Goal: Information Seeking & Learning: Learn about a topic

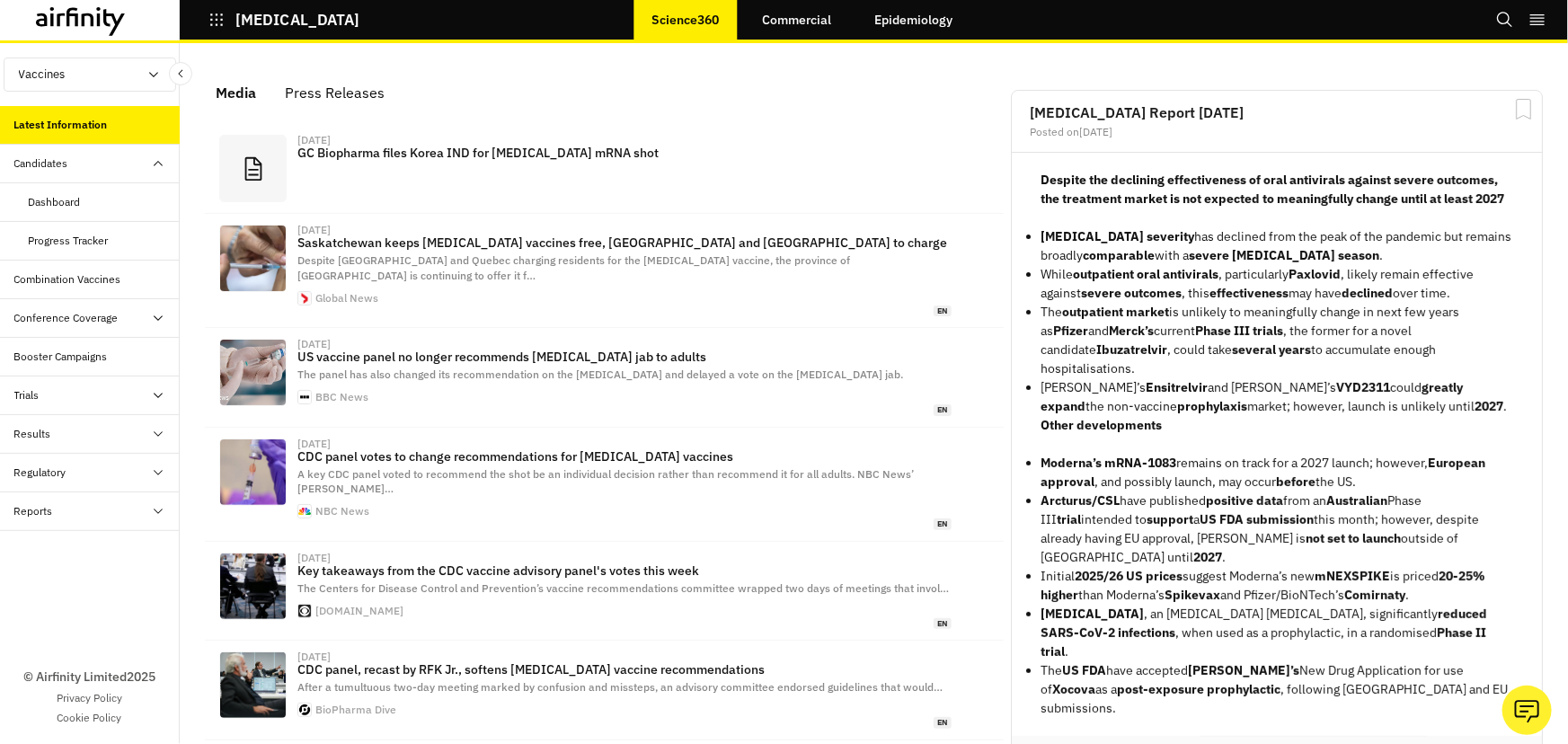
scroll to position [1091, 527]
click at [83, 197] on div "Dashboard" at bounding box center [104, 203] width 151 height 16
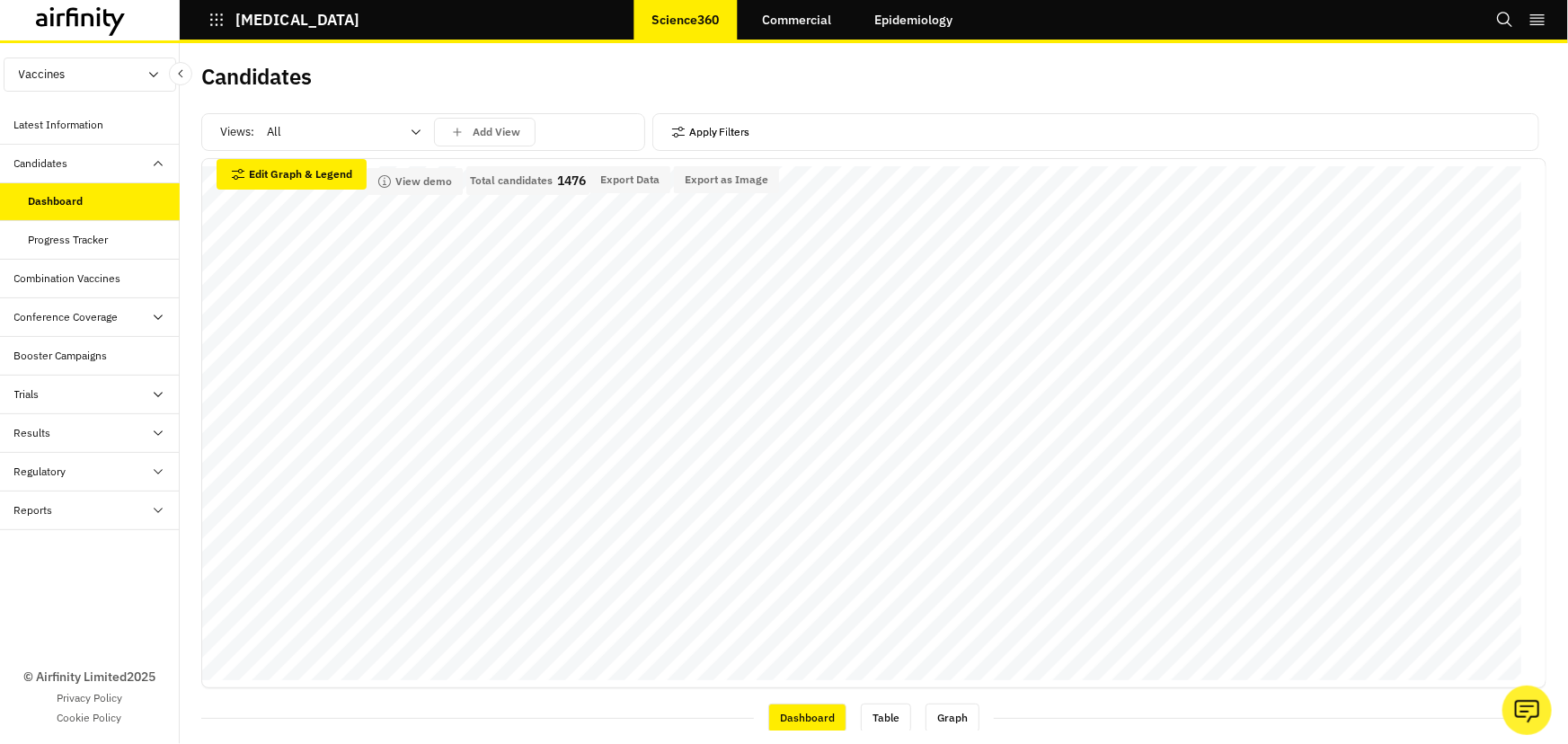
click at [674, 143] on button "Apply Filters" at bounding box center [710, 133] width 79 height 29
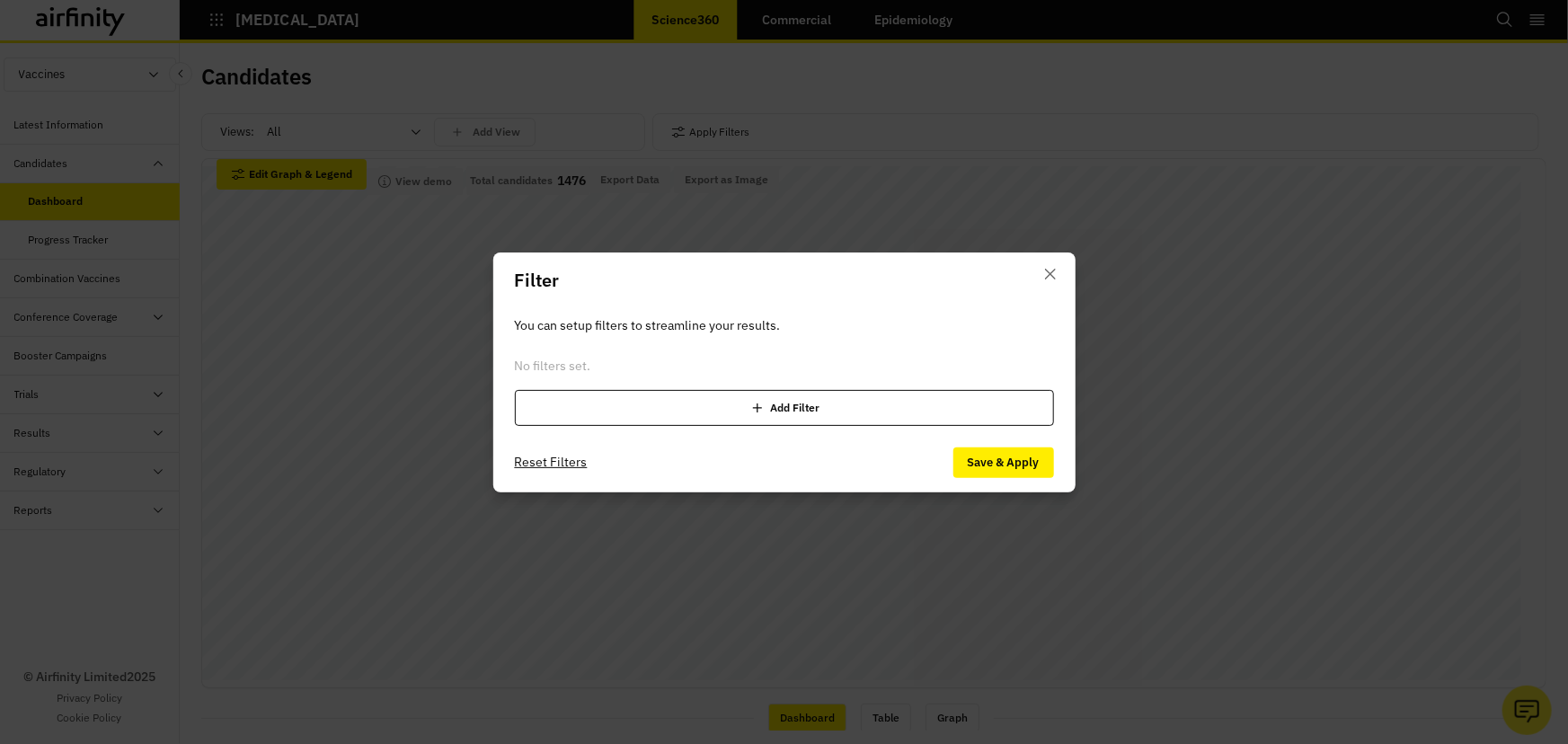
click at [721, 440] on footer "Reset Filters Save & Apply" at bounding box center [784, 462] width 582 height 59
click at [721, 412] on div "Add Filter" at bounding box center [784, 408] width 539 height 36
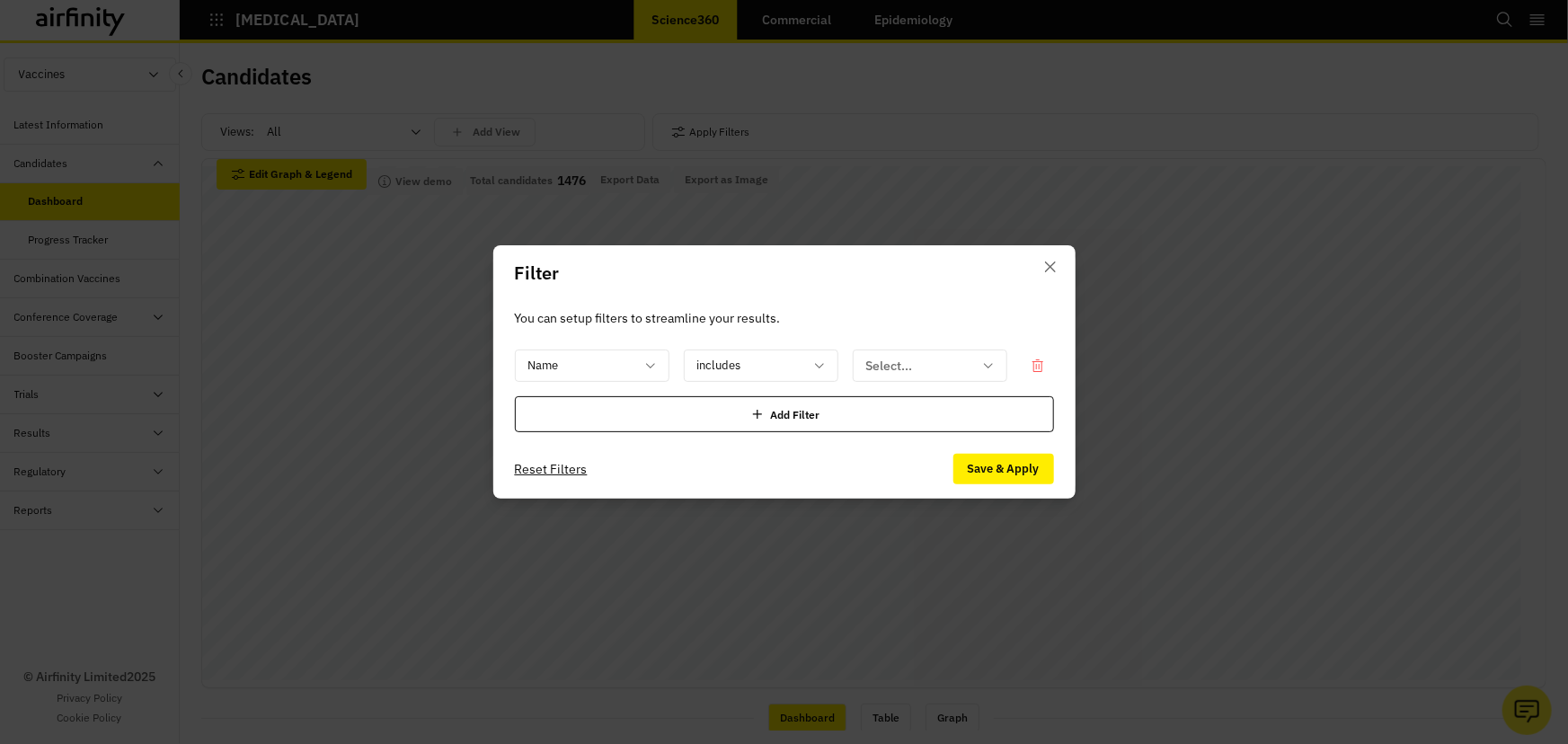
click at [626, 346] on div "You can setup filters to streamline your results. Name includes Select... Add F…" at bounding box center [784, 370] width 582 height 138
click at [626, 357] on div at bounding box center [581, 366] width 106 height 23
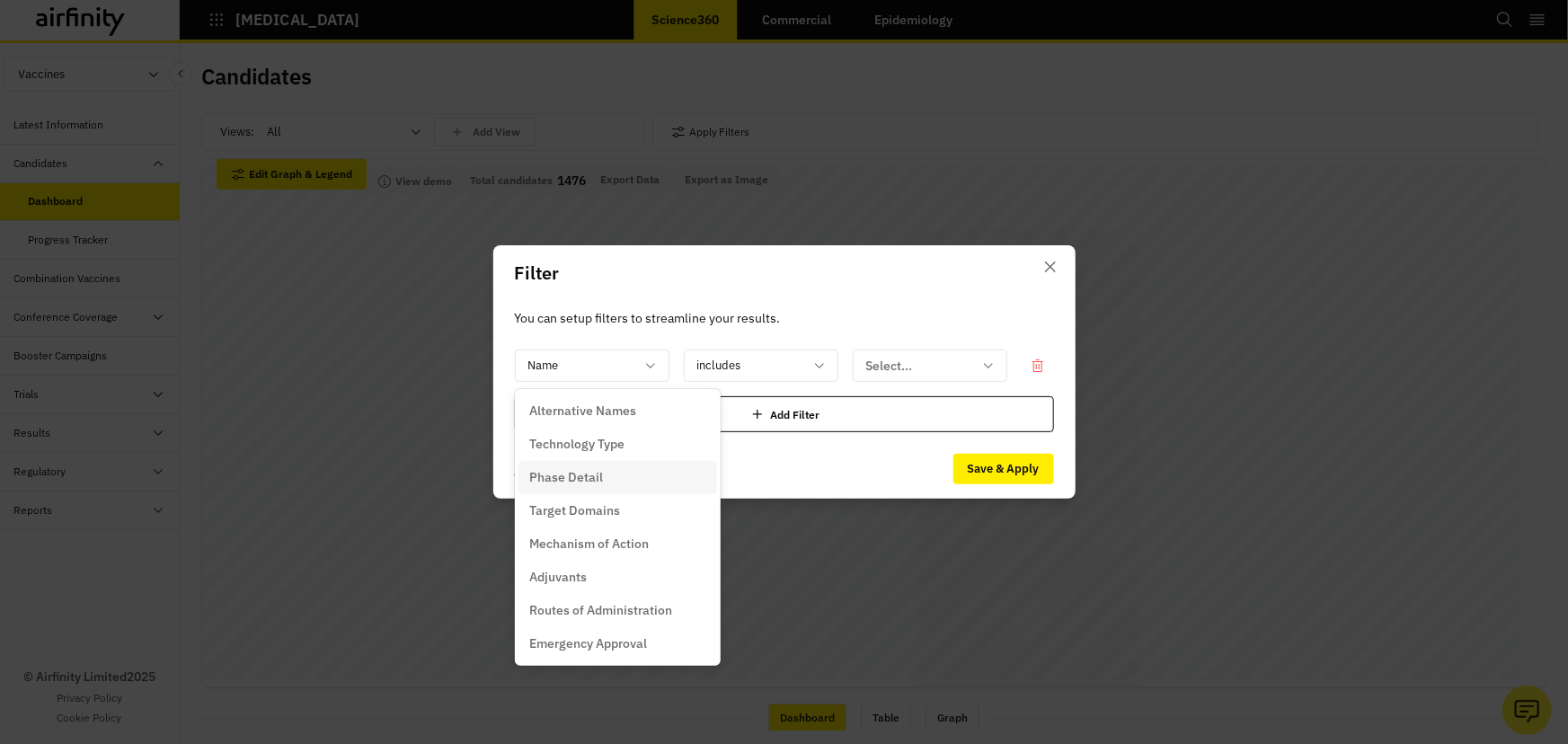
scroll to position [163, 0]
click at [613, 516] on div "Adjuvants" at bounding box center [617, 516] width 177 height 19
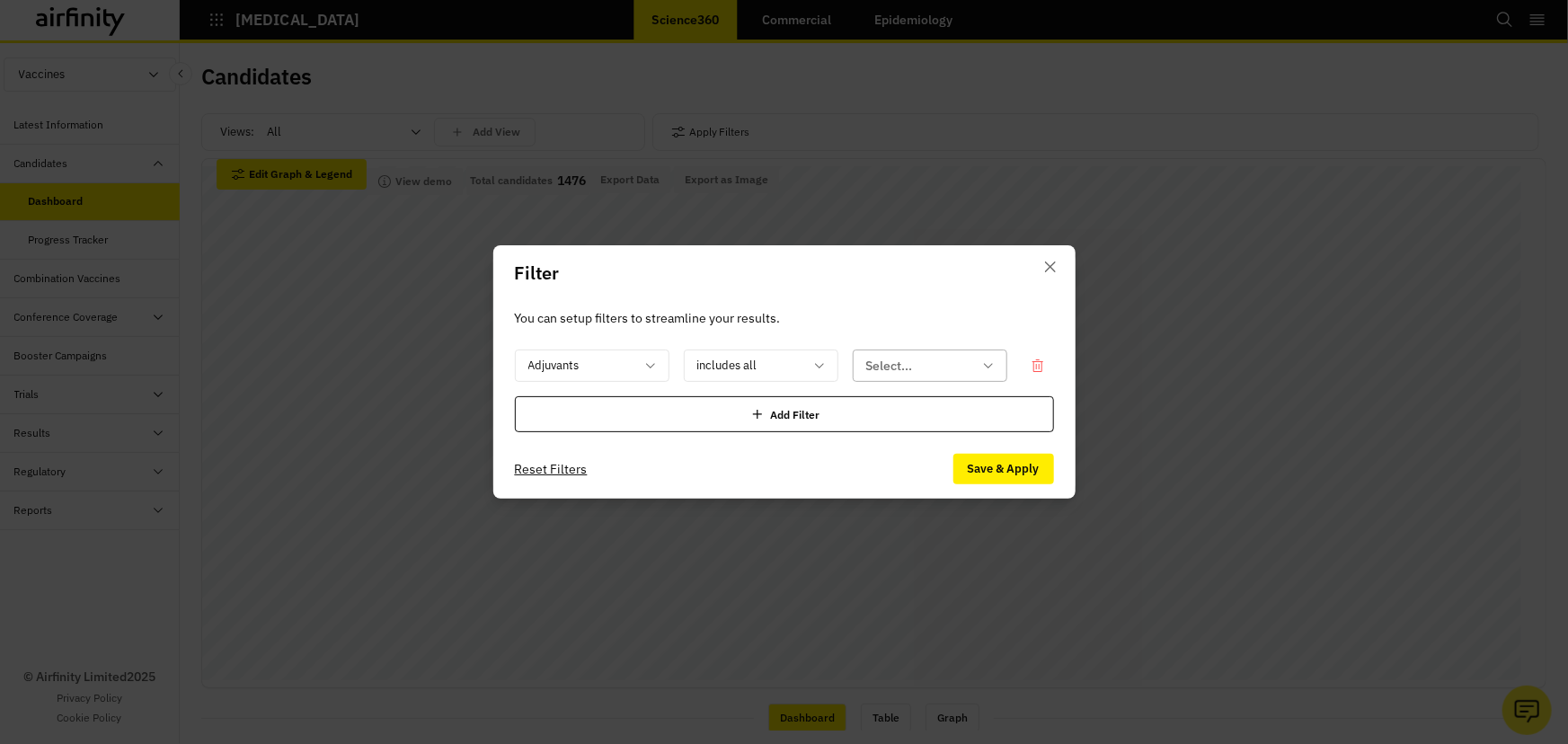
click at [929, 359] on div at bounding box center [919, 366] width 106 height 23
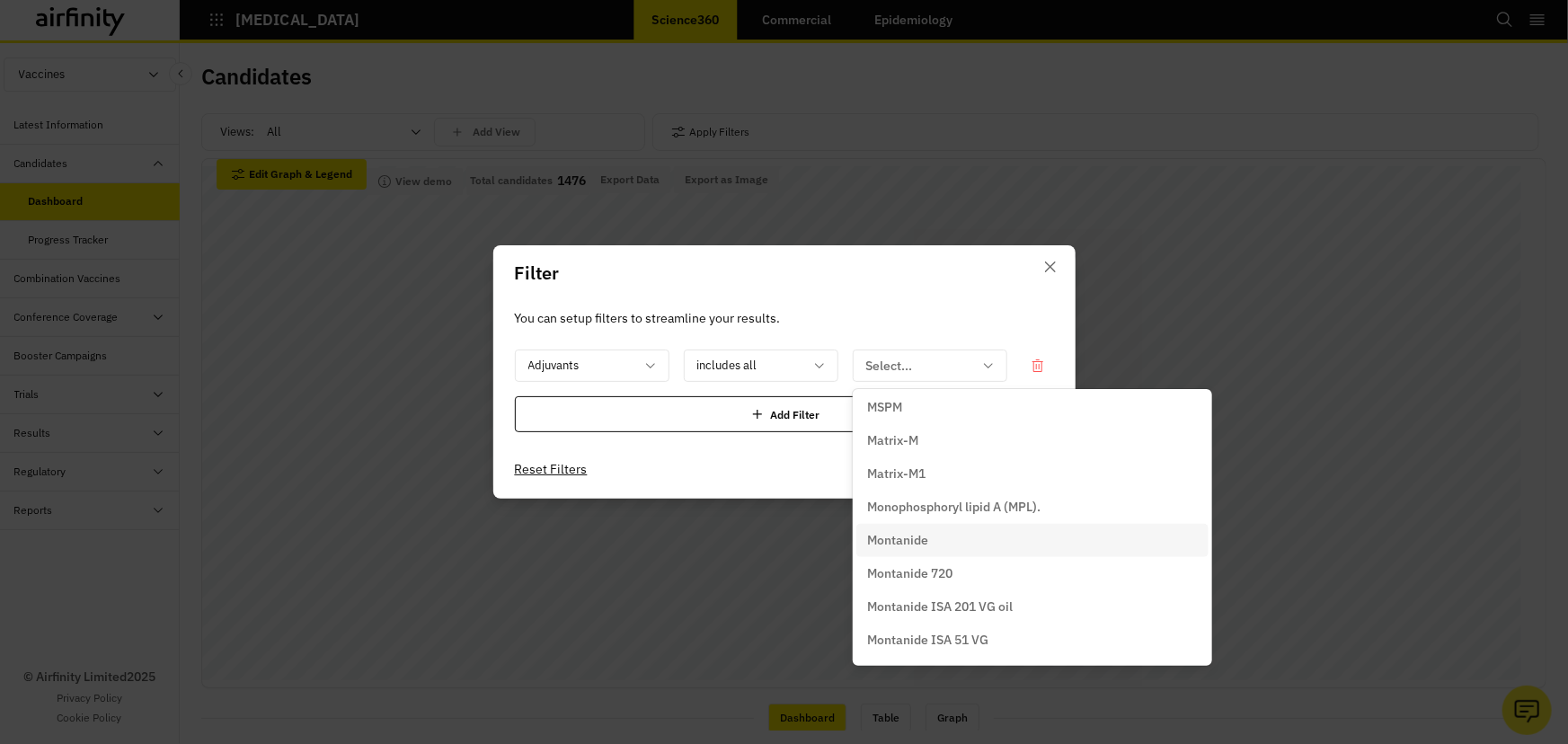
scroll to position [2697, 0]
click at [962, 481] on div "Matrix-M" at bounding box center [1032, 477] width 330 height 19
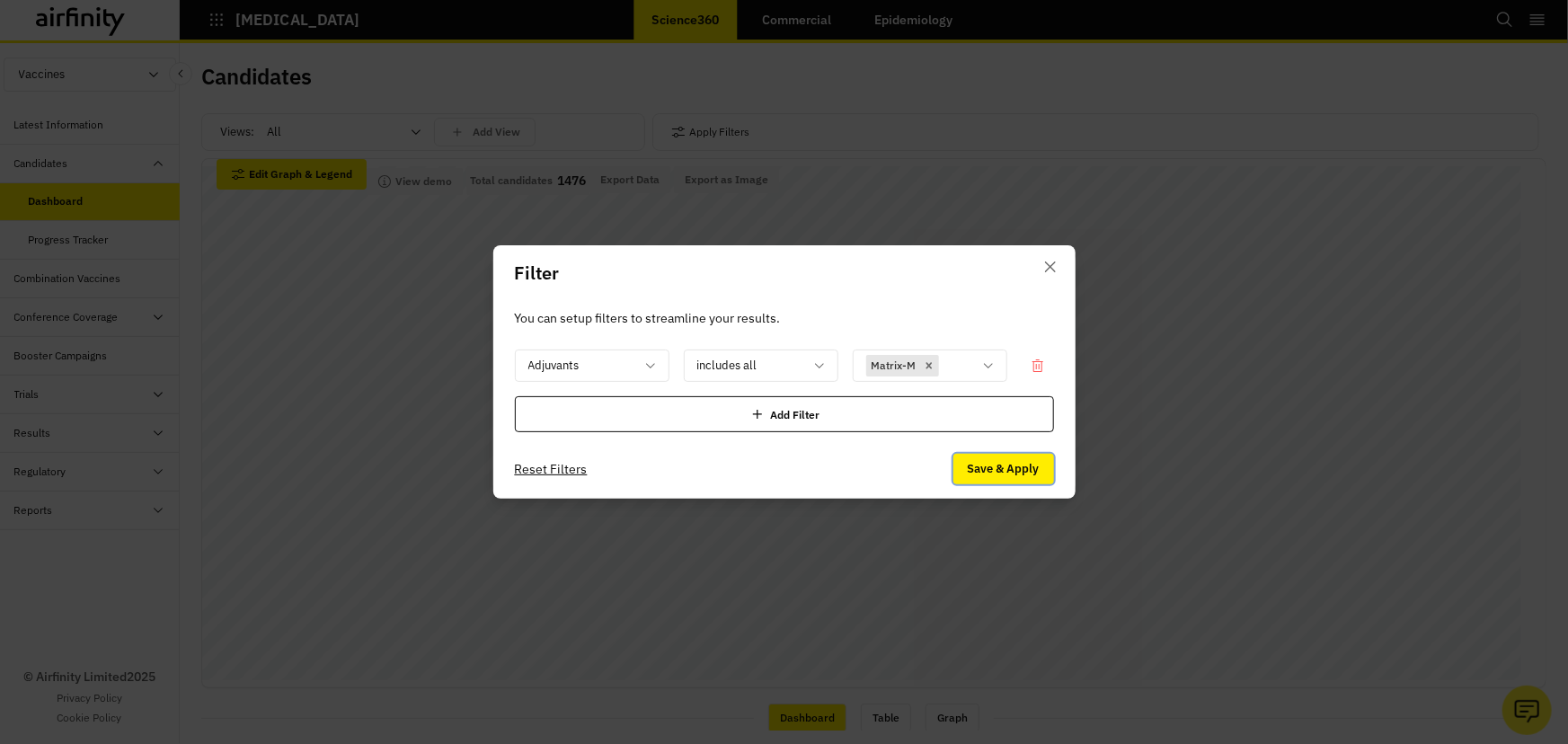
click at [1007, 462] on button "Save & Apply" at bounding box center [1003, 470] width 101 height 31
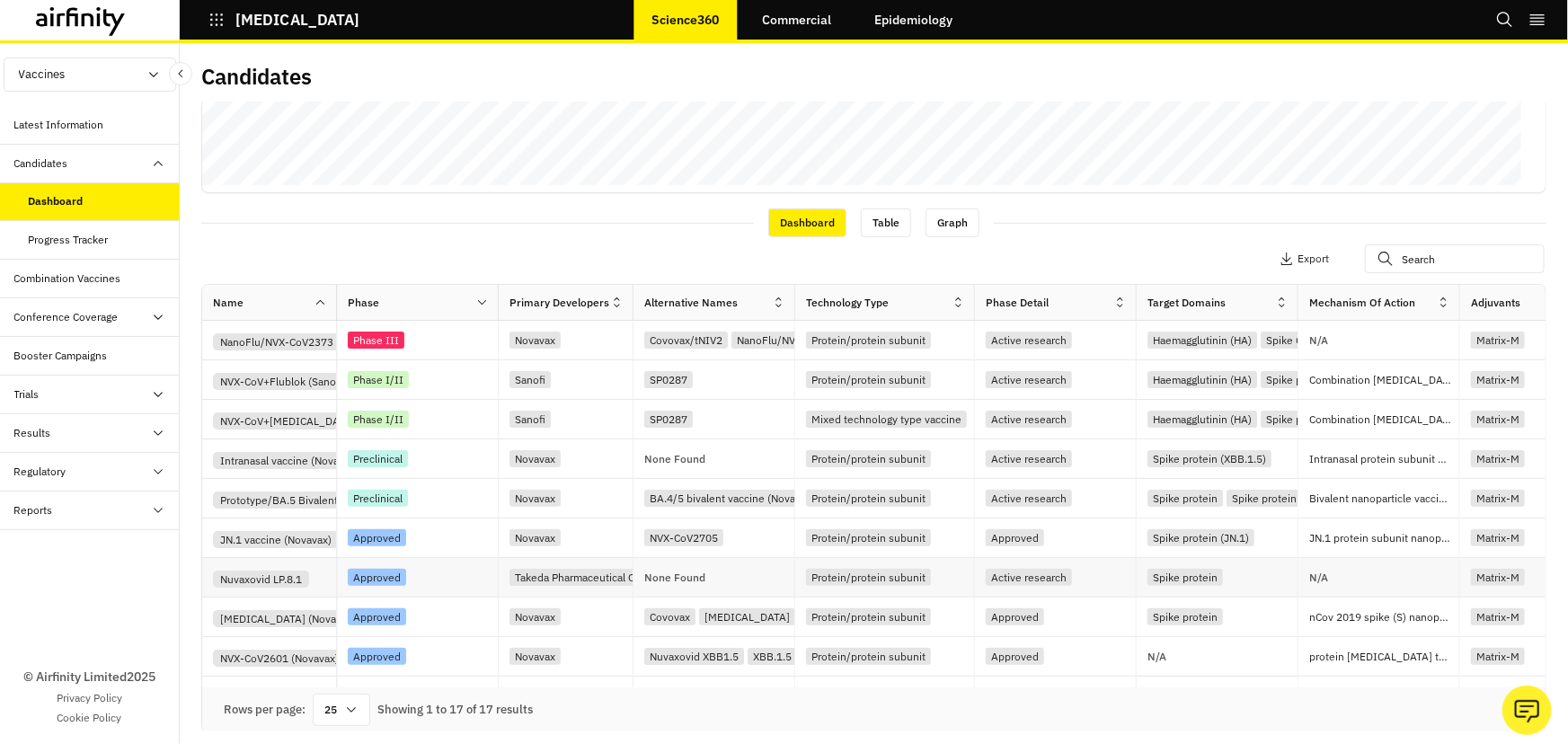
scroll to position [496, 0]
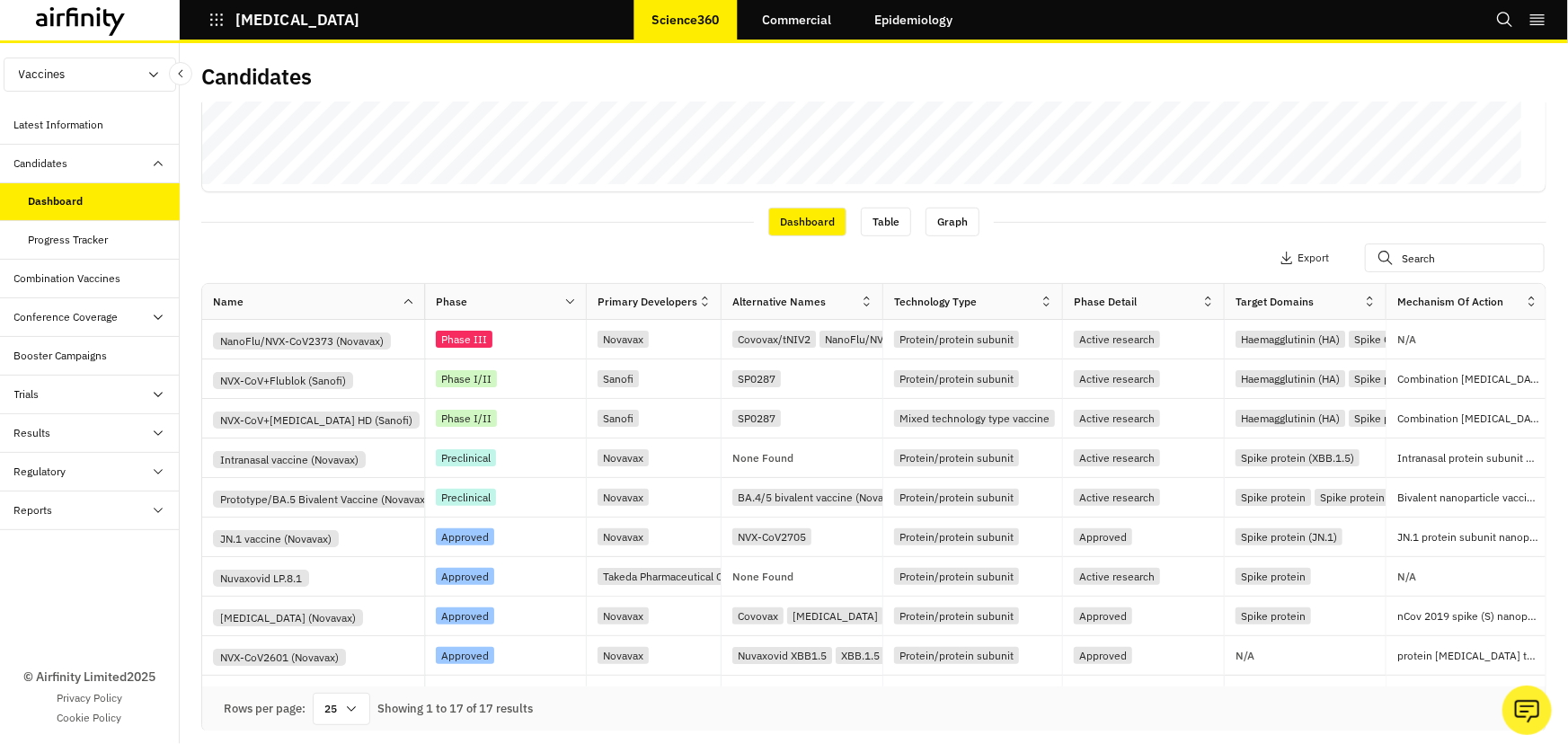
drag, startPoint x: 338, startPoint y: 303, endPoint x: 427, endPoint y: 299, distance: 89.1
click at [427, 299] on div at bounding box center [424, 302] width 9 height 21
click at [397, 541] on div "JN.1 vaccine (Novavax)" at bounding box center [320, 537] width 212 height 21
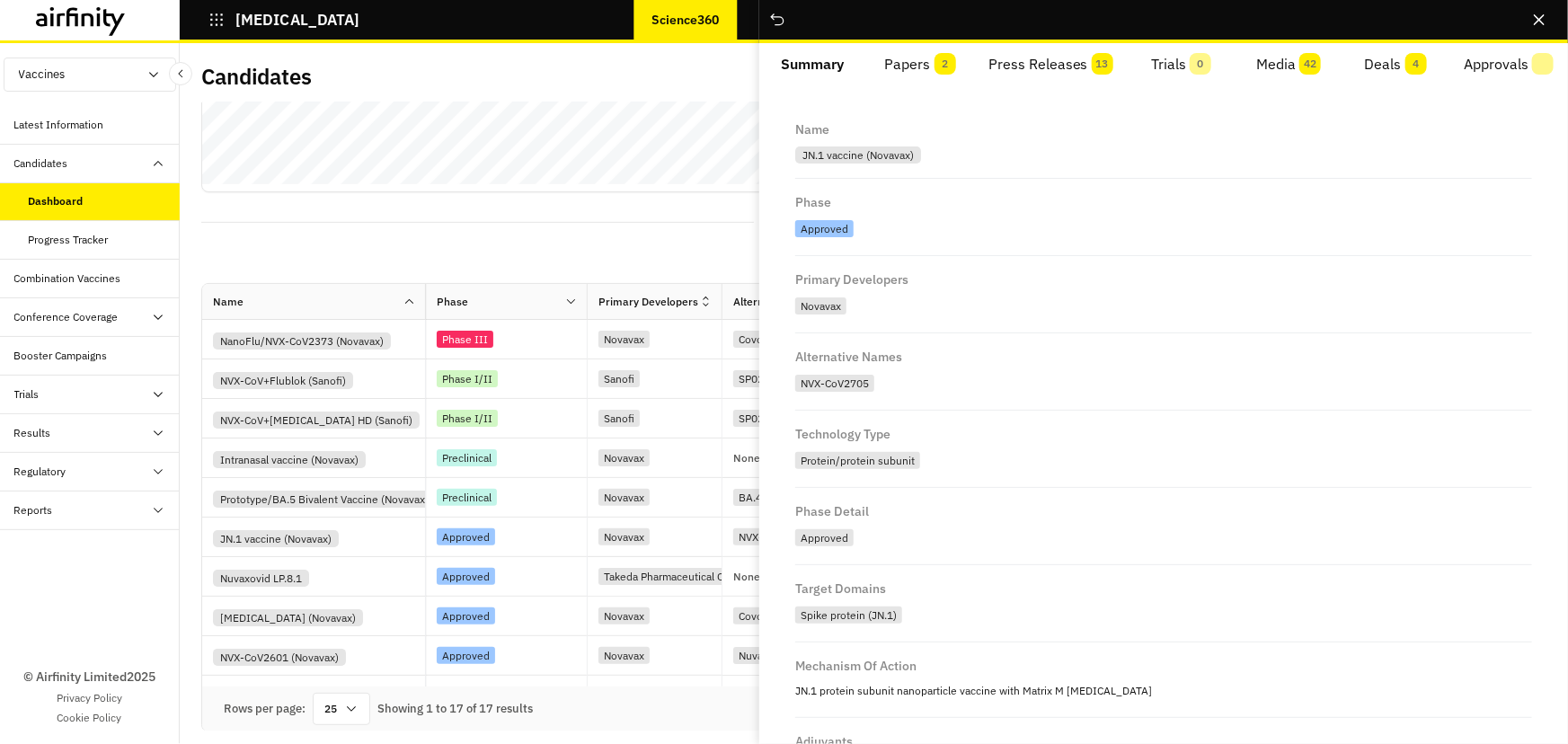
click at [915, 68] on button "Papers 2" at bounding box center [920, 64] width 107 height 43
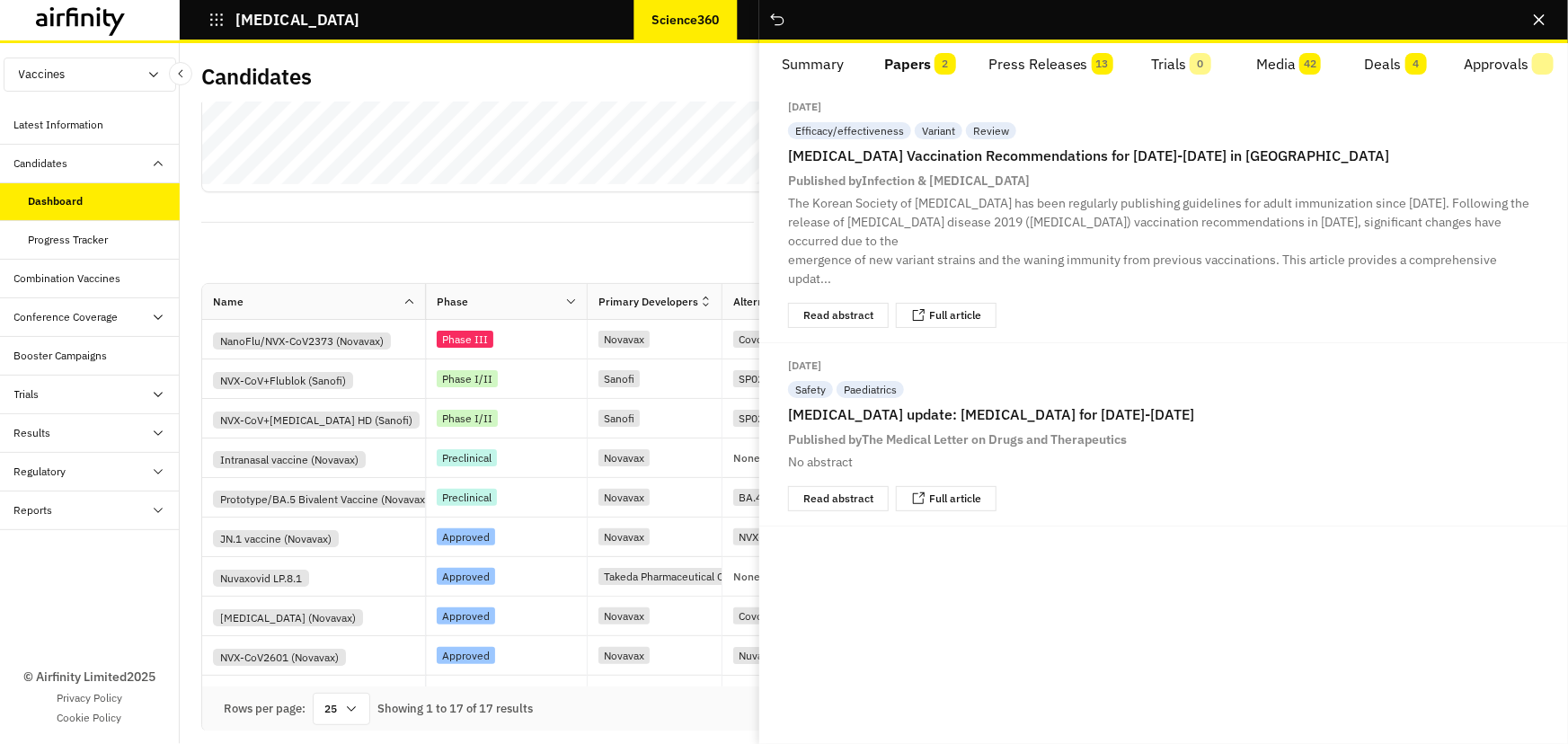
click at [833, 60] on button "Summary" at bounding box center [813, 64] width 107 height 43
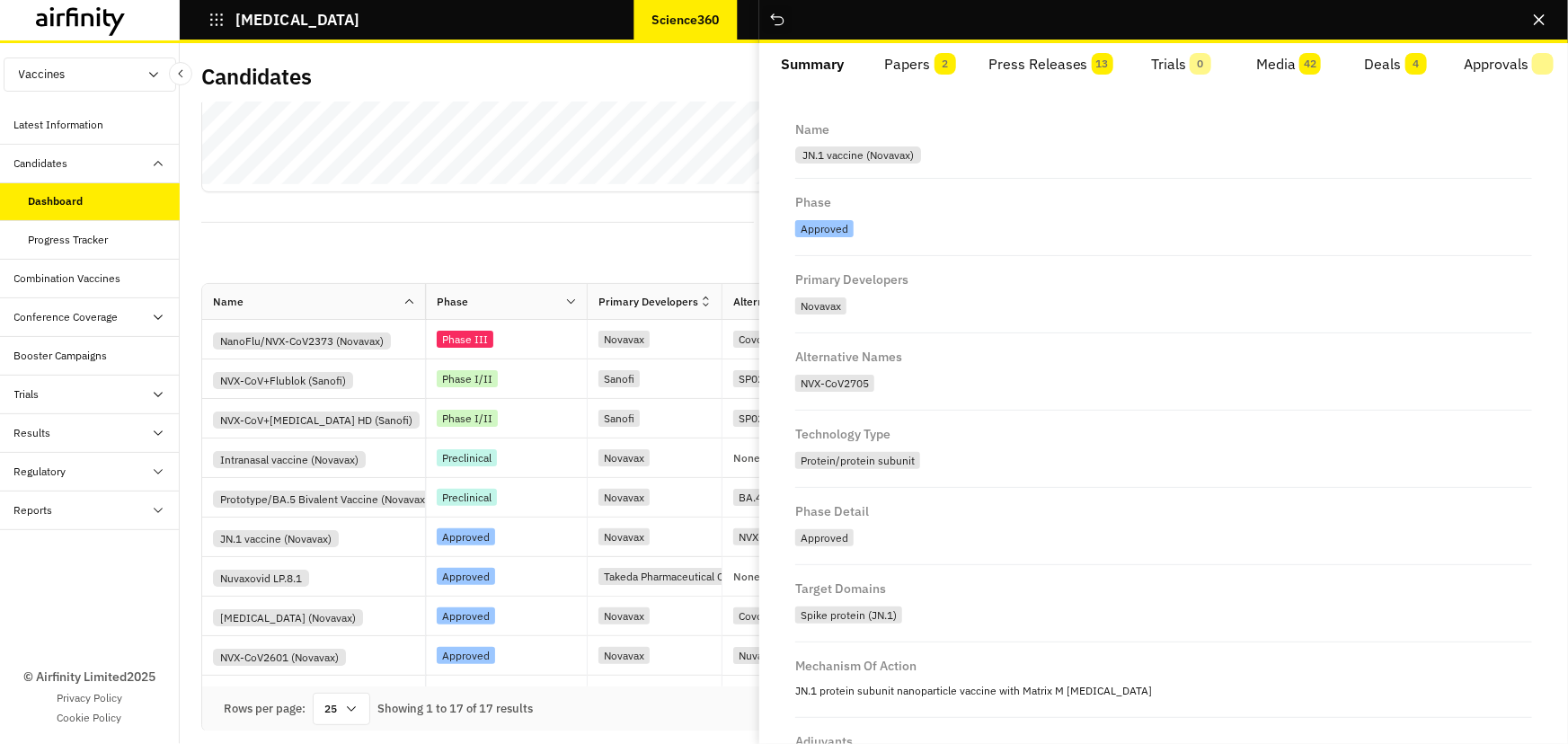
click at [779, 18] on icon "Close" at bounding box center [777, 20] width 18 height 18
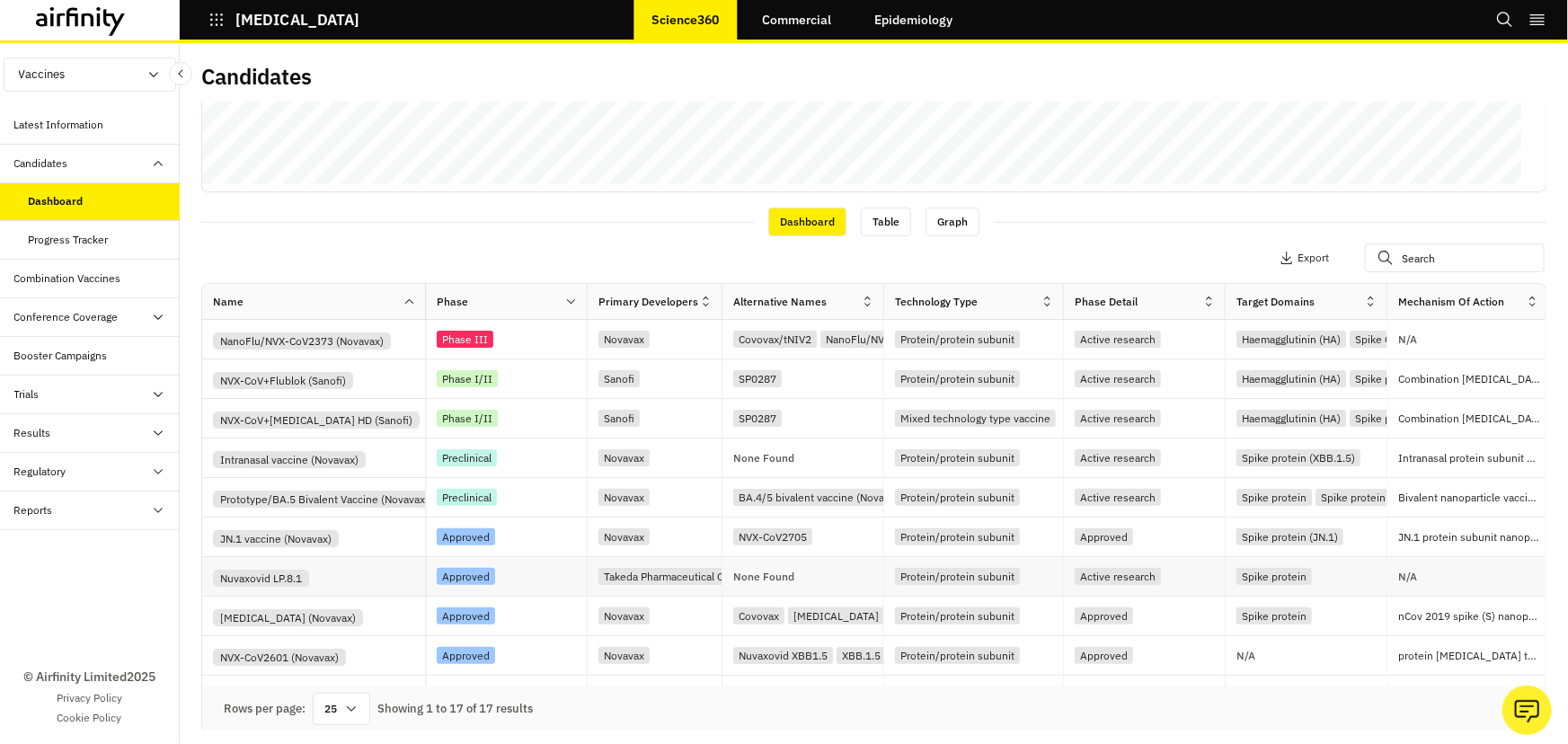
click at [370, 569] on div "Nuvaxovid LP.8.1" at bounding box center [320, 576] width 212 height 21
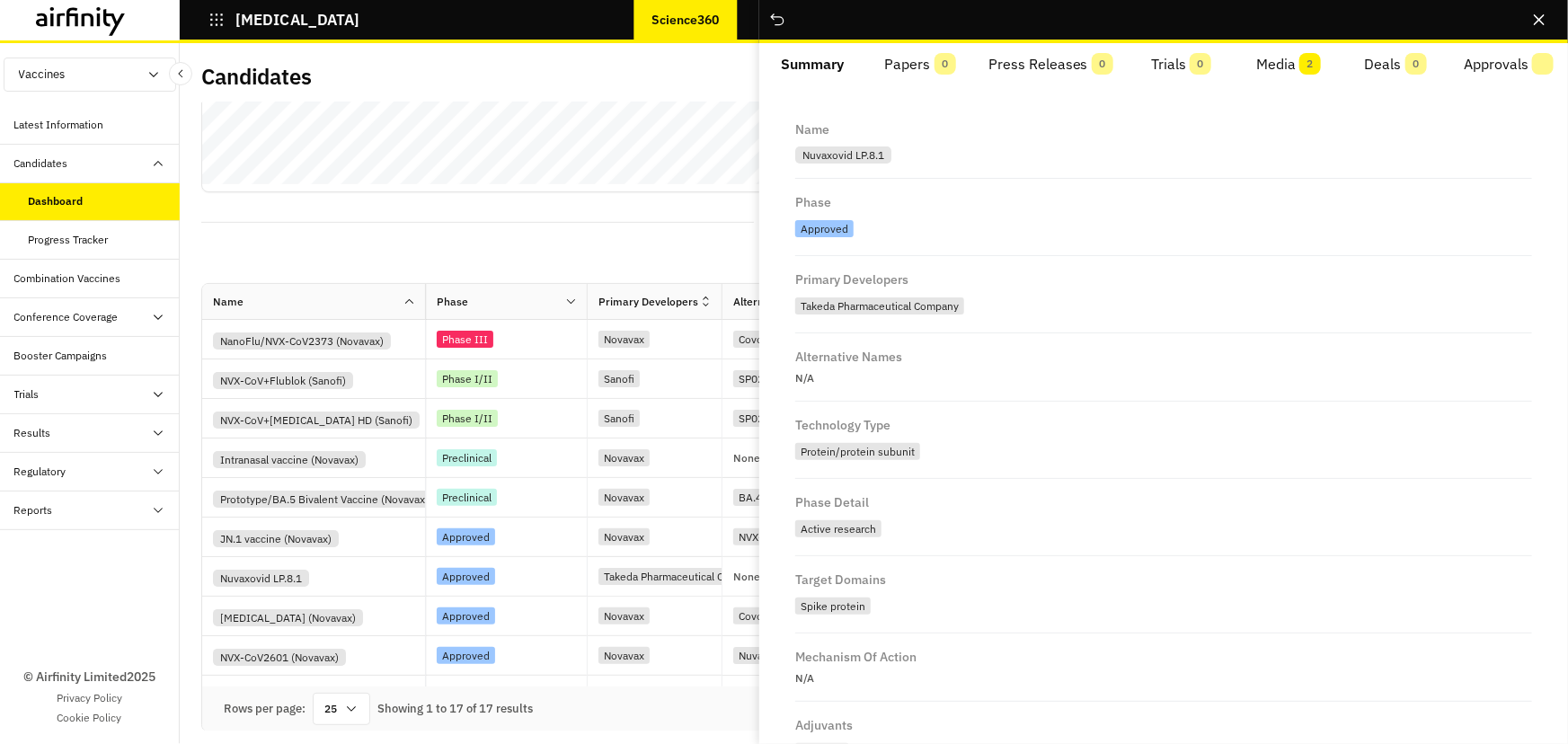
click at [1284, 55] on button "Media 2" at bounding box center [1288, 64] width 107 height 43
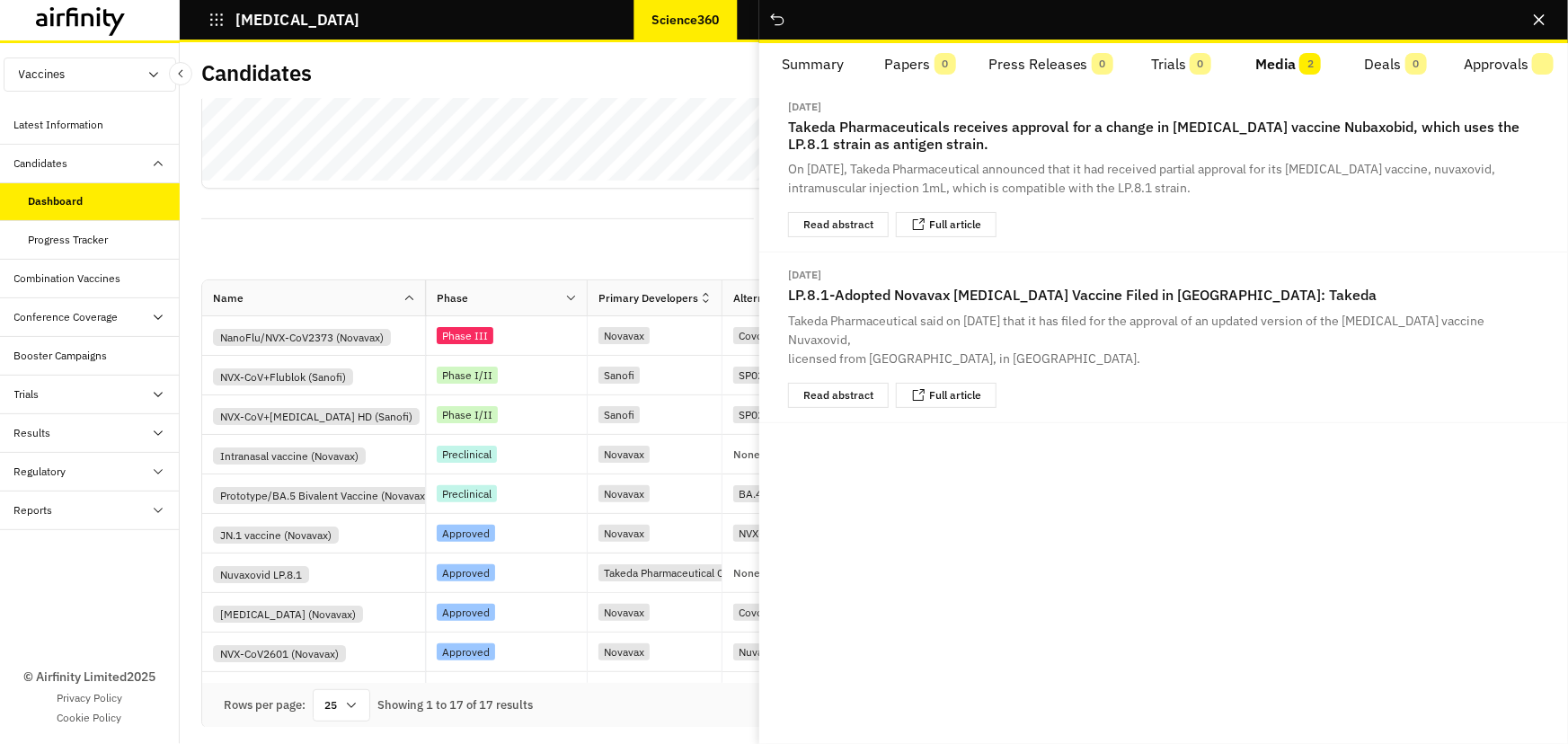
scroll to position [5, 0]
click at [456, 223] on div "Dashboard Table Graph" at bounding box center [873, 217] width 1345 height 31
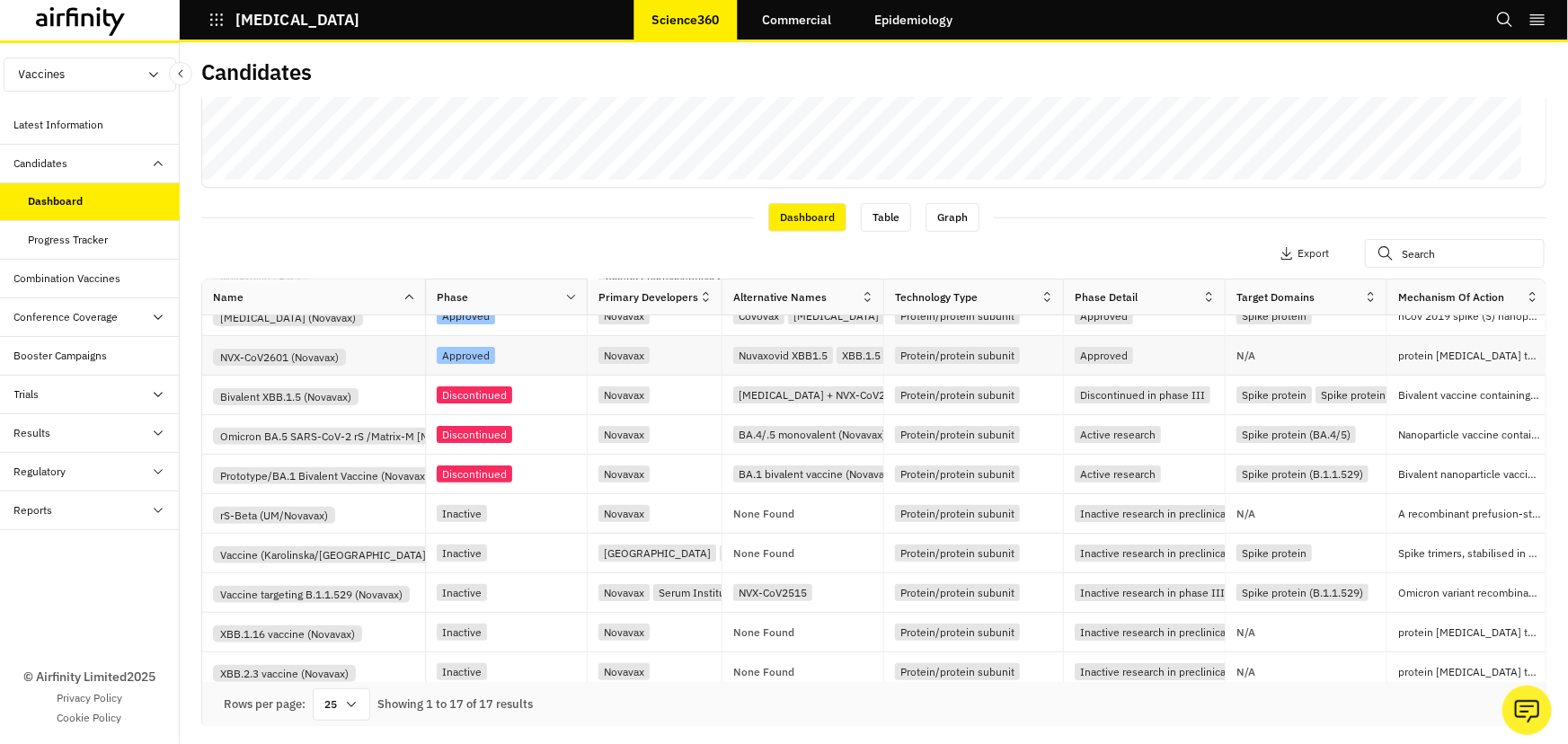
scroll to position [309, 0]
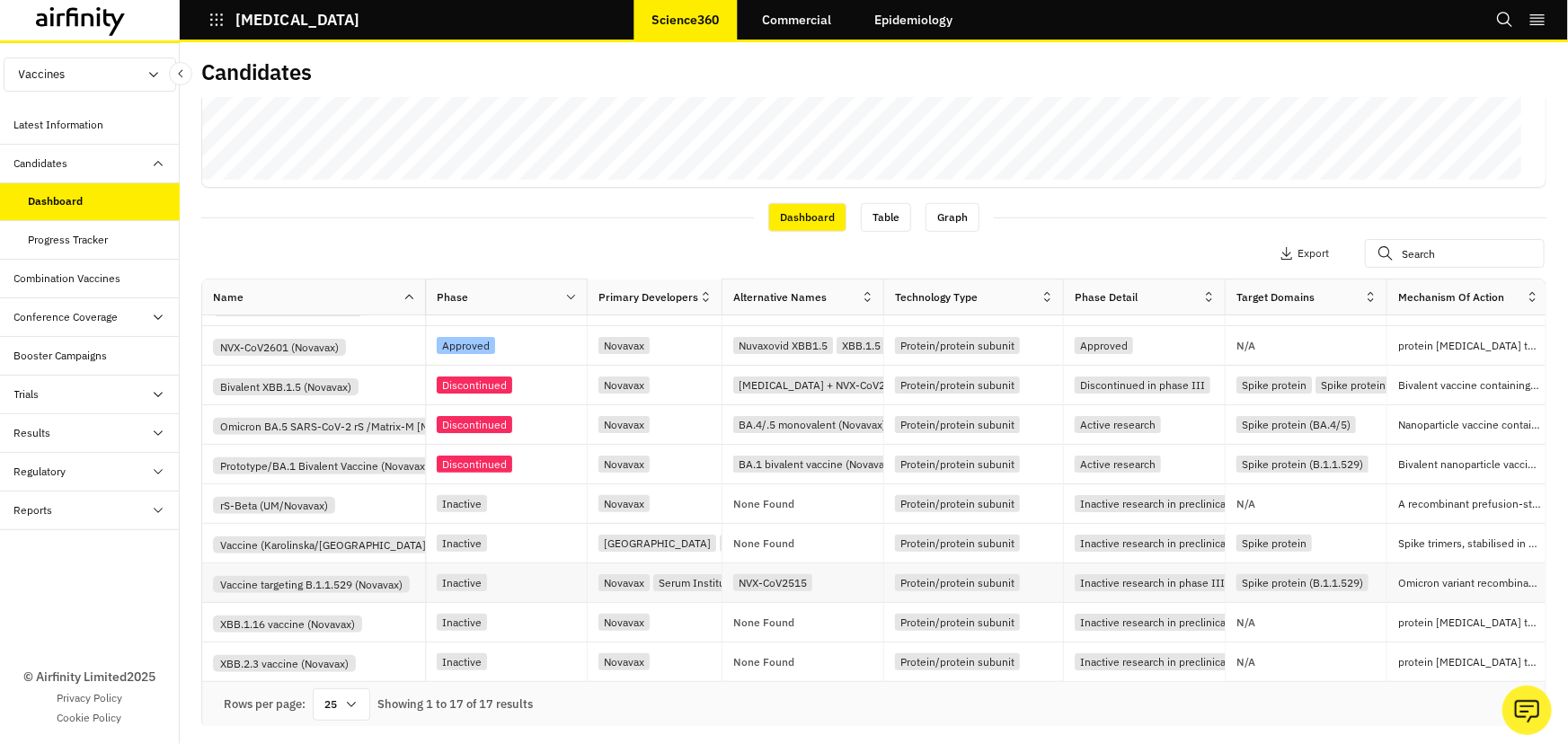
click at [526, 576] on div "Inactive" at bounding box center [511, 582] width 150 height 25
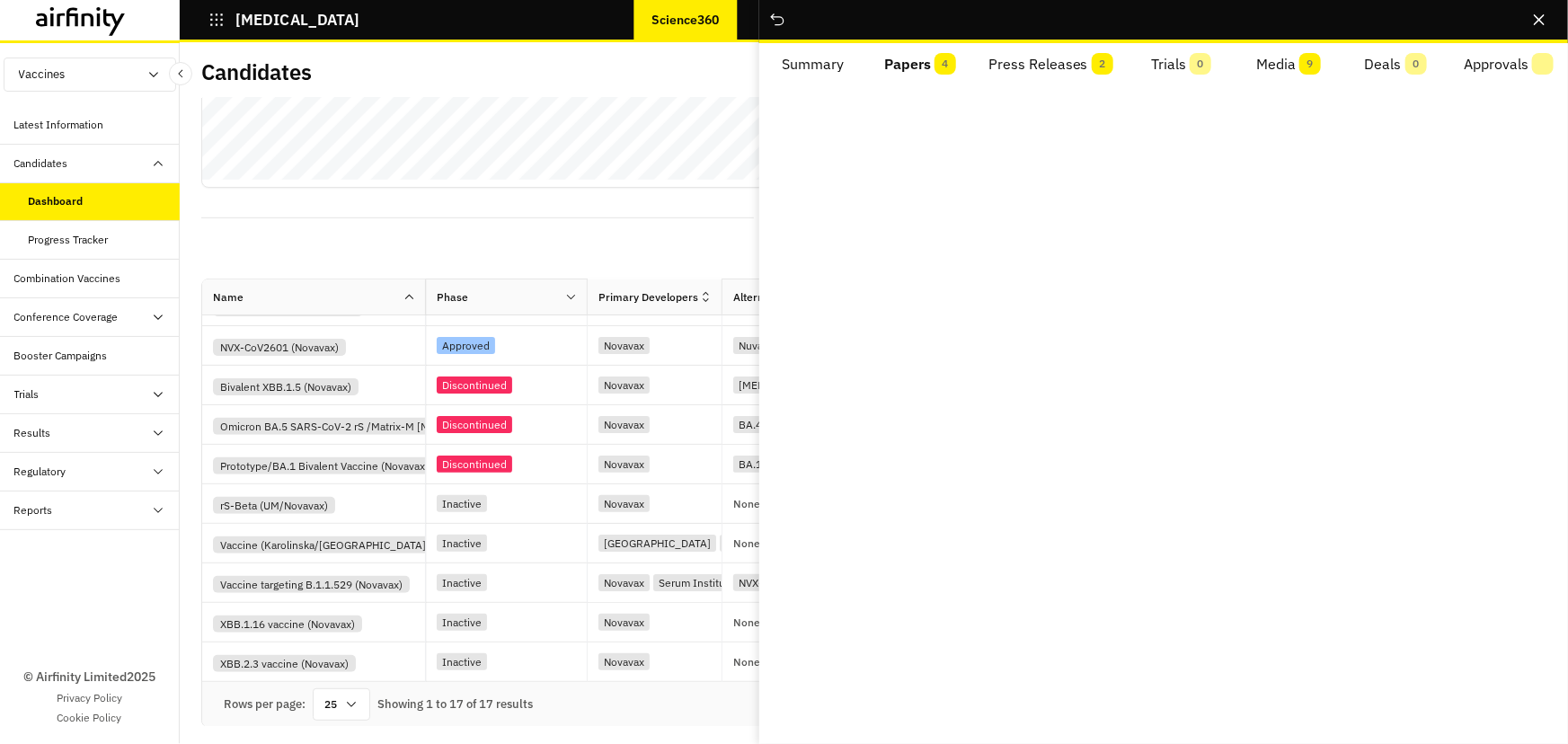
click at [931, 66] on button "Papers 4" at bounding box center [920, 64] width 107 height 43
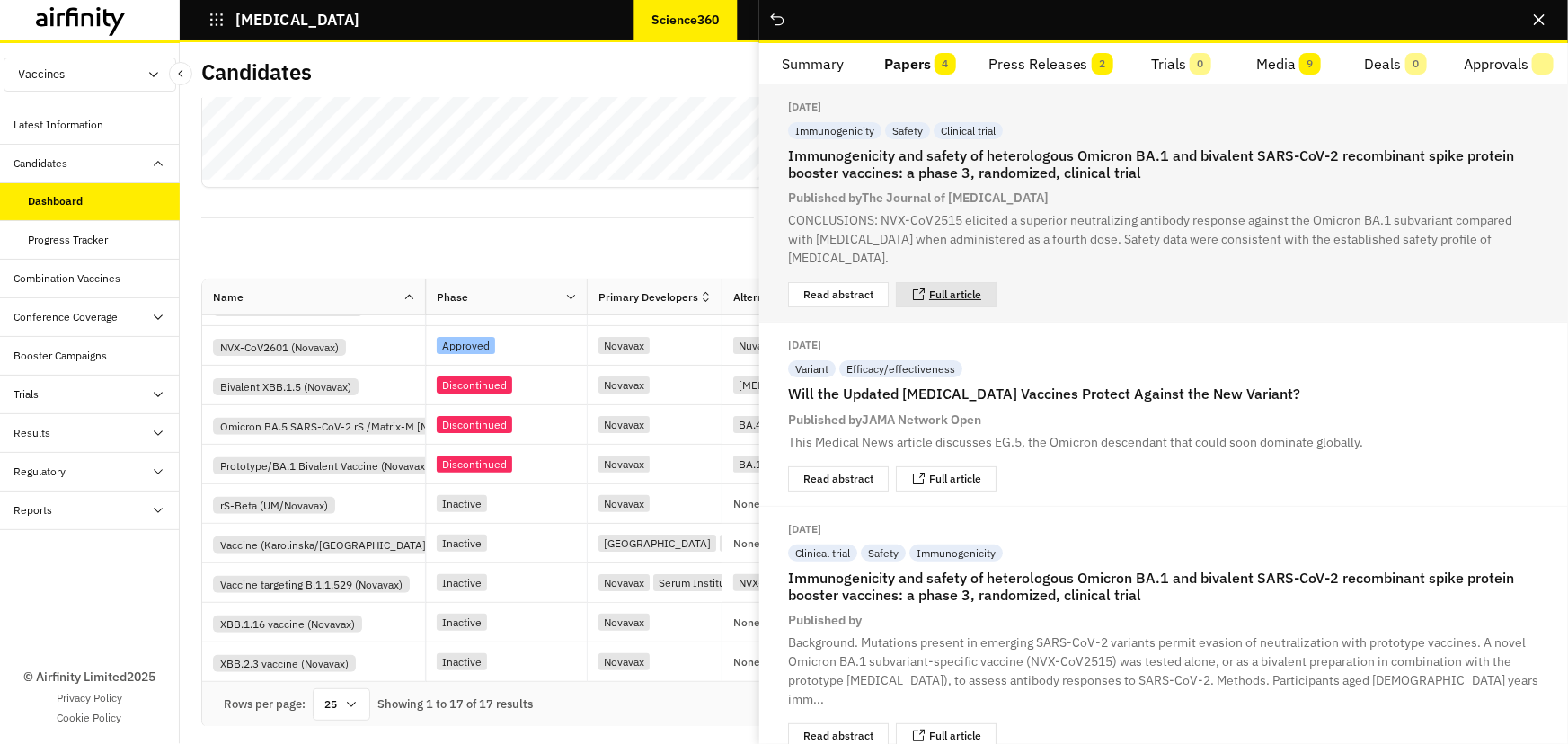
click at [952, 293] on link "Full article" at bounding box center [954, 295] width 52 height 11
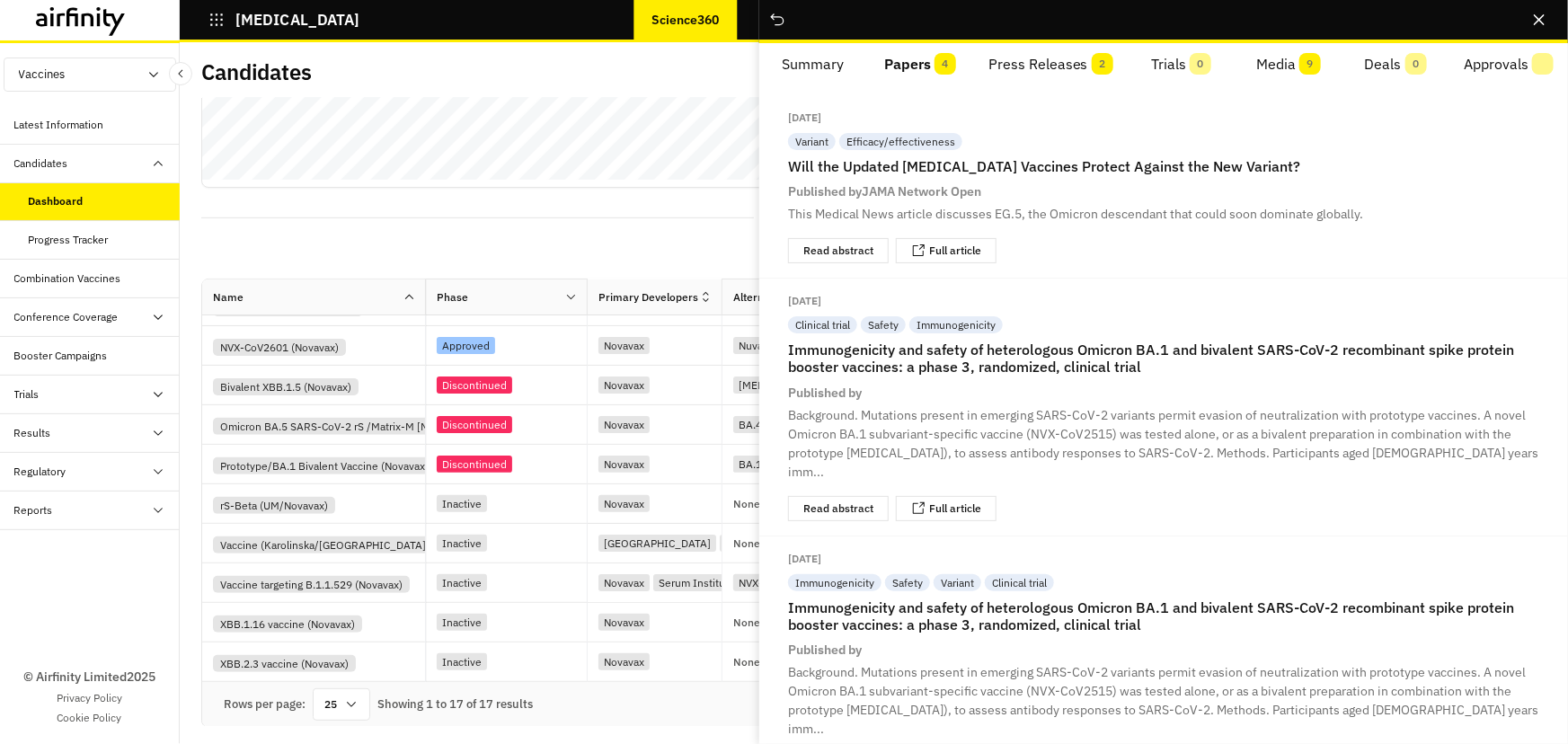
scroll to position [238, 0]
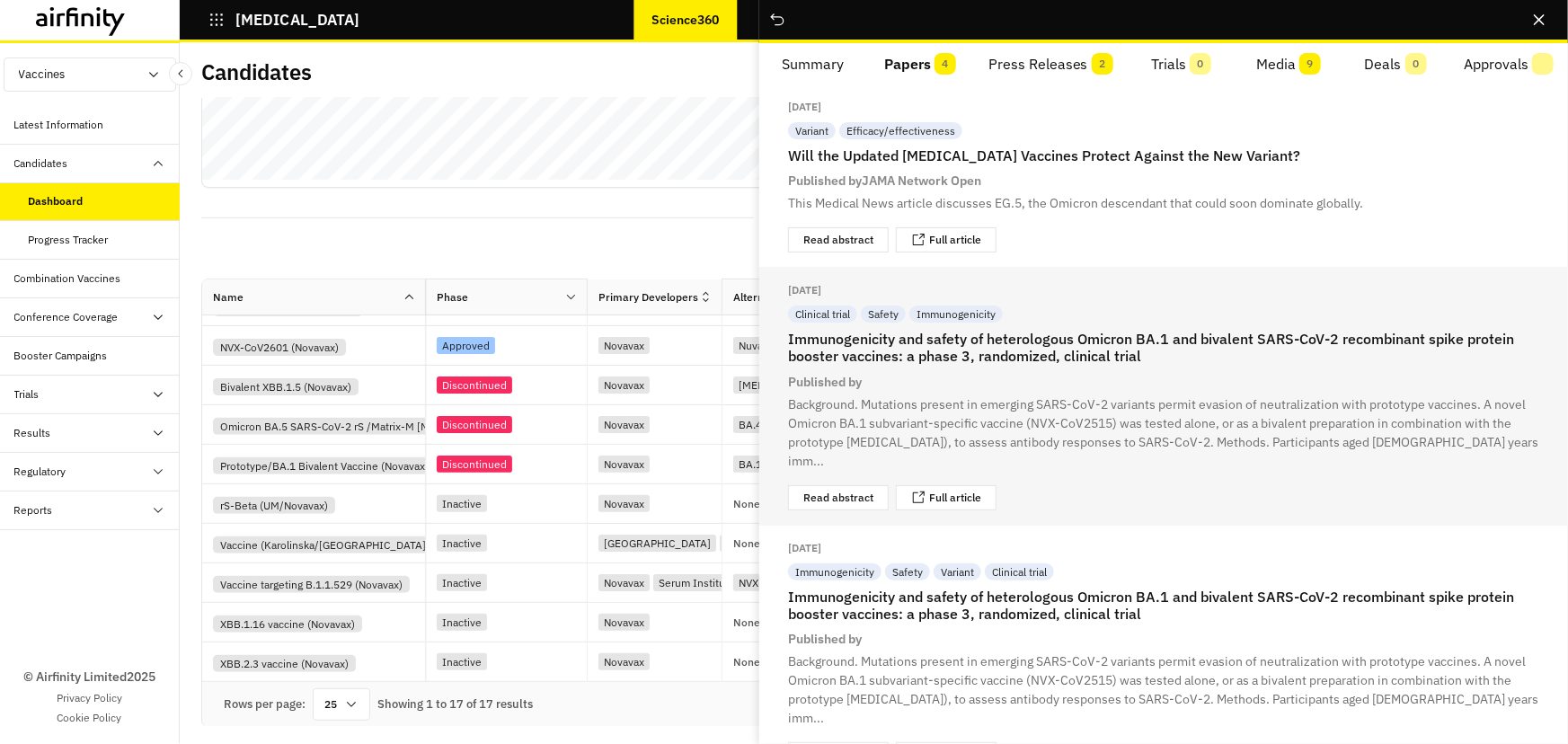
click at [1099, 360] on h2 "Immunogenicity and safety of heterologous Omicron BA.1 and bivalent SARS-CoV-2 …" at bounding box center [1163, 348] width 751 height 35
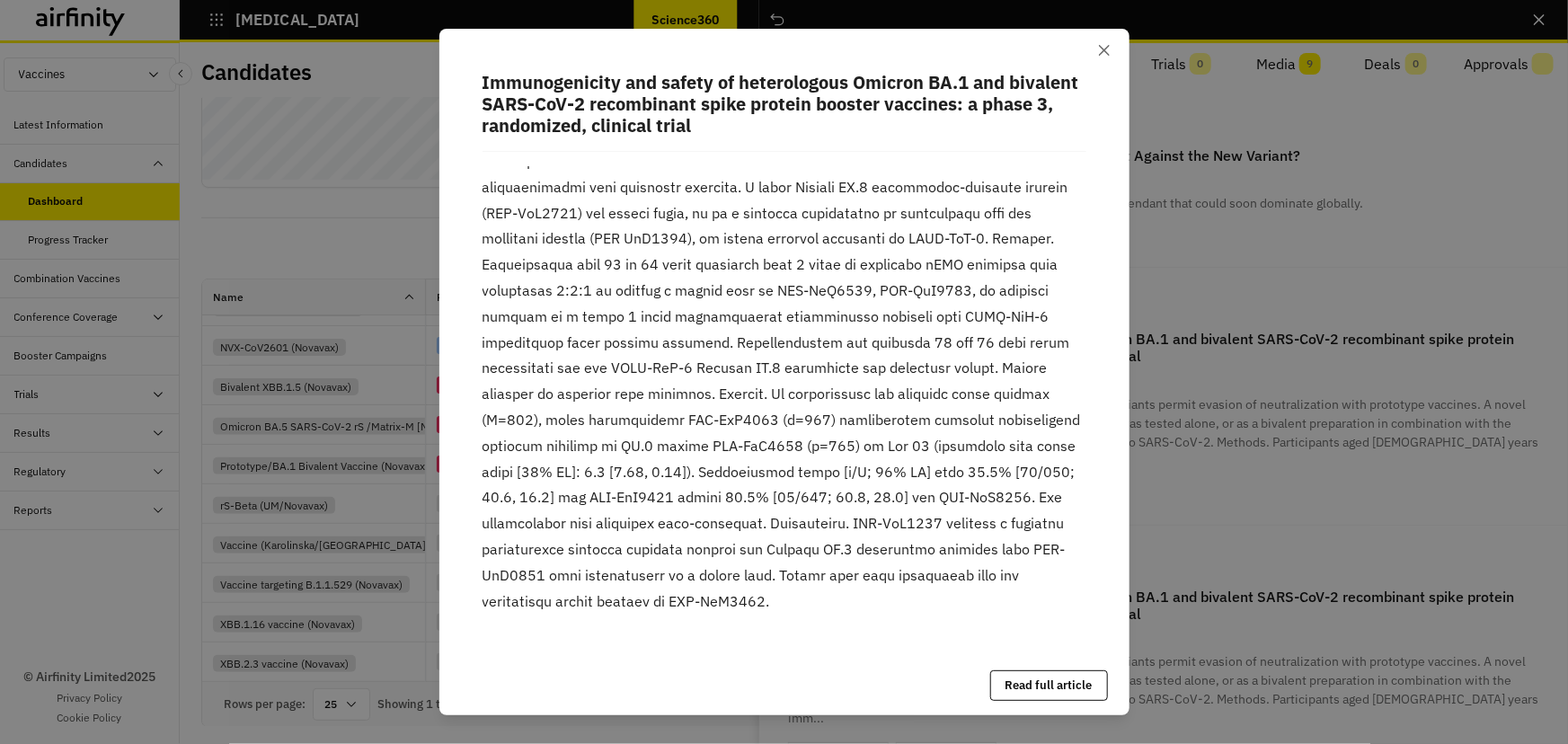
scroll to position [0, 0]
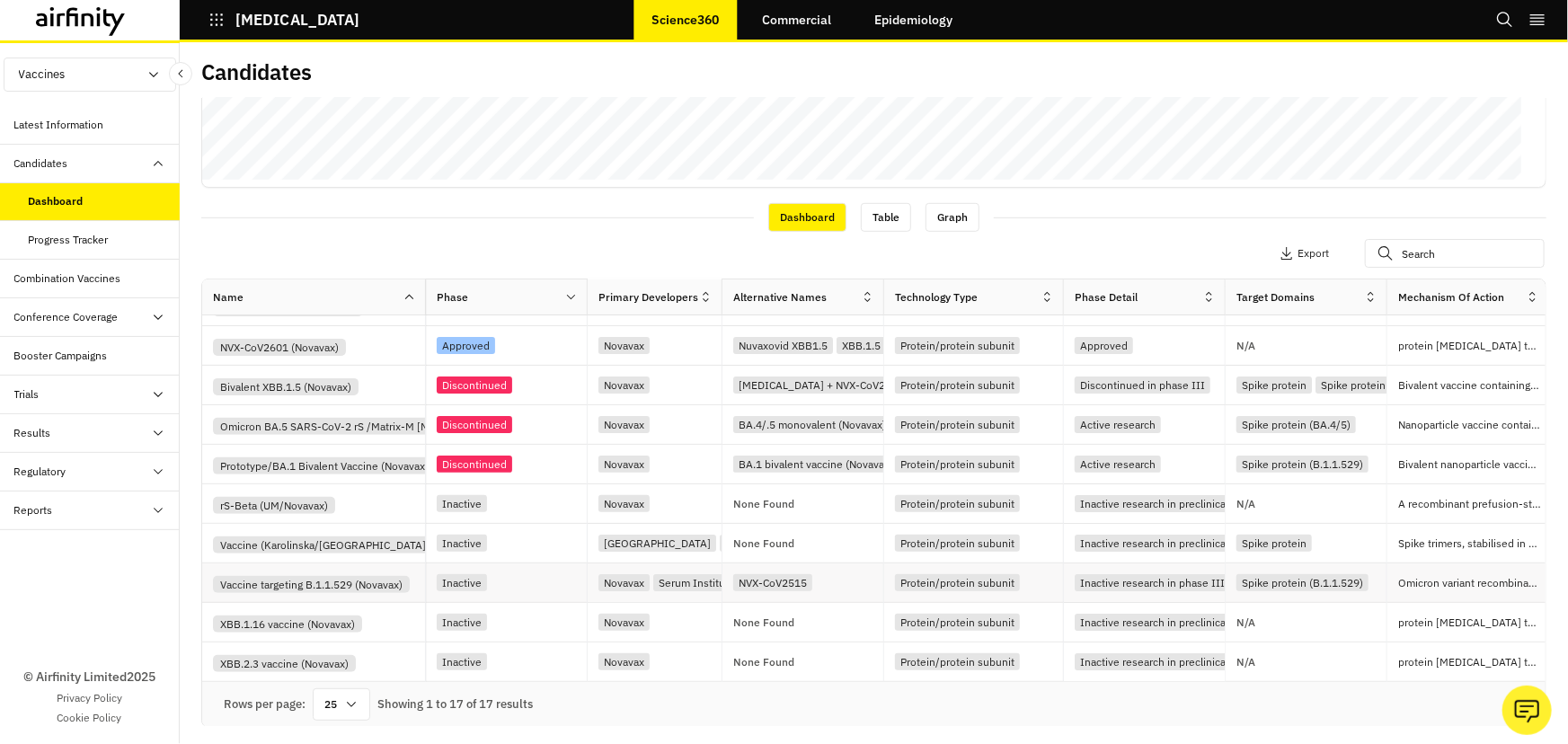
click at [390, 576] on div "Vaccine targeting B.1.1.529 (Novavax)" at bounding box center [311, 584] width 197 height 17
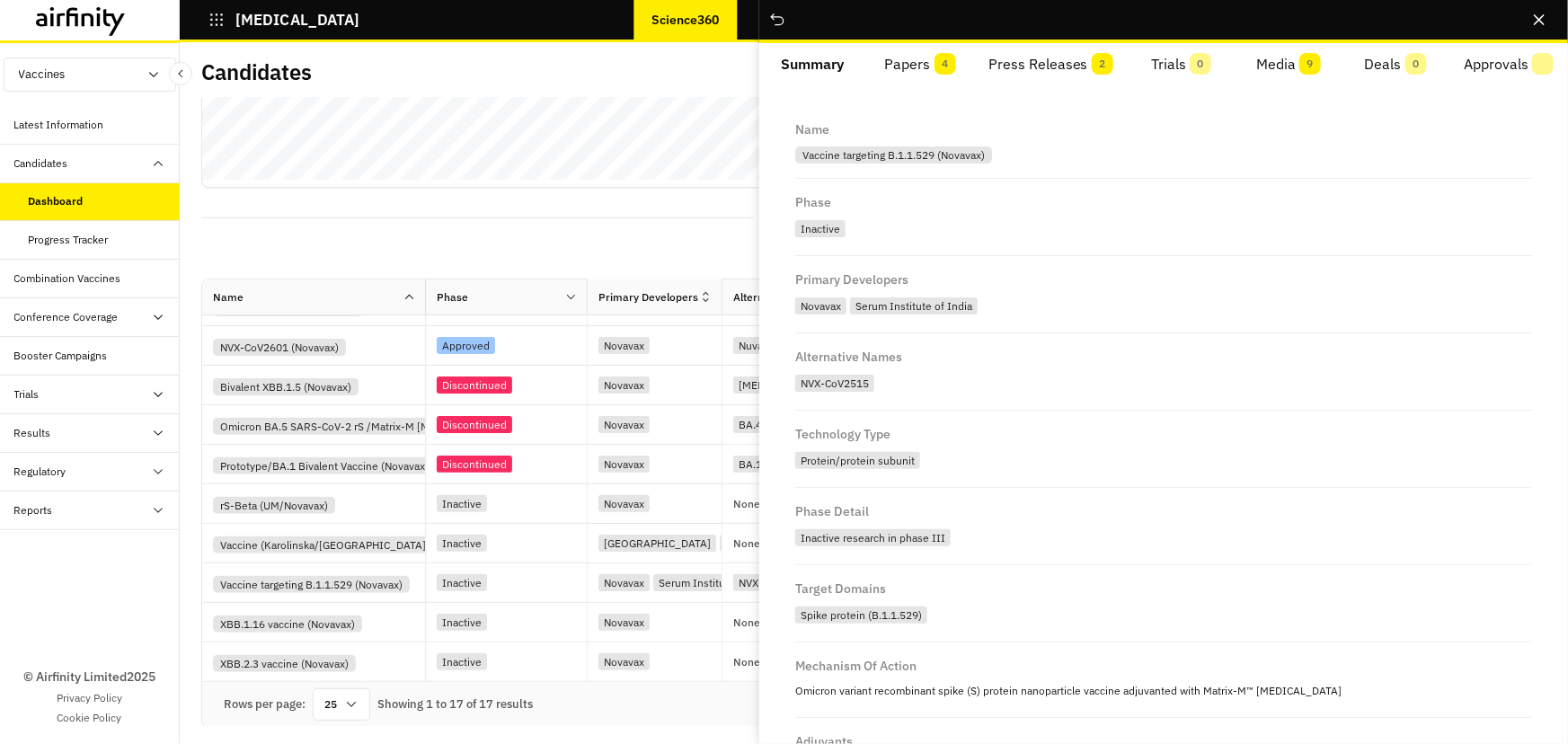
click at [912, 76] on button "Papers 4" at bounding box center [920, 64] width 107 height 43
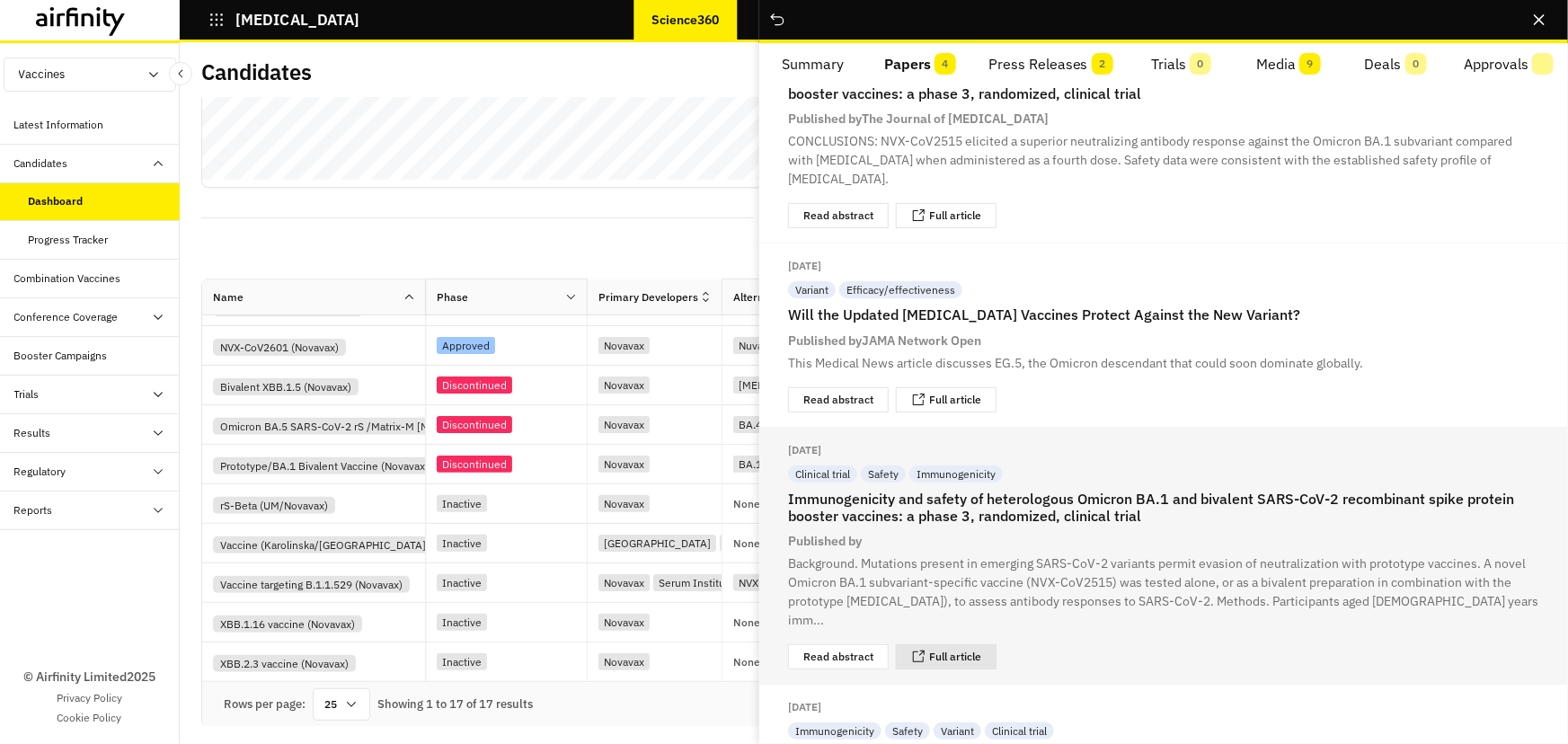
scroll to position [238, 0]
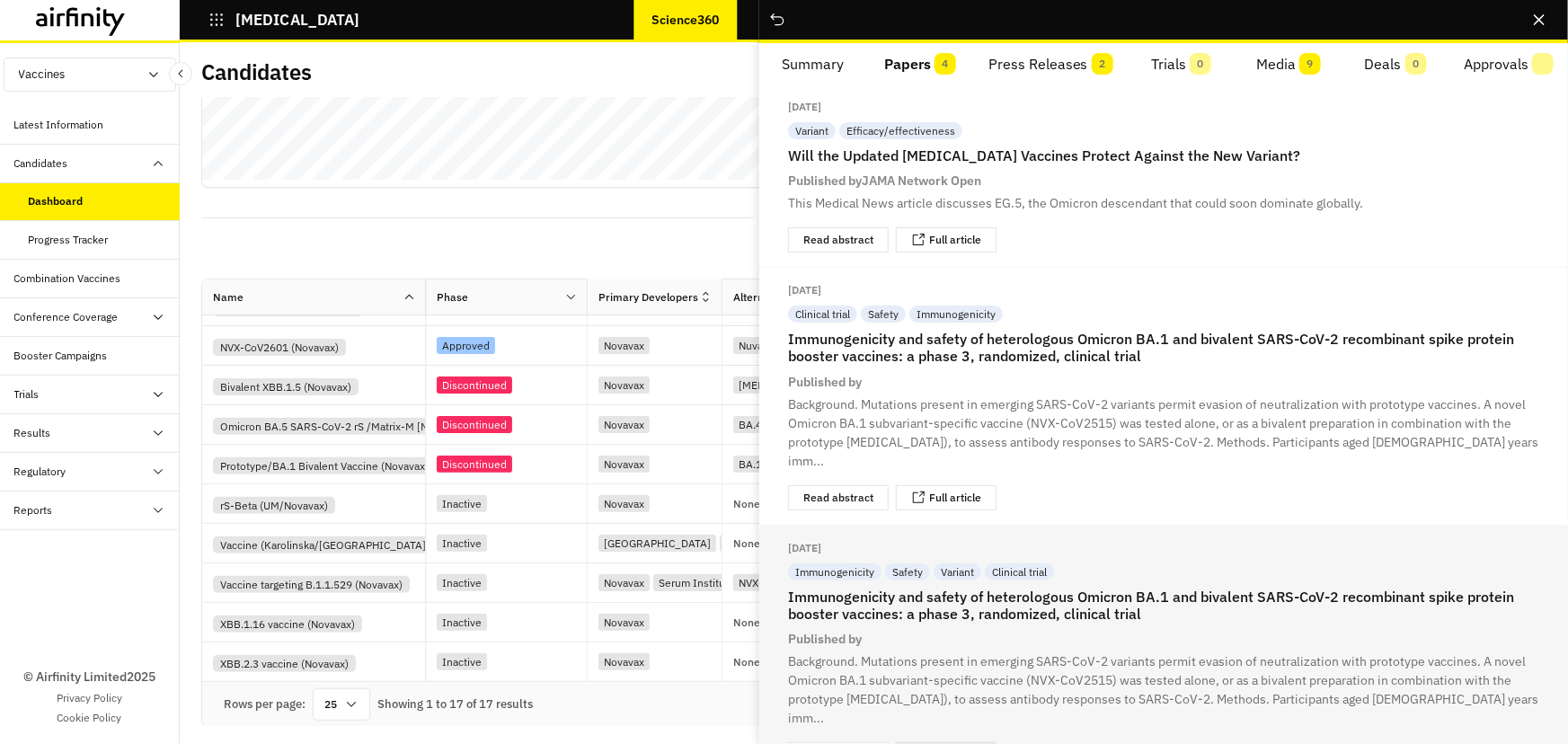
click at [964, 742] on div "Full article" at bounding box center [946, 755] width 101 height 25
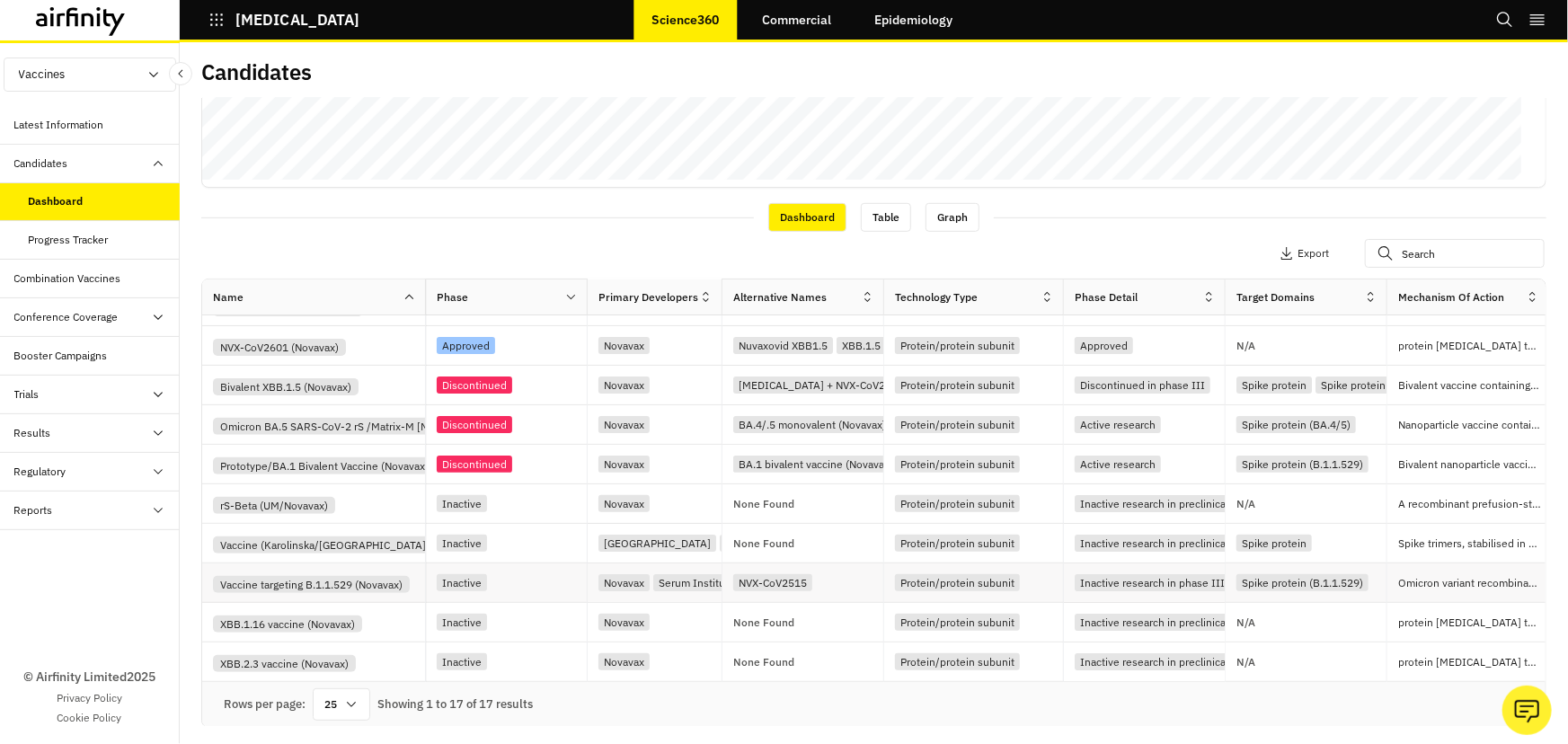
click at [408, 586] on div "Vaccine targeting B.1.1.529 (Novavax)" at bounding box center [311, 584] width 197 height 17
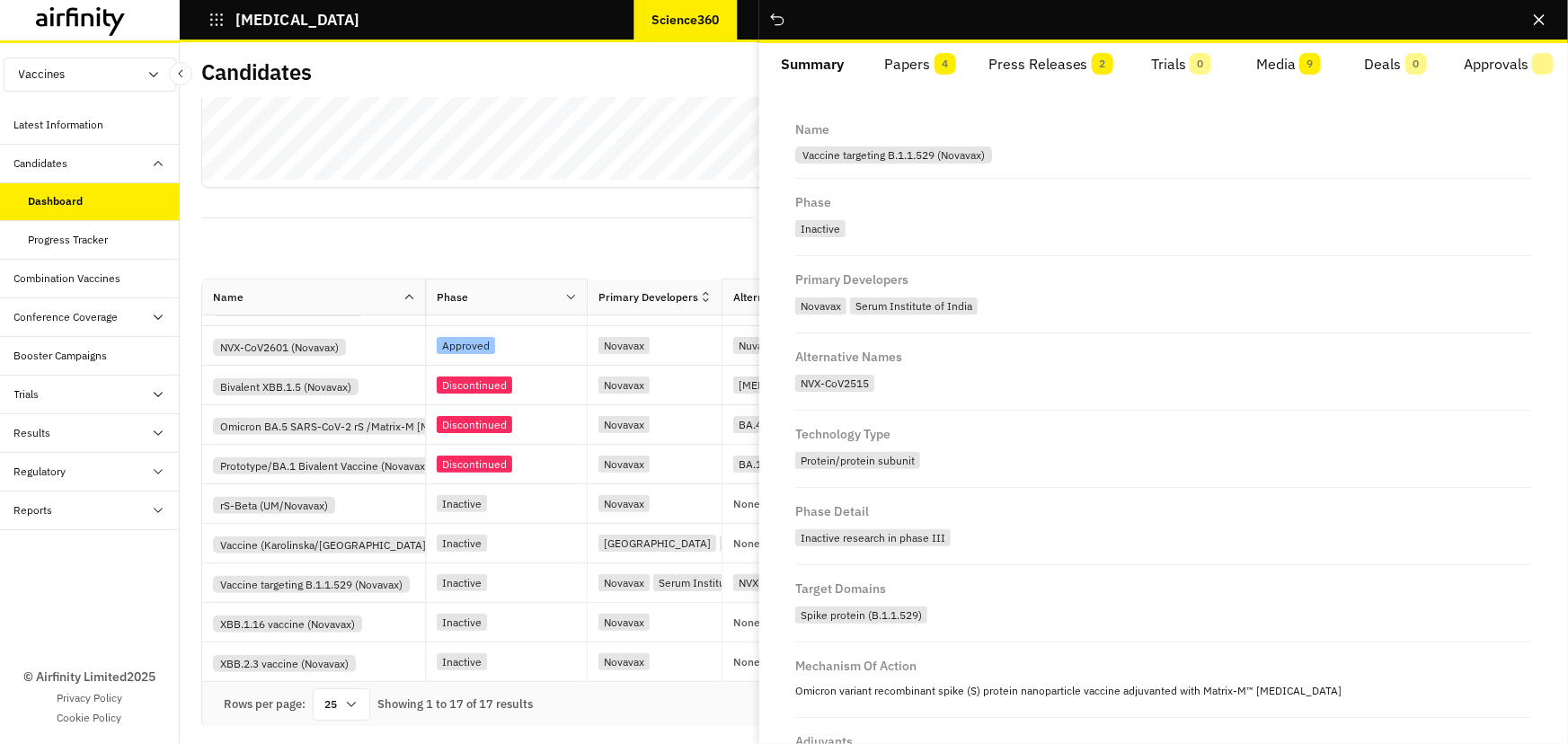
scroll to position [326, 0]
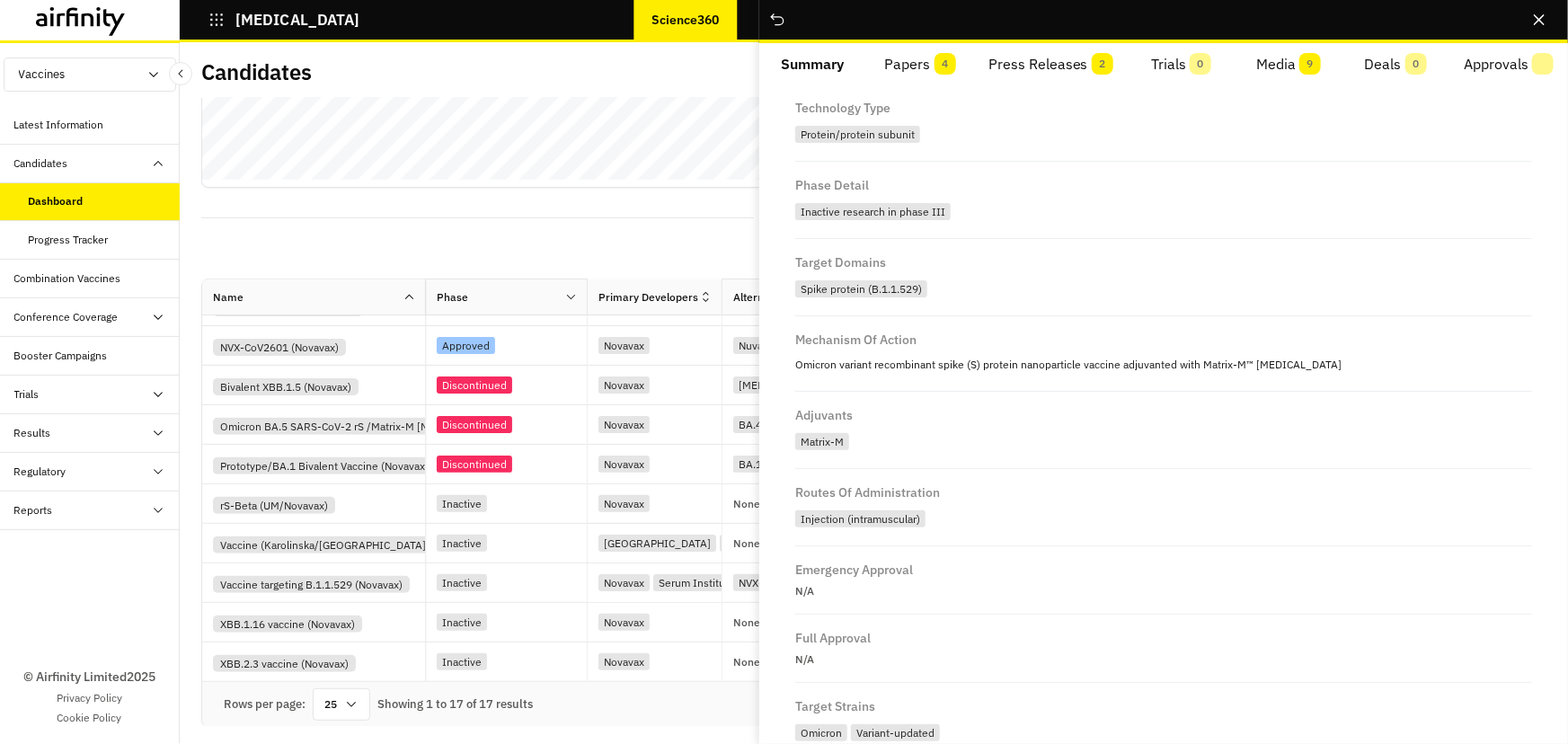
click at [928, 63] on button "Papers 4" at bounding box center [920, 64] width 107 height 43
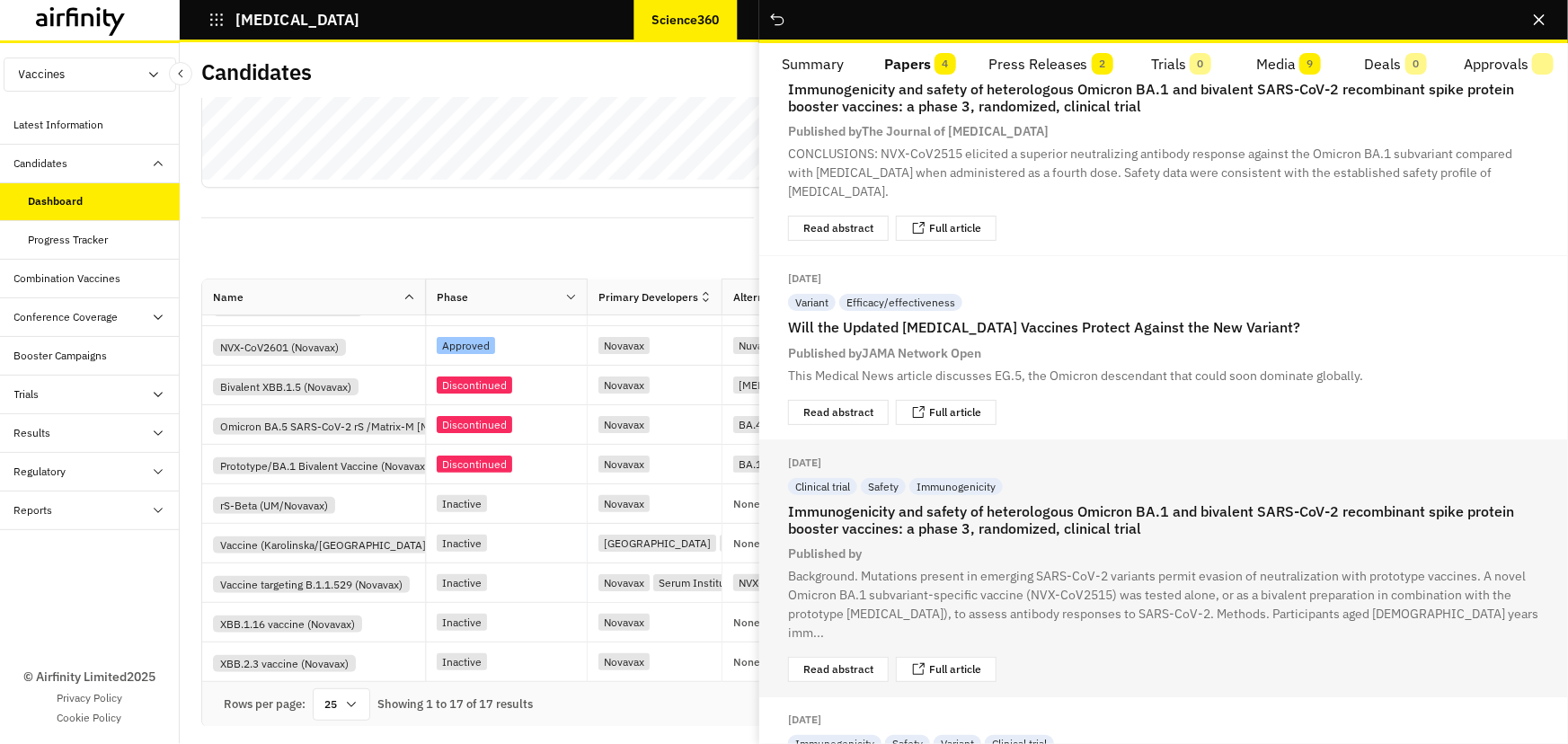
scroll to position [238, 0]
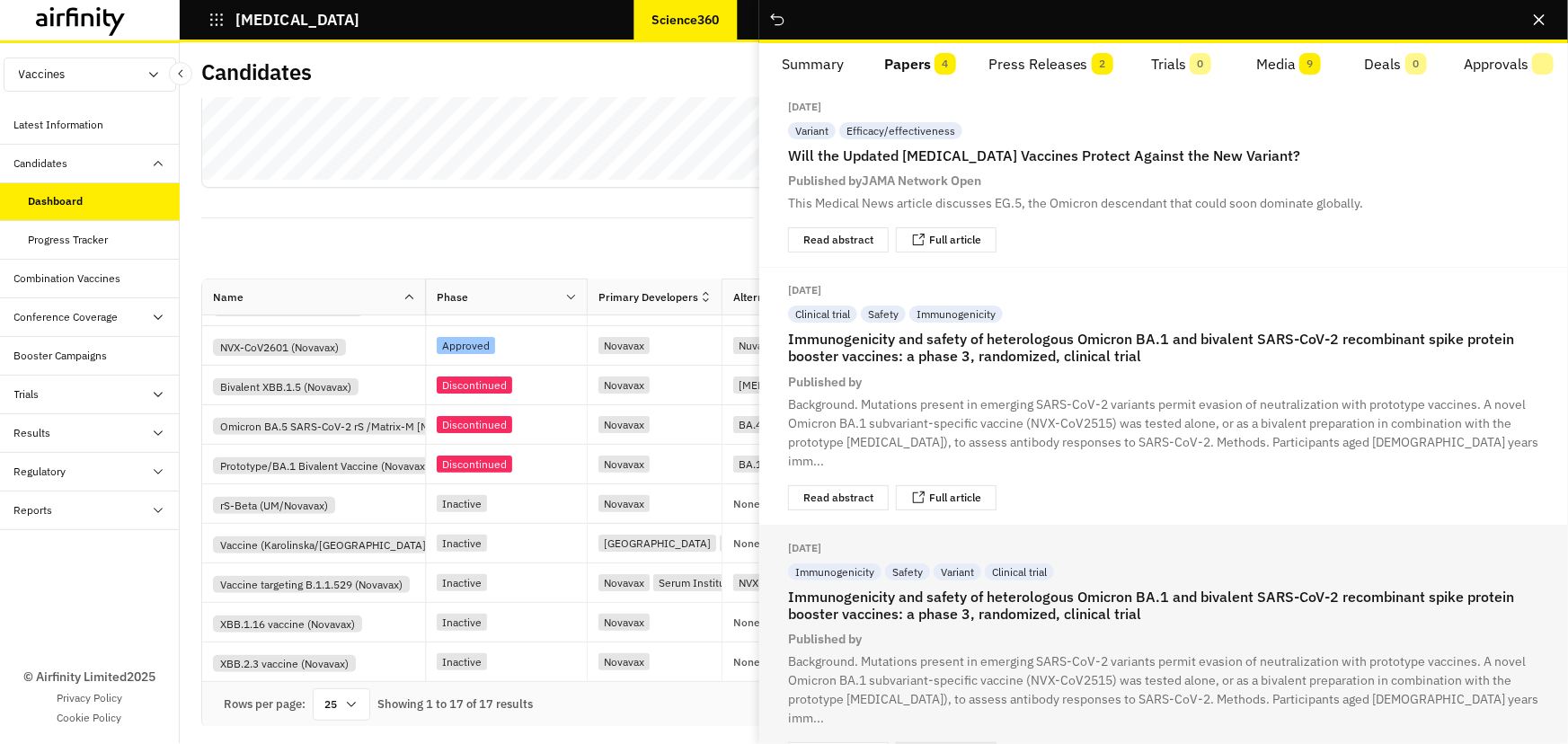
click at [965, 742] on div "Full article" at bounding box center [946, 755] width 101 height 25
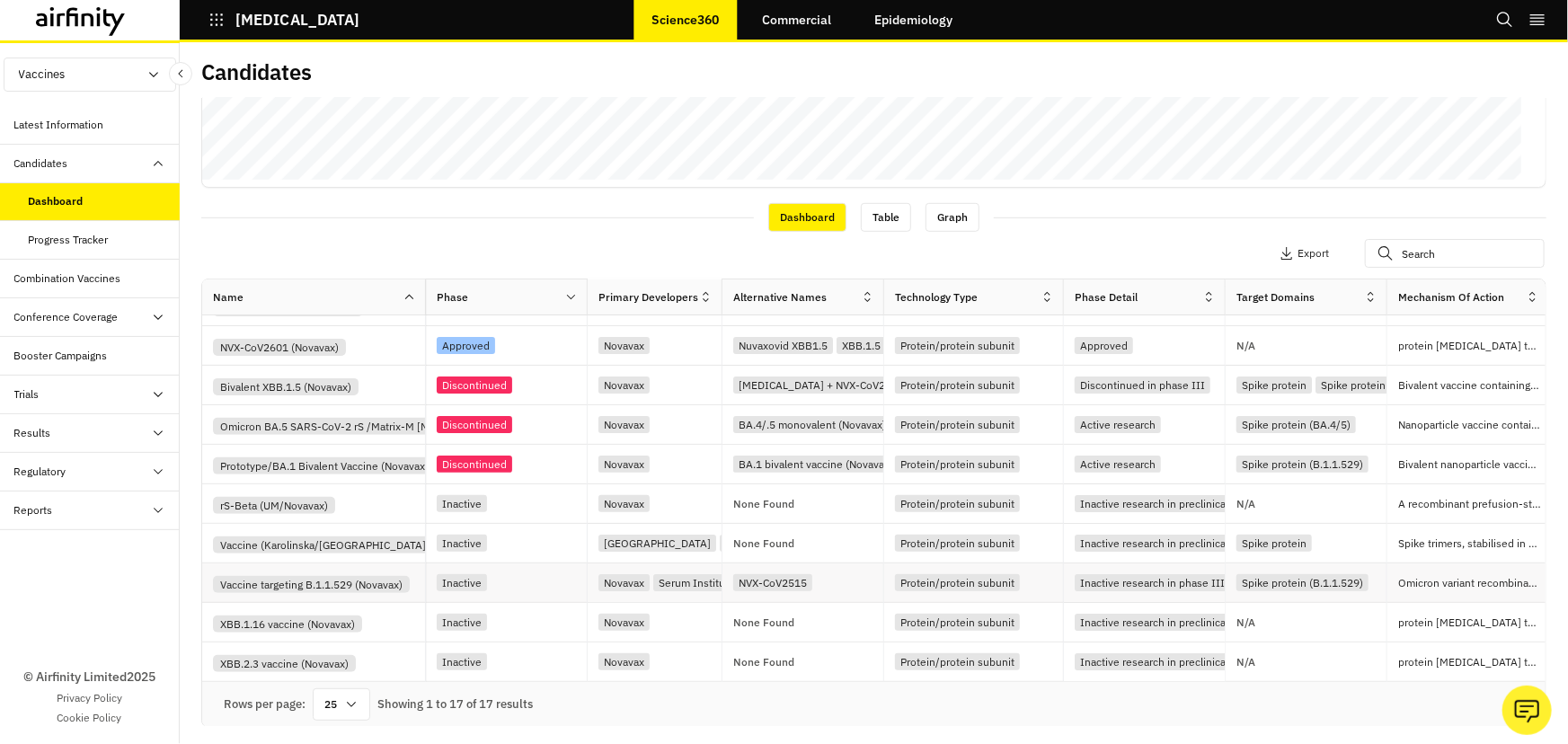
click at [313, 581] on div "Vaccine targeting B.1.1.529 (Novavax)" at bounding box center [311, 584] width 197 height 17
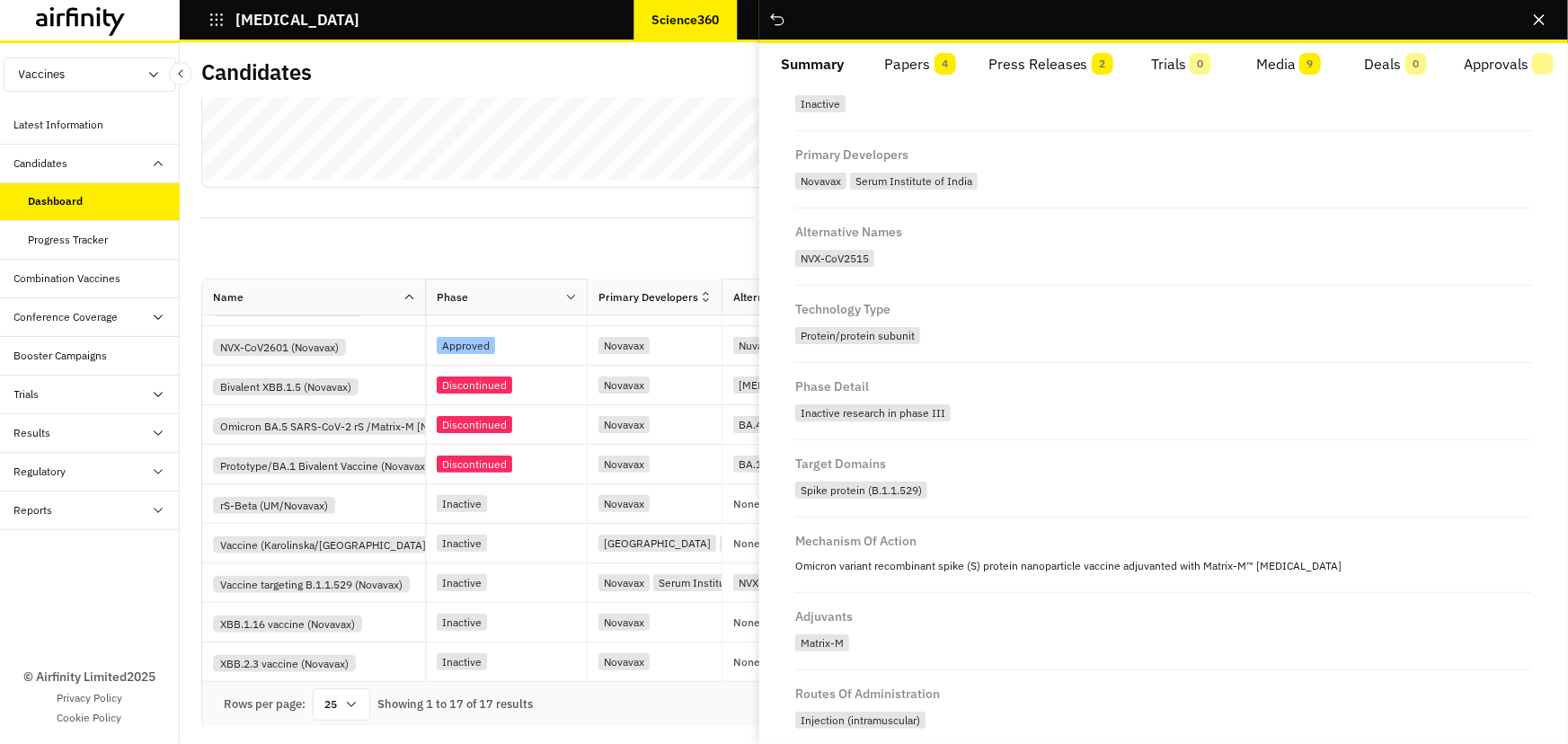
scroll to position [244, 0]
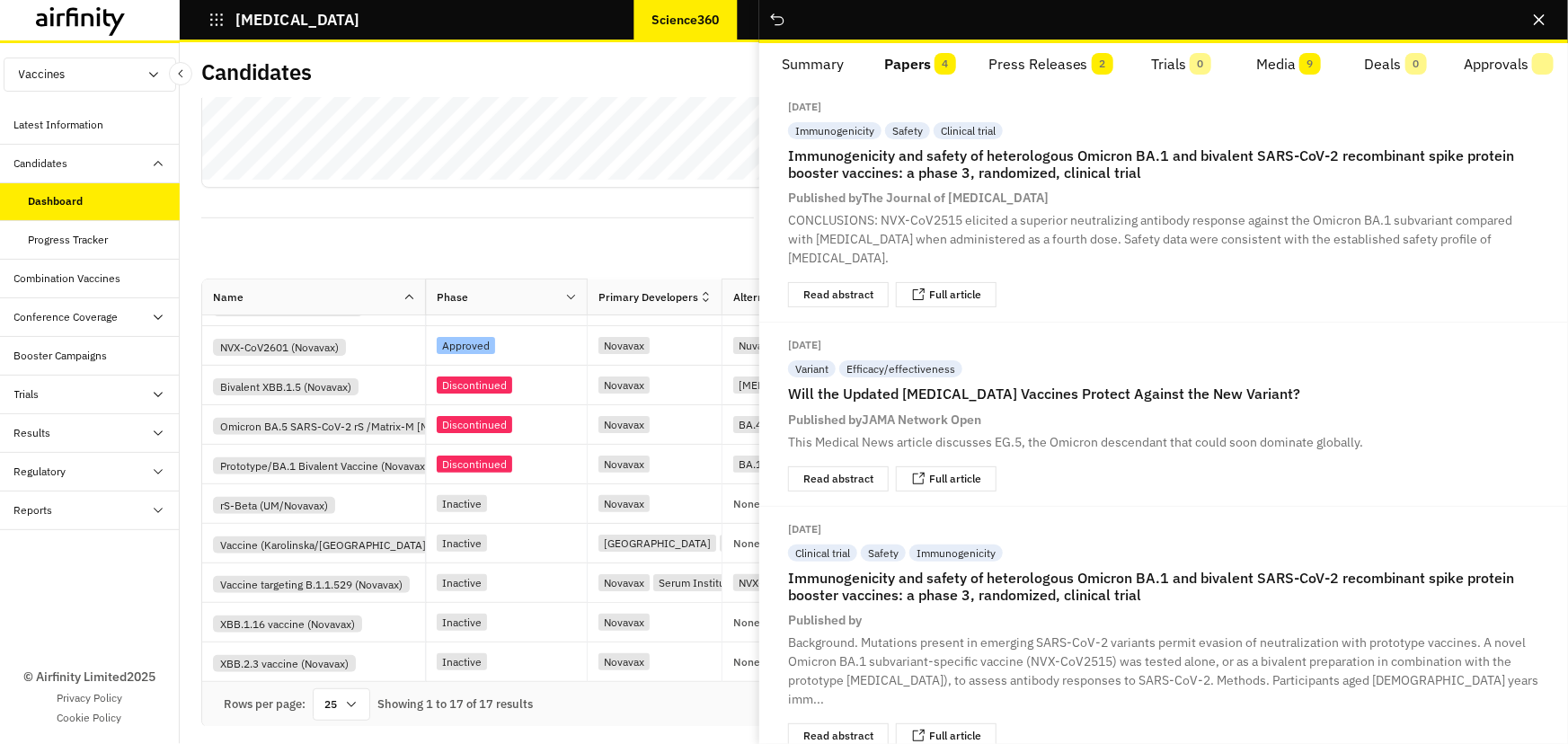
click at [887, 53] on button "Papers 4" at bounding box center [920, 64] width 107 height 43
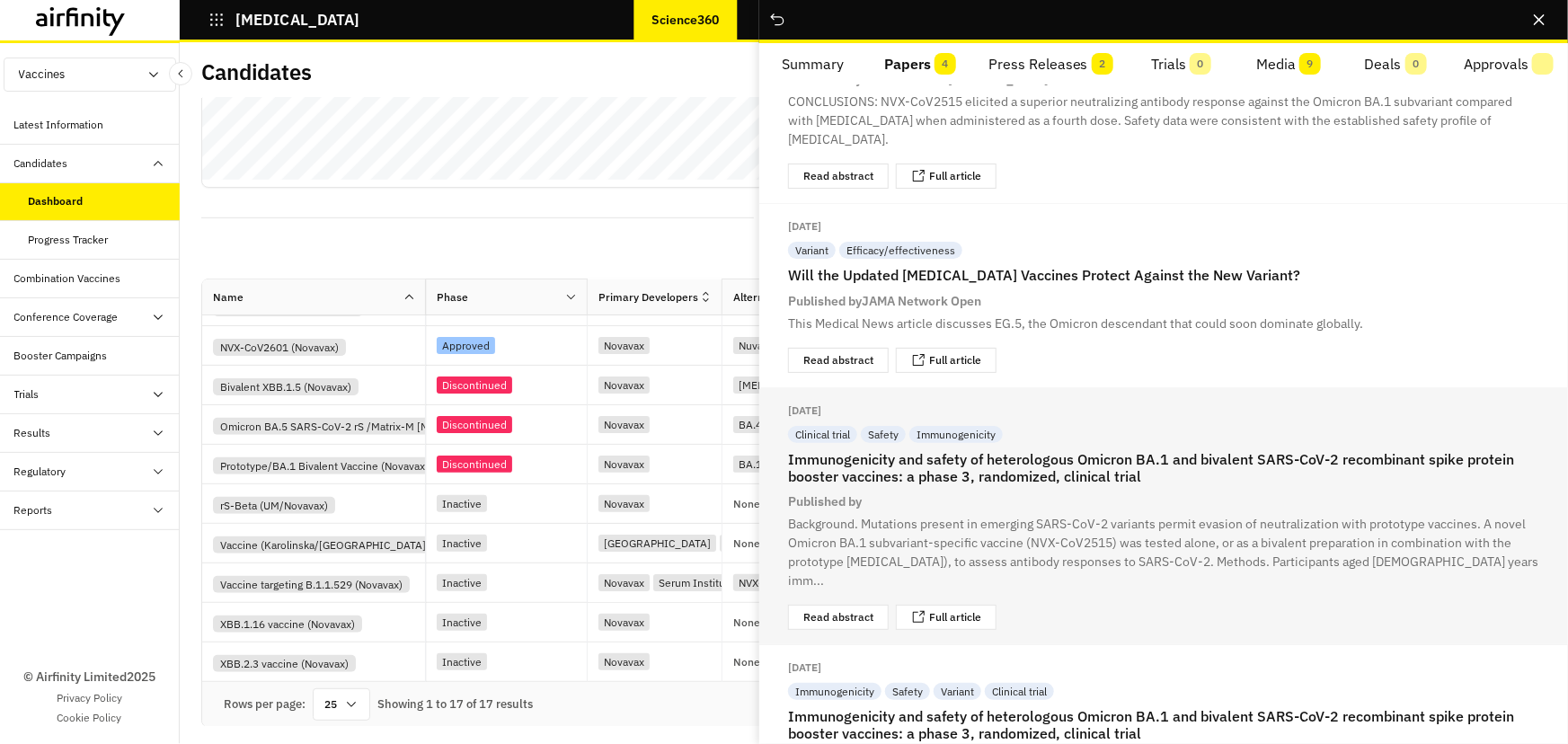
scroll to position [238, 0]
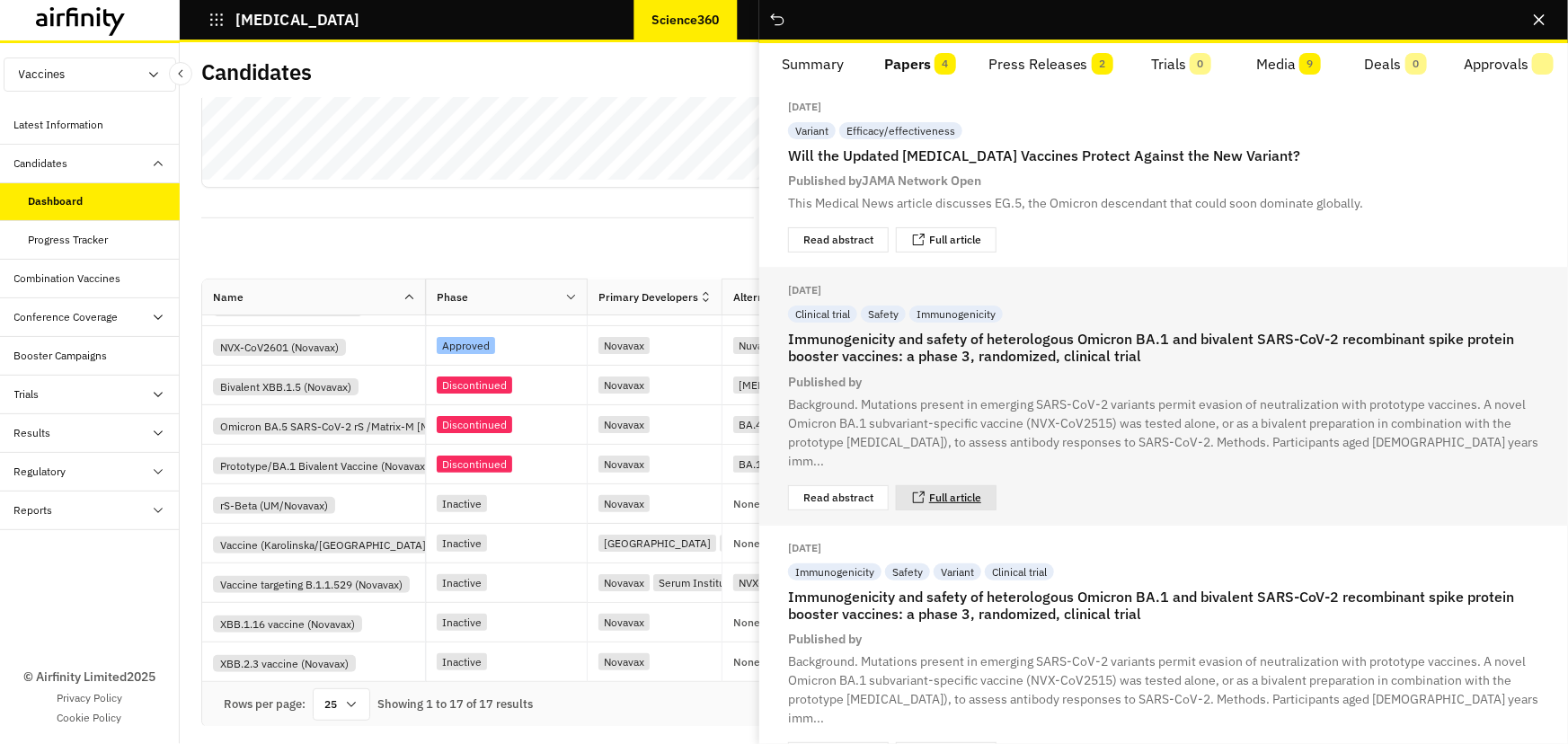
click at [962, 492] on link "Full article" at bounding box center [954, 498] width 52 height 11
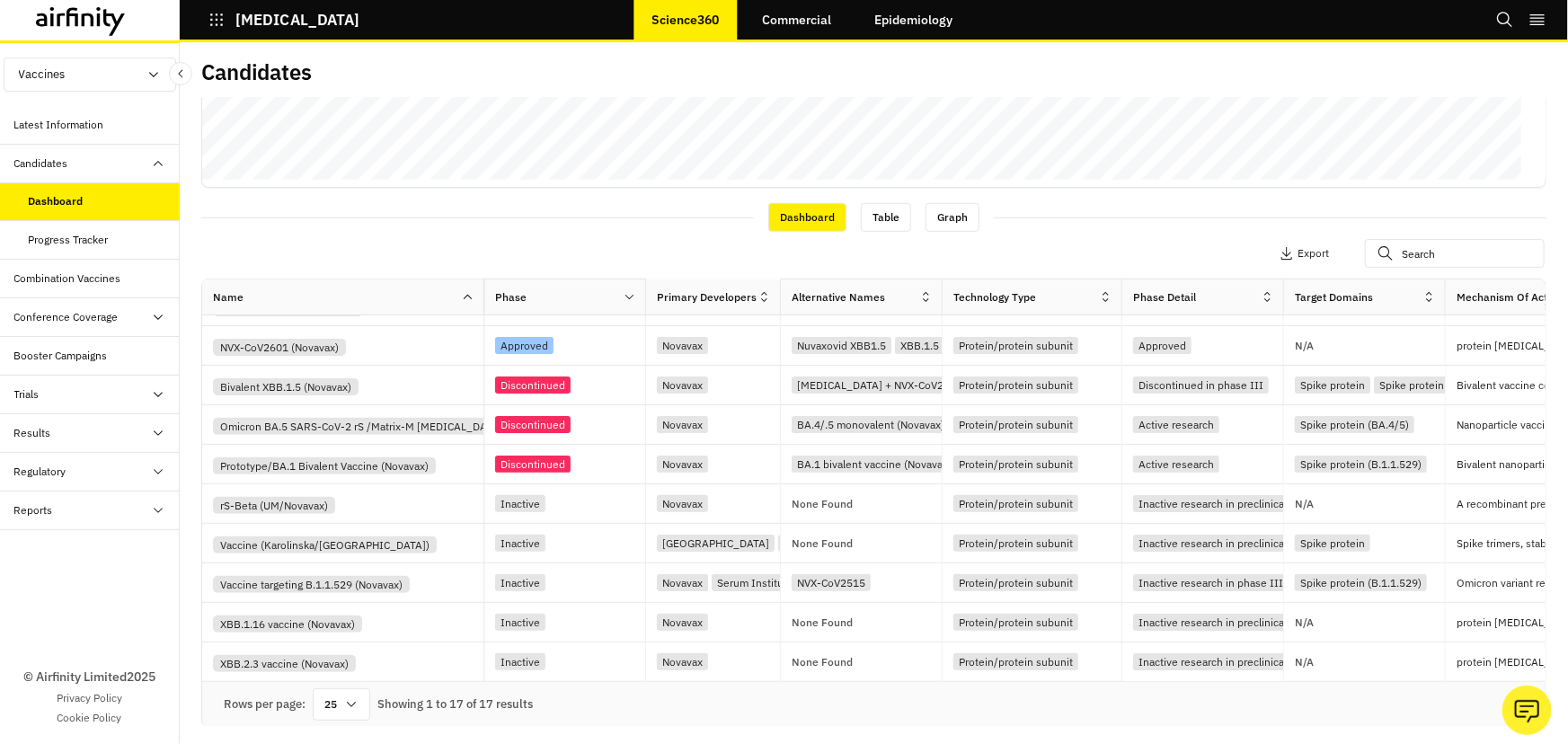
drag, startPoint x: 424, startPoint y: 292, endPoint x: 482, endPoint y: 297, distance: 58.2
click at [482, 297] on div at bounding box center [483, 297] width 9 height 21
click at [388, 652] on div "XBB.2.3 vaccine (Novavax)" at bounding box center [349, 661] width 271 height 21
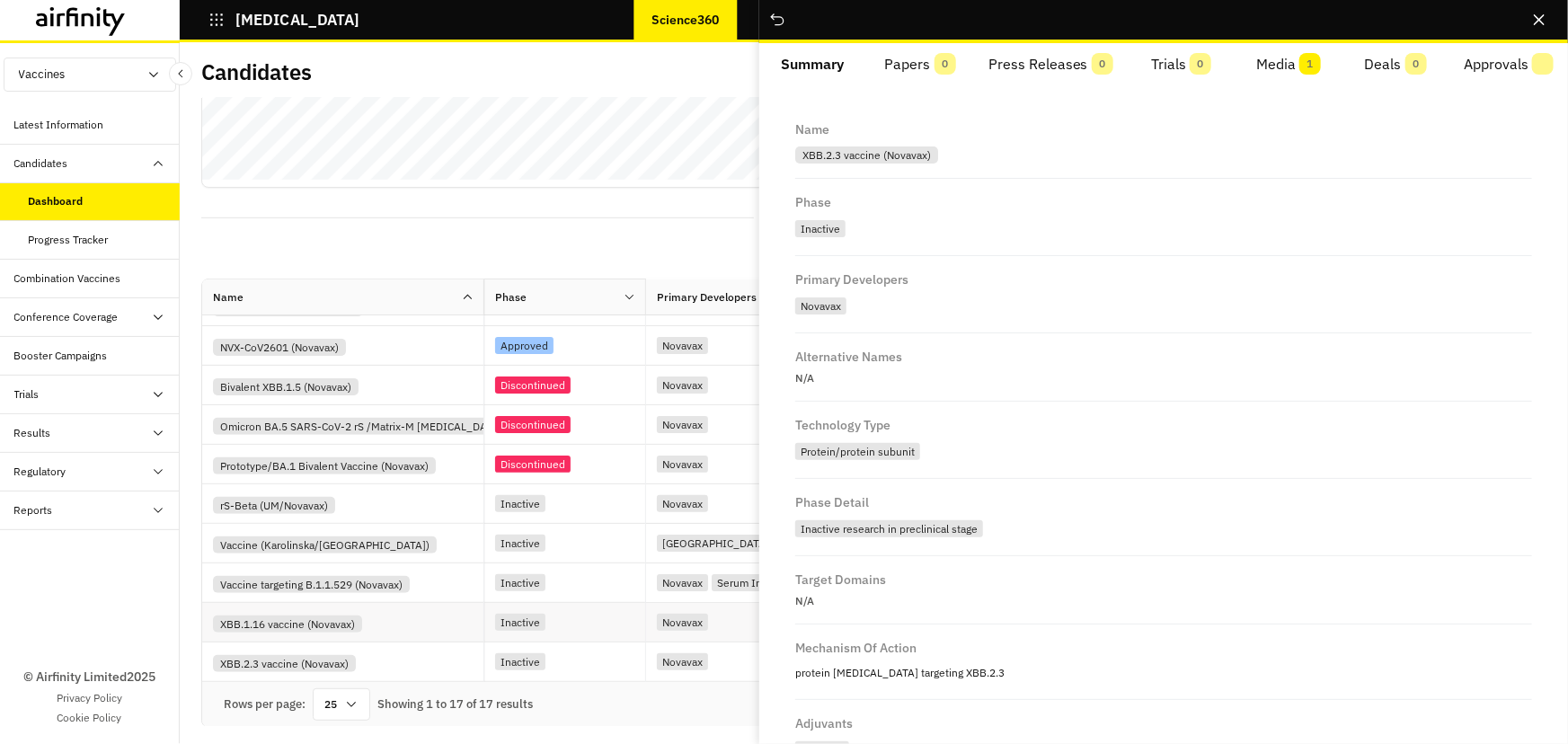
click at [392, 620] on div "XBB.1.16 vaccine (Novavax)" at bounding box center [349, 622] width 271 height 21
click at [408, 622] on div "XBB.1.16 vaccine (Novavax)" at bounding box center [349, 622] width 271 height 21
click at [924, 65] on button "Papers 3" at bounding box center [920, 64] width 107 height 43
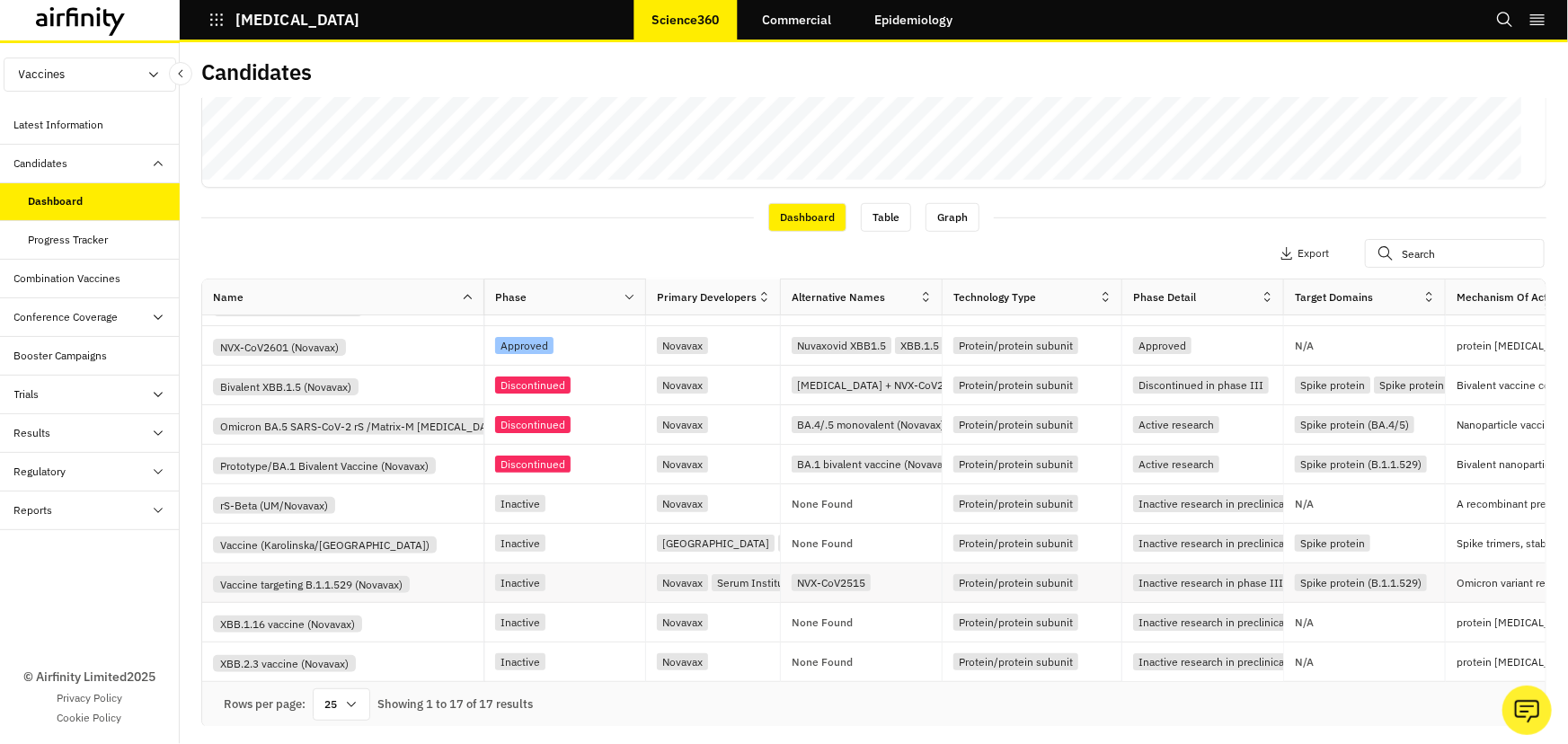
click at [443, 586] on div "Vaccine targeting B.1.1.529 (Novavax)" at bounding box center [349, 582] width 271 height 21
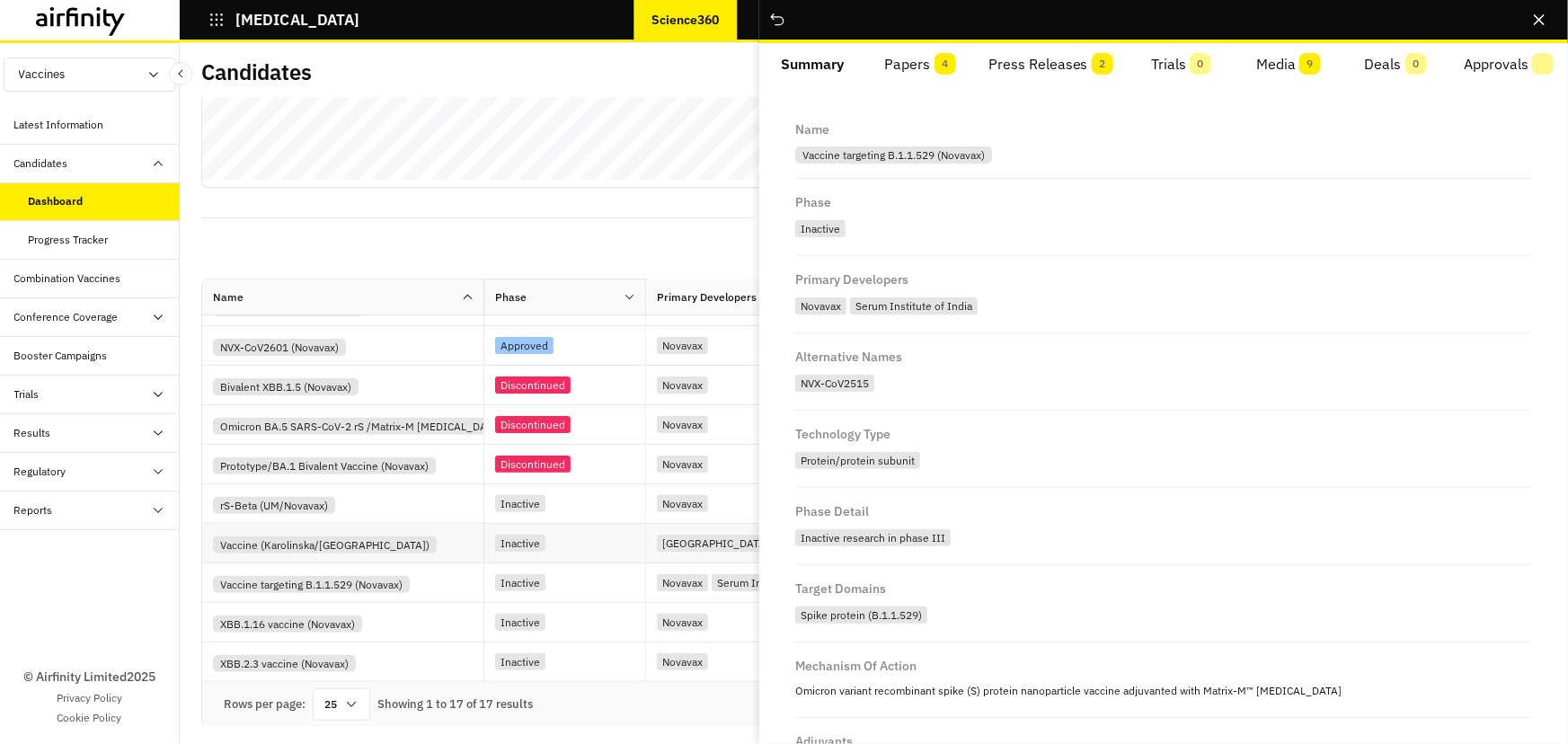
click at [459, 525] on div "Vaccine (Karolinska/[GEOGRAPHIC_DATA])" at bounding box center [343, 544] width 282 height 40
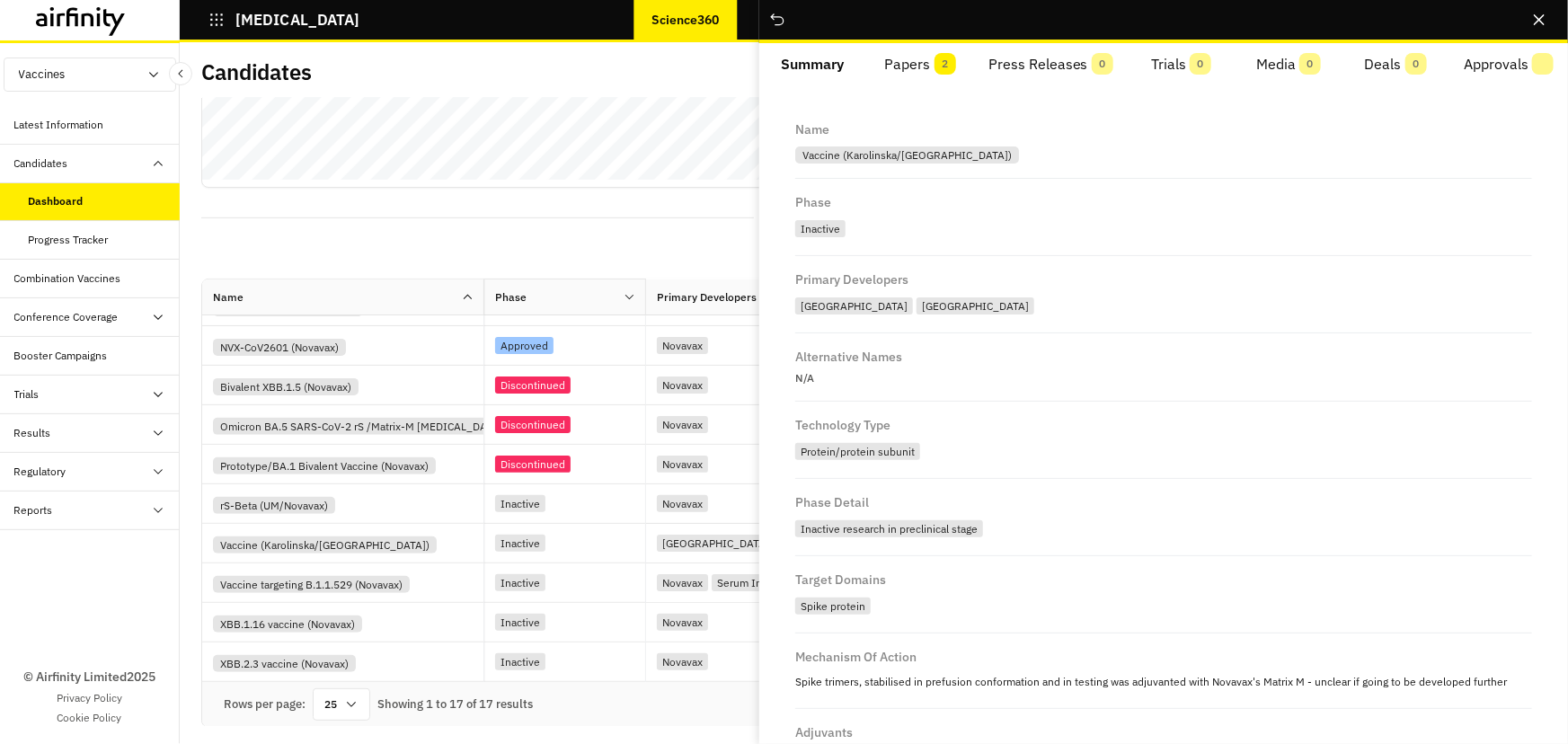
click at [915, 50] on button "Papers 2" at bounding box center [920, 64] width 107 height 43
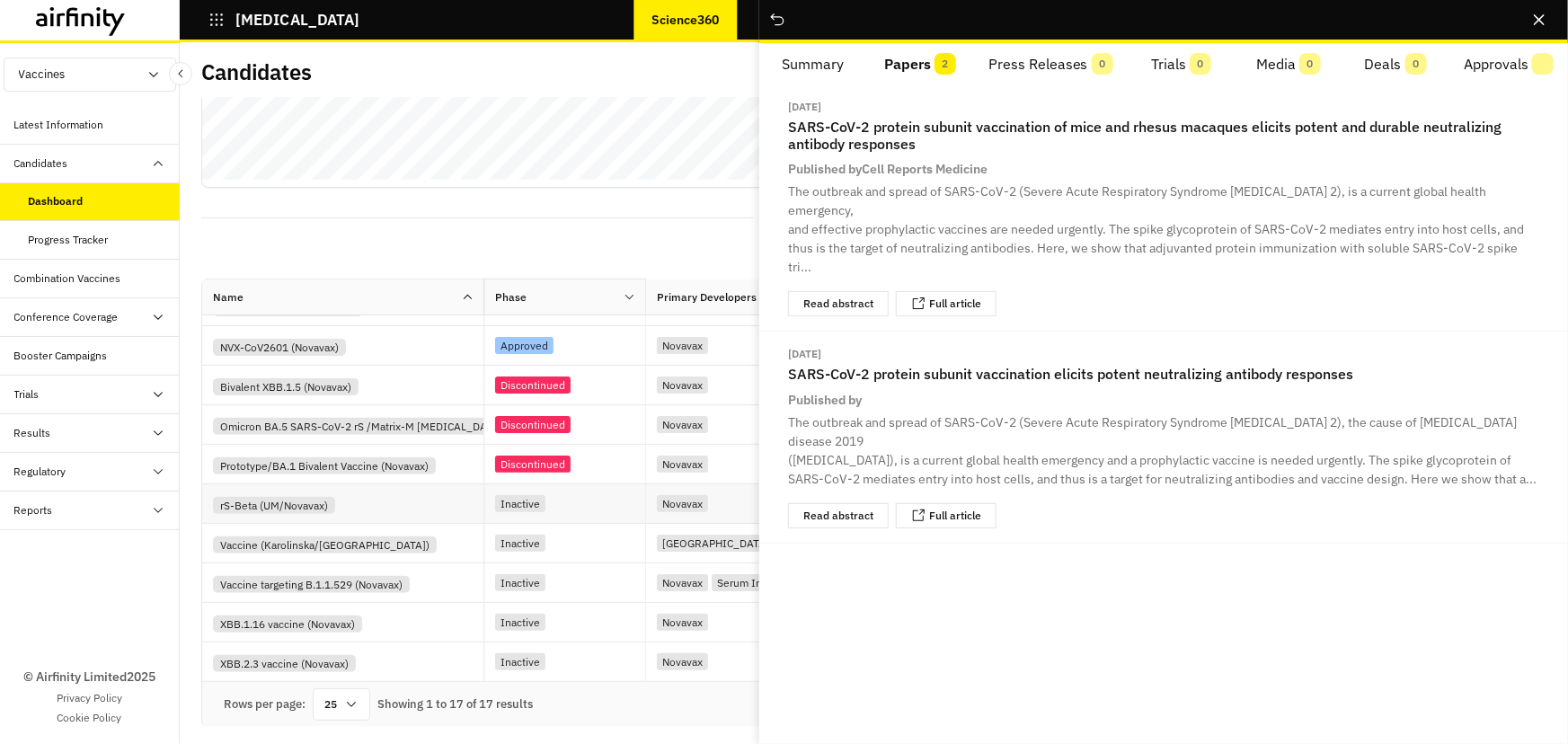
click at [414, 501] on div "rS-Beta (UM/Novavax)" at bounding box center [349, 503] width 271 height 21
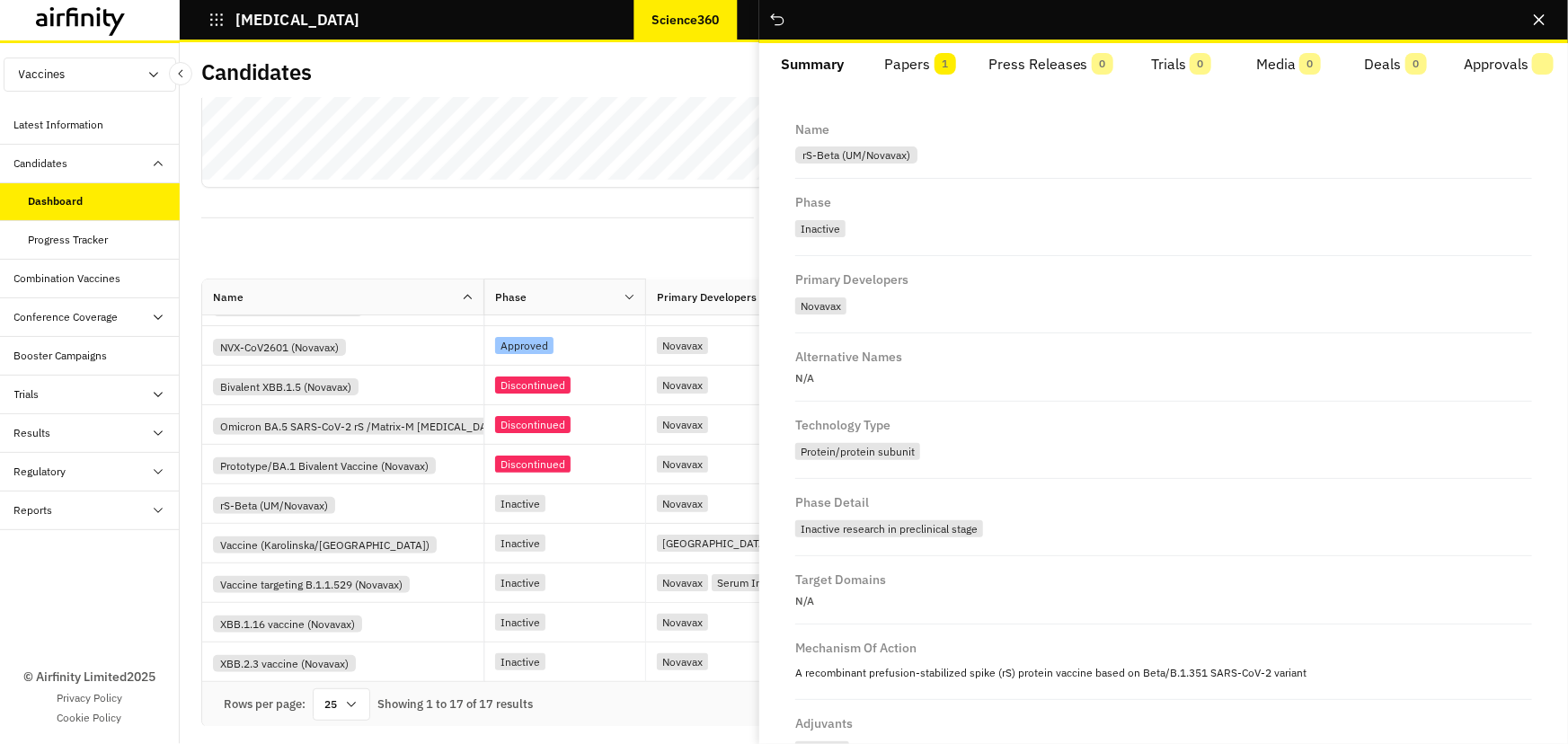
click at [924, 66] on button "Papers 1" at bounding box center [920, 64] width 107 height 43
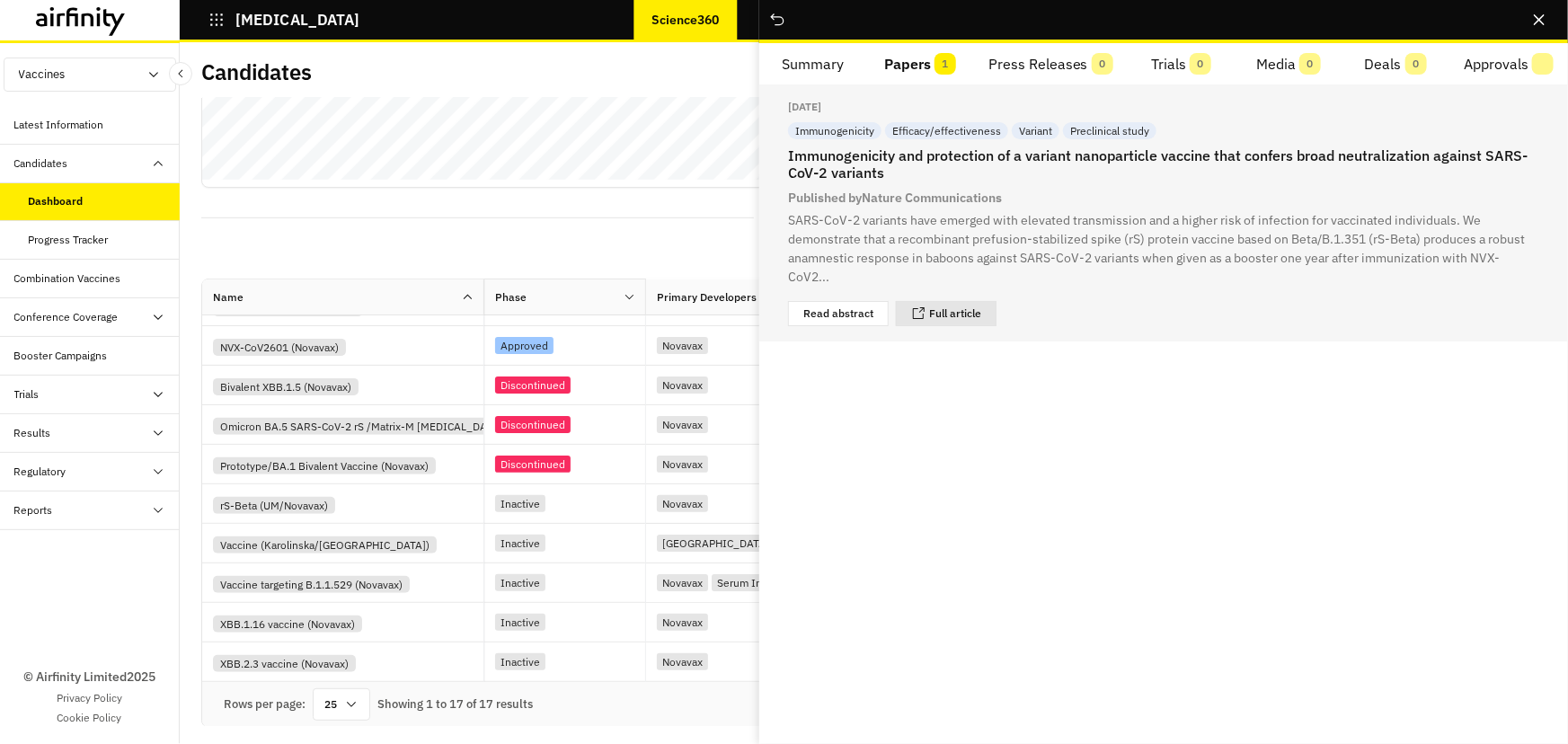
click at [955, 301] on div "Full article" at bounding box center [946, 313] width 101 height 25
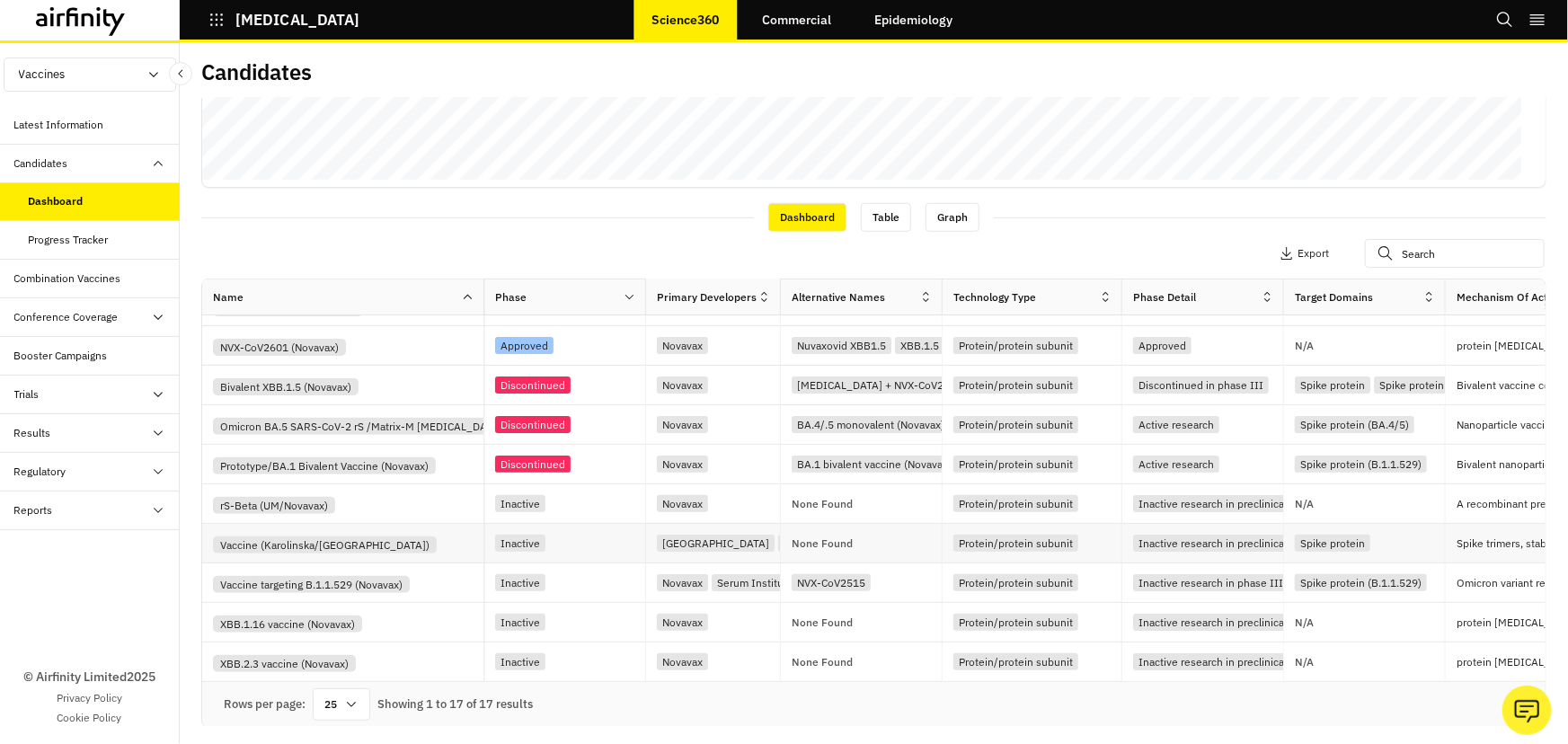
click at [414, 537] on div "Vaccine (Karolinska/[GEOGRAPHIC_DATA])" at bounding box center [325, 545] width 223 height 17
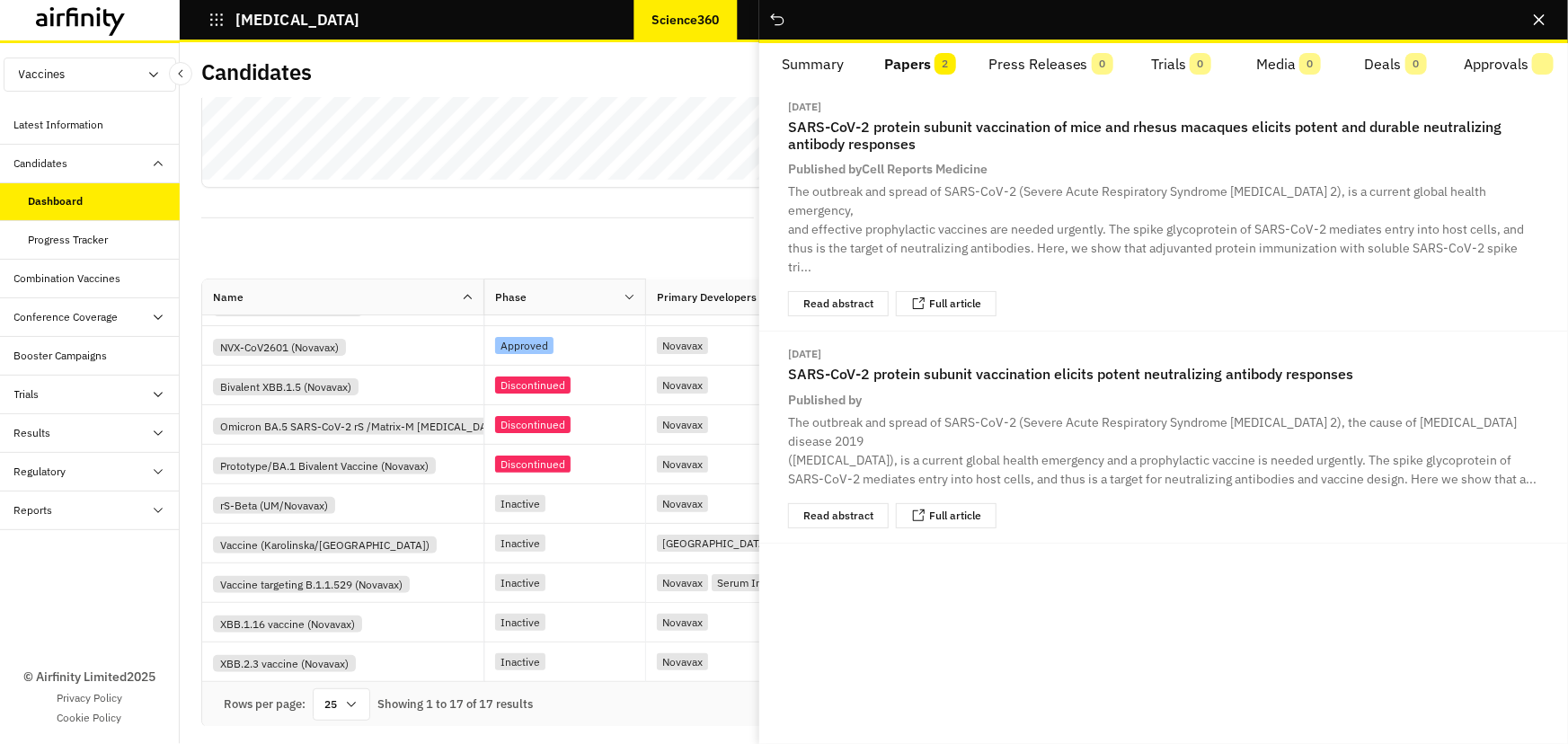
click at [895, 64] on button "Papers 2" at bounding box center [920, 64] width 107 height 43
click at [305, 503] on div "rS-Beta (UM/Novavax)" at bounding box center [274, 505] width 123 height 17
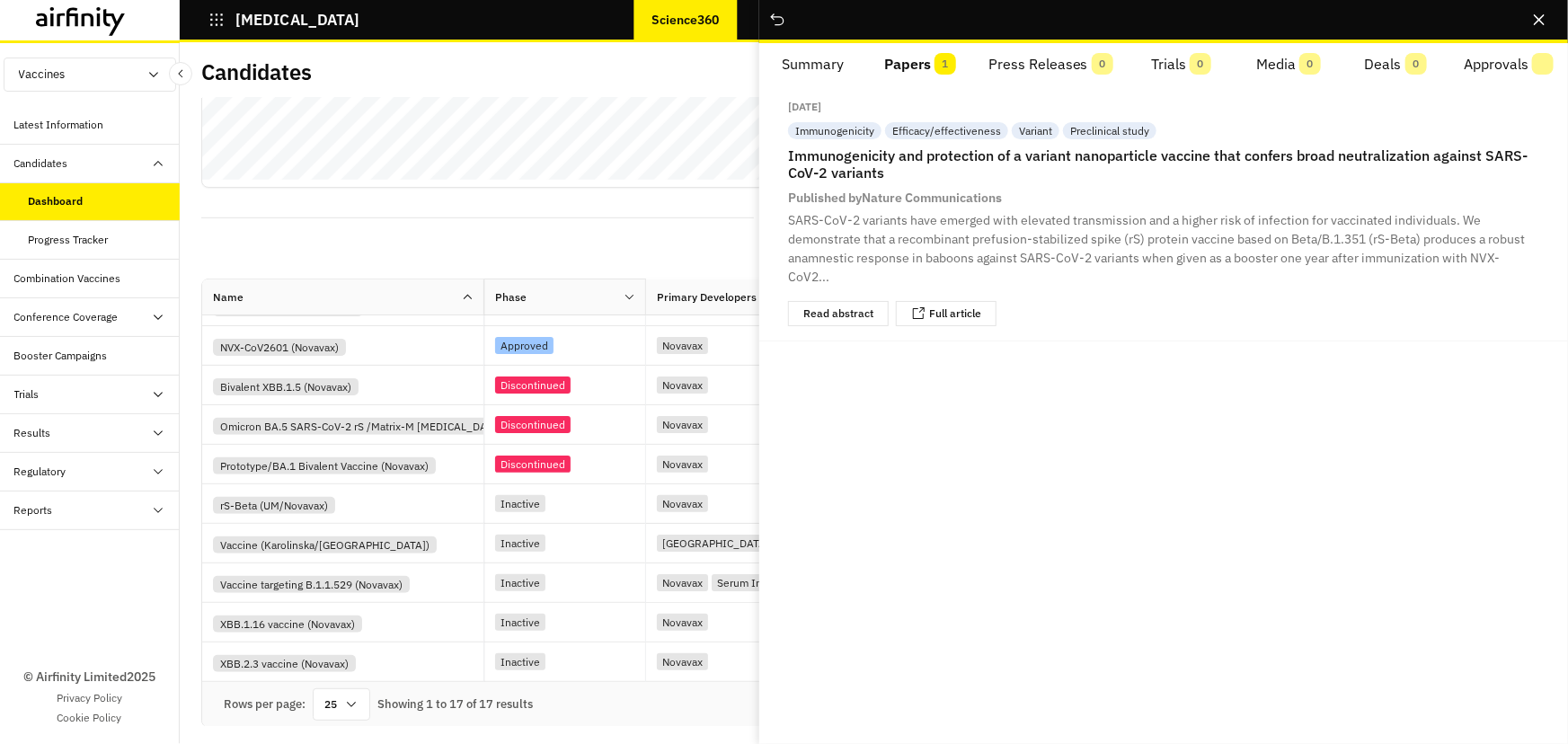
click at [941, 57] on span "1" at bounding box center [945, 64] width 22 height 22
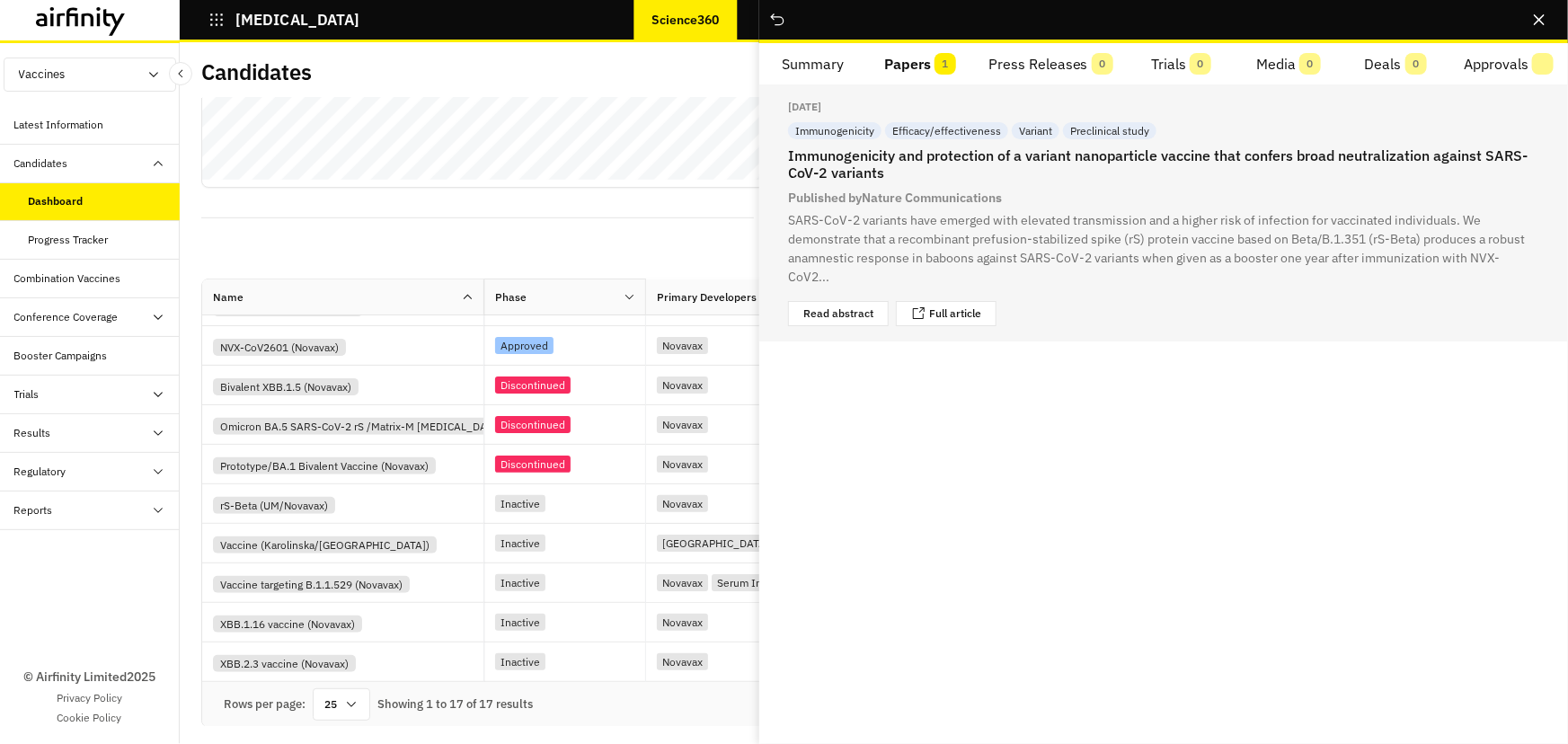
drag, startPoint x: 870, startPoint y: 163, endPoint x: 801, endPoint y: 251, distance: 111.8
click at [801, 251] on span "anamnestic response in baboons against SARS-CoV-2 variants when given as a boos…" at bounding box center [1144, 267] width 712 height 35
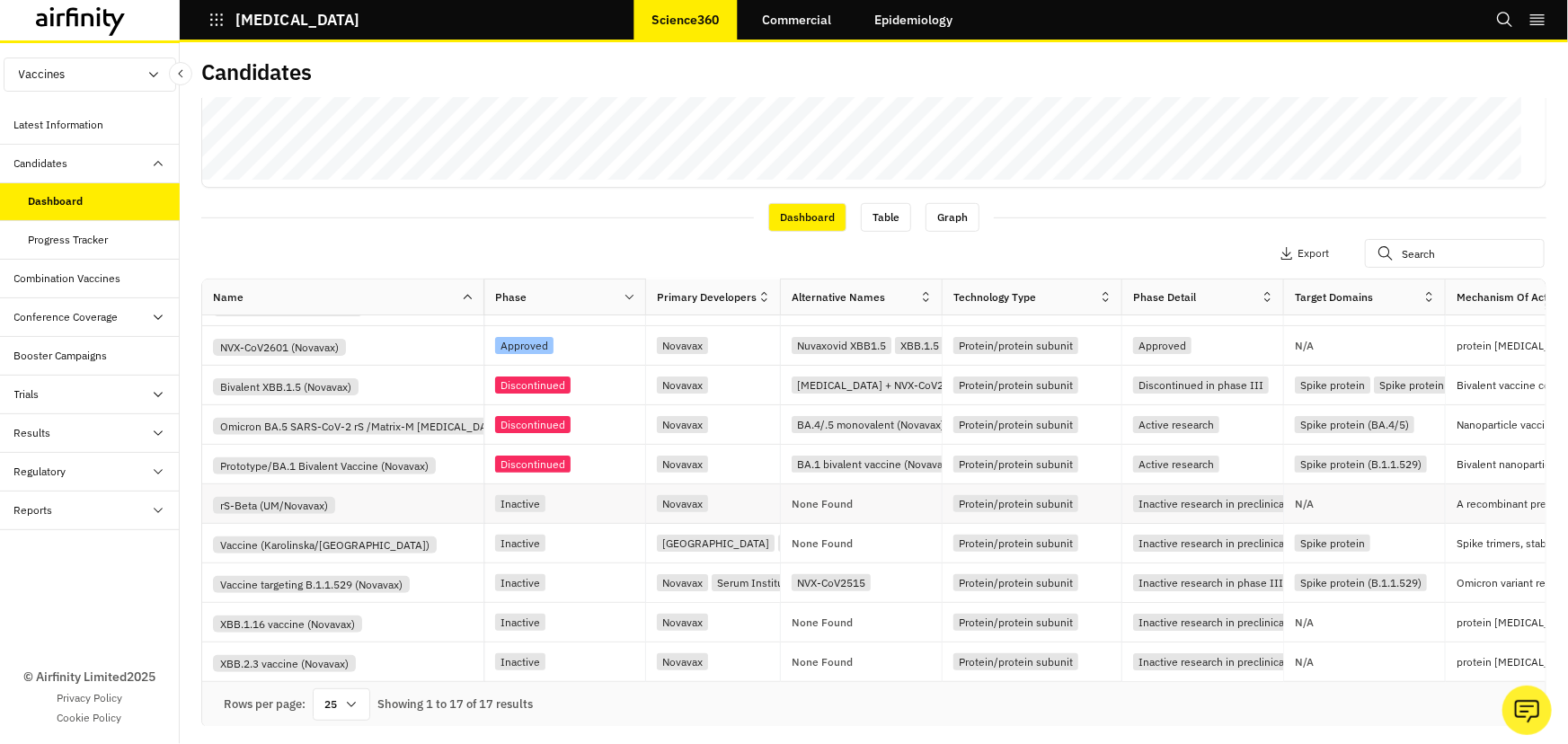
click at [377, 507] on div "rS-Beta (UM/Novavax)" at bounding box center [349, 503] width 271 height 21
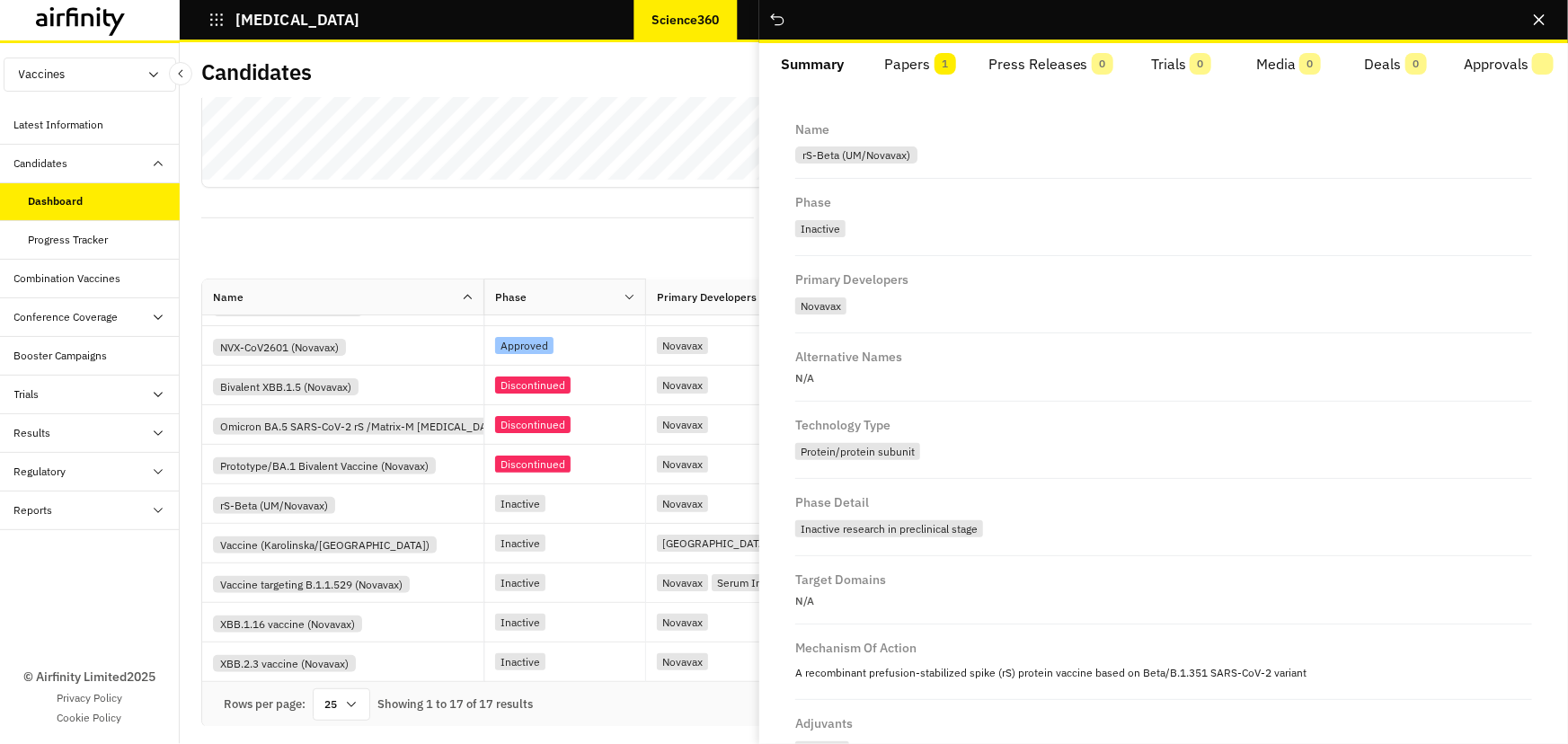
click at [915, 67] on button "Papers 1" at bounding box center [920, 64] width 107 height 43
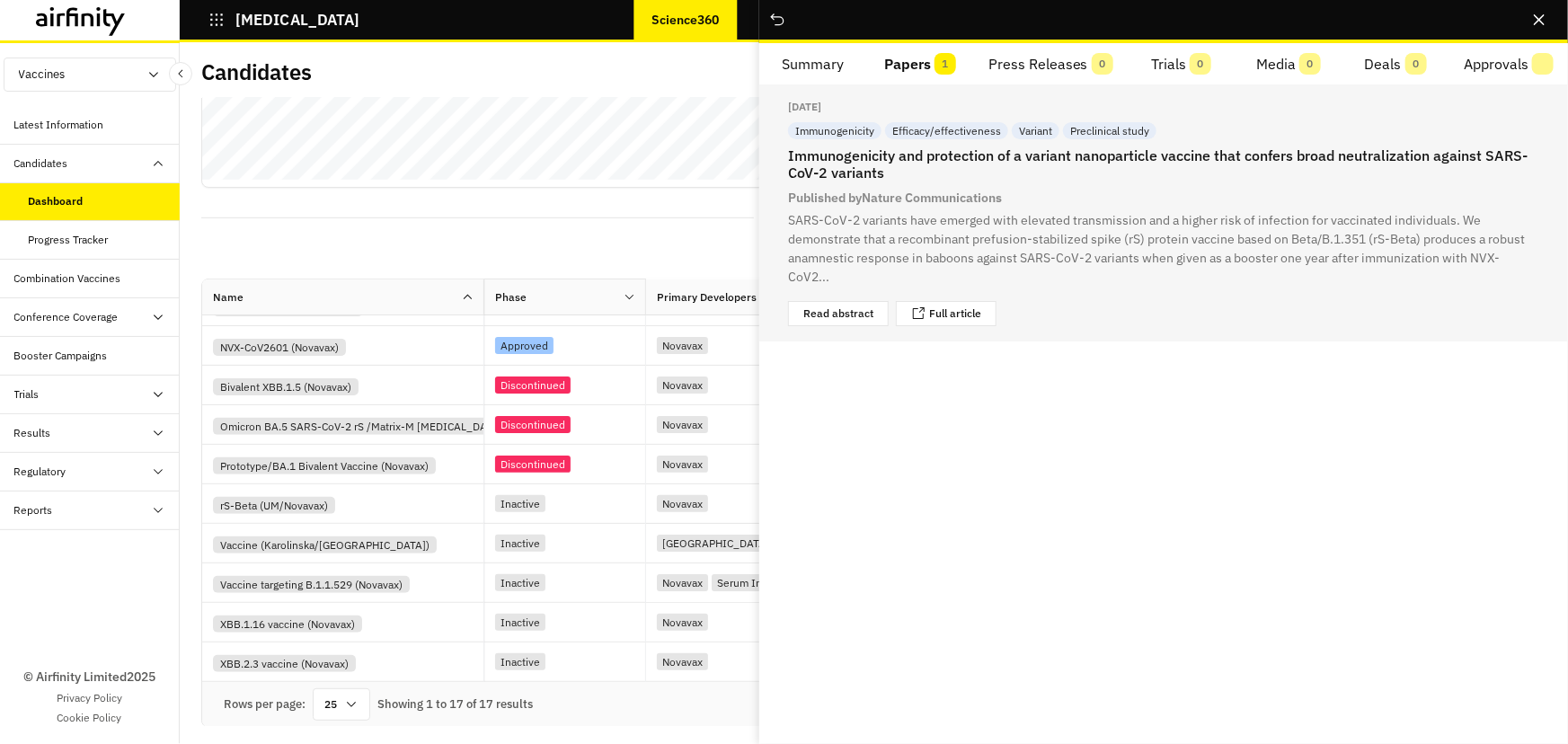
click at [856, 180] on h2 "Immunogenicity and protection of a variant nanoparticle vaccine that confers br…" at bounding box center [1163, 164] width 751 height 35
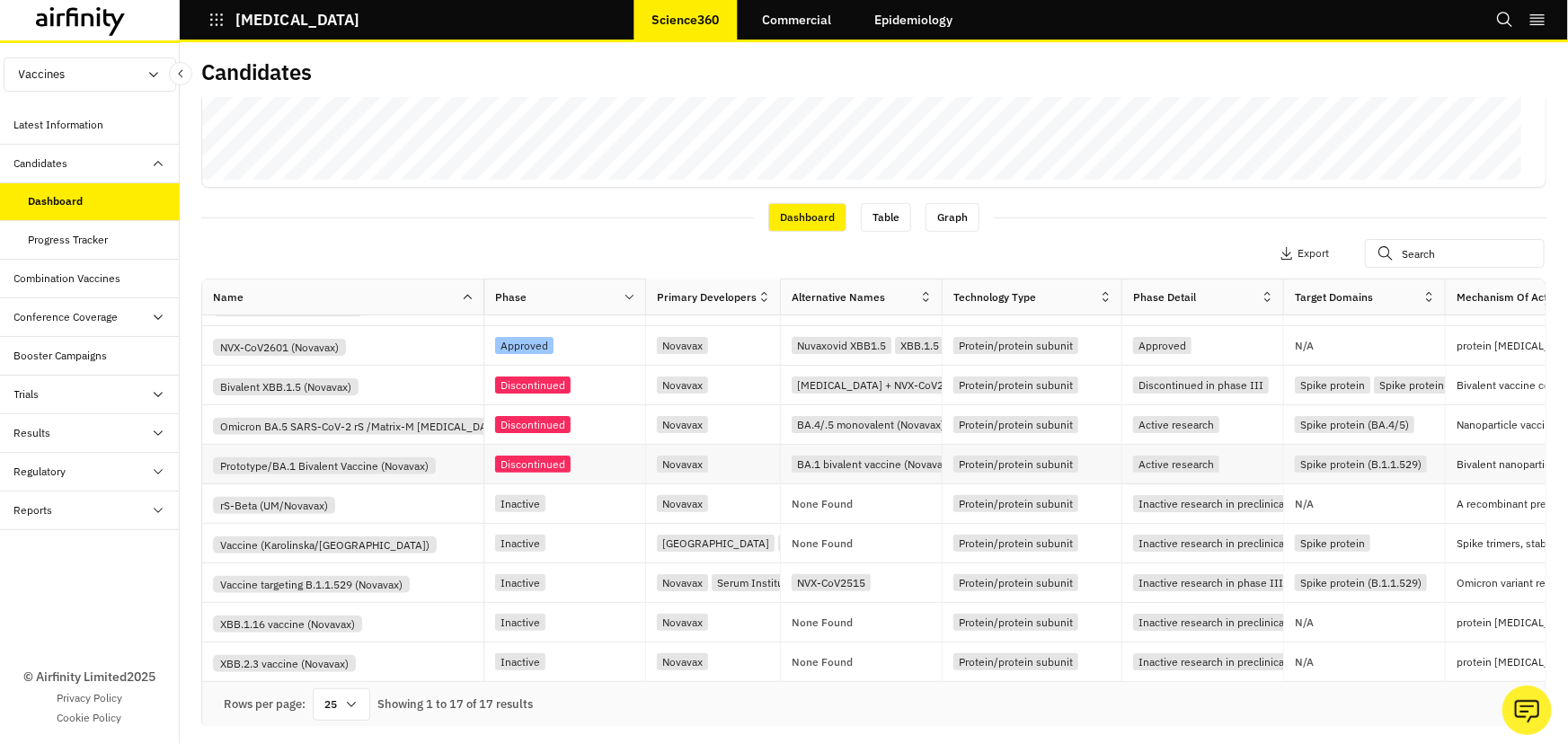
click at [386, 458] on div "Prototype/BA.1 Bivalent Vaccine (Novavax)" at bounding box center [324, 466] width 222 height 17
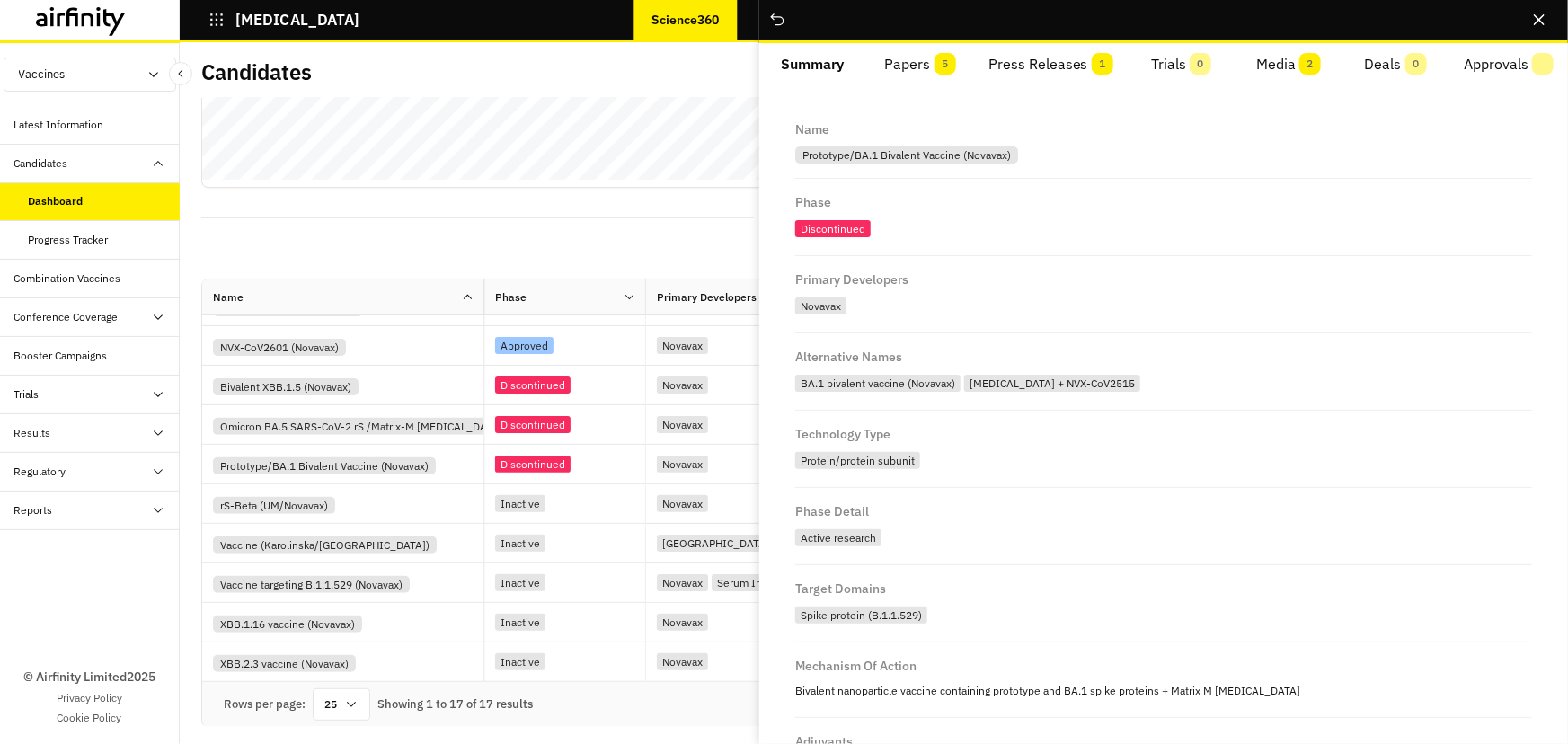
click at [925, 59] on button "Papers 5" at bounding box center [920, 64] width 107 height 43
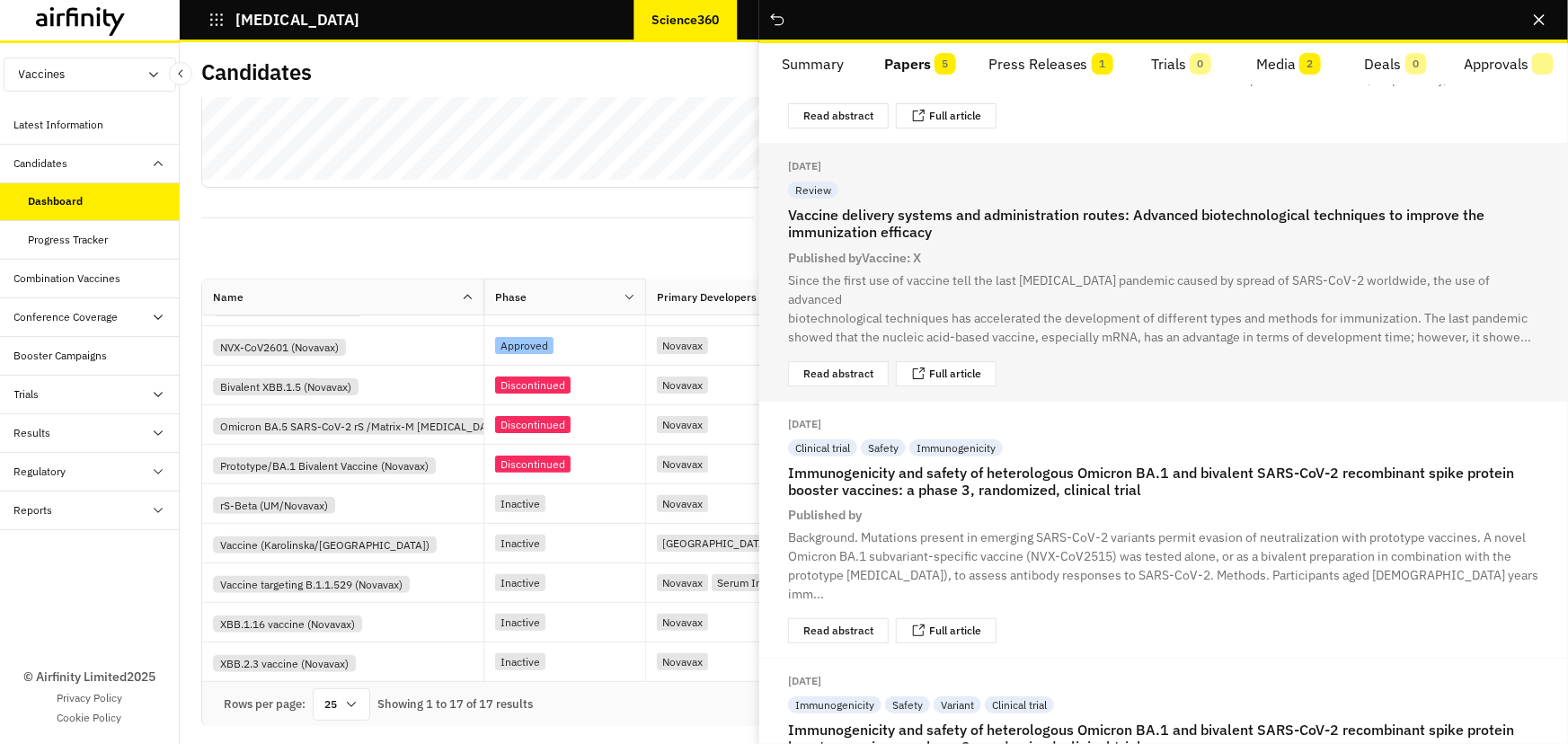
scroll to position [163, 0]
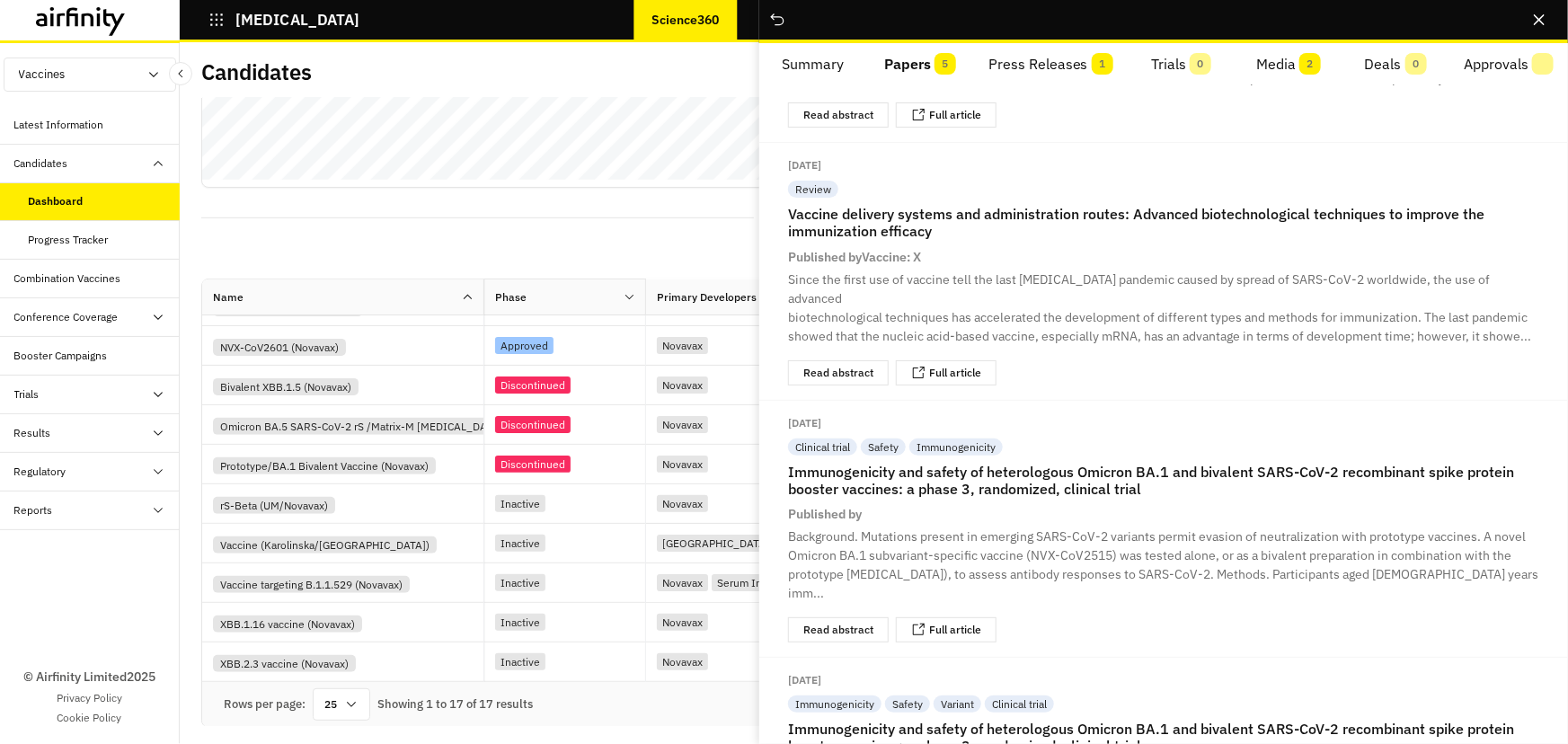
click at [1149, 61] on button "Trials 0" at bounding box center [1181, 64] width 107 height 43
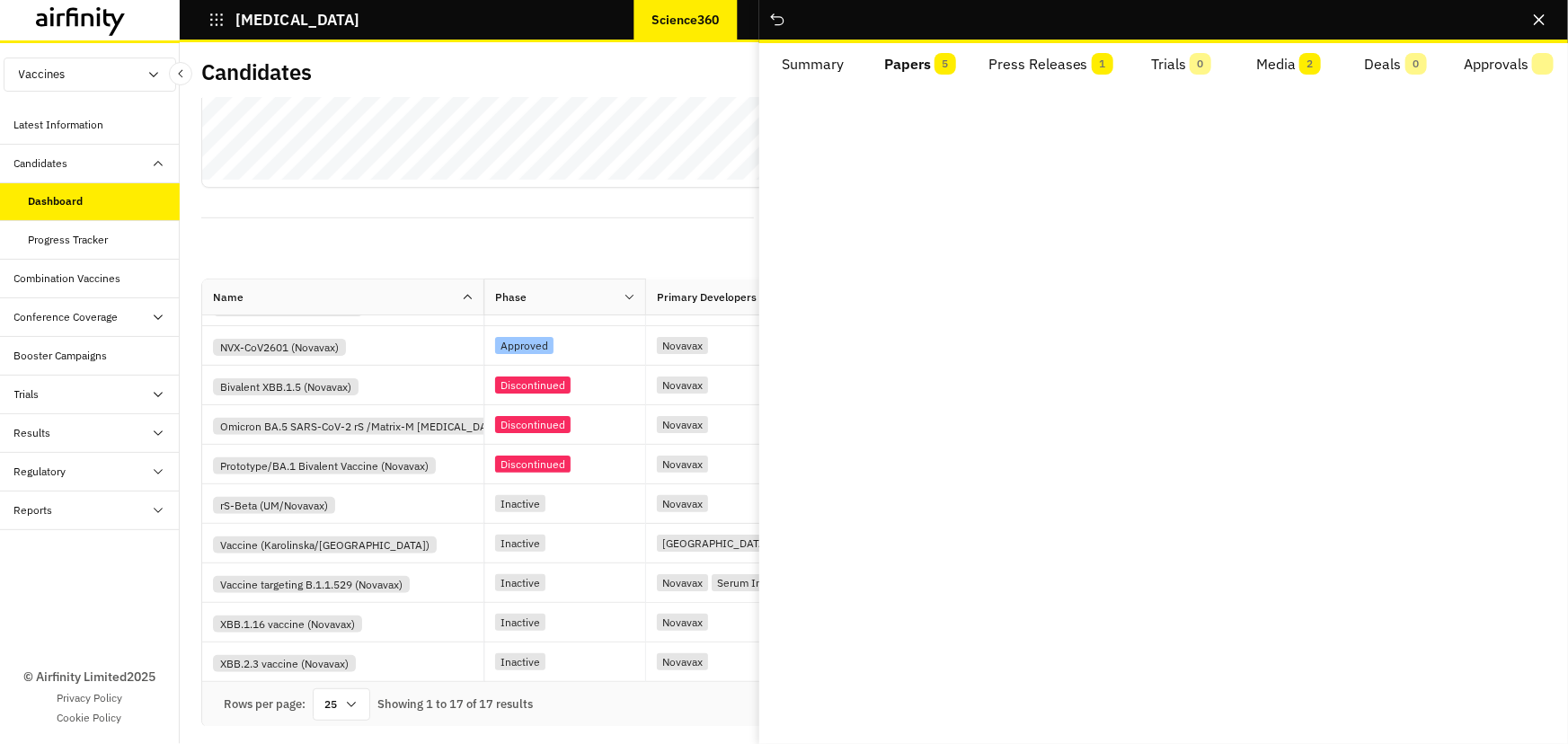
click at [941, 63] on span "5" at bounding box center [945, 64] width 22 height 22
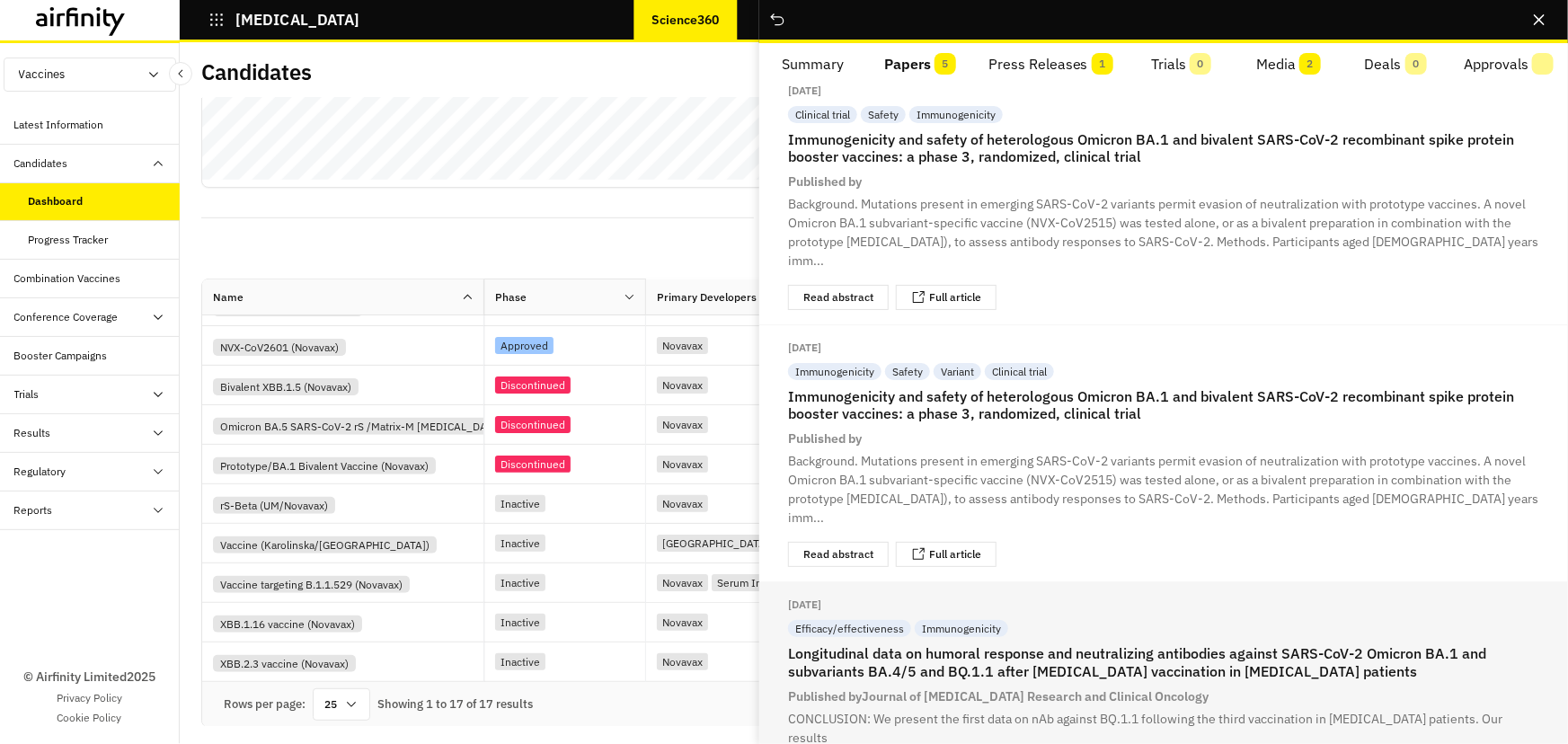
scroll to position [513, 0]
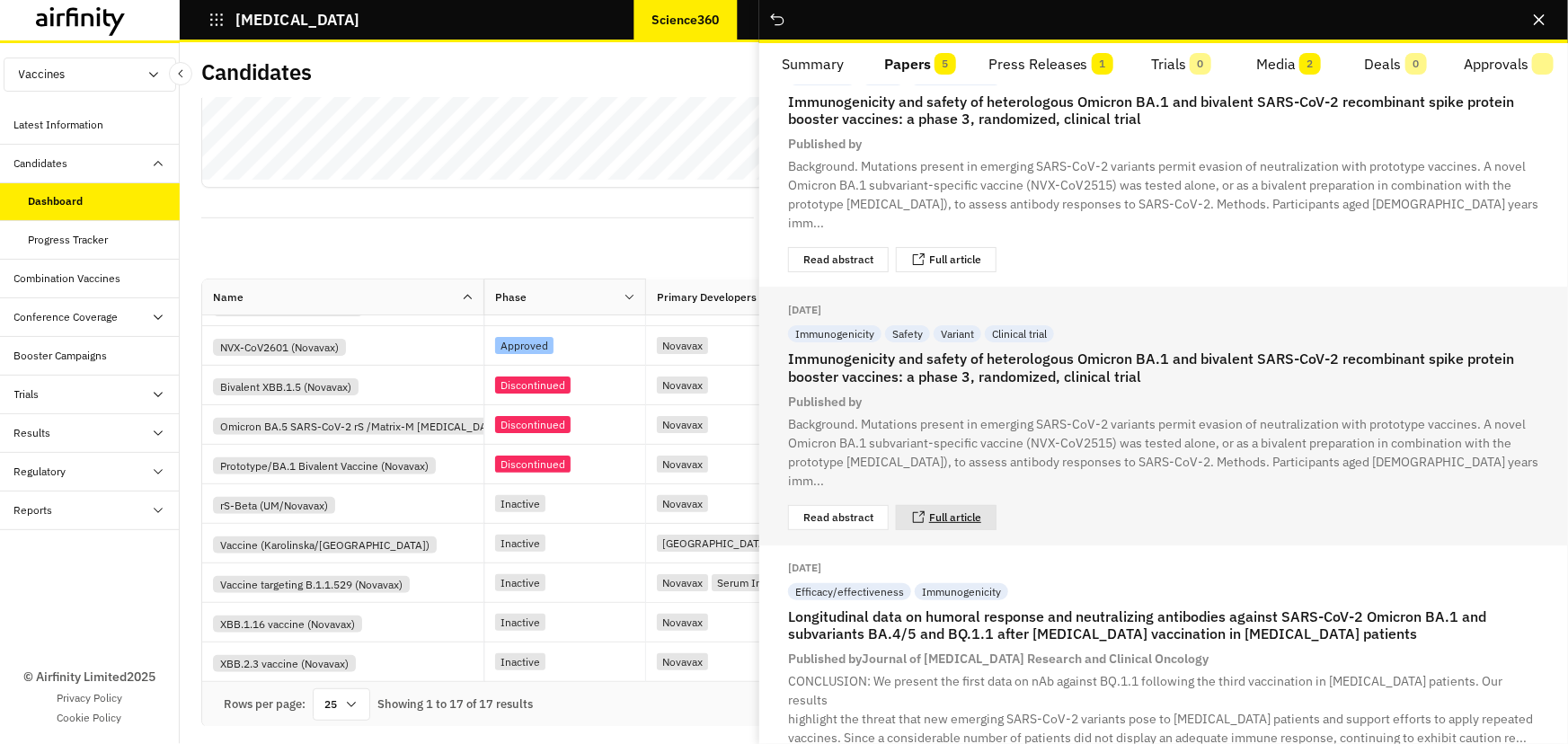
click at [958, 512] on link "Full article" at bounding box center [954, 518] width 52 height 11
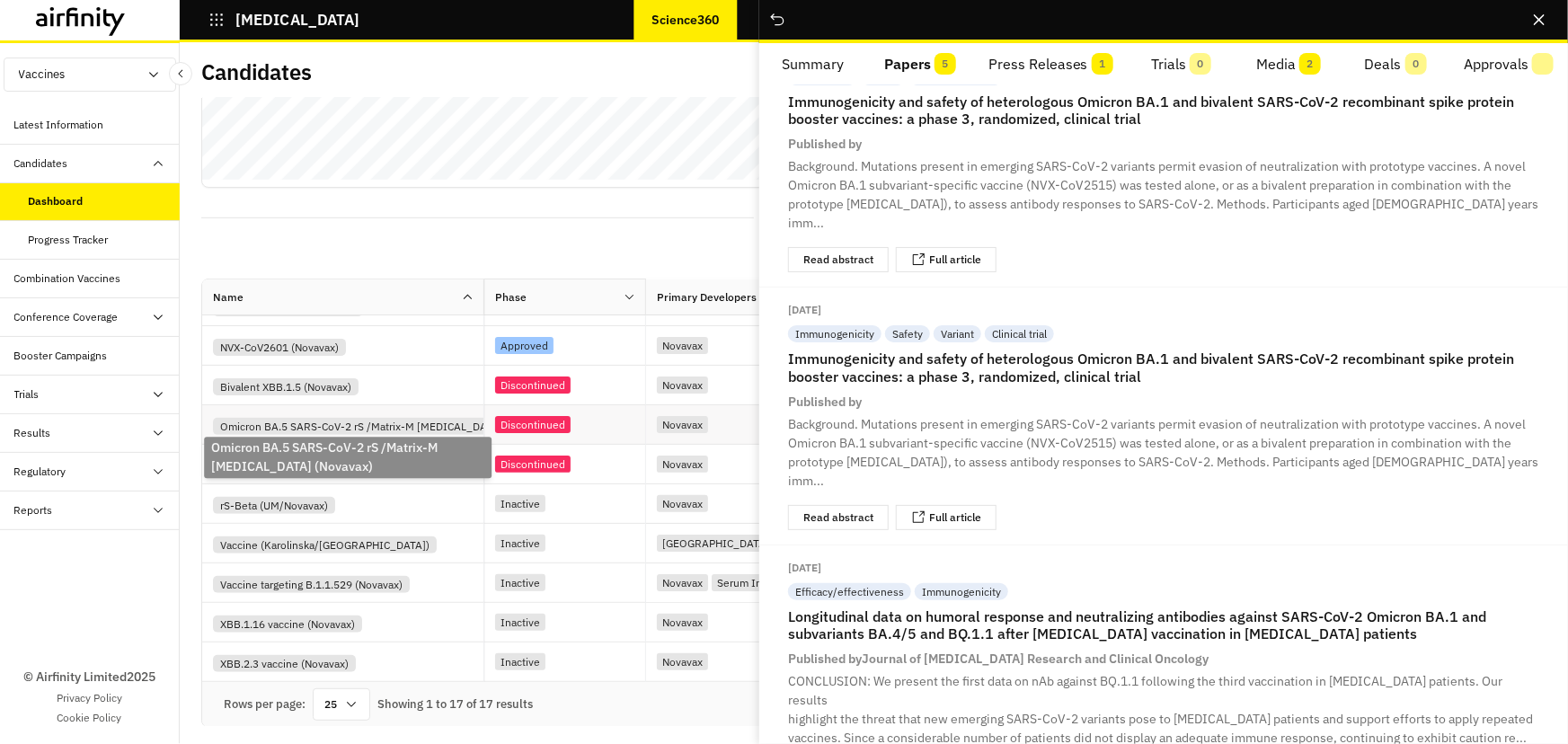
click at [405, 422] on div "Omicron BA.5 SARS-CoV-2 rS /Matrix-M [MEDICAL_DATA] (Novavax)" at bounding box center [387, 426] width 347 height 17
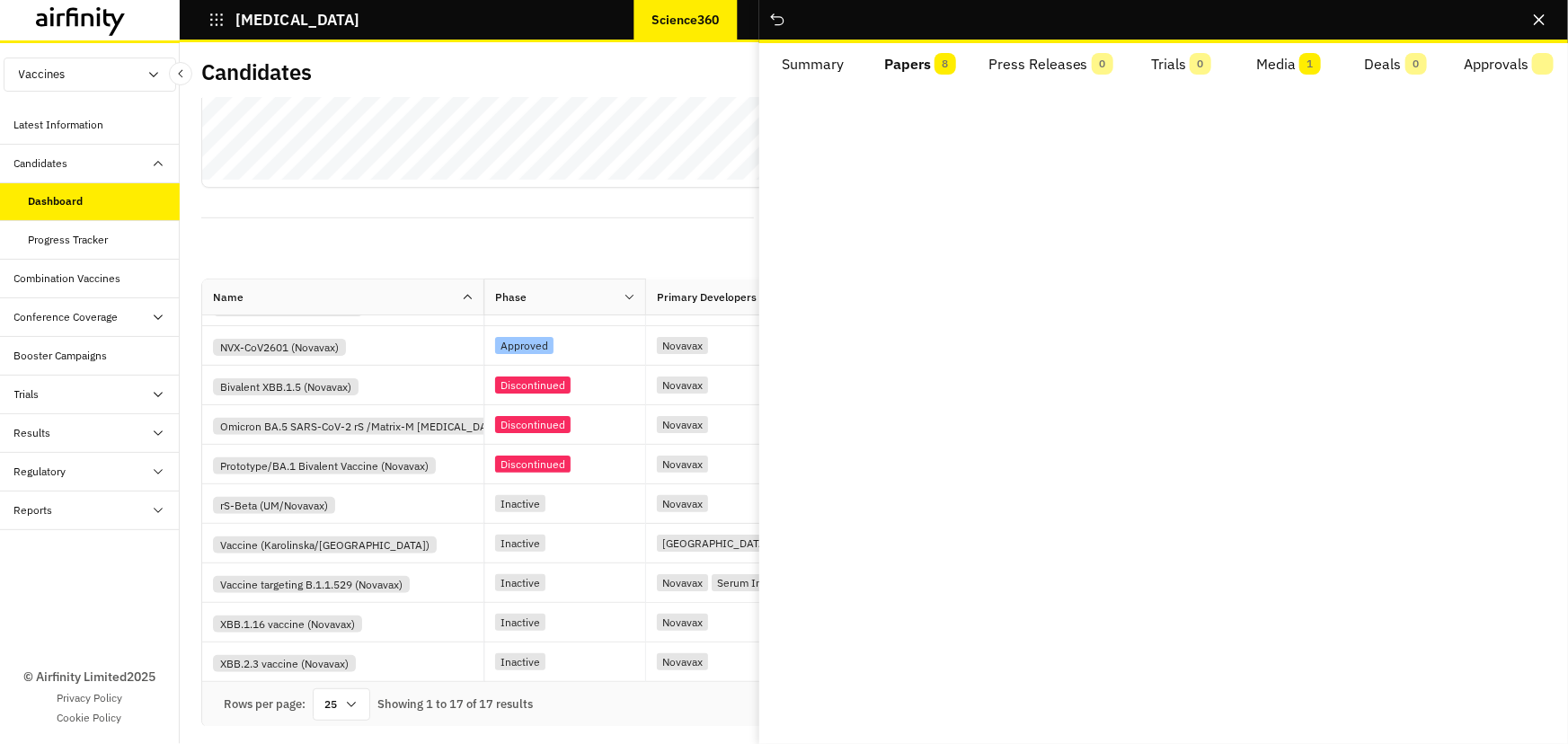
click at [915, 60] on button "Papers 8" at bounding box center [920, 64] width 107 height 43
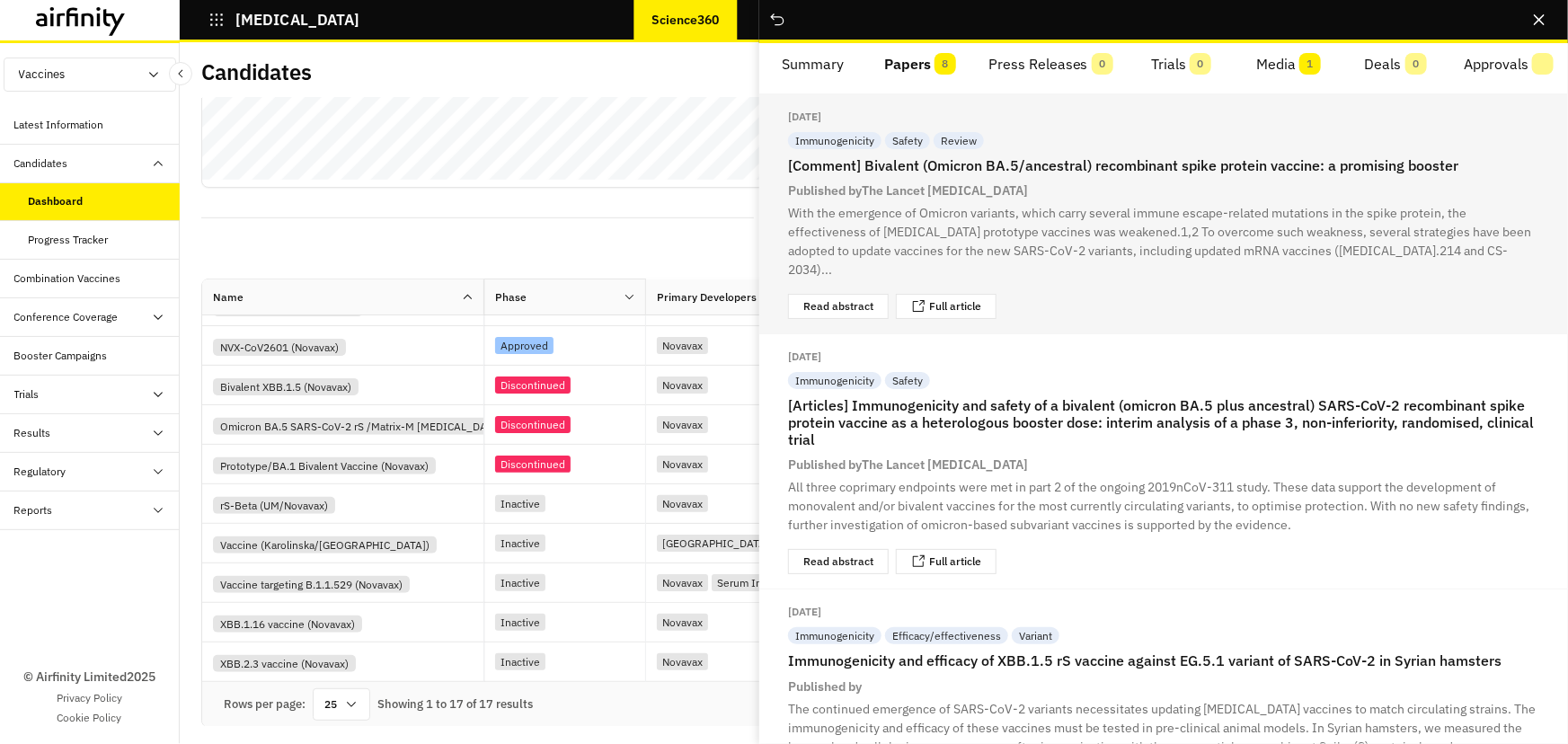
scroll to position [490, 0]
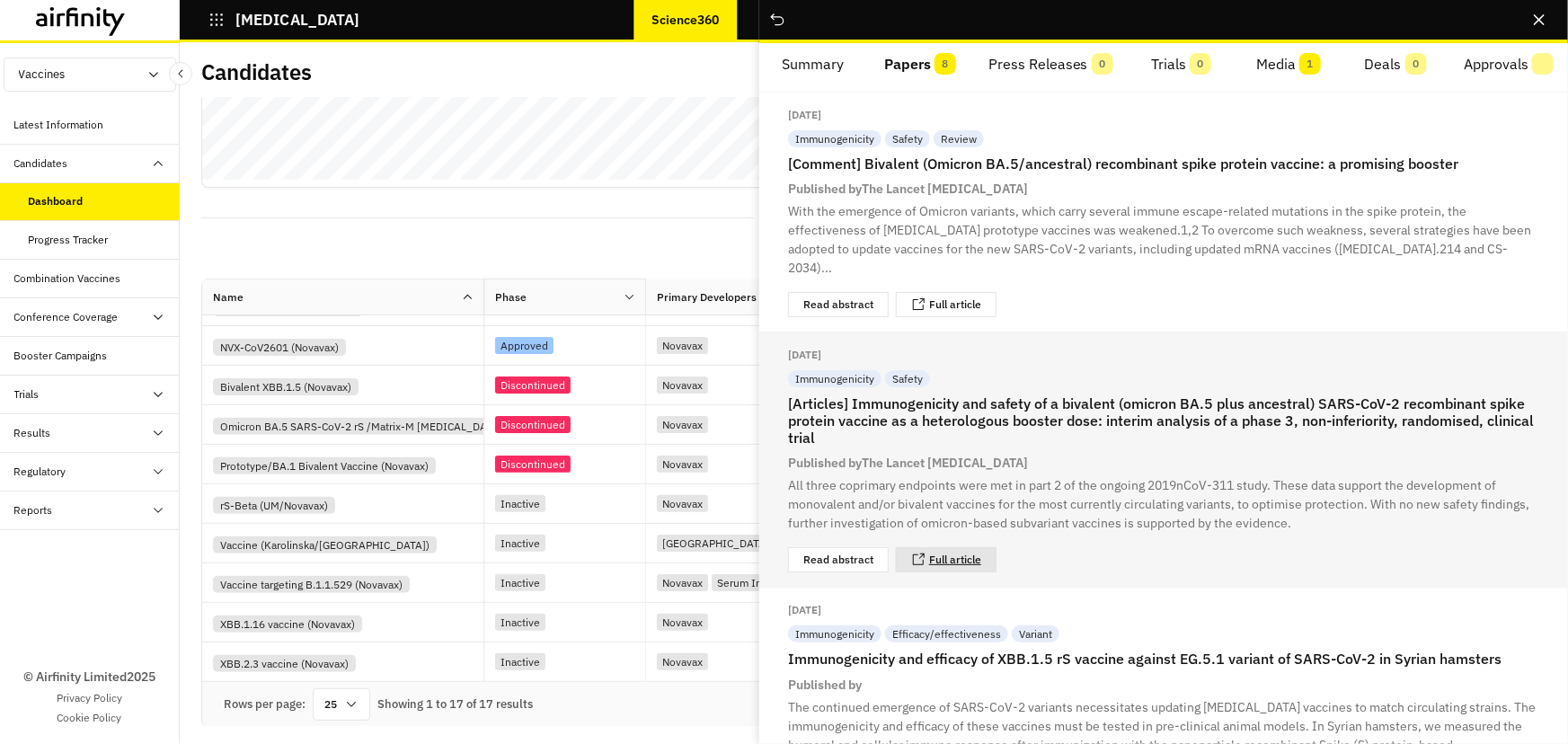
click at [956, 555] on link "Full article" at bounding box center [954, 560] width 52 height 11
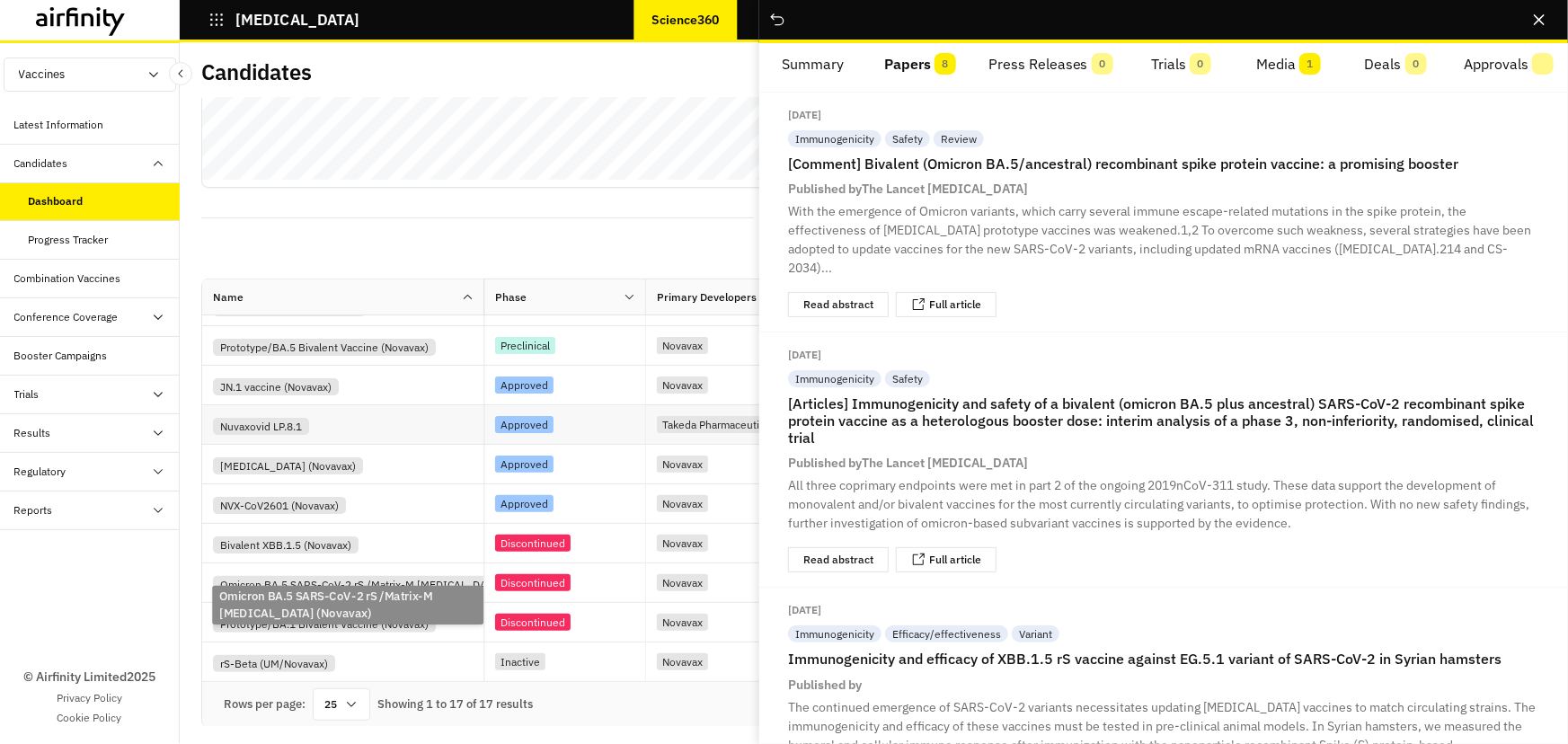
scroll to position [145, 0]
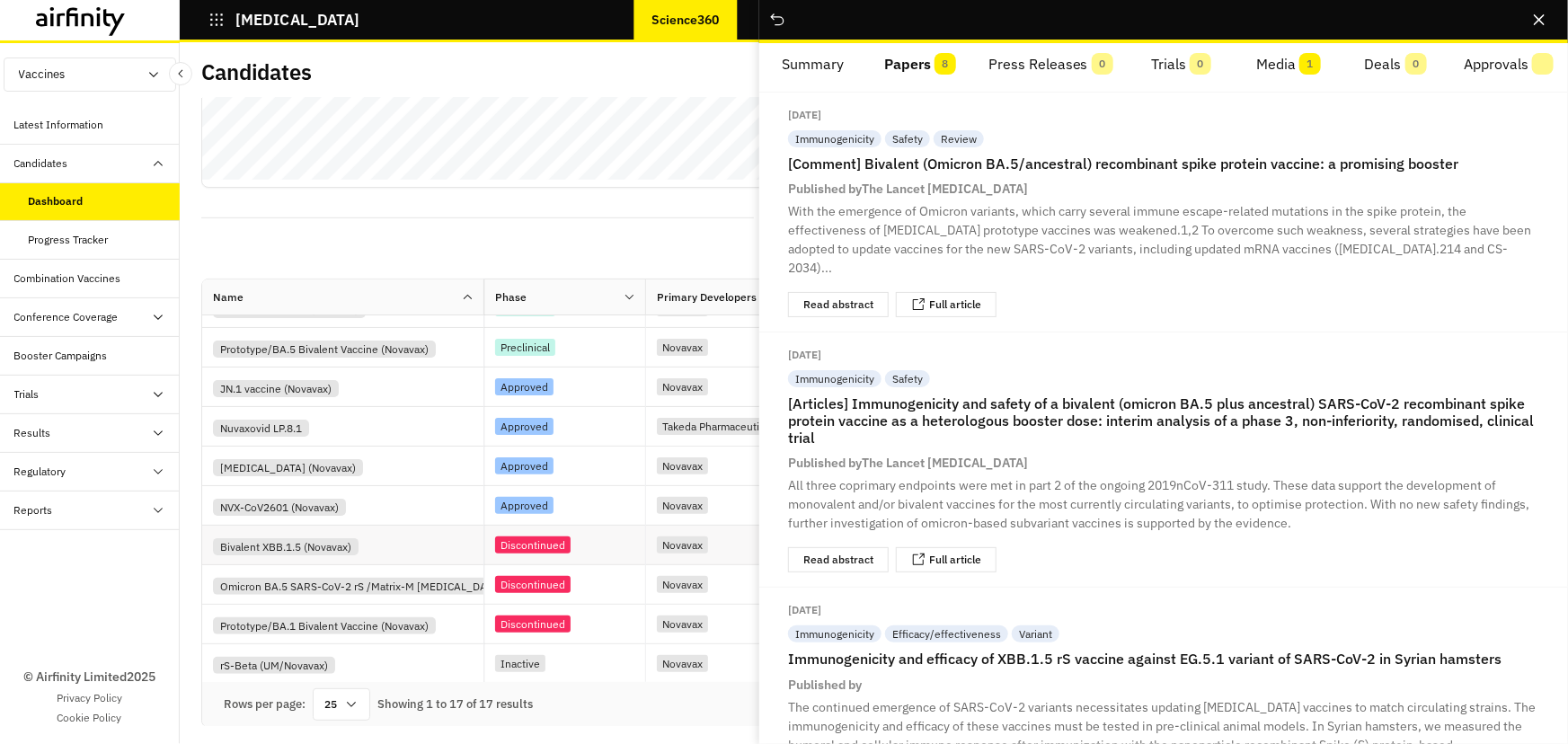
click at [390, 539] on div "Bivalent XBB.1.5 (Novavax)" at bounding box center [349, 545] width 271 height 21
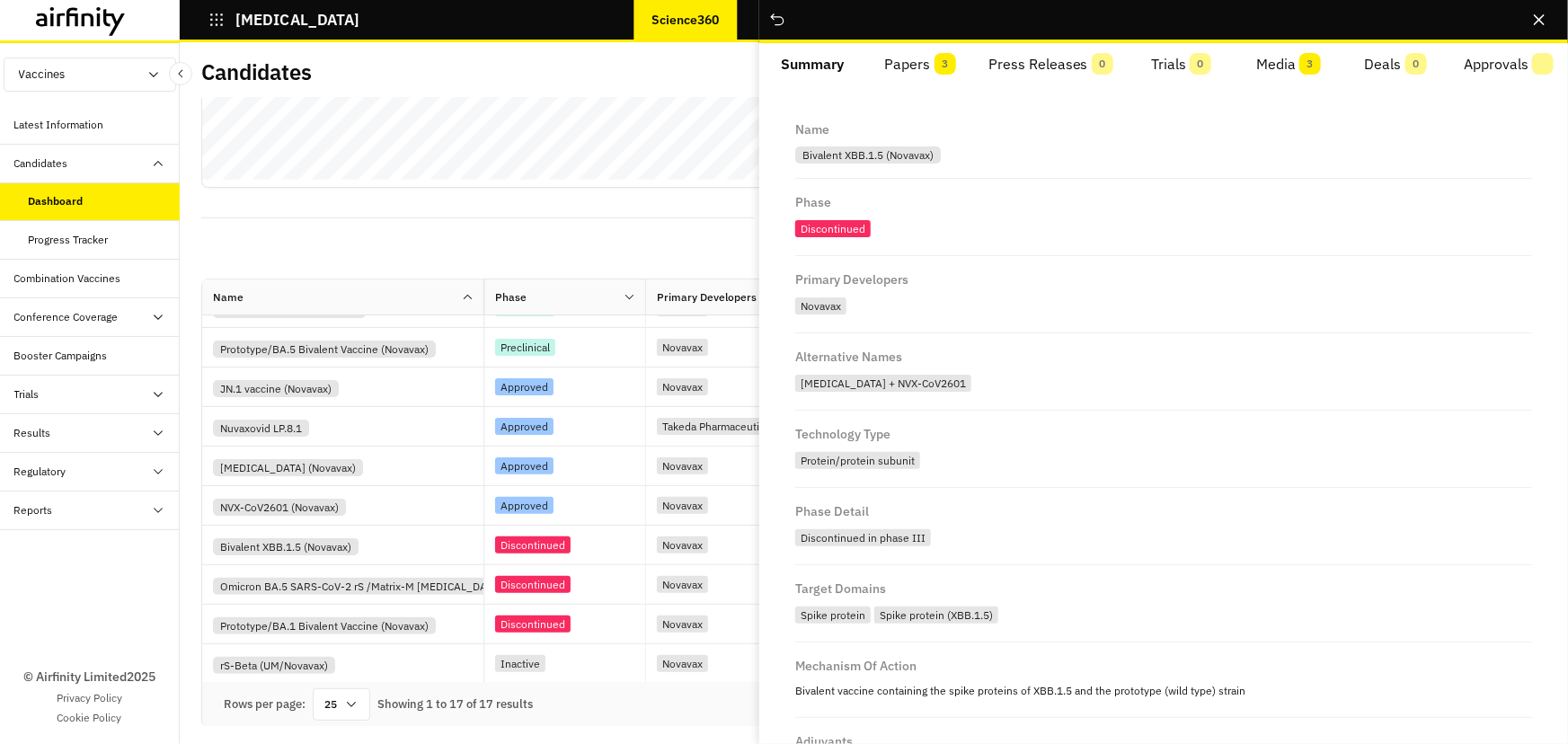
drag, startPoint x: 936, startPoint y: 34, endPoint x: 928, endPoint y: 46, distance: 14.4
click at [935, 35] on div "…" at bounding box center [1163, 21] width 809 height 43
click at [925, 50] on button "Papers 3" at bounding box center [920, 64] width 107 height 43
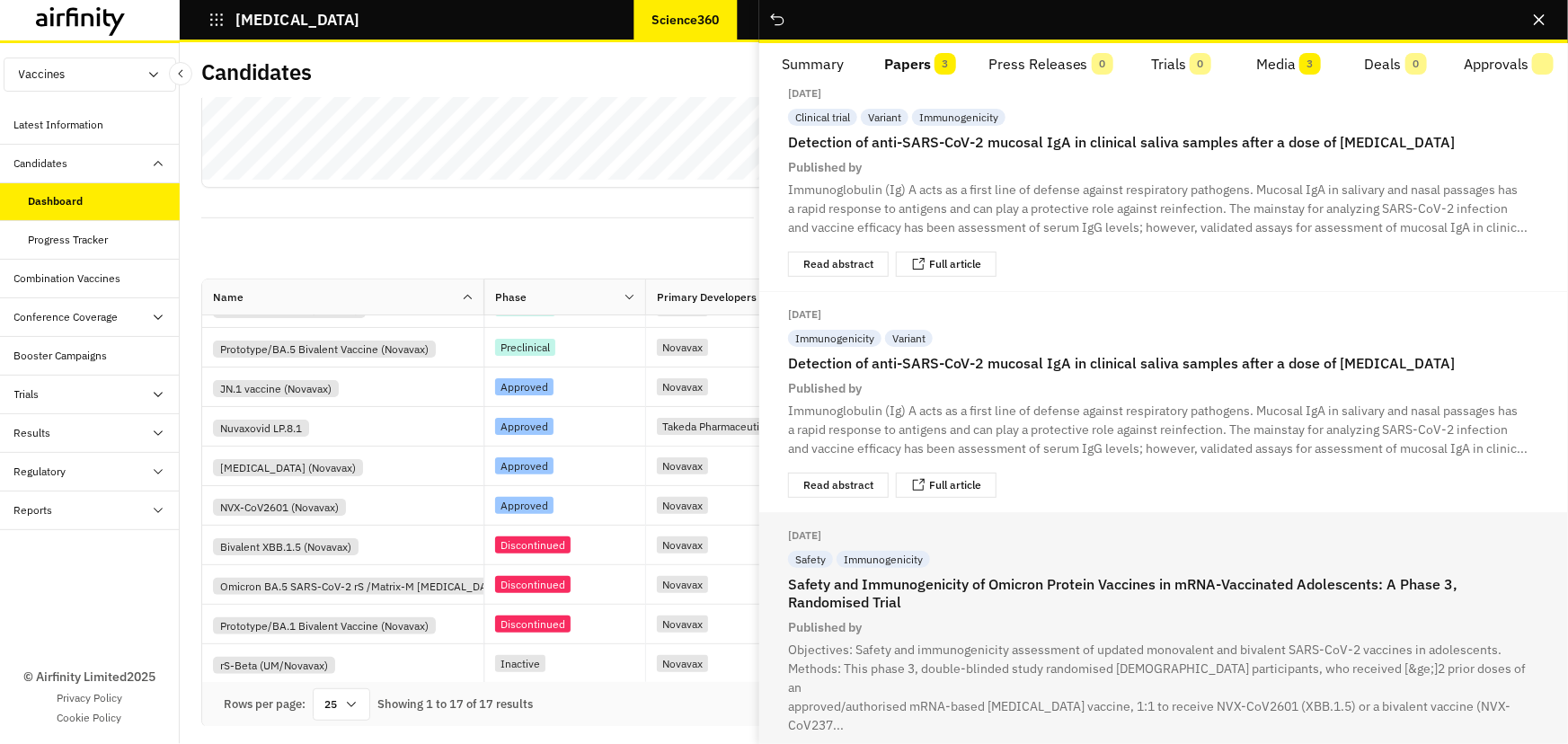
scroll to position [20, 0]
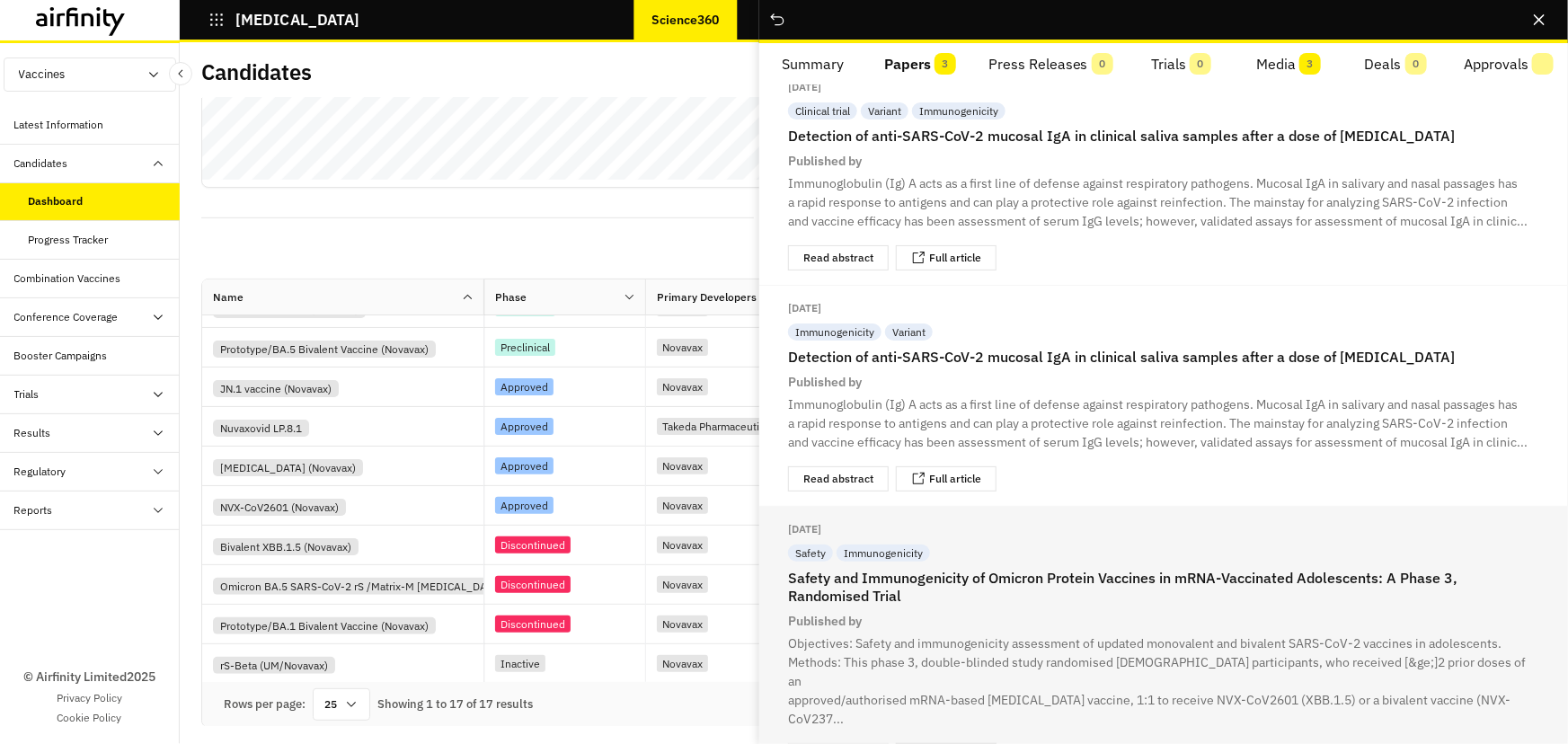
click at [948, 743] on link "Full article" at bounding box center [954, 756] width 52 height 11
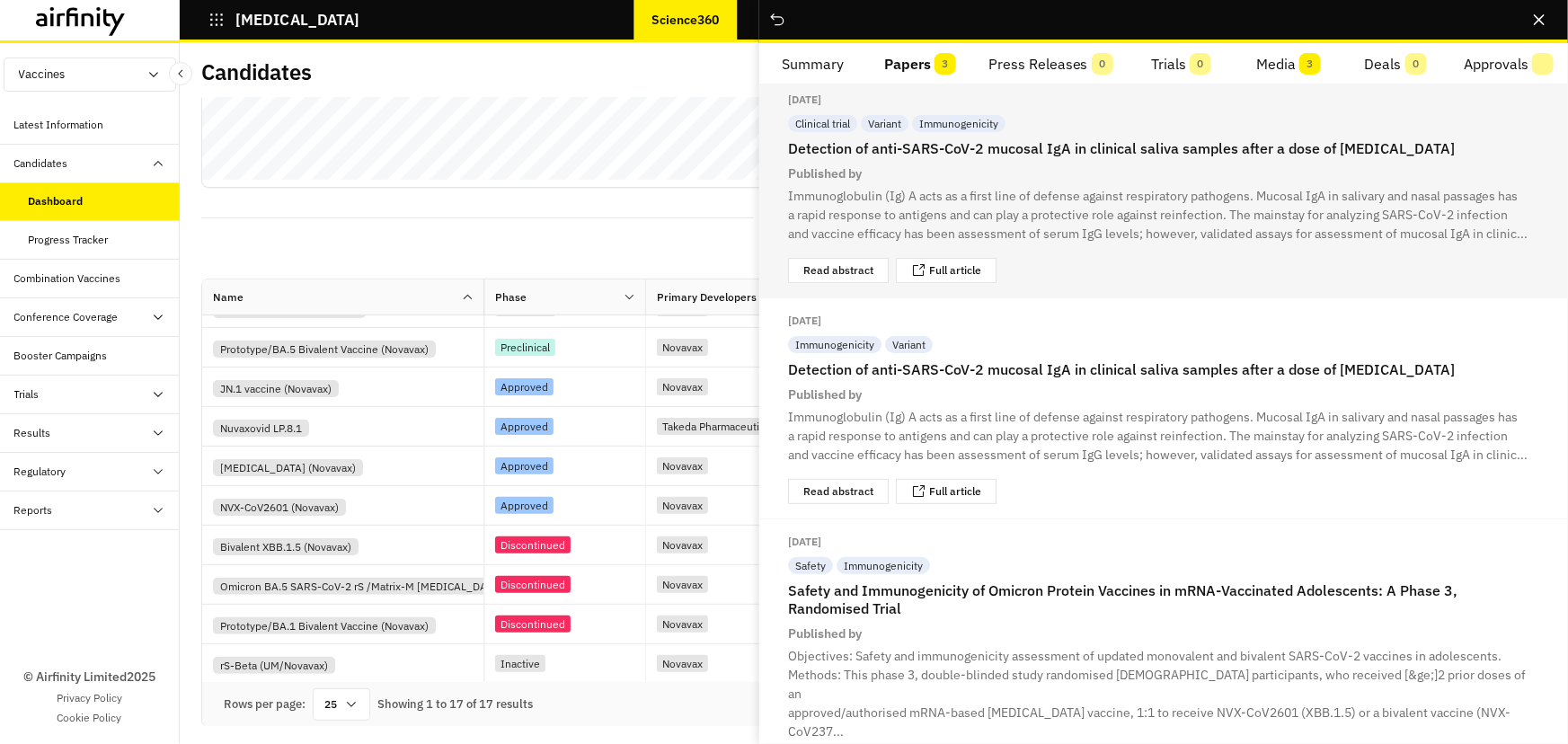
scroll to position [0, 0]
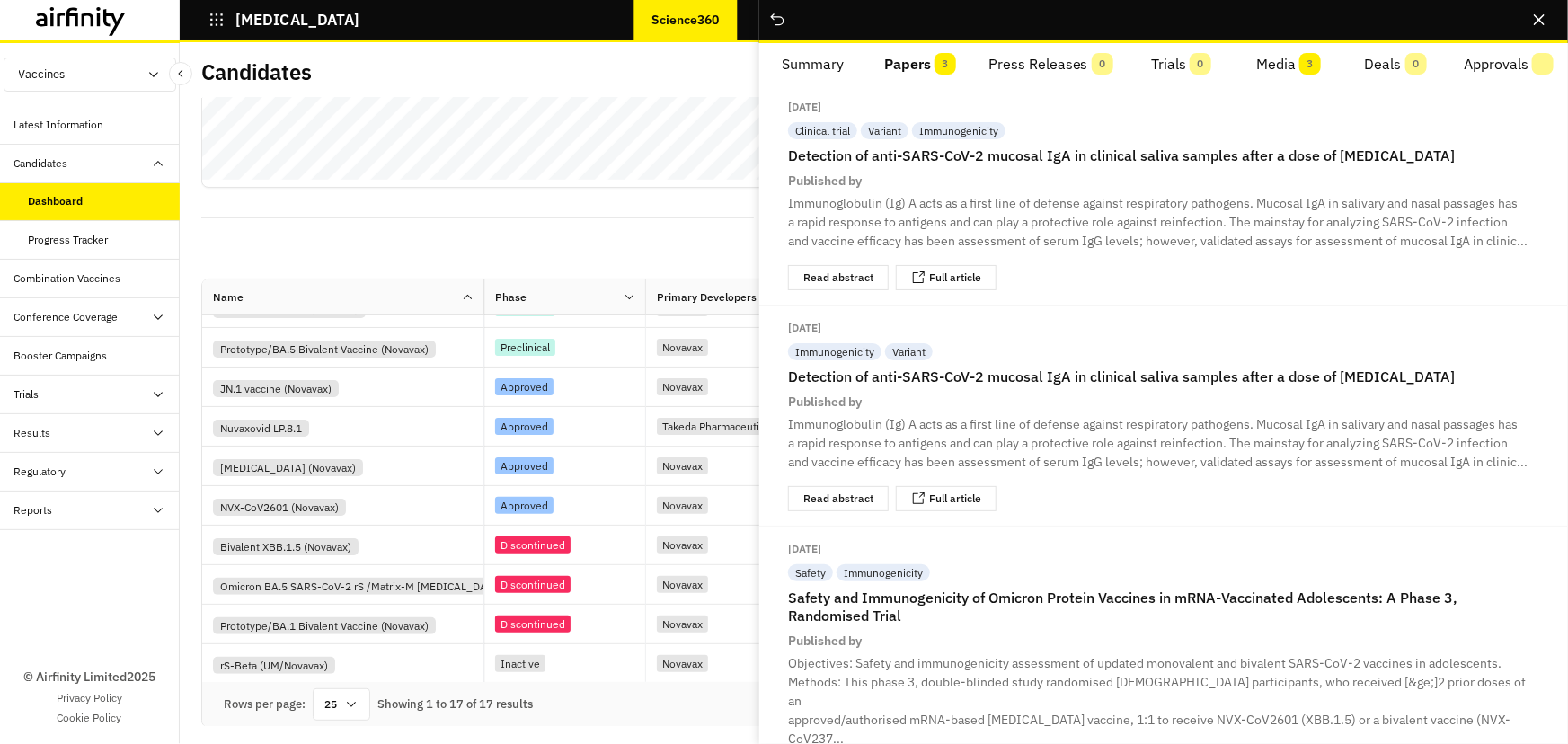
click at [825, 63] on button "Summary" at bounding box center [813, 64] width 107 height 43
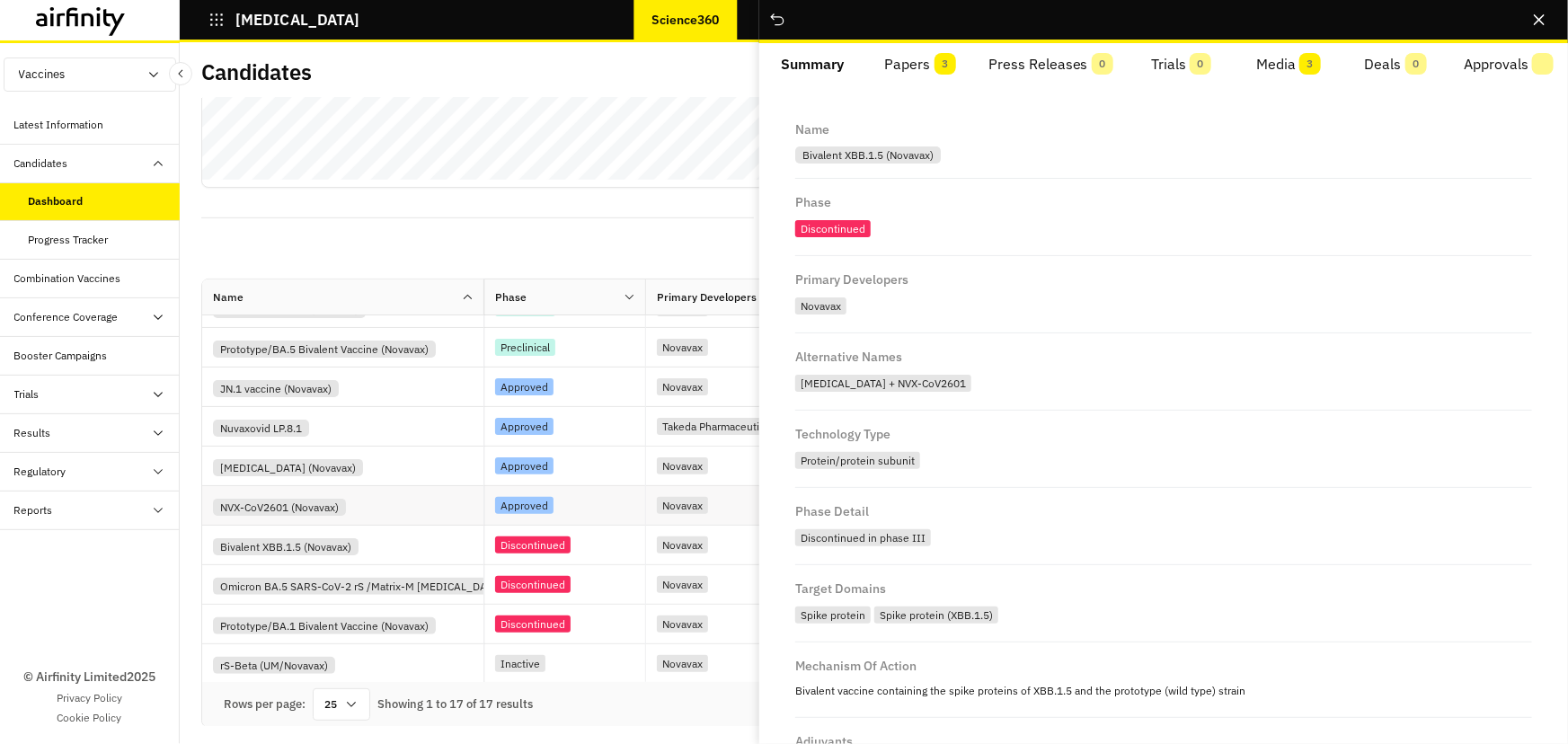
click at [360, 508] on div "NVX-CoV2601 (Novavax)" at bounding box center [349, 505] width 271 height 21
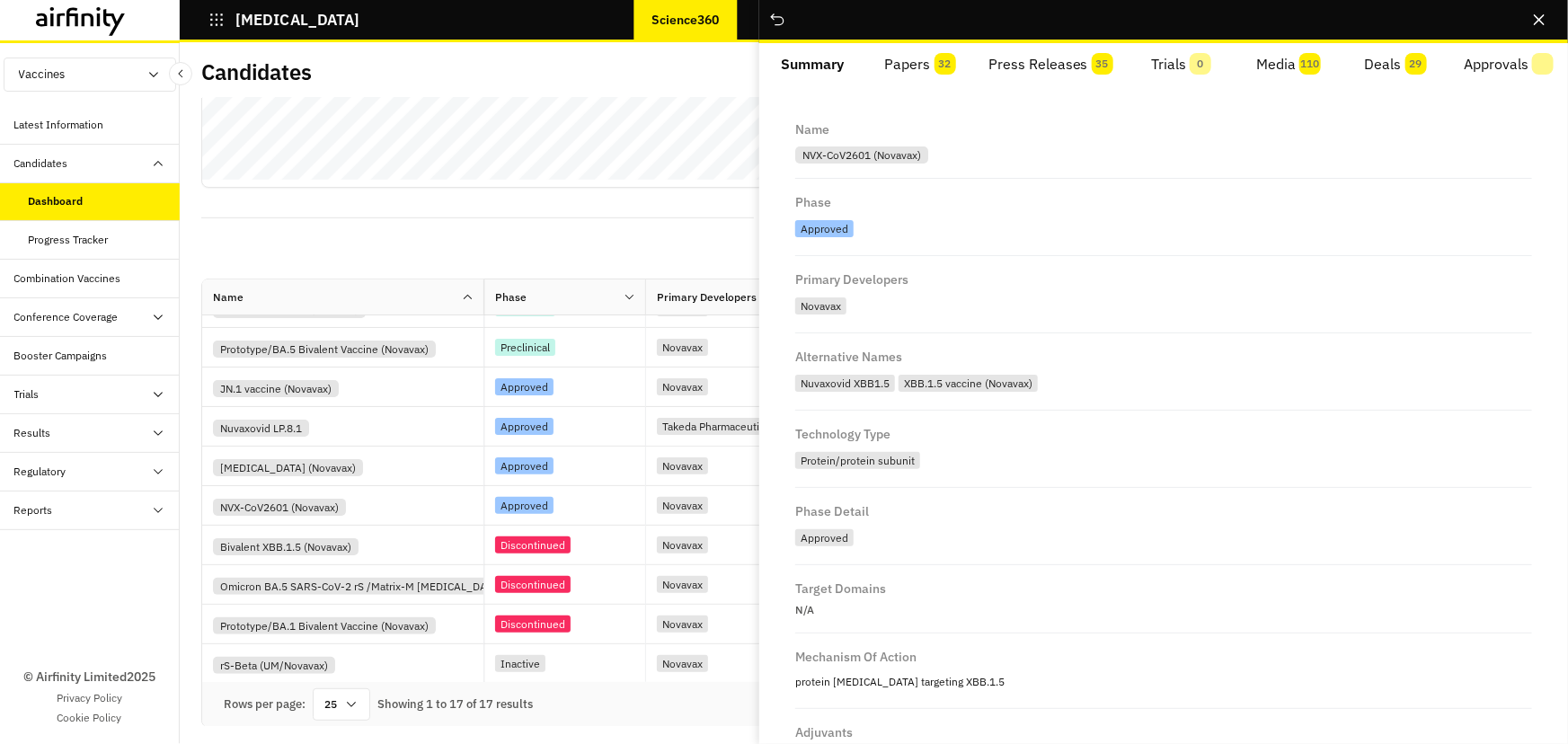
click at [920, 63] on button "Papers 32" at bounding box center [920, 64] width 107 height 43
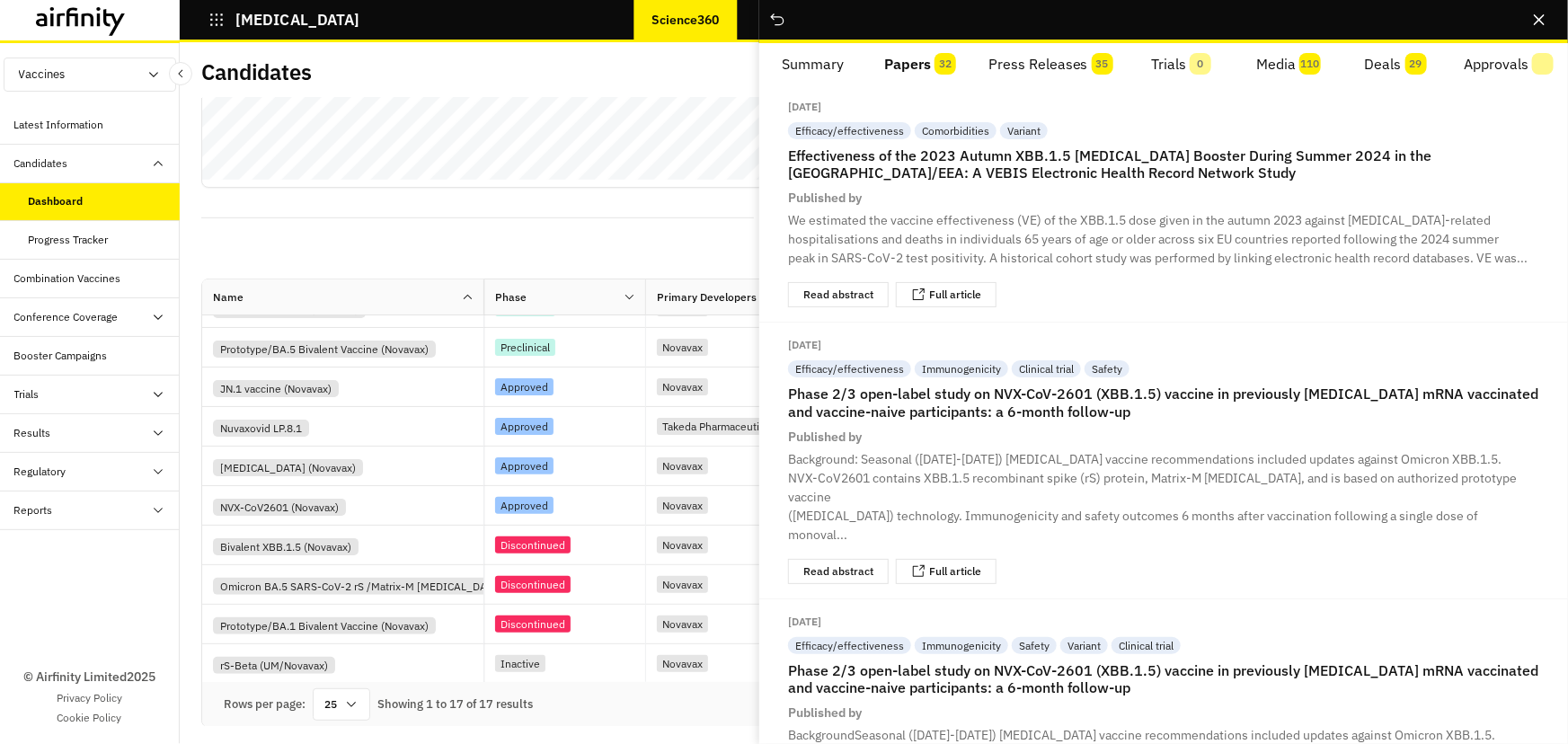
click at [813, 64] on button "Summary" at bounding box center [813, 64] width 107 height 43
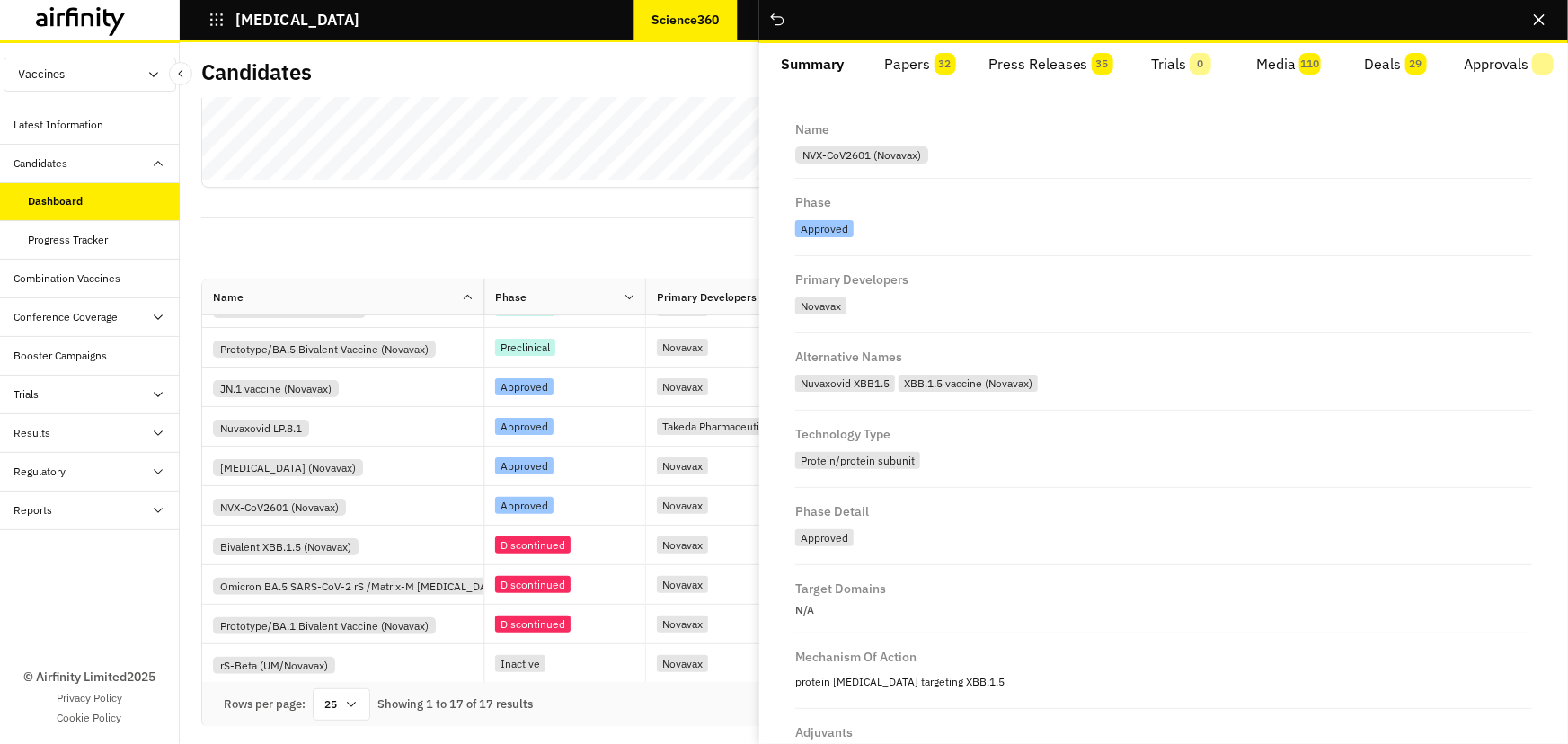
click at [908, 55] on button "Papers 32" at bounding box center [920, 64] width 107 height 43
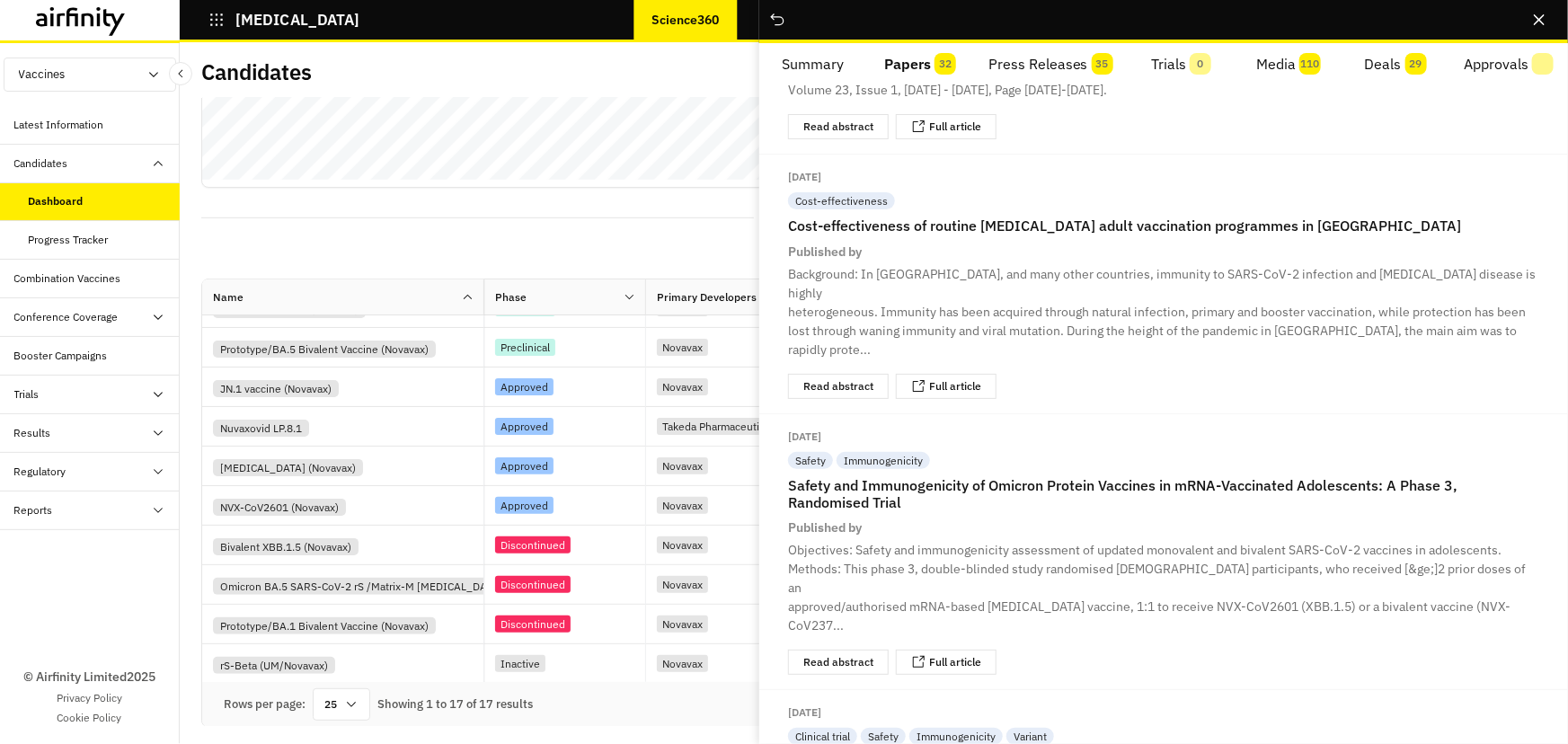
scroll to position [1798, 0]
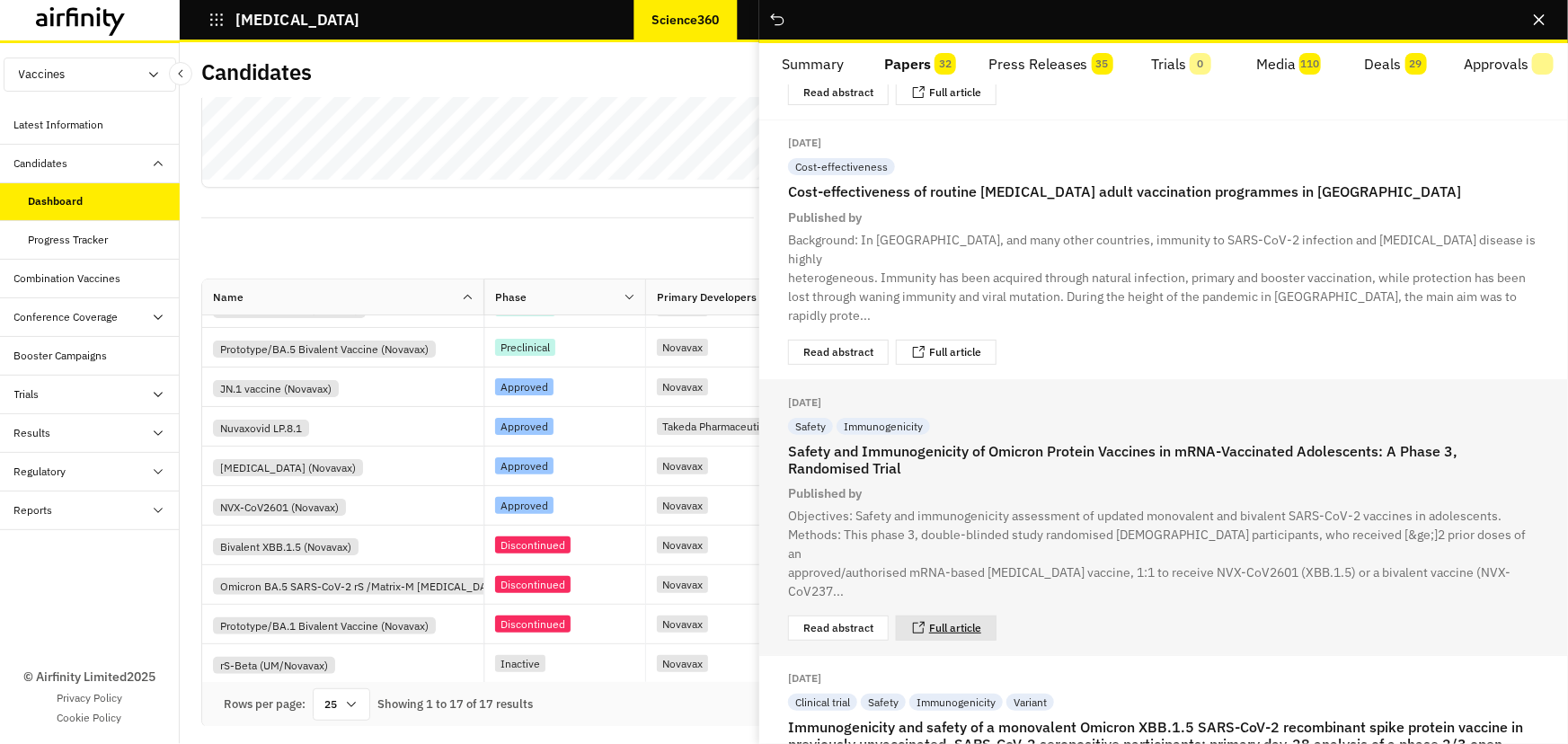
click at [952, 623] on link "Full article" at bounding box center [954, 629] width 52 height 11
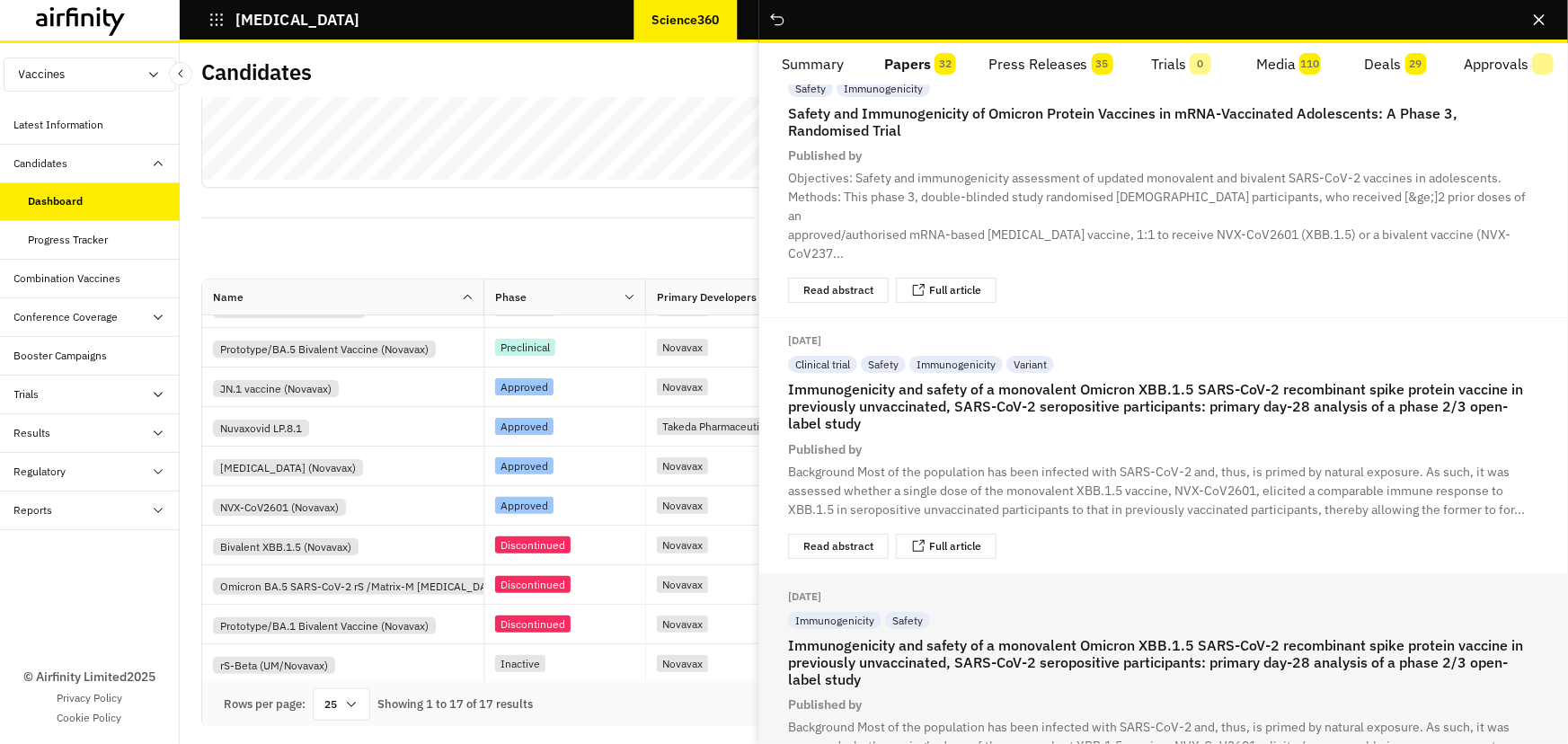
scroll to position [2042, 0]
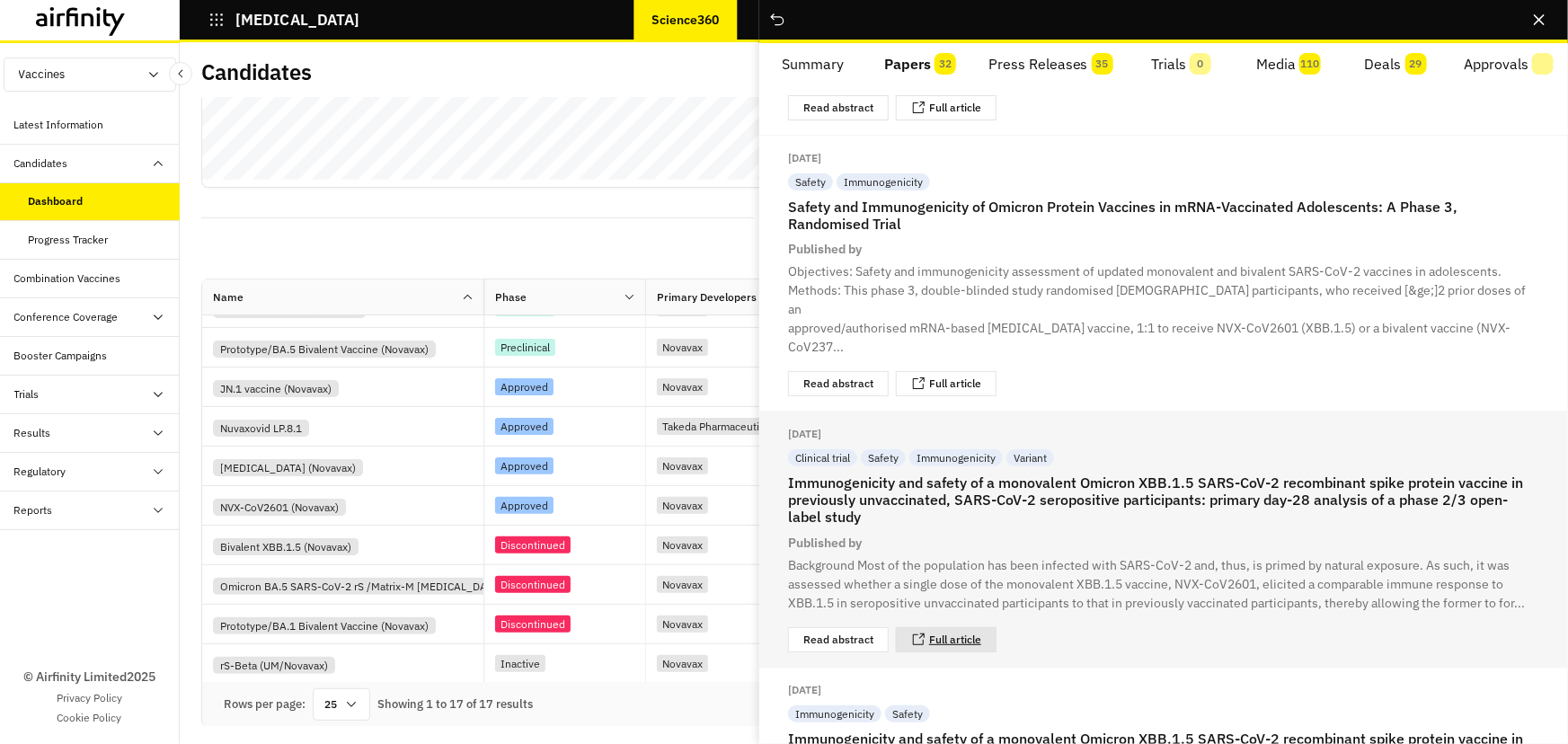
click at [972, 635] on link "Full article" at bounding box center [954, 640] width 52 height 11
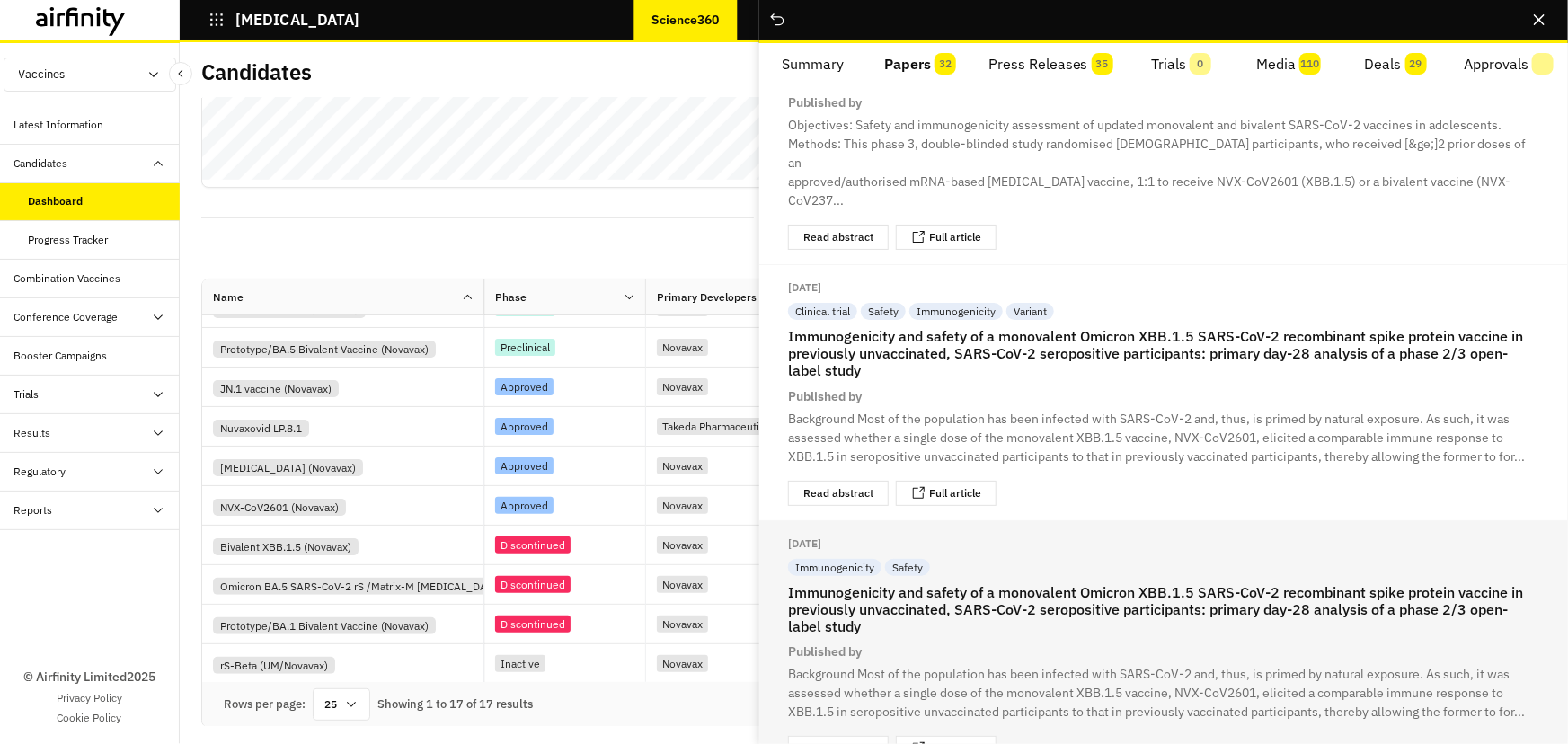
scroll to position [2206, 0]
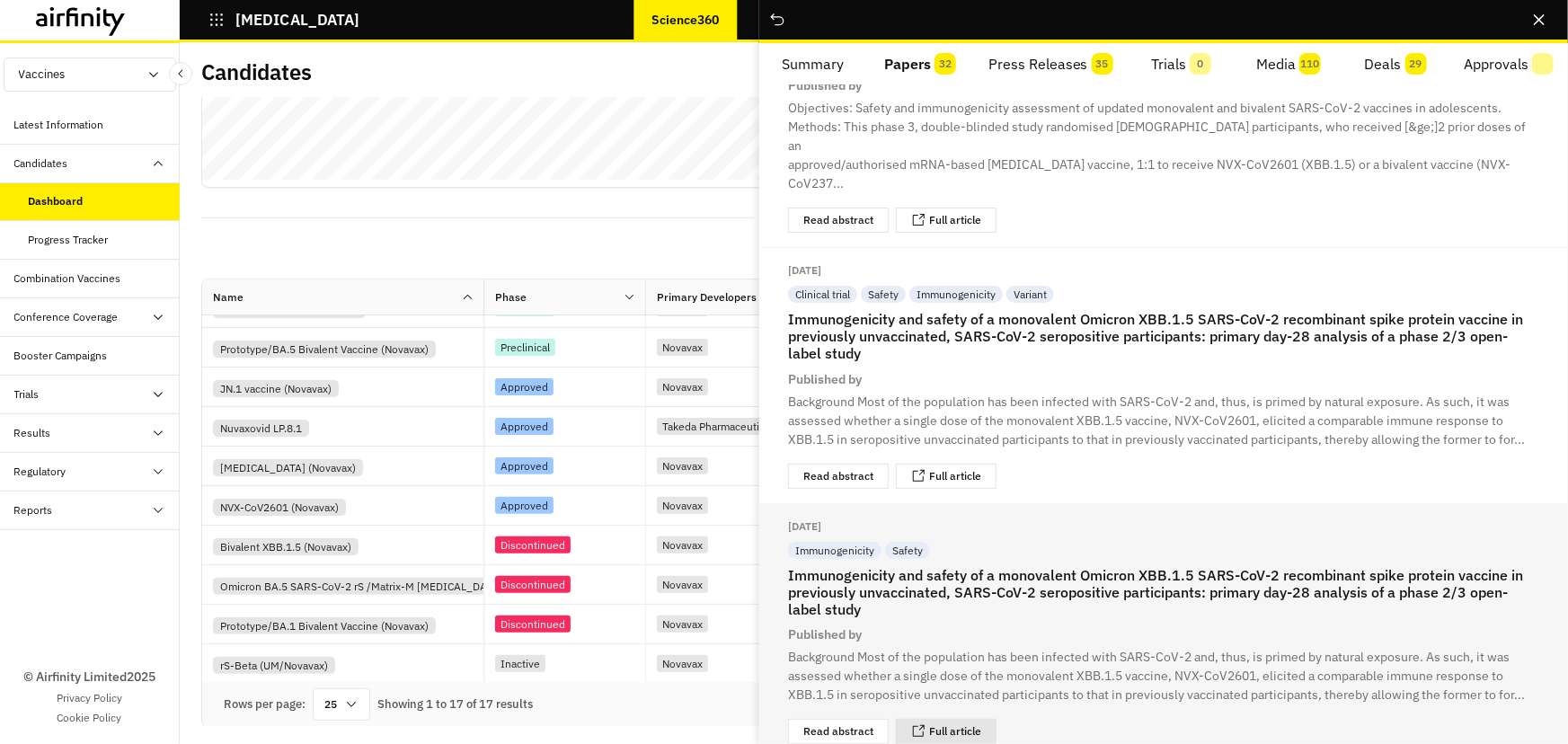
click at [961, 719] on div "Full article" at bounding box center [946, 732] width 101 height 25
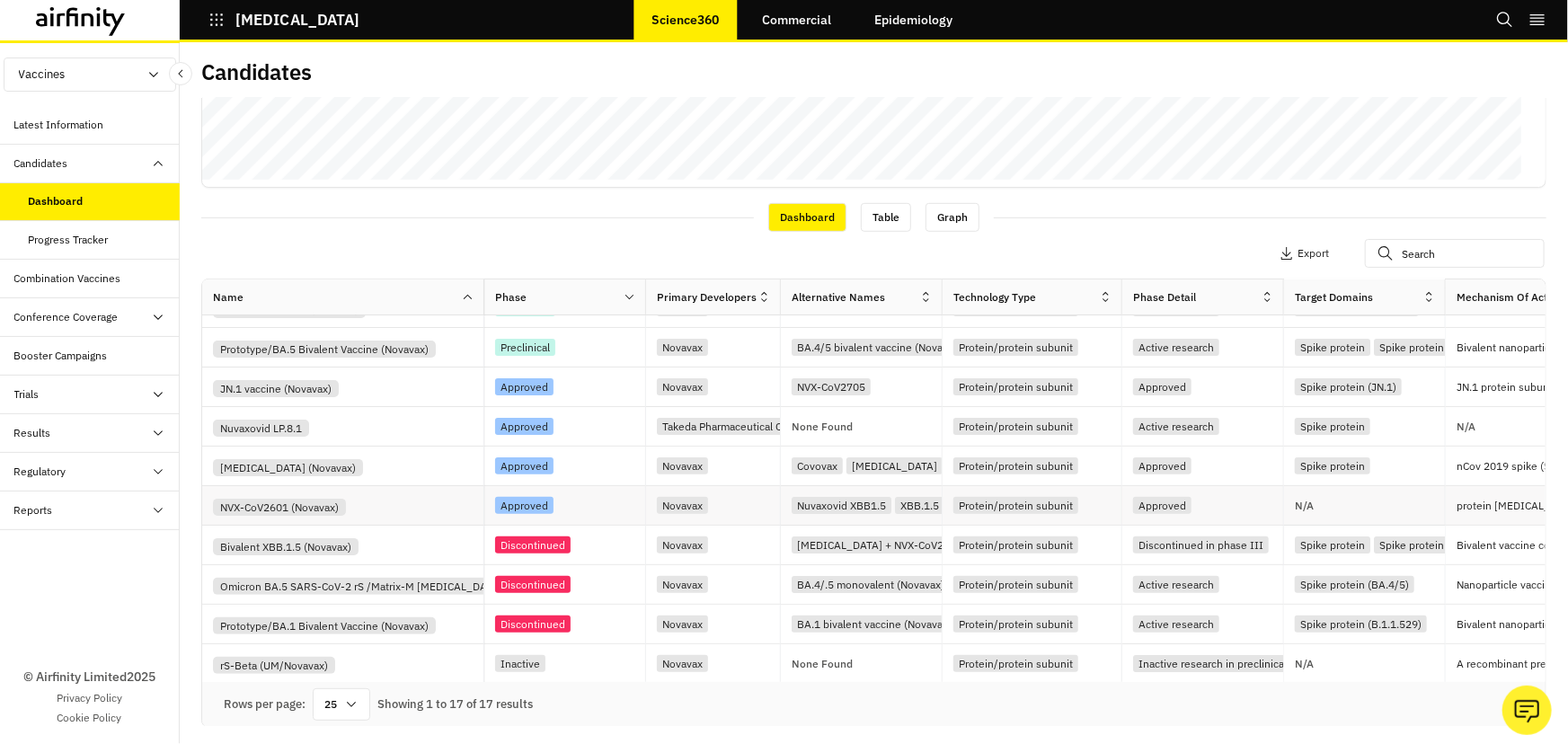
click at [396, 501] on div "NVX-CoV2601 (Novavax)" at bounding box center [349, 505] width 271 height 21
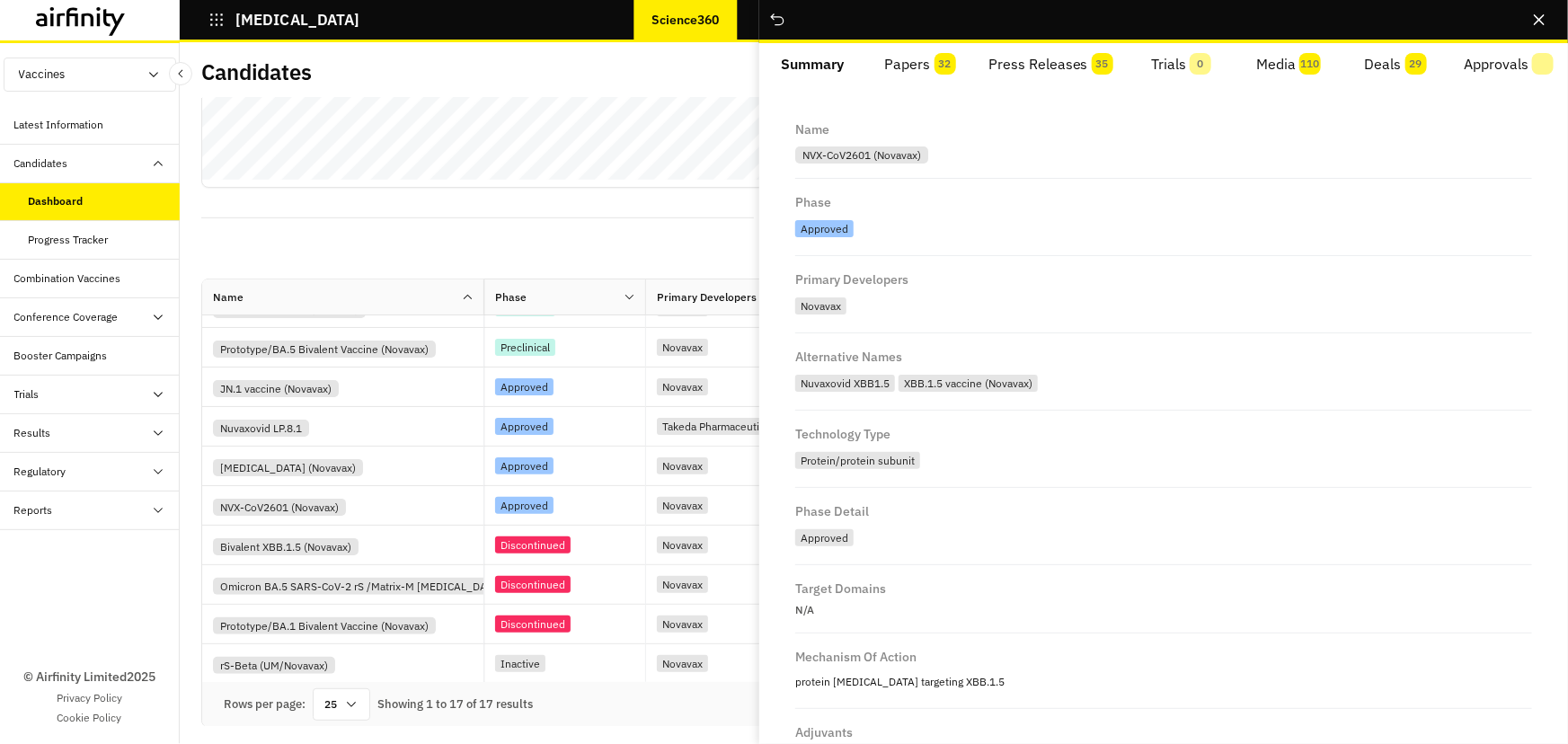
click at [943, 63] on span "32" at bounding box center [945, 64] width 22 height 22
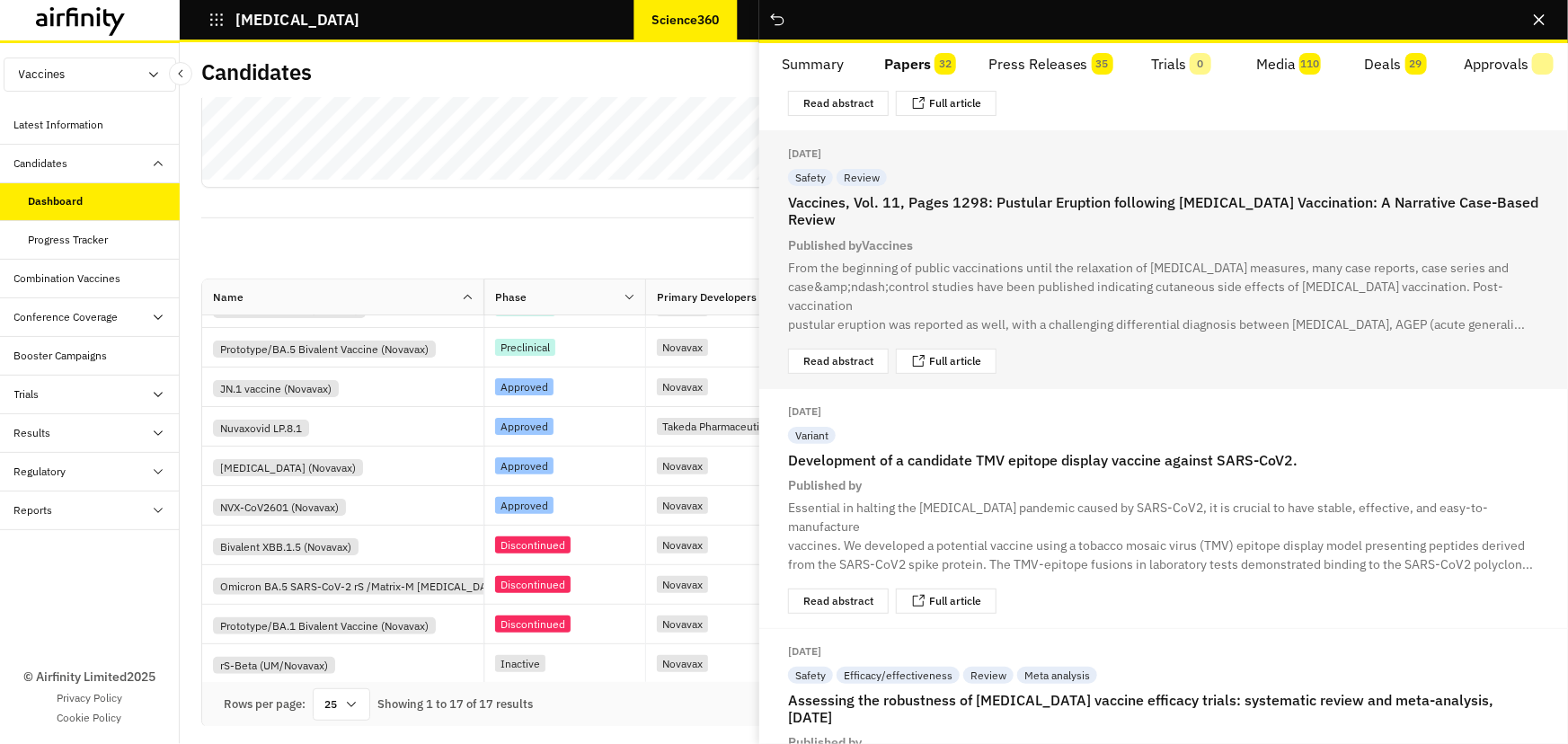
scroll to position [6686, 0]
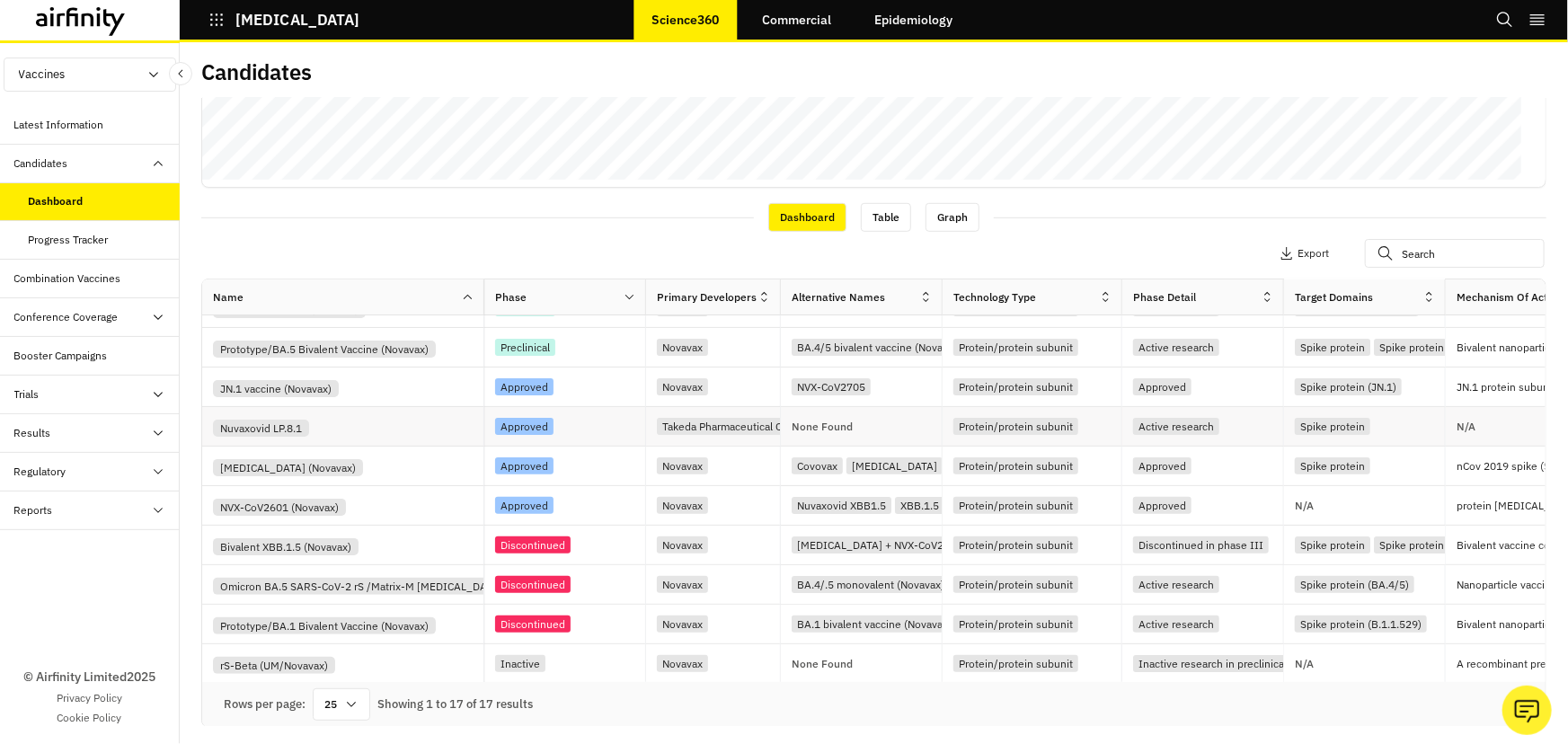
click at [388, 420] on div "Nuvaxovid LP.8.1" at bounding box center [349, 426] width 271 height 21
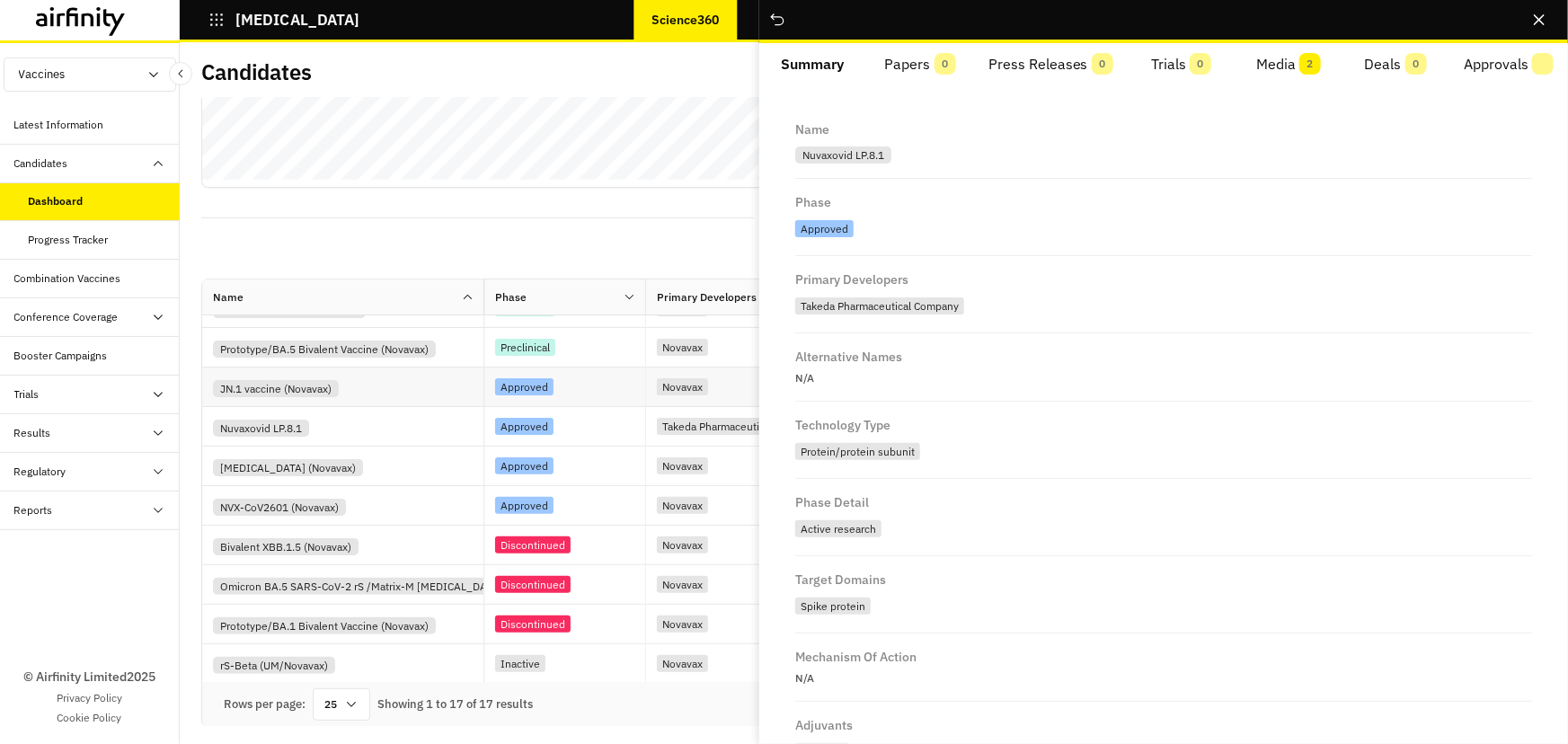
click at [395, 393] on div "JN.1 vaccine (Novavax)" at bounding box center [349, 387] width 271 height 21
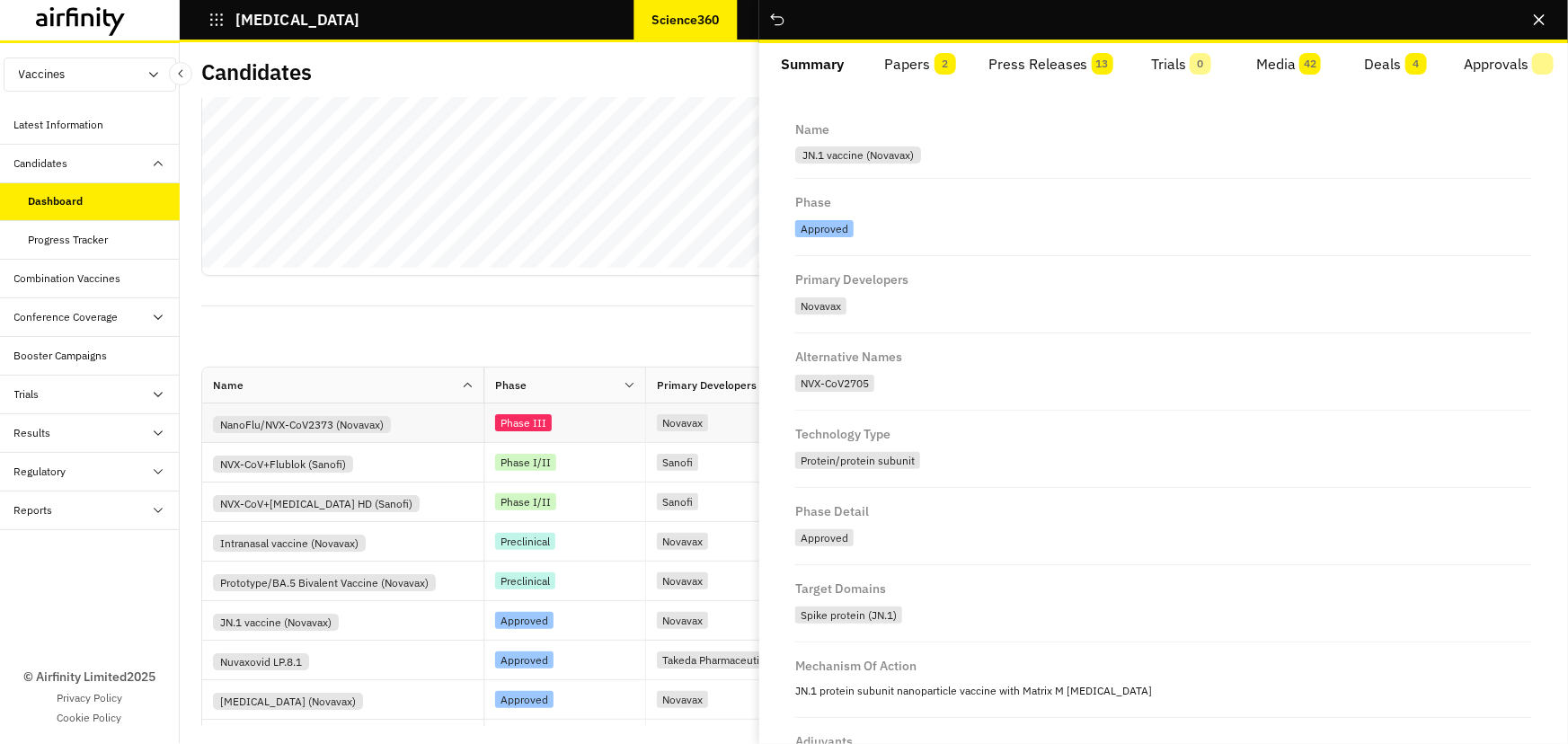
scroll to position [414, 0]
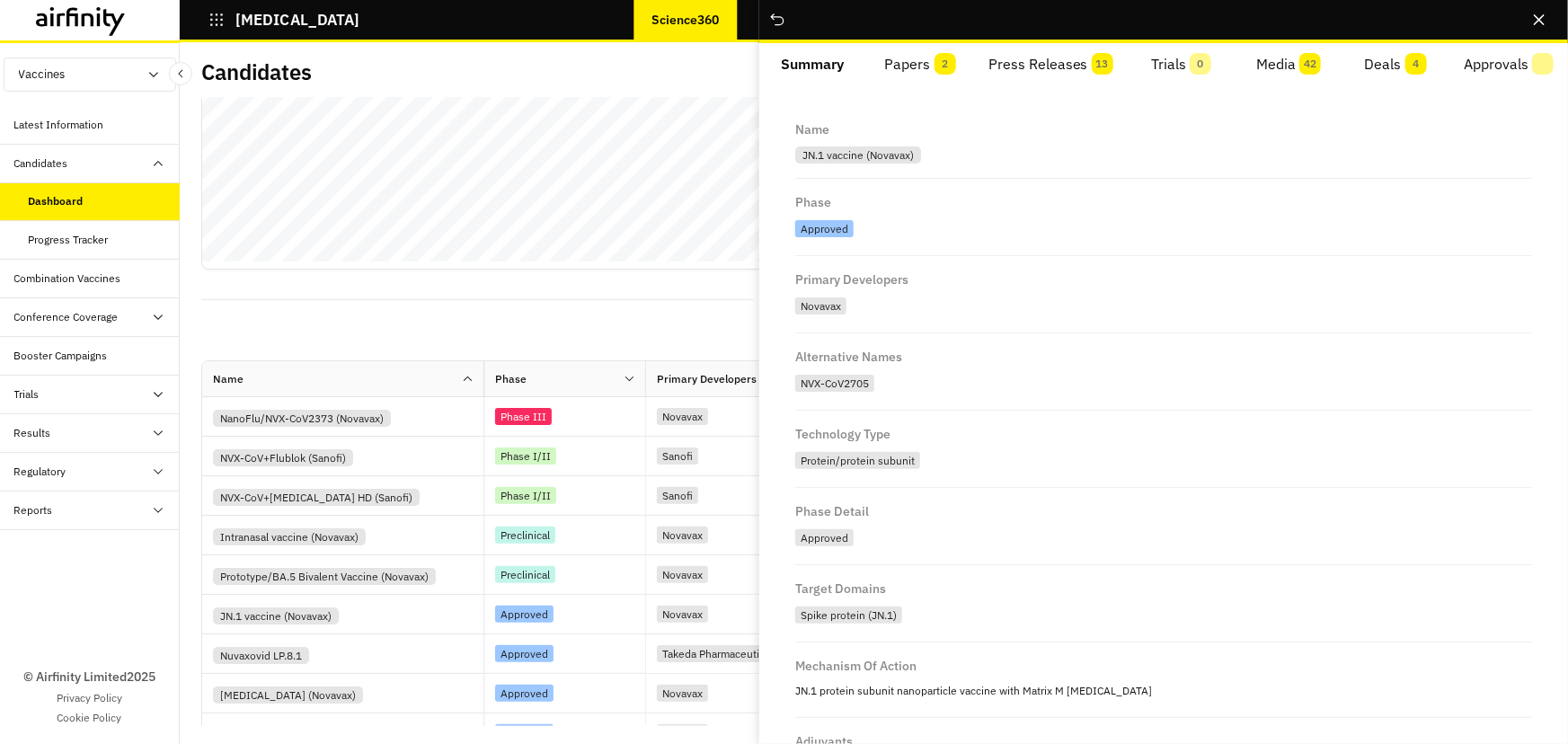
click at [932, 58] on button "Papers 2" at bounding box center [920, 64] width 107 height 43
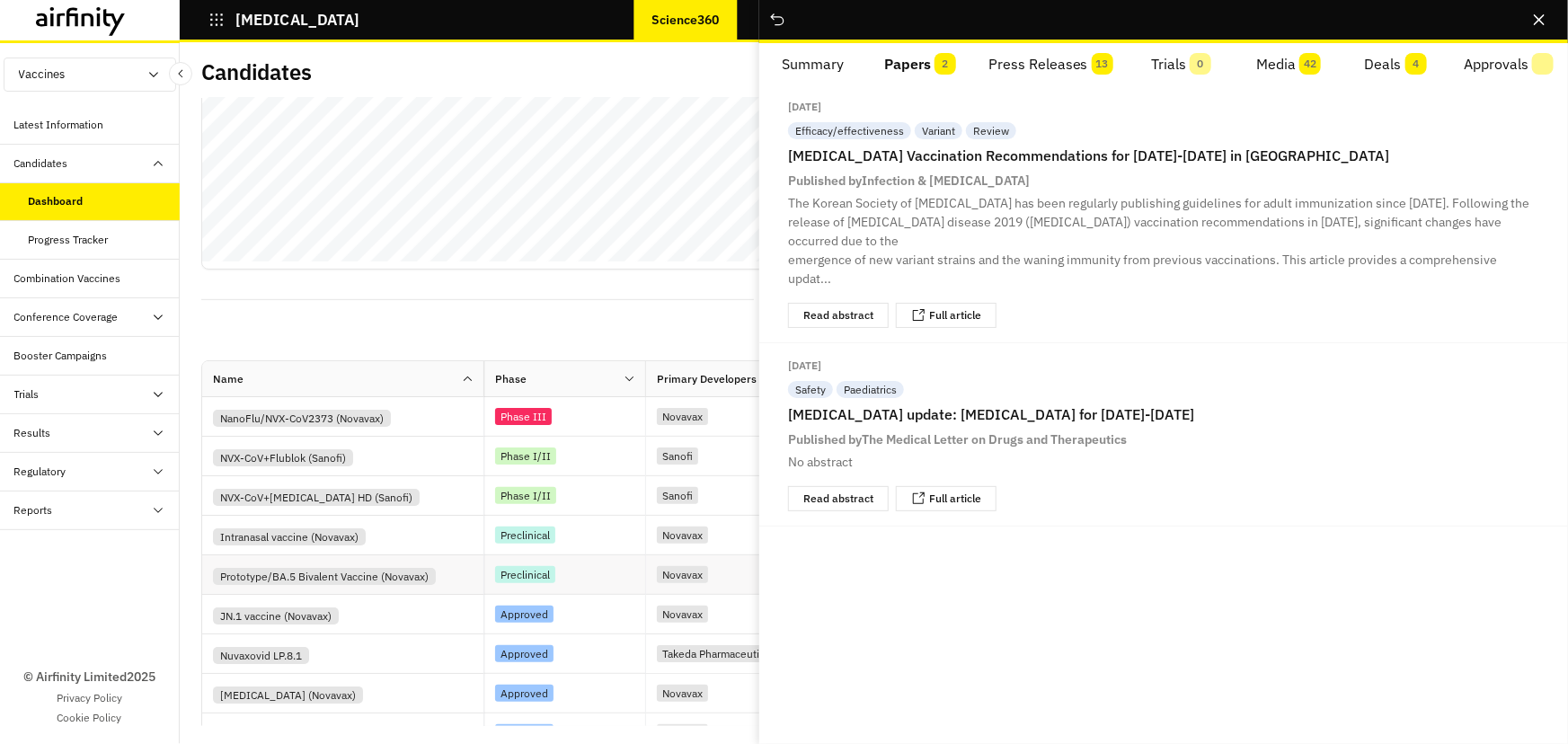
click at [458, 574] on div "Prototype/BA.5 Bivalent Vaccine (Novavax)" at bounding box center [349, 574] width 271 height 21
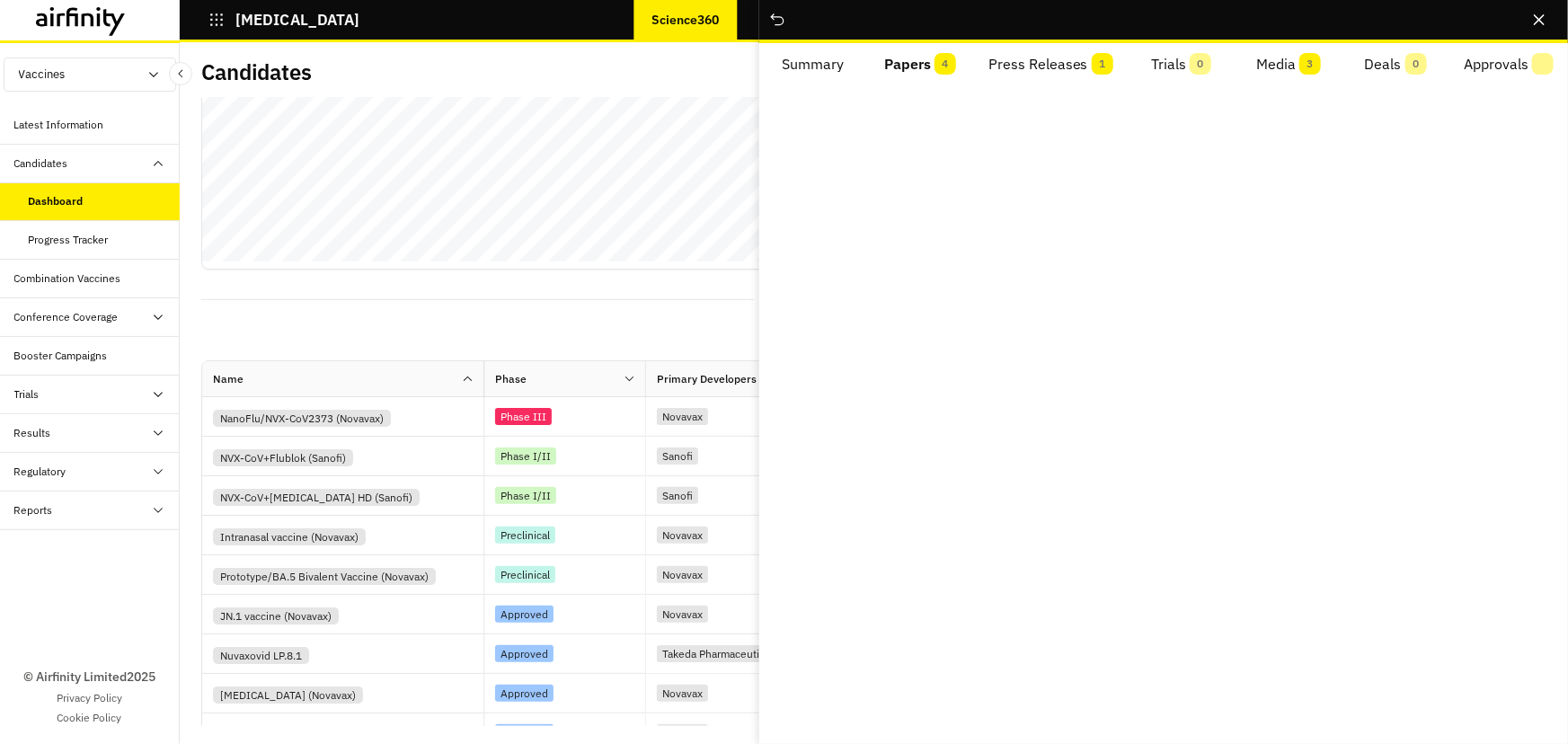
click at [942, 67] on span "4" at bounding box center [945, 64] width 22 height 22
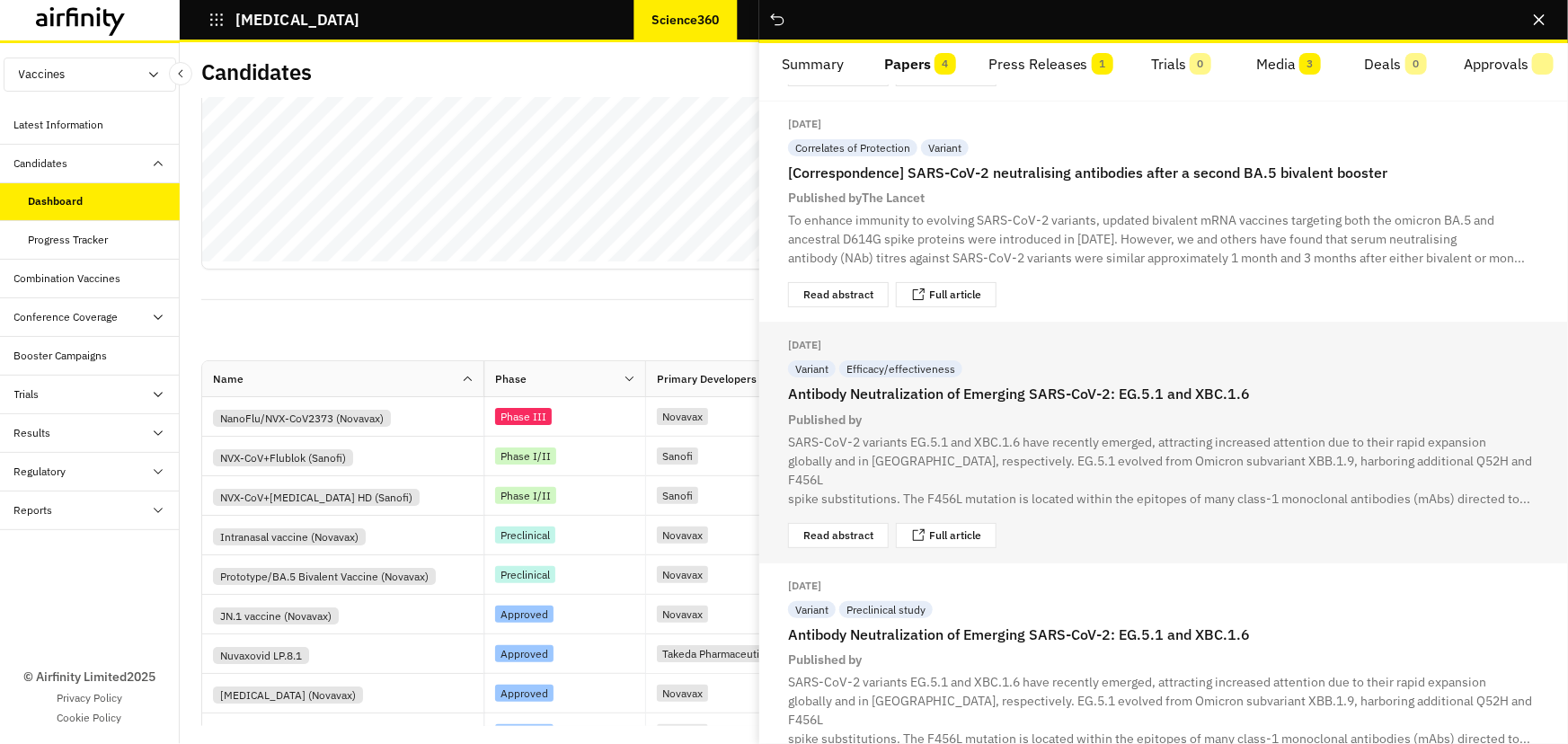
scroll to position [224, 0]
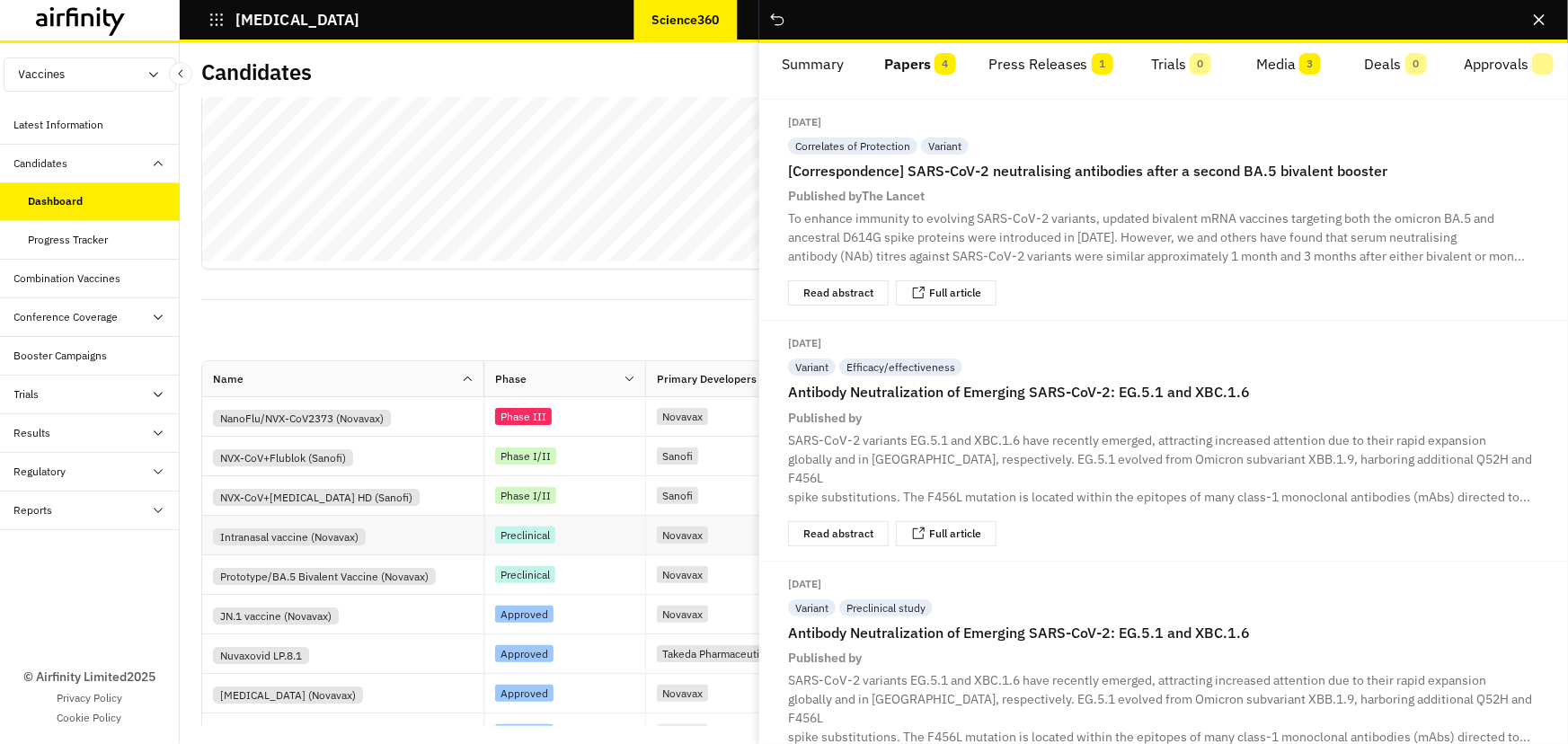
click at [391, 526] on div "Intranasal vaccine (Novavax)" at bounding box center [349, 535] width 271 height 21
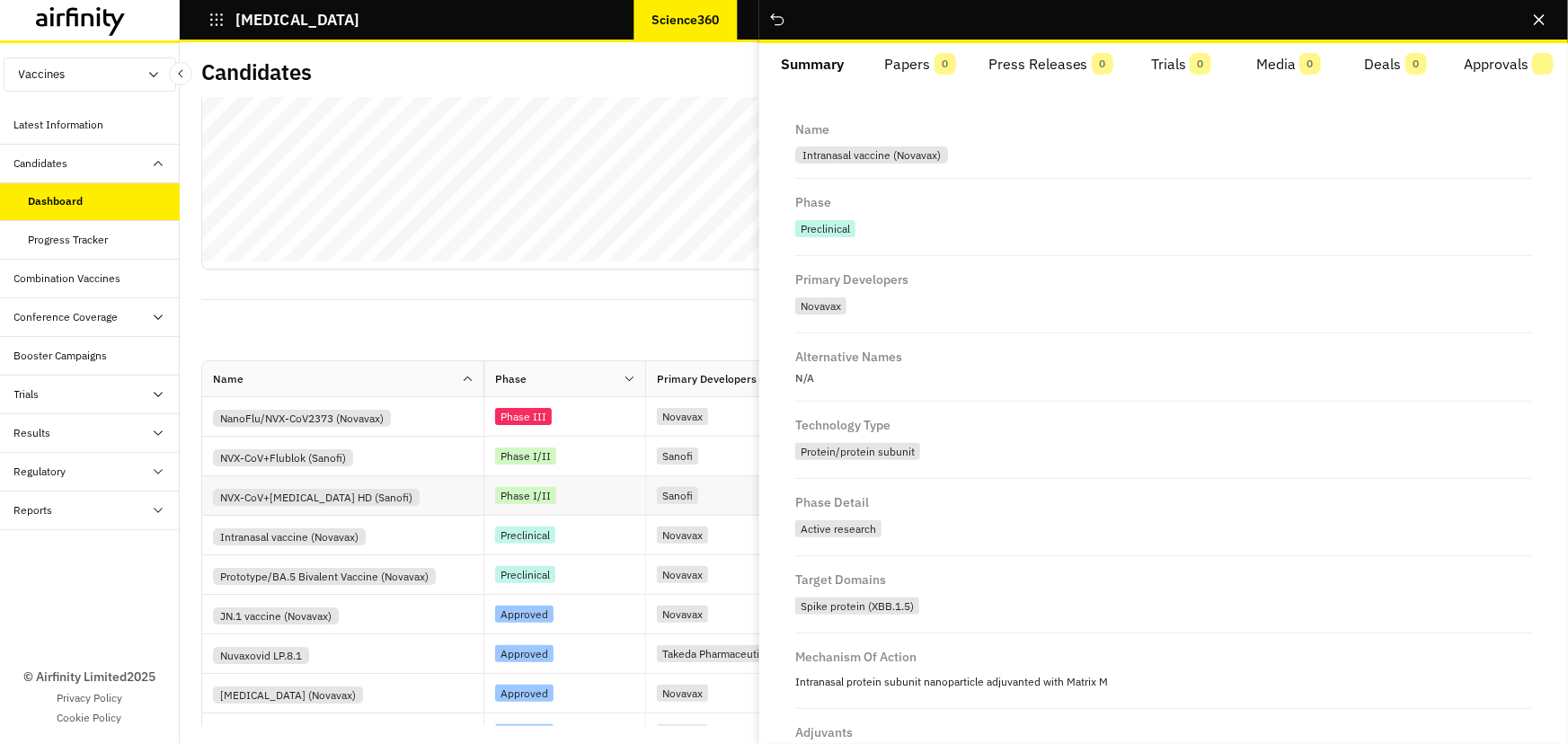
click at [409, 490] on div "NVX-CoV+[MEDICAL_DATA] HD (Sanofi)" at bounding box center [349, 495] width 271 height 21
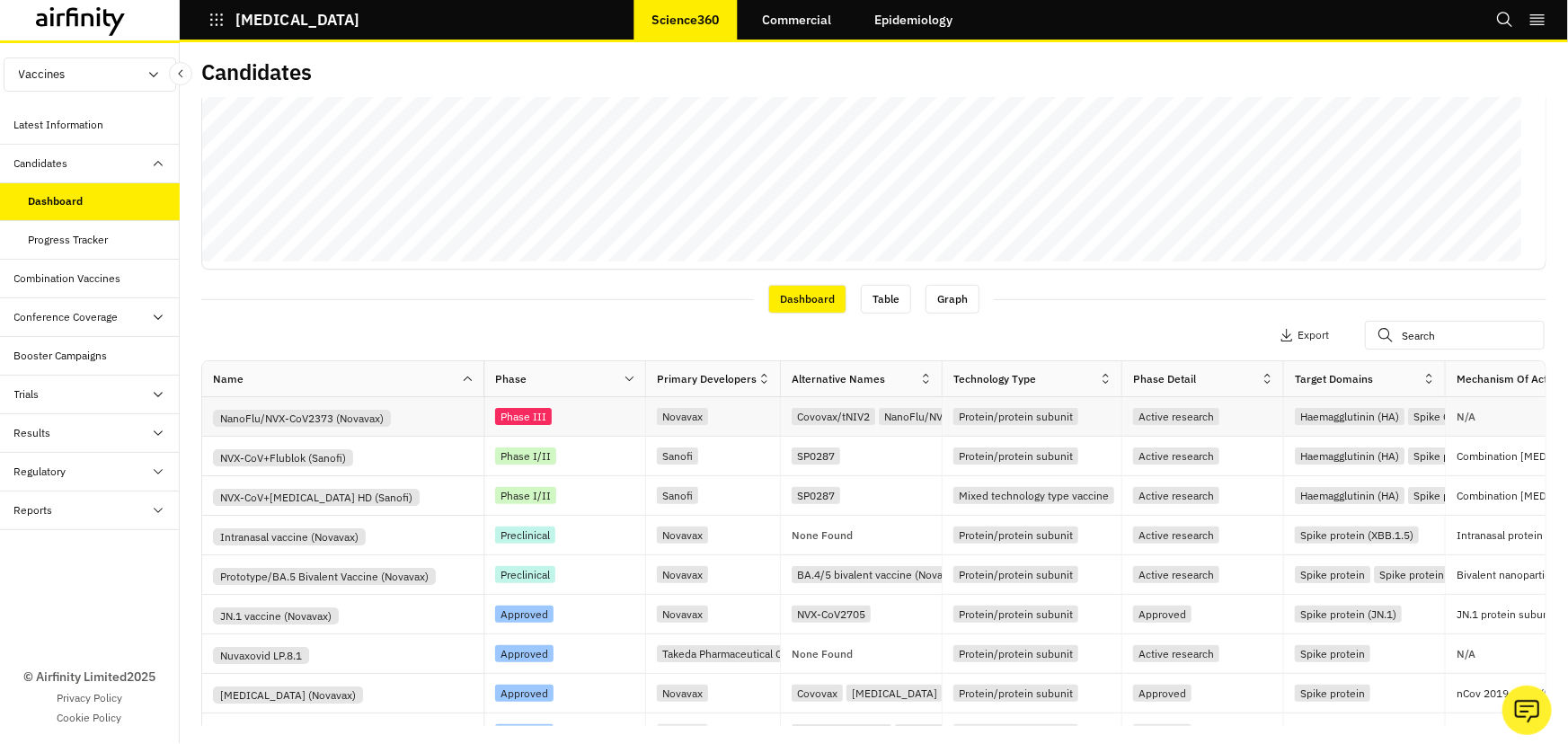
click at [427, 417] on div "NanoFlu/NVX-CoV2373 (Novavax)" at bounding box center [349, 416] width 271 height 21
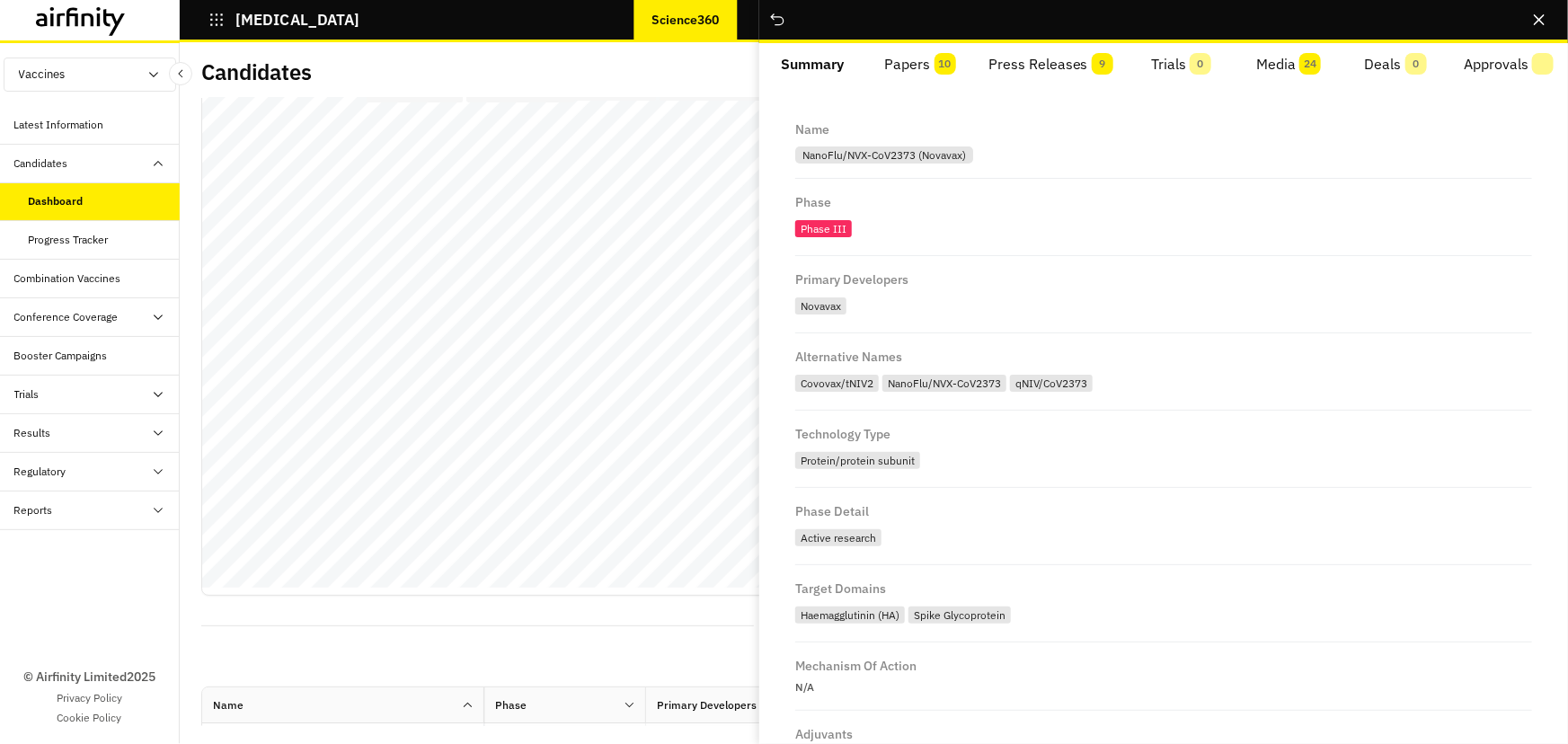
scroll to position [414, 0]
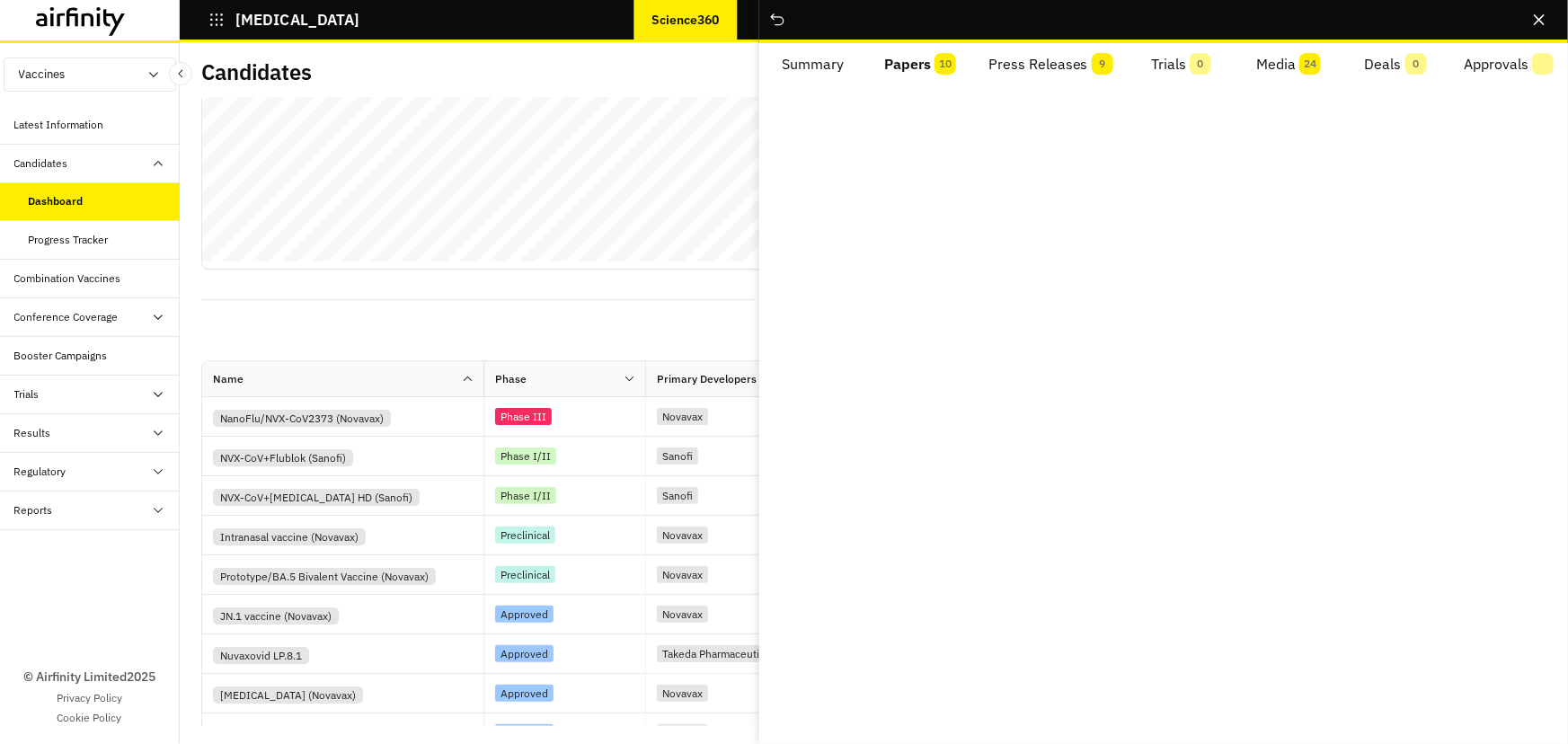
click at [932, 63] on button "Papers 10" at bounding box center [920, 64] width 107 height 43
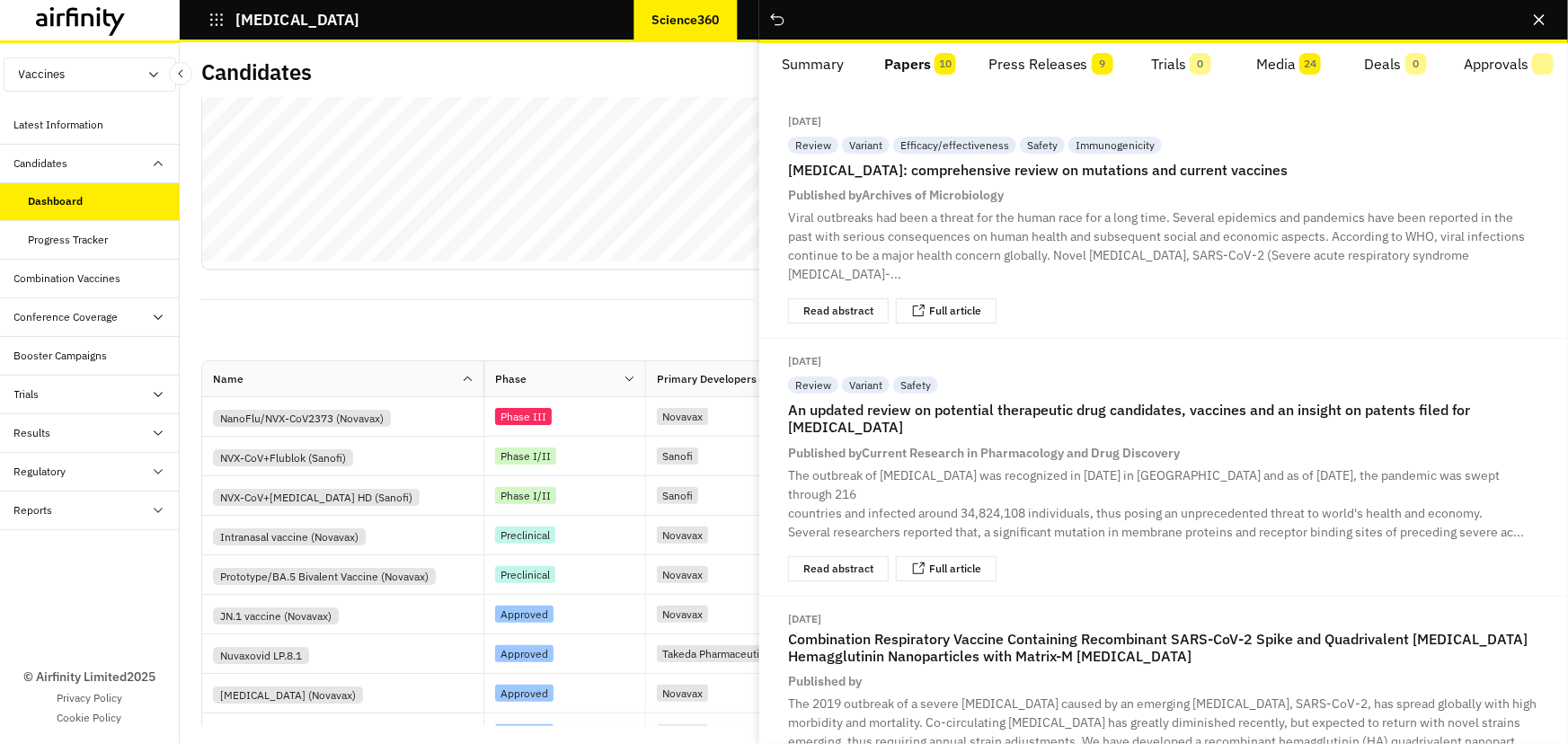
scroll to position [1625, 0]
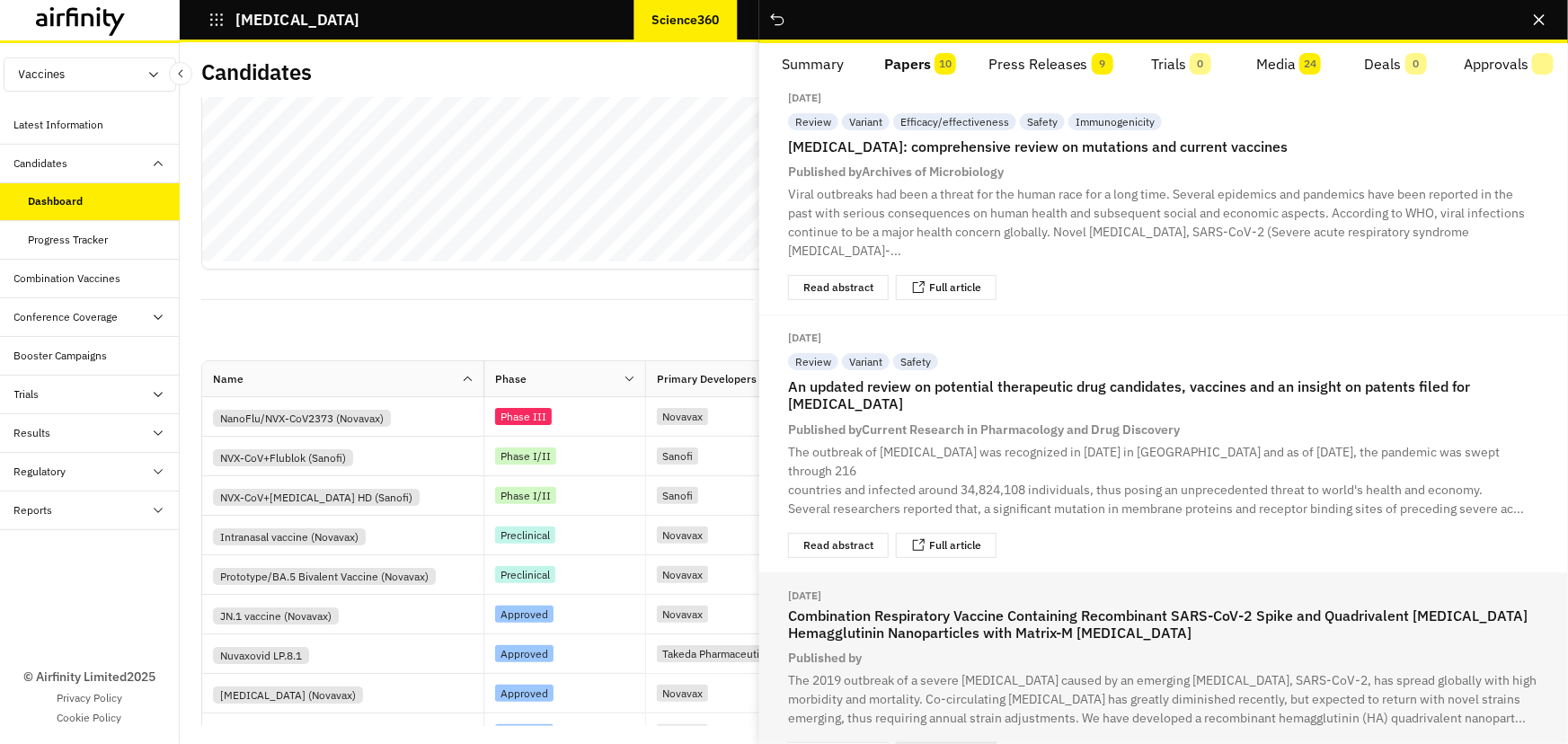
click at [963, 743] on link "Full article" at bounding box center [954, 755] width 52 height 11
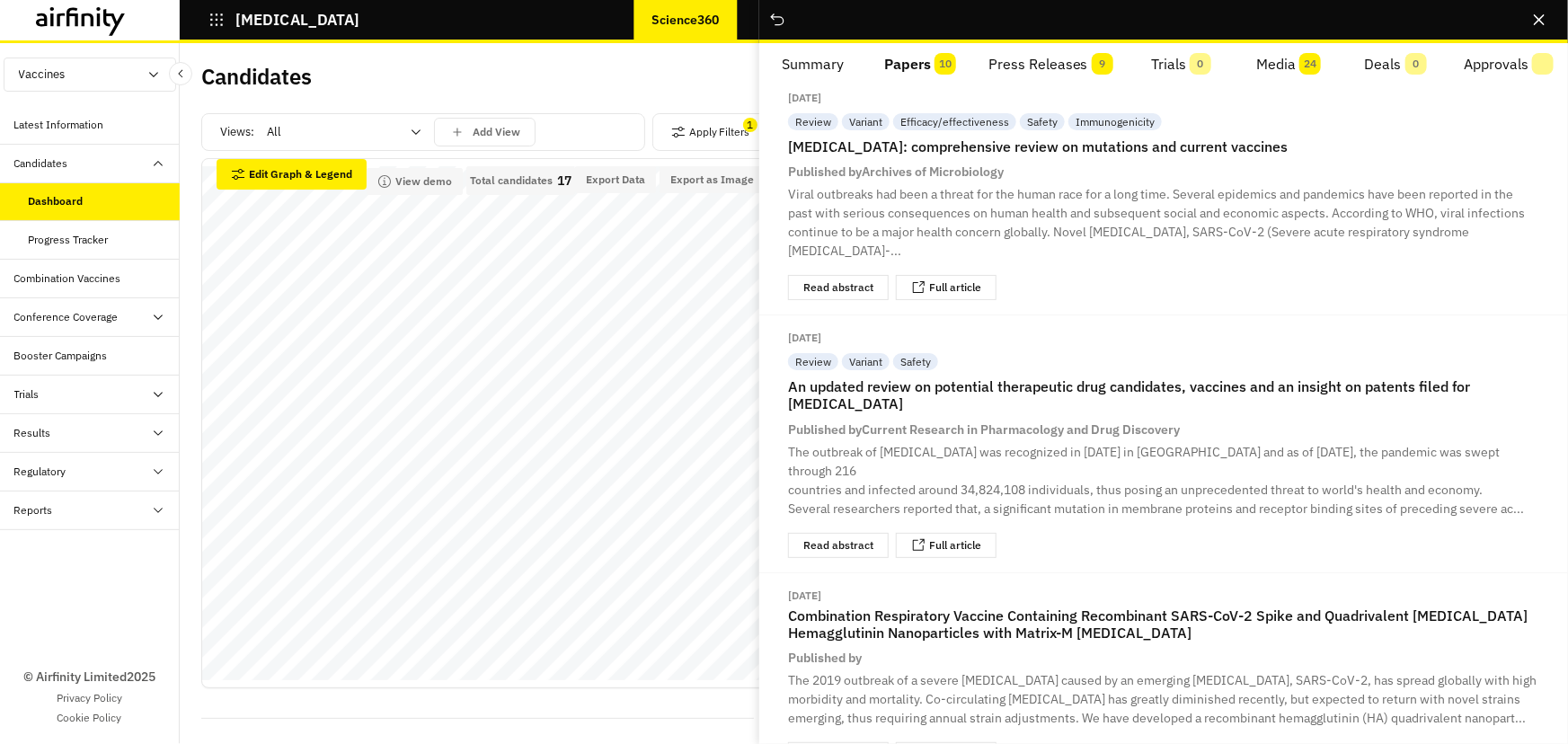
scroll to position [0, 0]
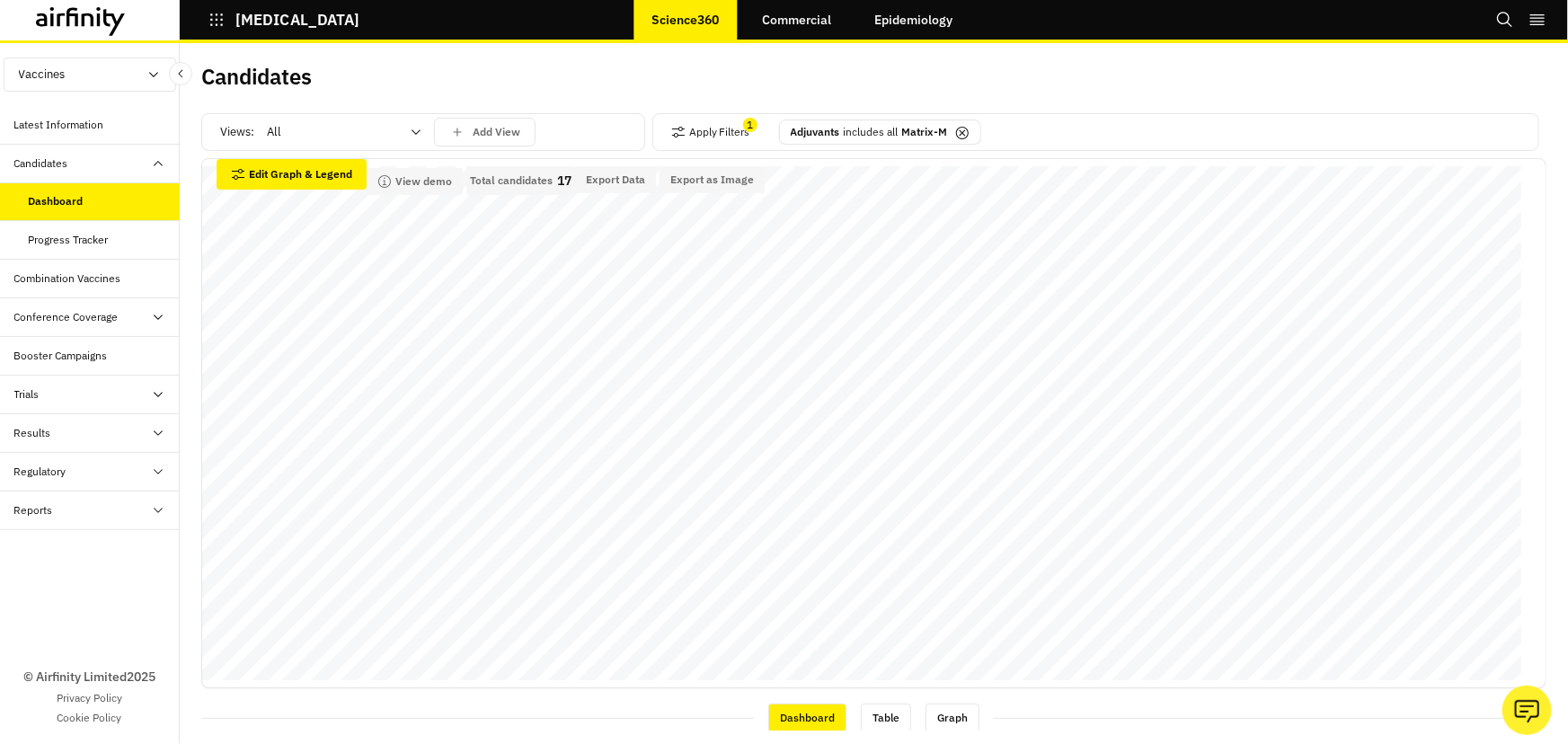
click at [525, 92] on div "Candidates" at bounding box center [537, 84] width 673 height 38
click at [955, 128] on icon at bounding box center [962, 134] width 15 height 15
click at [672, 130] on icon "button" at bounding box center [678, 133] width 13 height 11
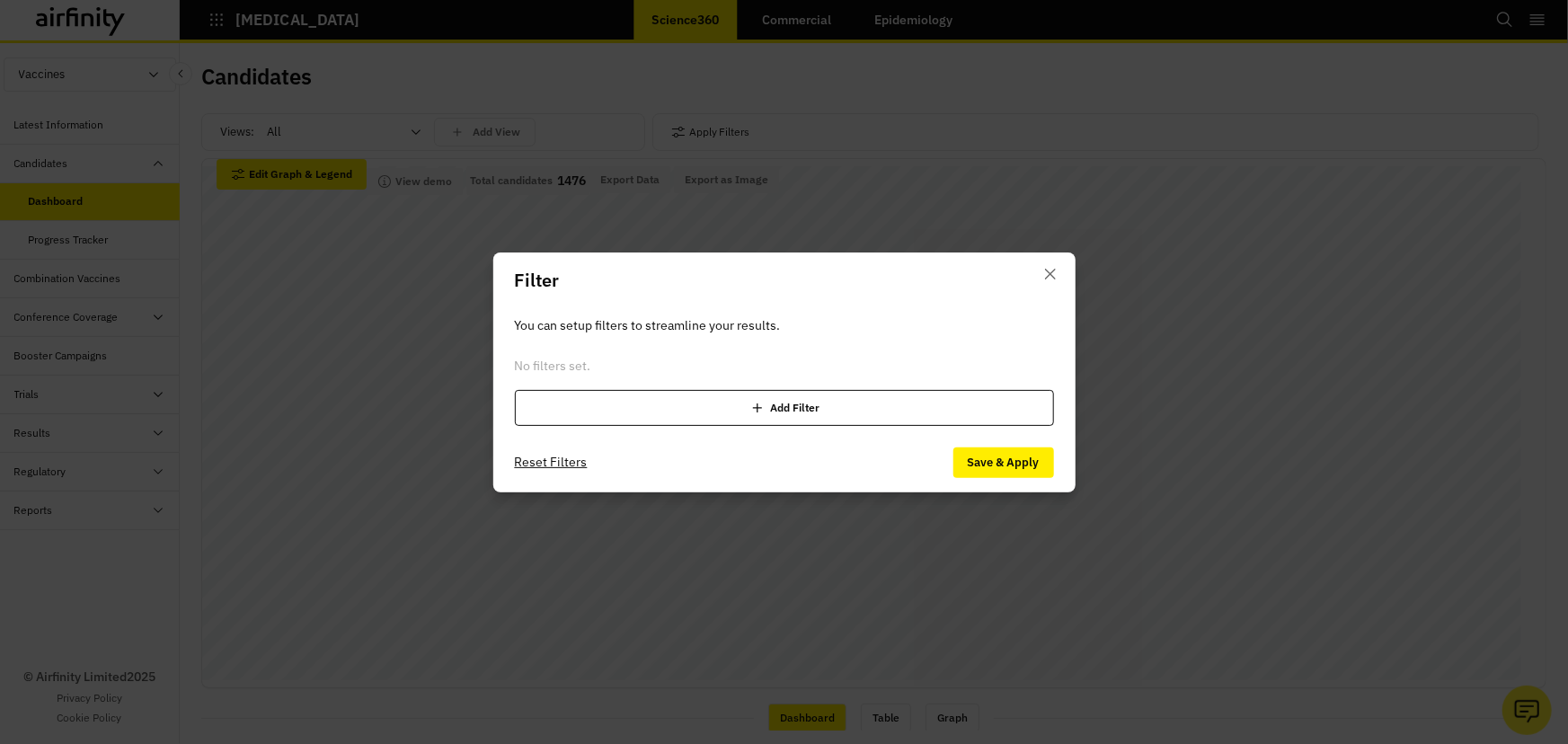
click at [774, 416] on div "Add Filter" at bounding box center [784, 408] width 539 height 36
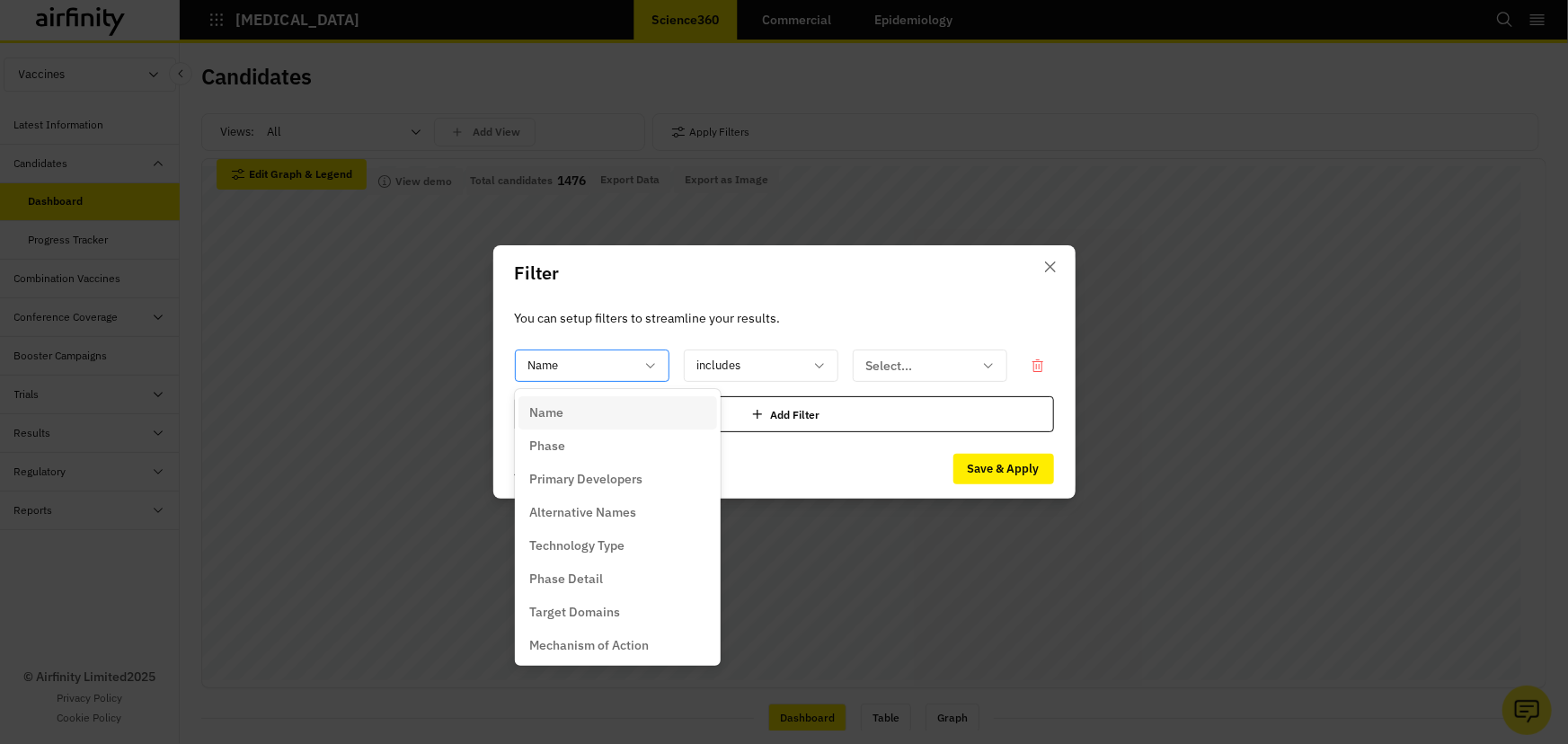
click at [616, 358] on div at bounding box center [581, 366] width 106 height 23
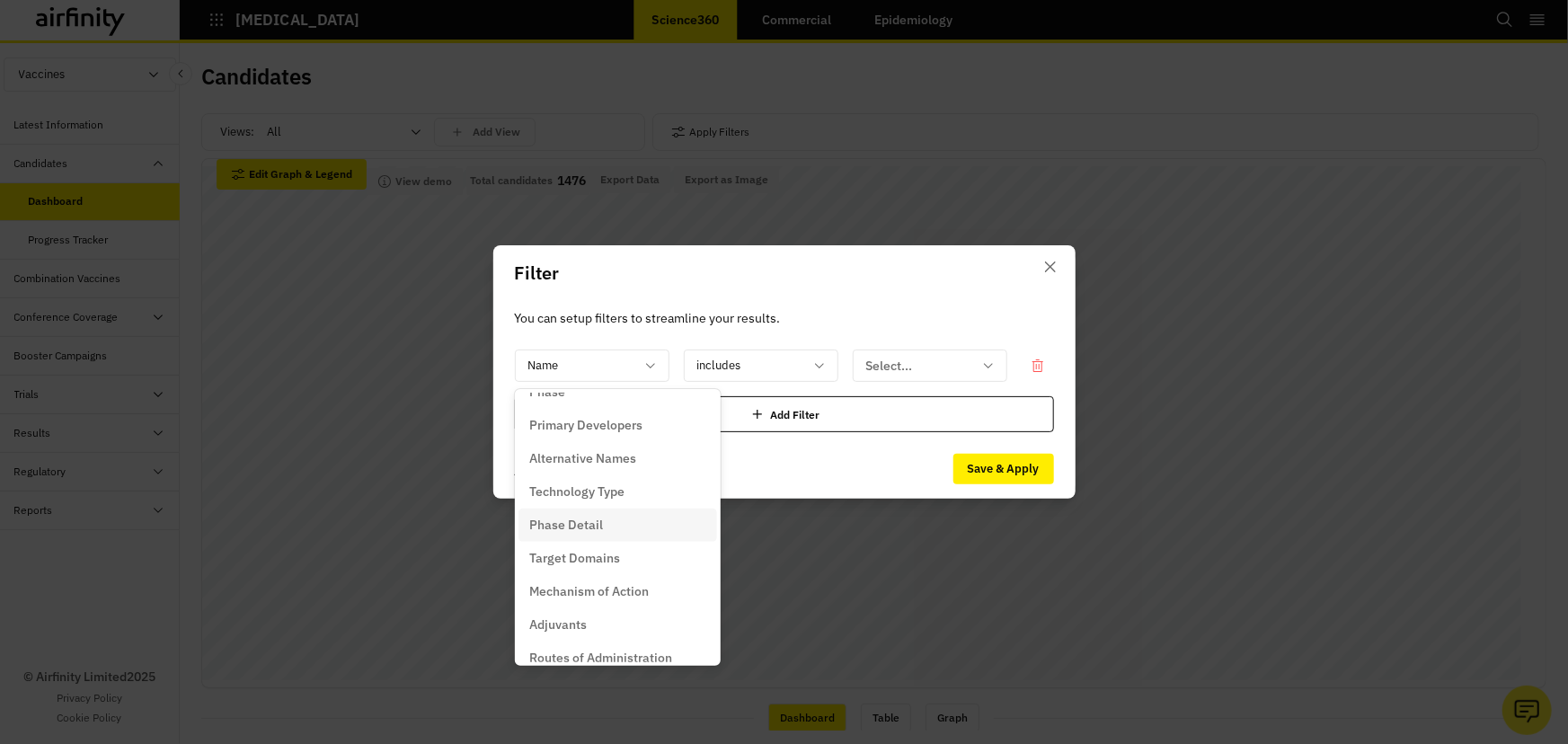
scroll to position [81, 0]
click at [613, 398] on p "Primary Developers" at bounding box center [586, 398] width 113 height 19
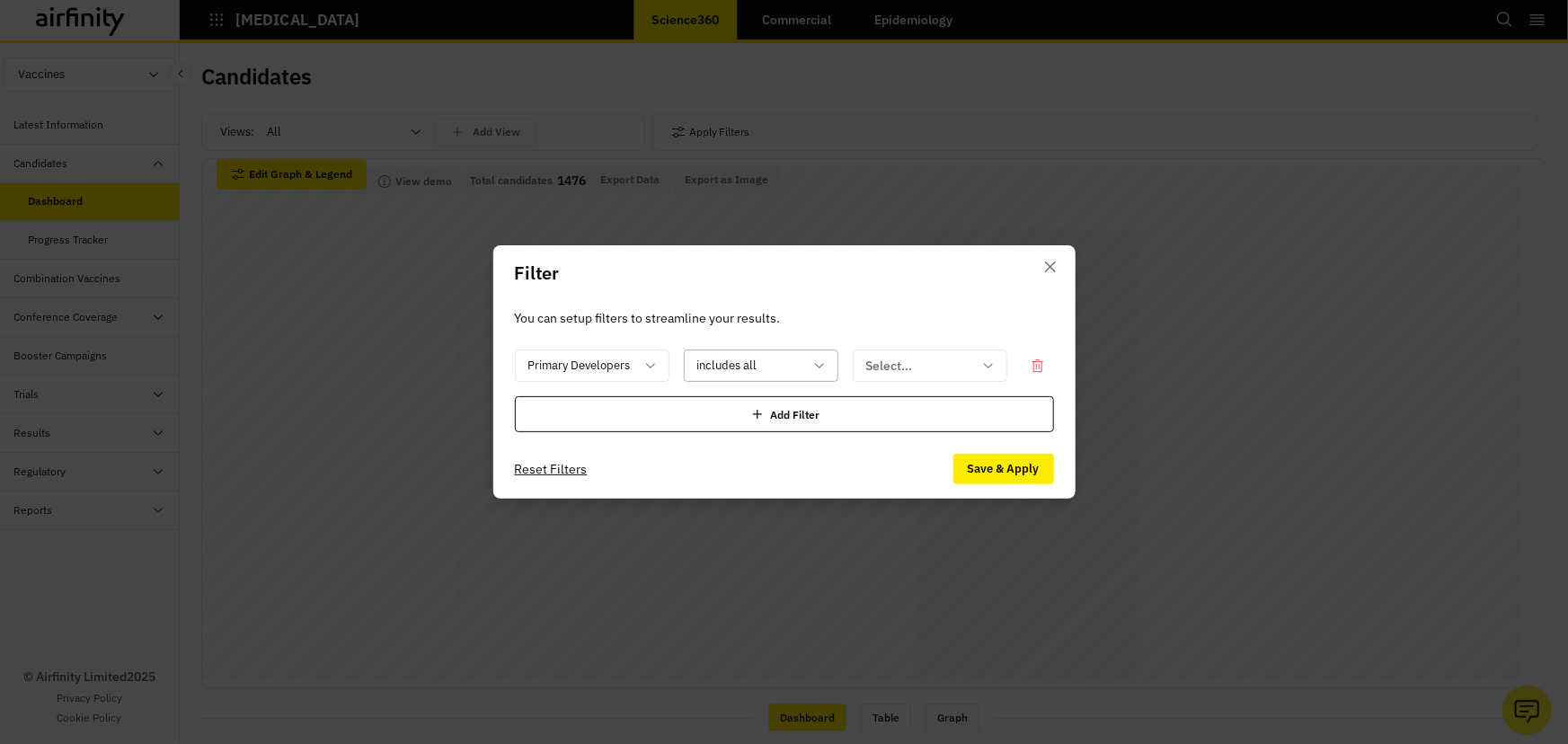
click at [799, 369] on div at bounding box center [750, 366] width 106 height 23
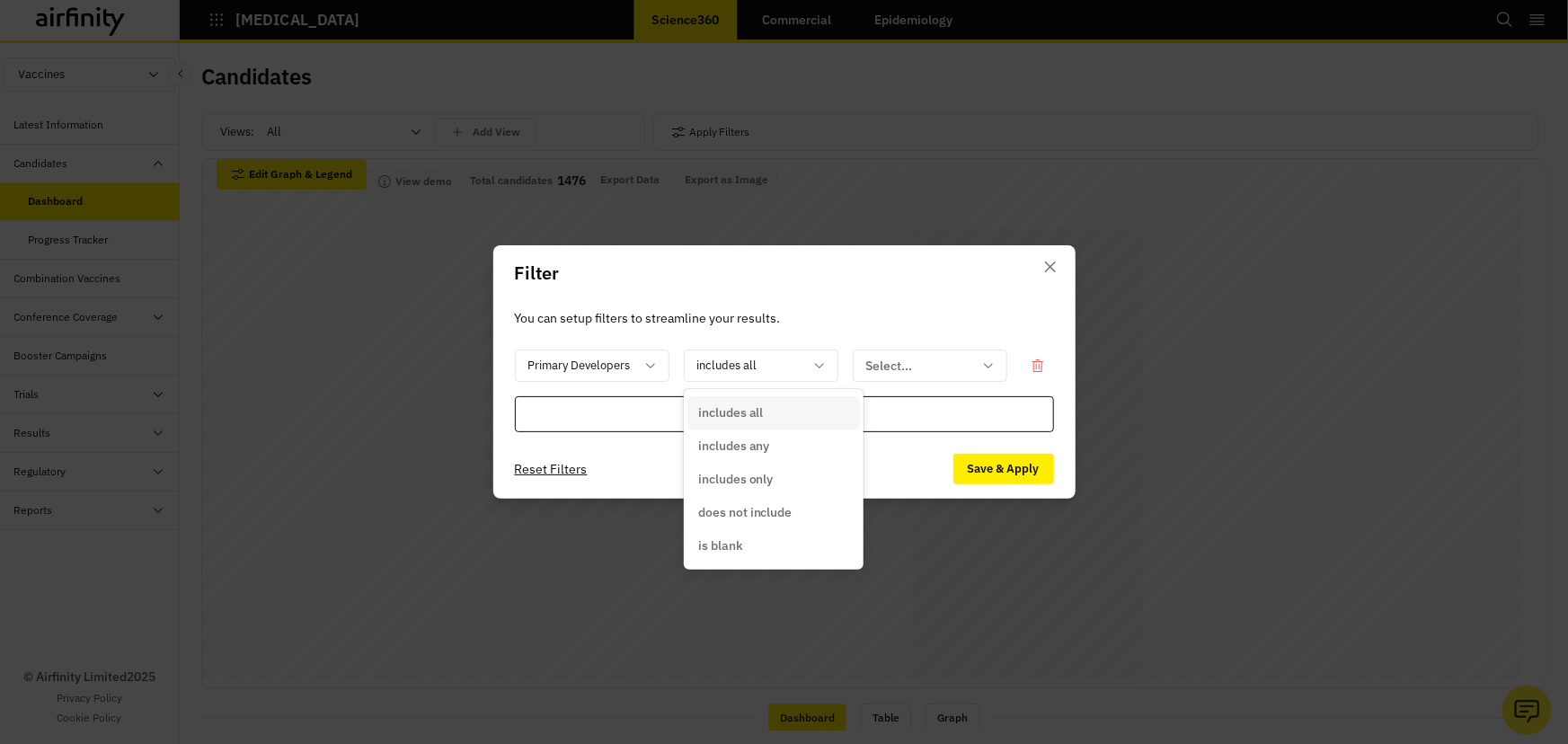
click at [790, 443] on div "includes any" at bounding box center [774, 446] width 151 height 19
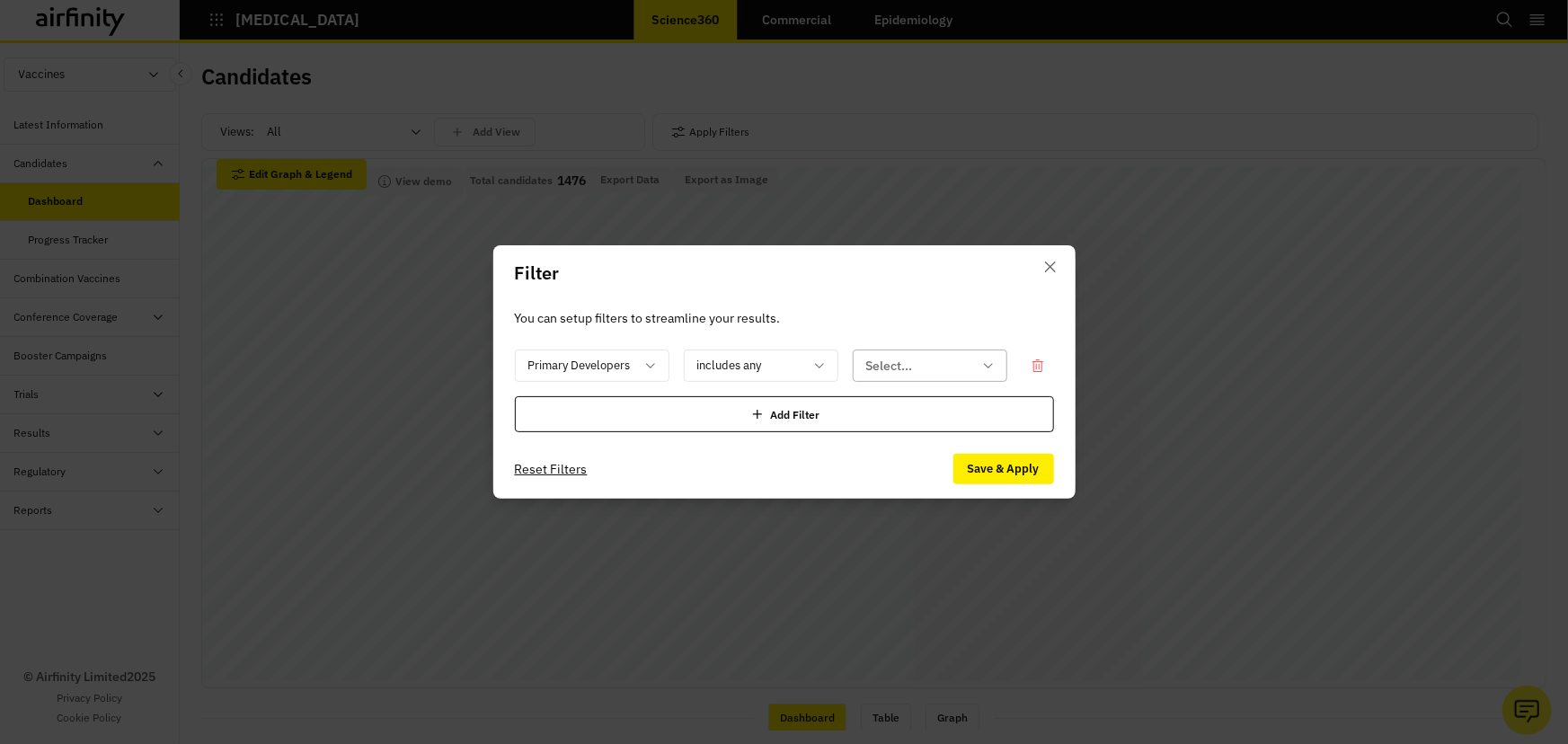
click at [908, 360] on div at bounding box center [919, 366] width 106 height 23
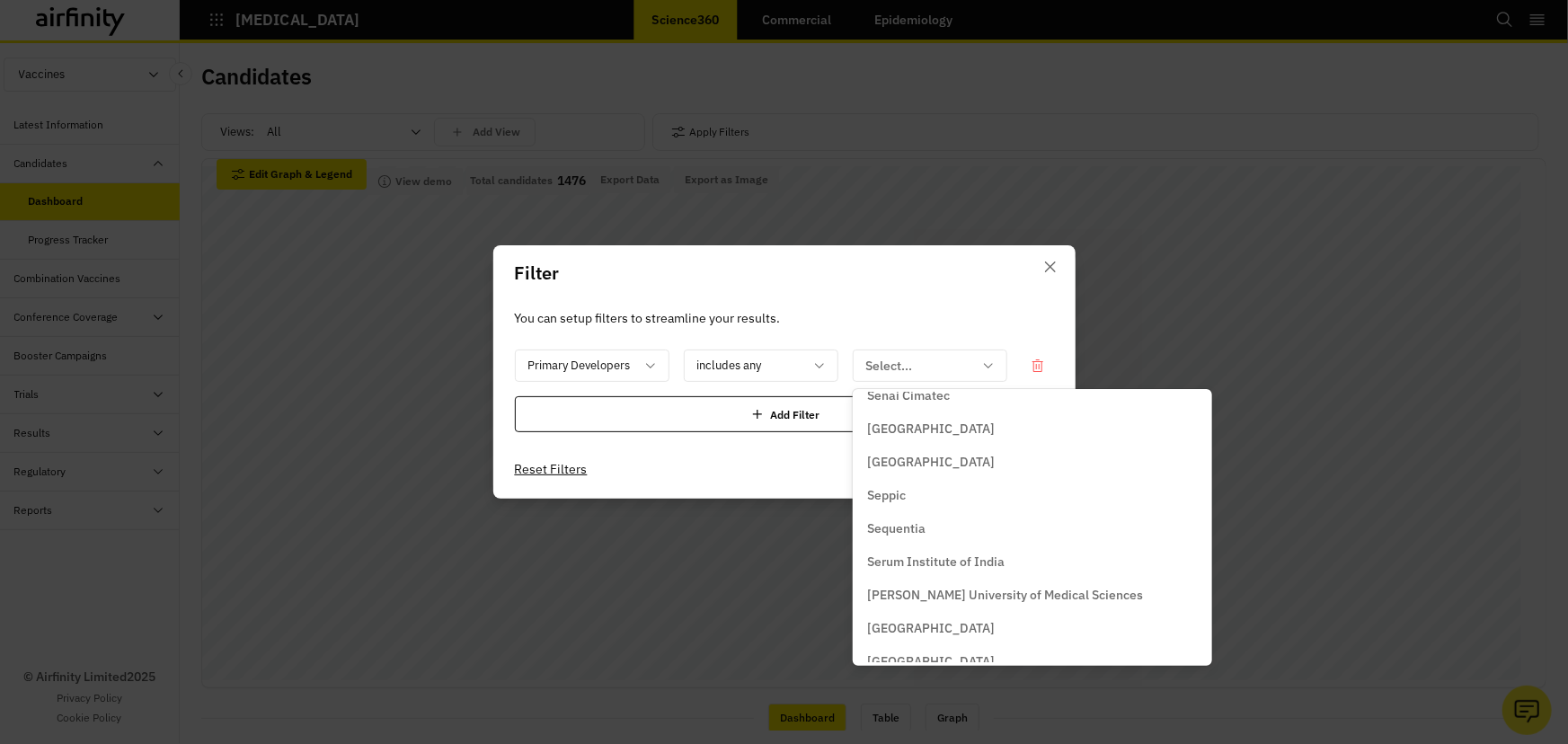
scroll to position [23192, 0]
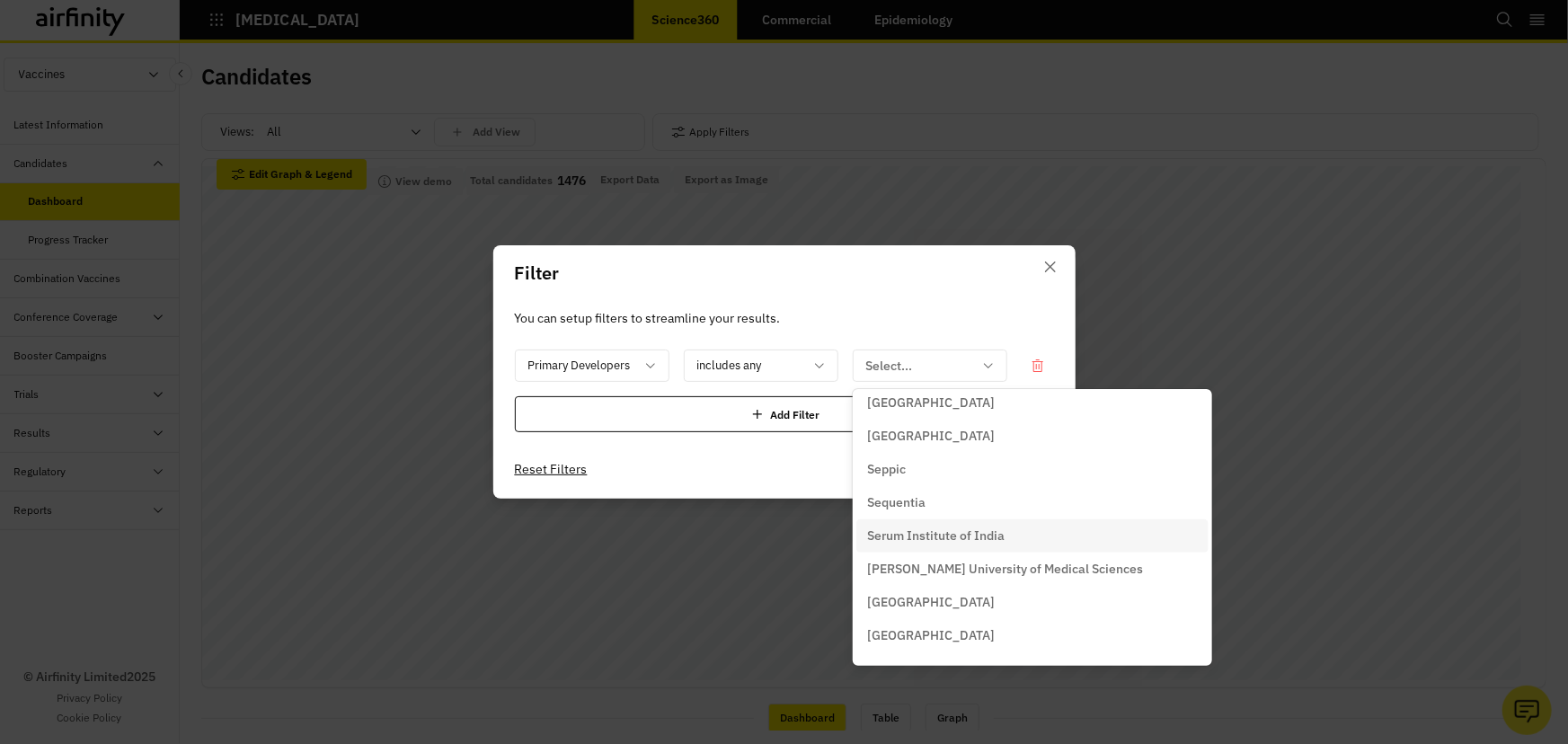
click at [998, 541] on p "Serum Institute of India" at bounding box center [935, 536] width 137 height 19
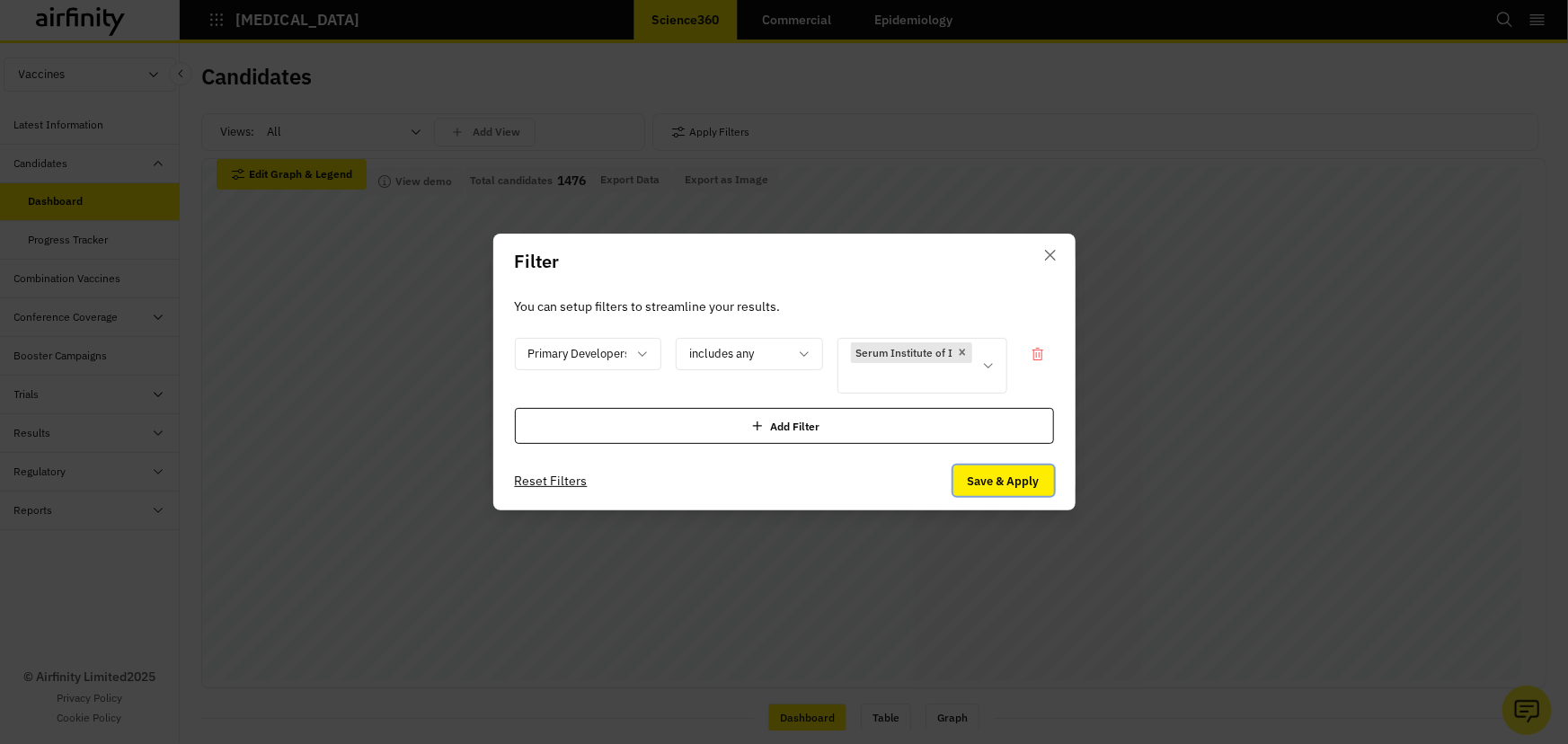
click at [985, 472] on button "Save & Apply" at bounding box center [1003, 481] width 101 height 31
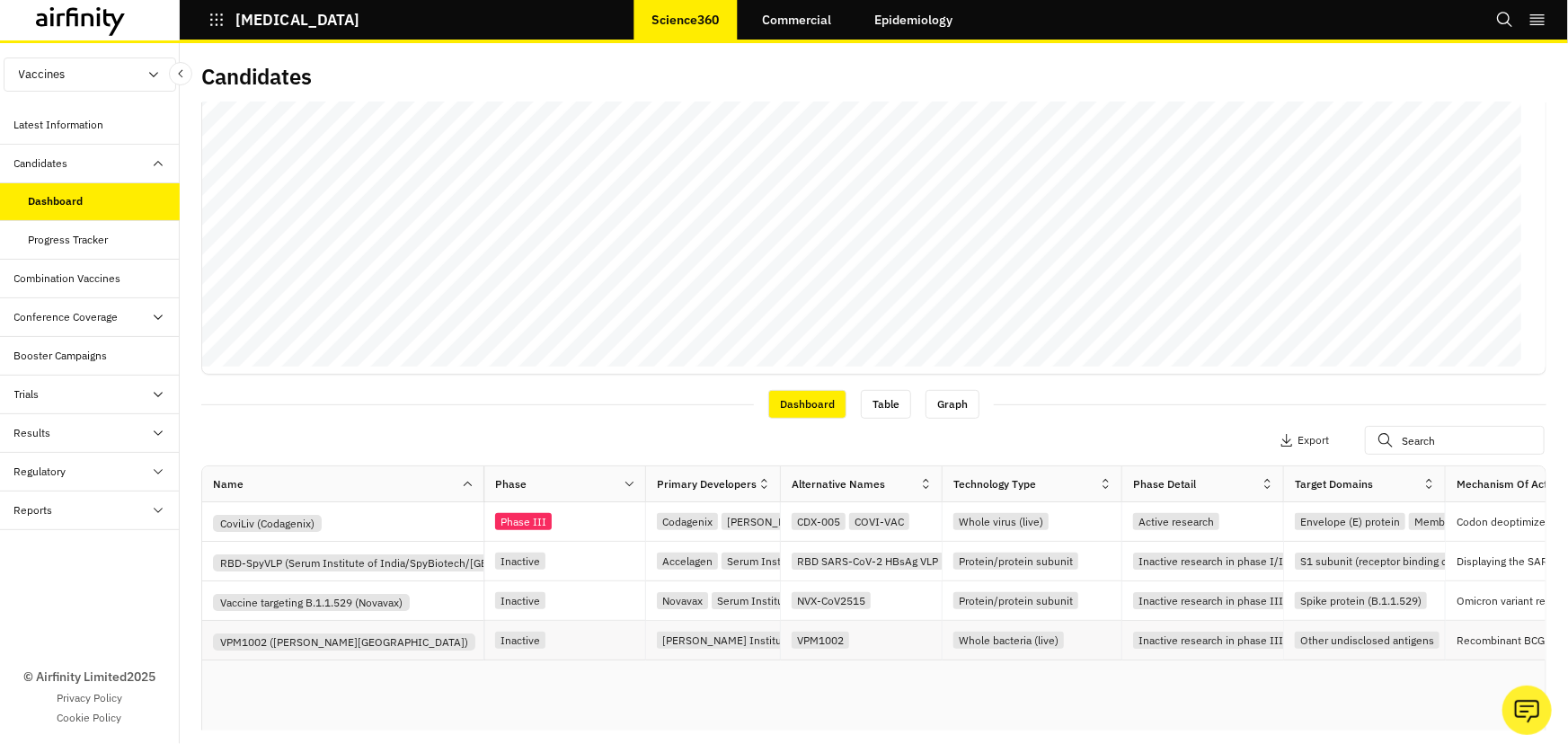
scroll to position [496, 0]
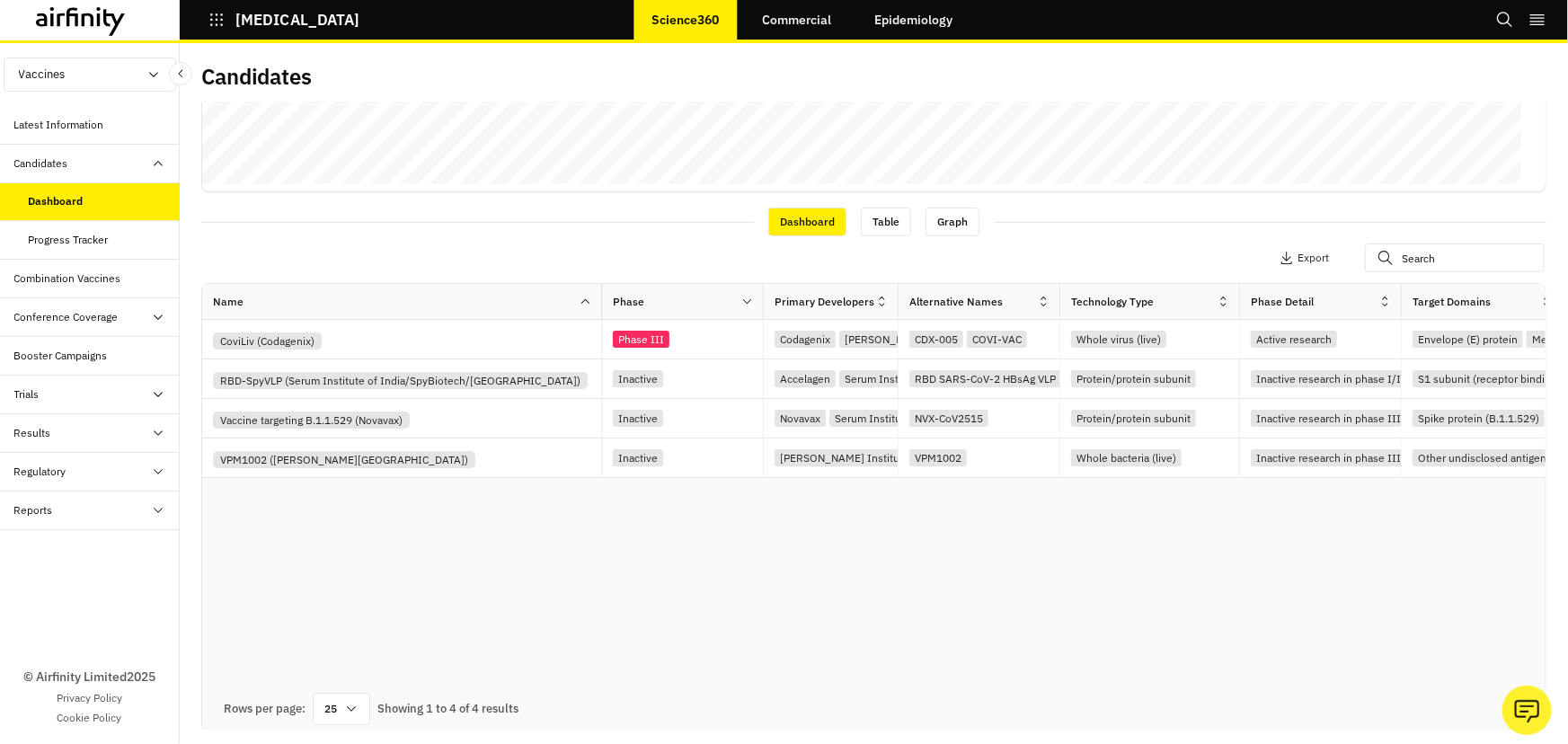
drag, startPoint x: 487, startPoint y: 305, endPoint x: 605, endPoint y: 304, distance: 118.0
click at [605, 304] on div at bounding box center [601, 302] width 9 height 21
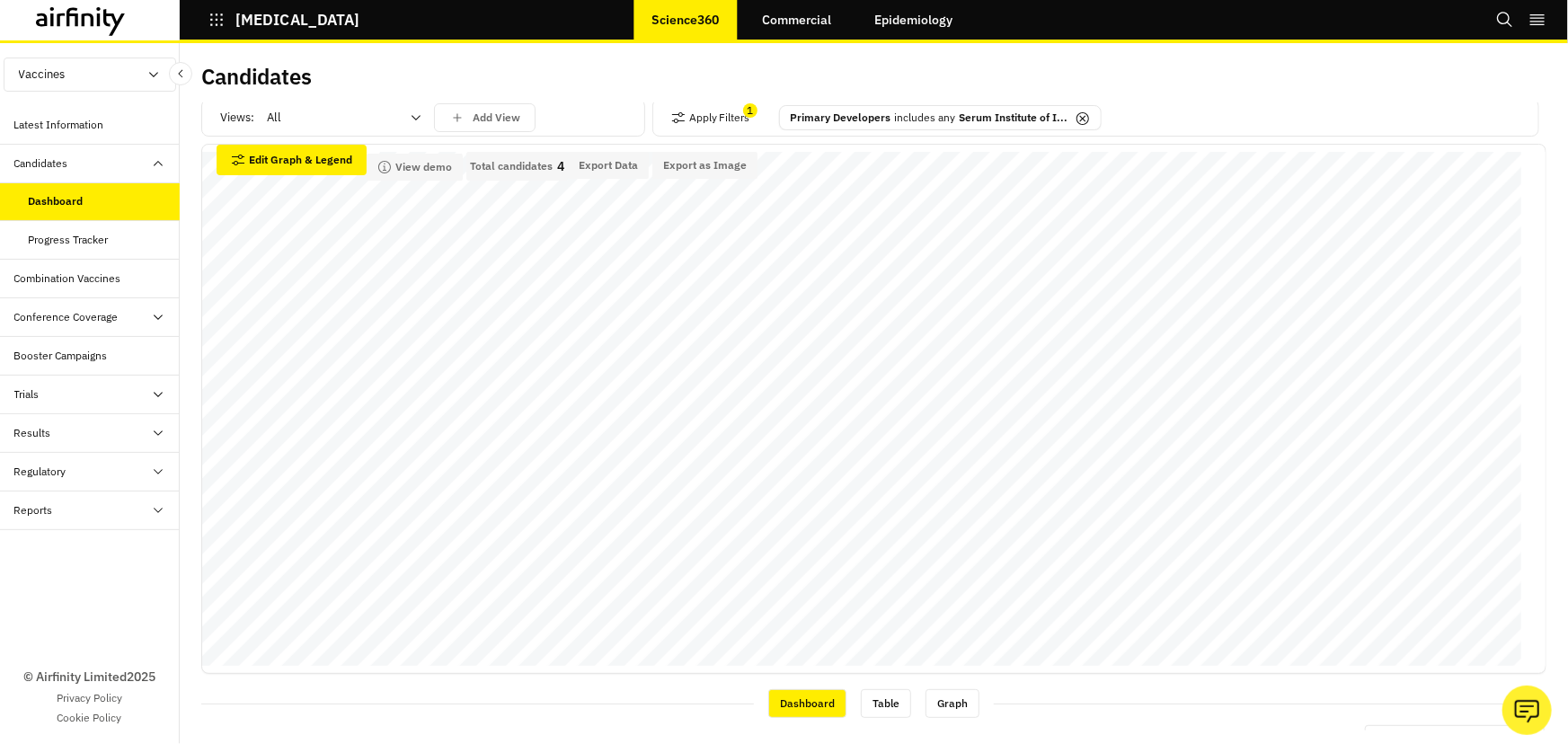
scroll to position [0, 0]
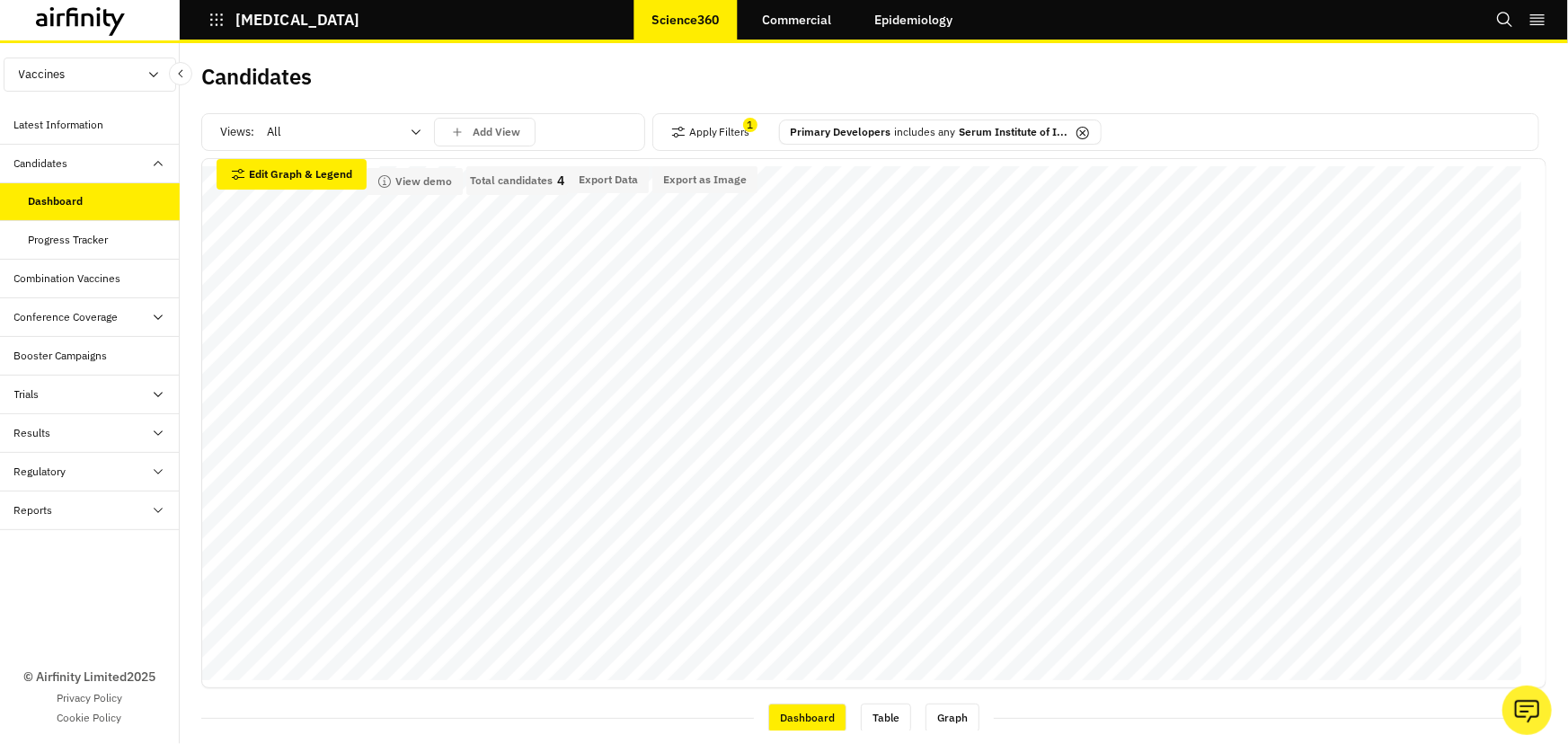
click at [1075, 129] on icon at bounding box center [1082, 134] width 15 height 15
click at [735, 129] on button "Apply Filters" at bounding box center [710, 133] width 79 height 29
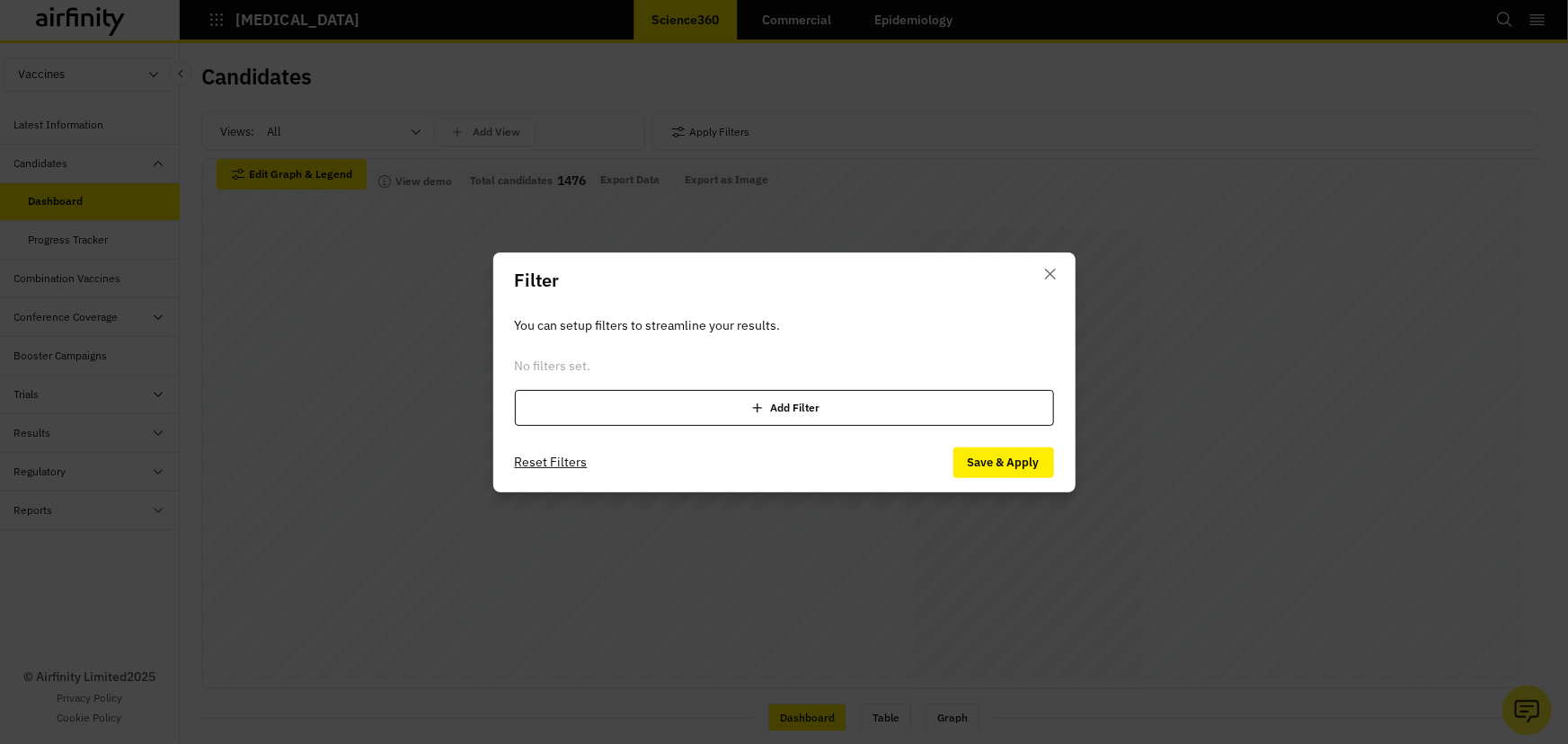
click at [678, 408] on div "Add Filter" at bounding box center [784, 408] width 539 height 36
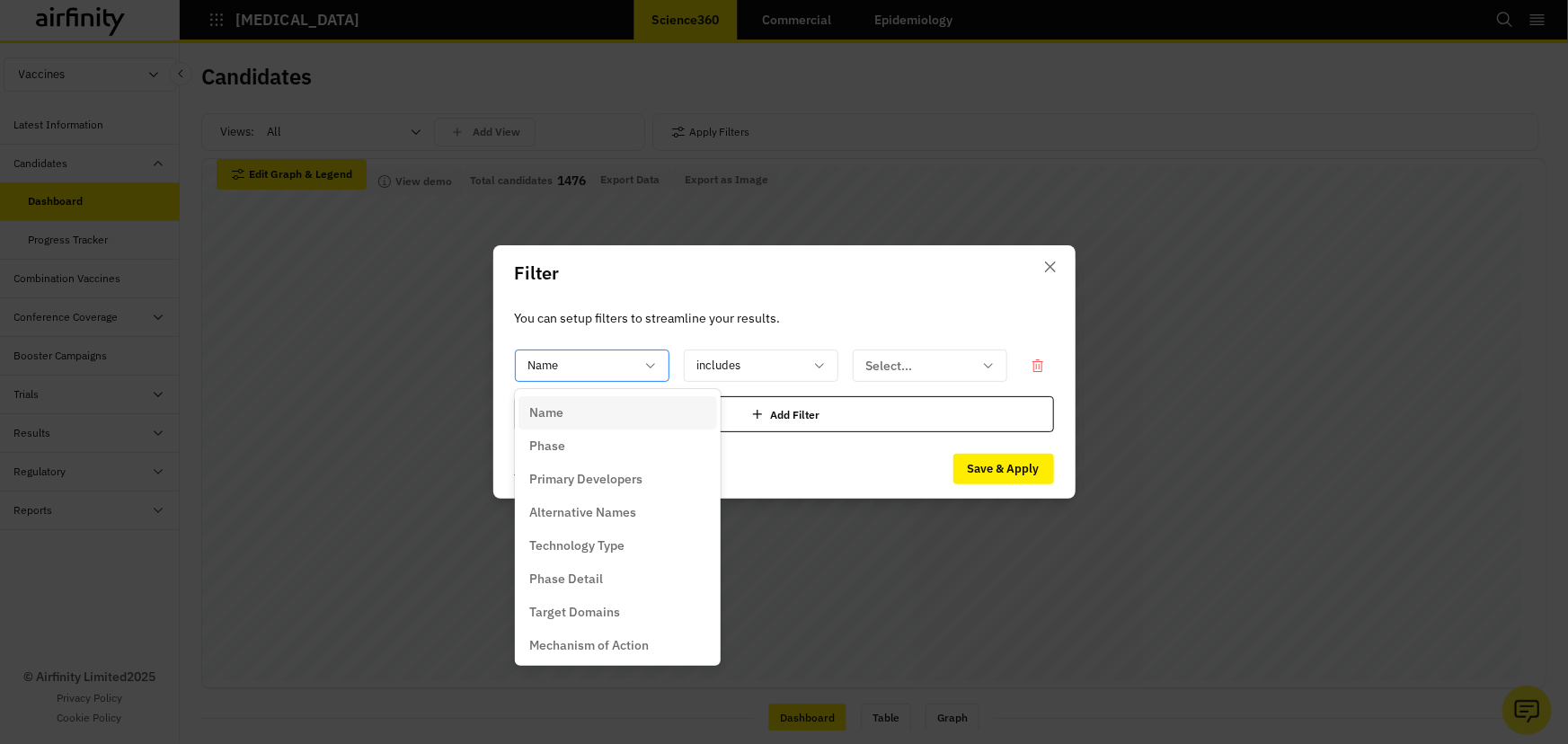
click at [658, 354] on div "Name" at bounding box center [592, 366] width 154 height 33
click at [643, 413] on div "Name" at bounding box center [617, 412] width 177 height 19
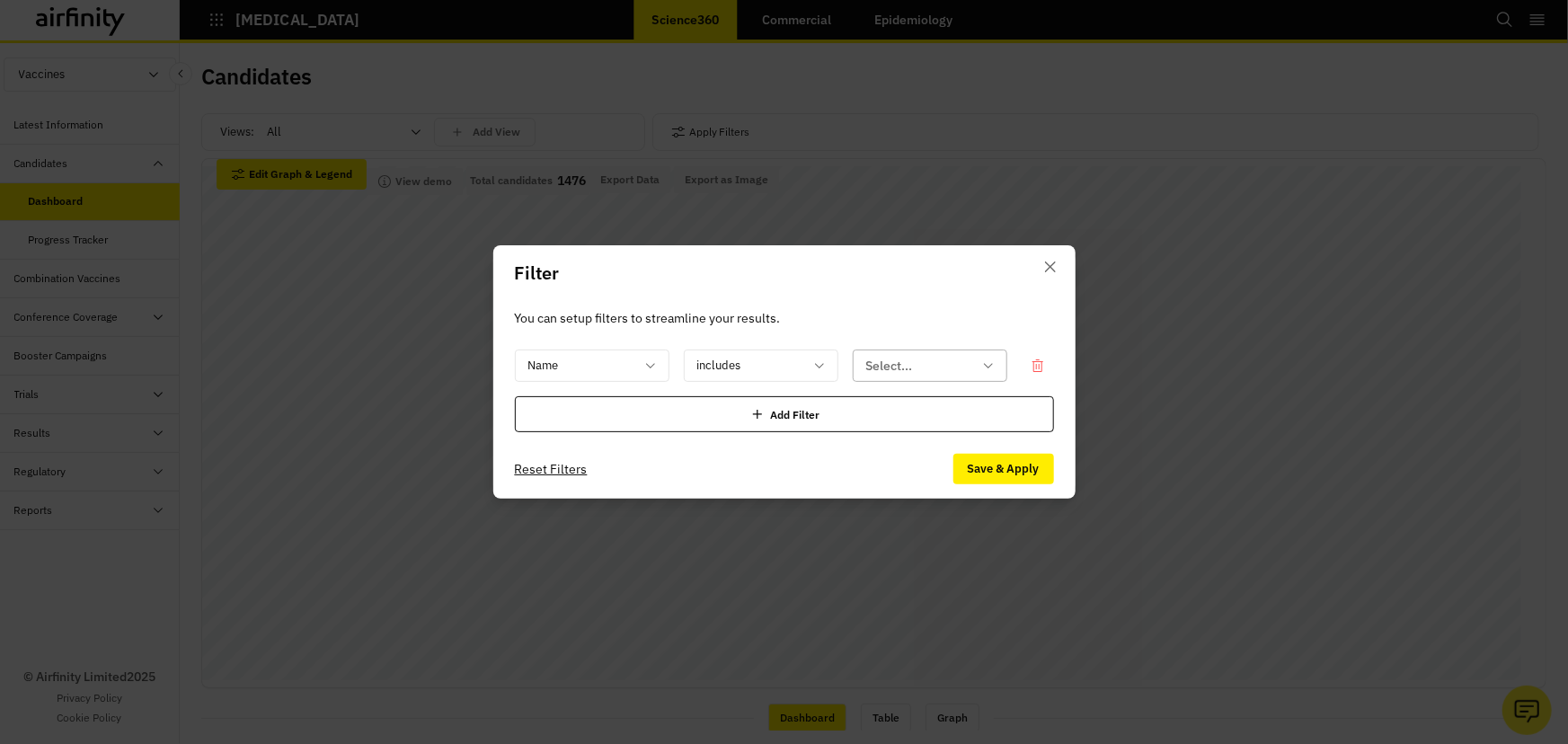
click at [866, 362] on input "text" at bounding box center [867, 366] width 3 height 19
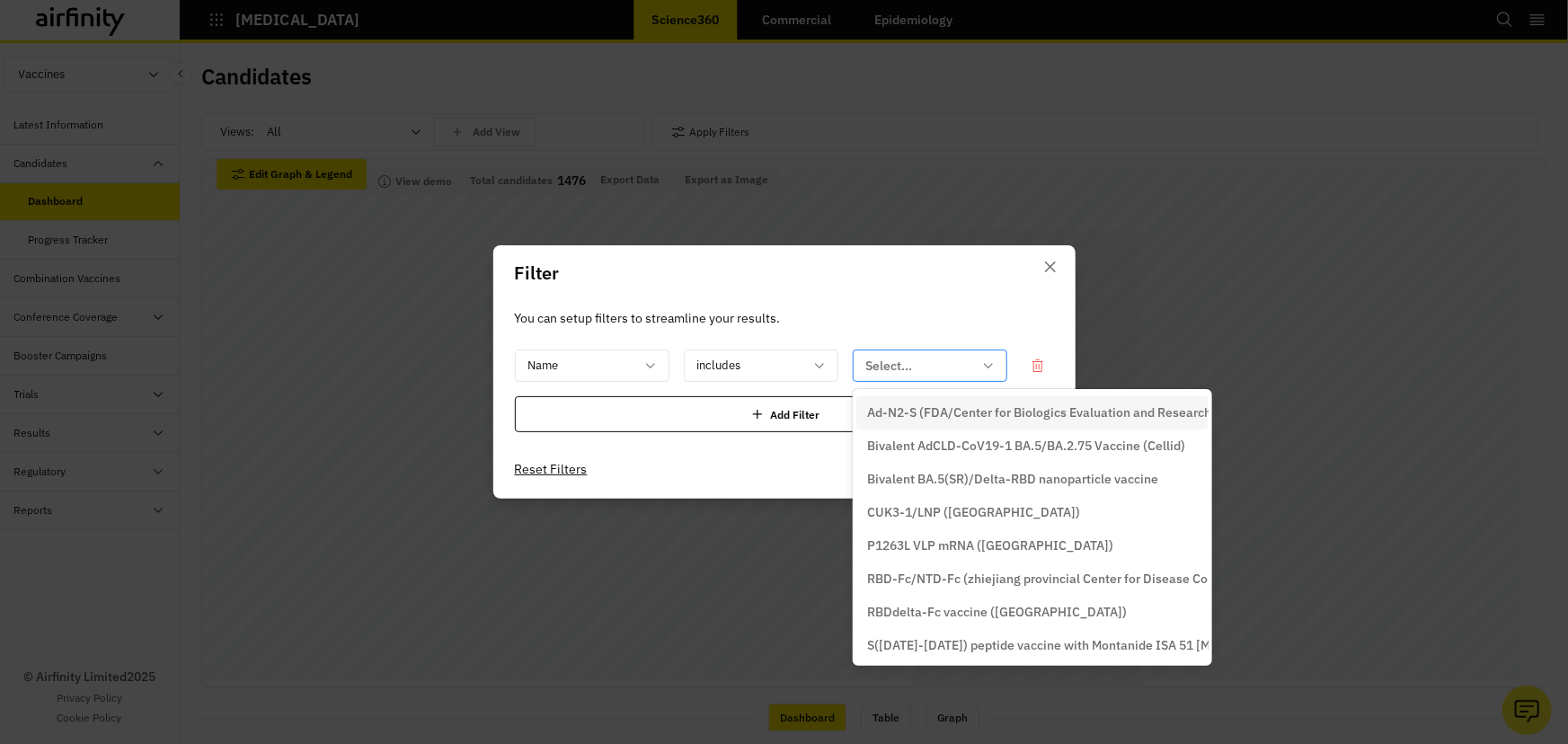
click at [871, 362] on div at bounding box center [919, 366] width 106 height 23
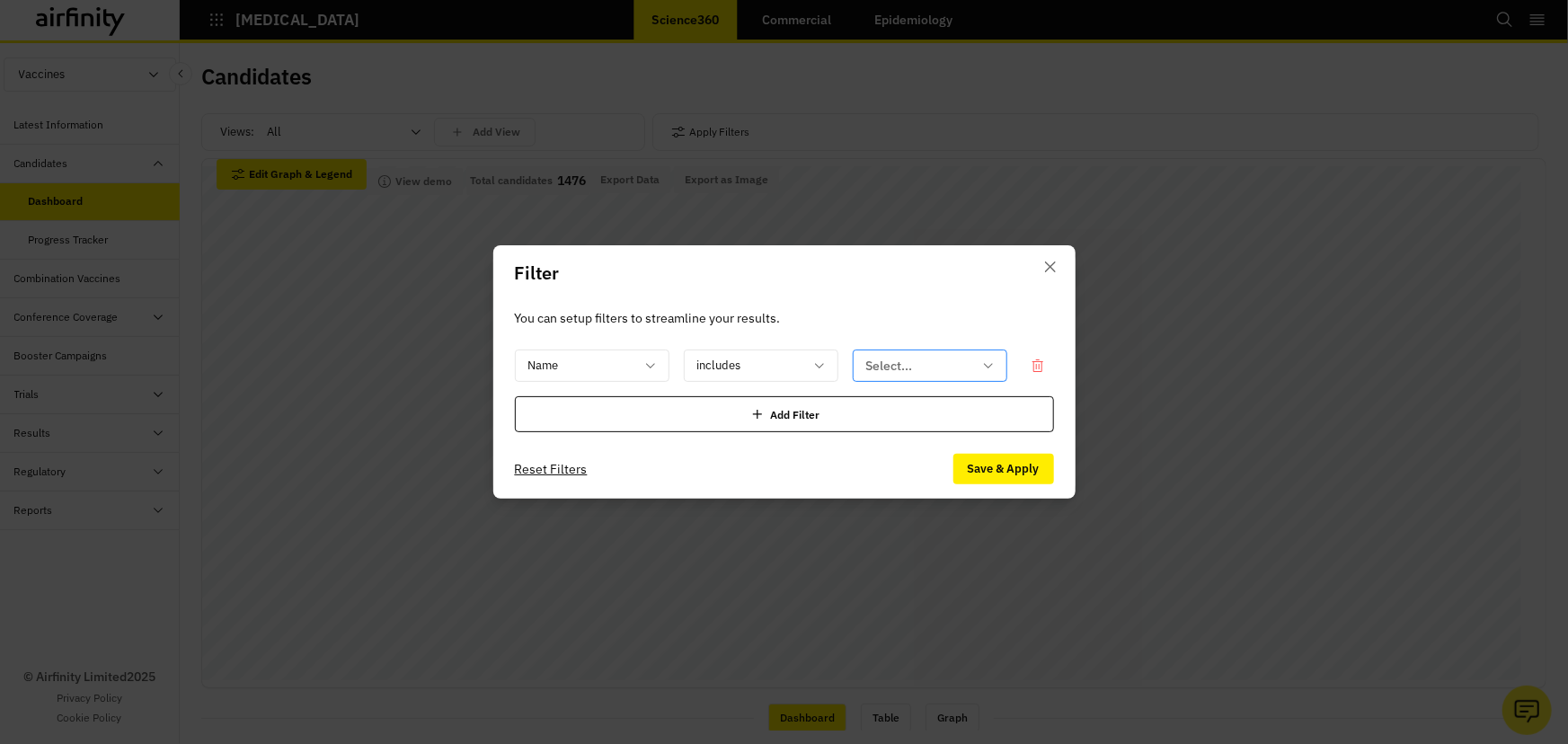
click at [961, 363] on div at bounding box center [919, 366] width 106 height 23
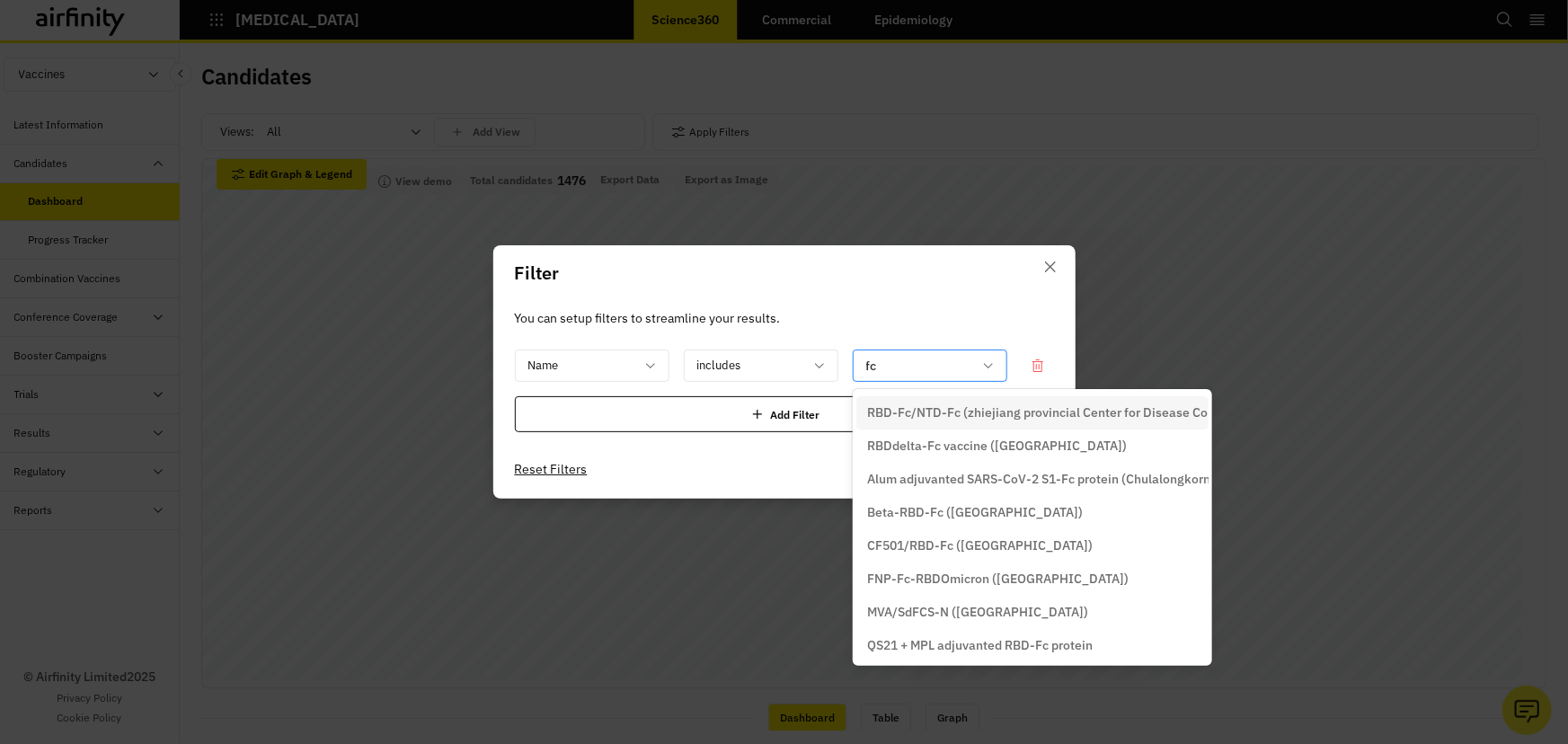
type input "f"
type input "c"
type input "SII"
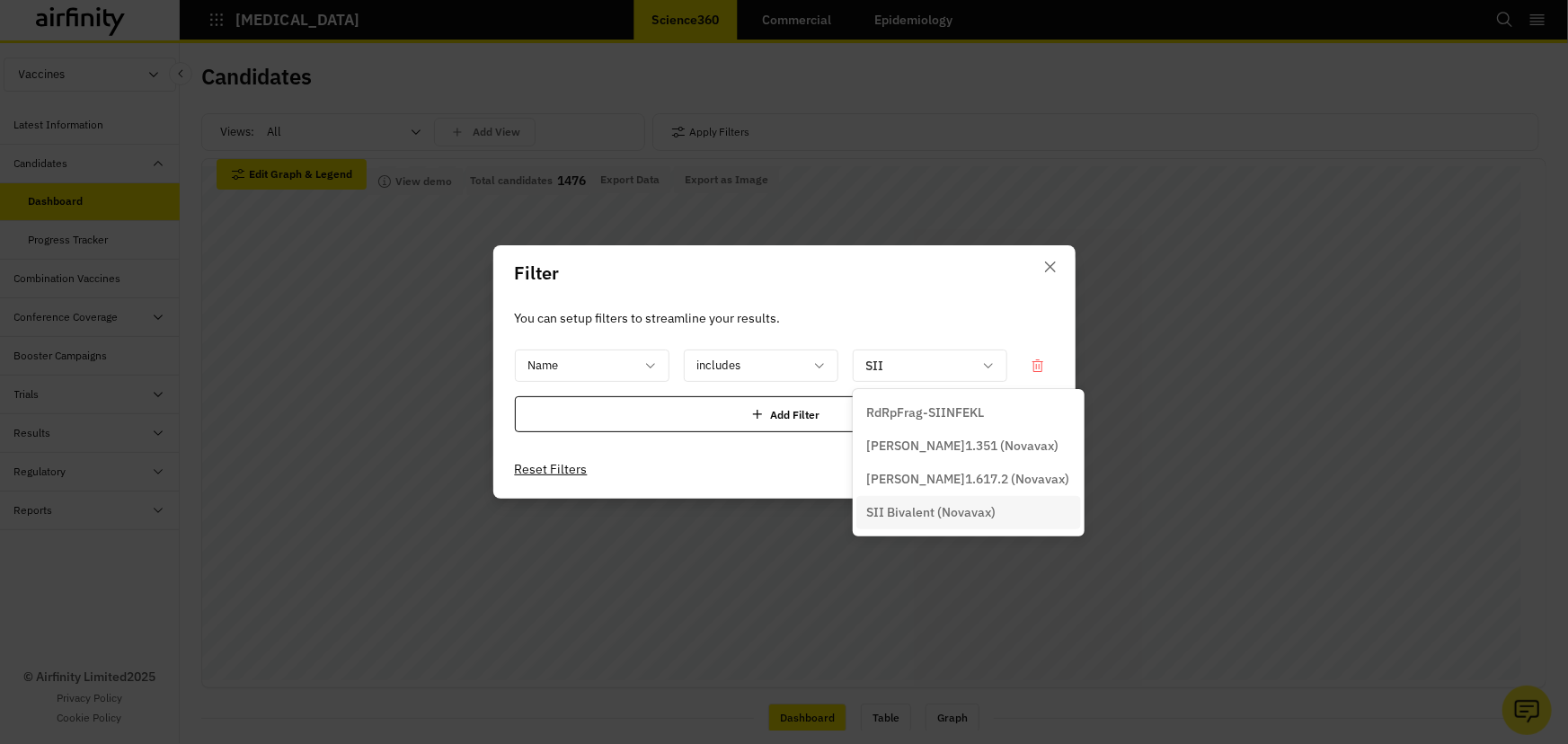
click at [976, 512] on p "SII Bivalent (Novavax)" at bounding box center [932, 512] width 129 height 19
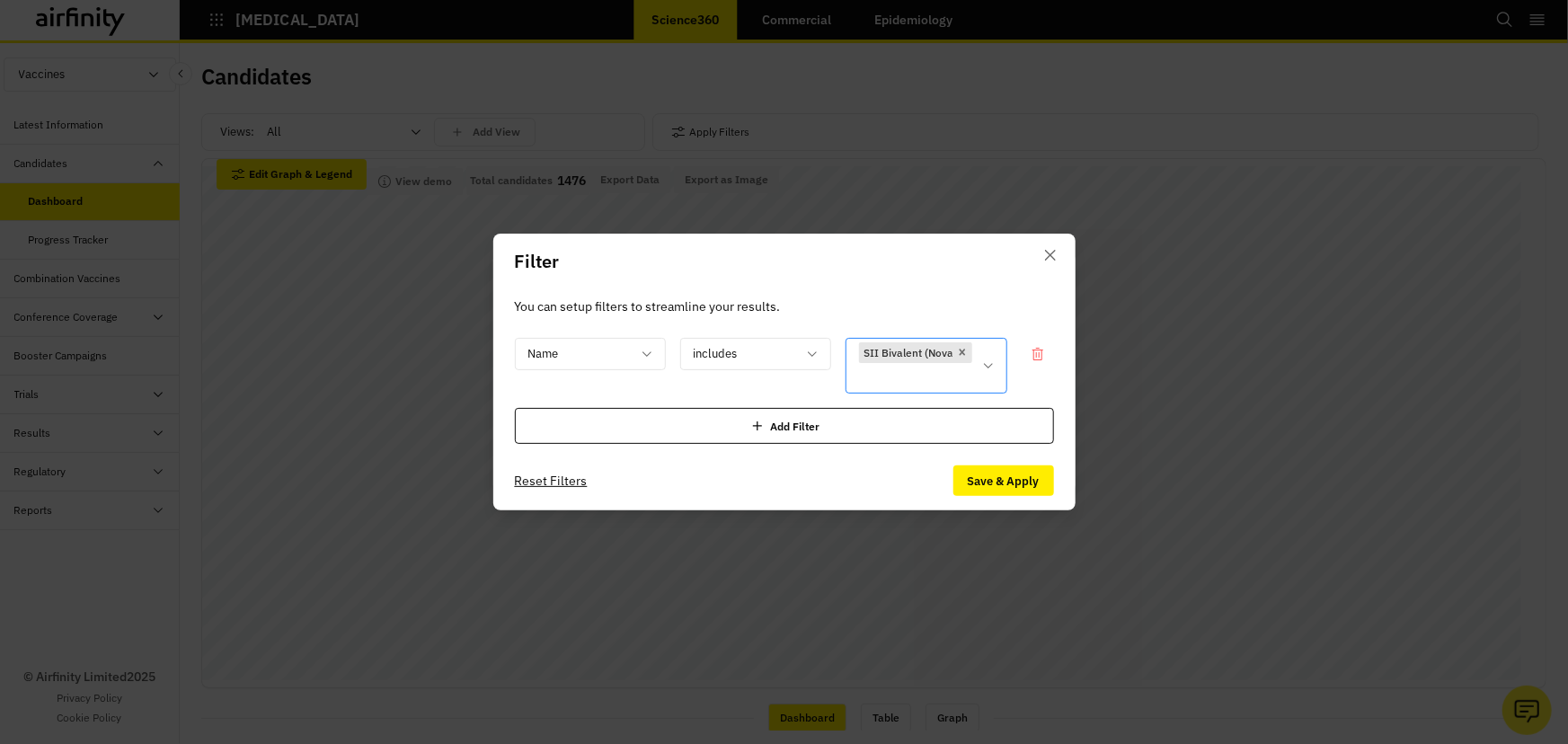
click at [989, 360] on icon at bounding box center [989, 366] width 15 height 15
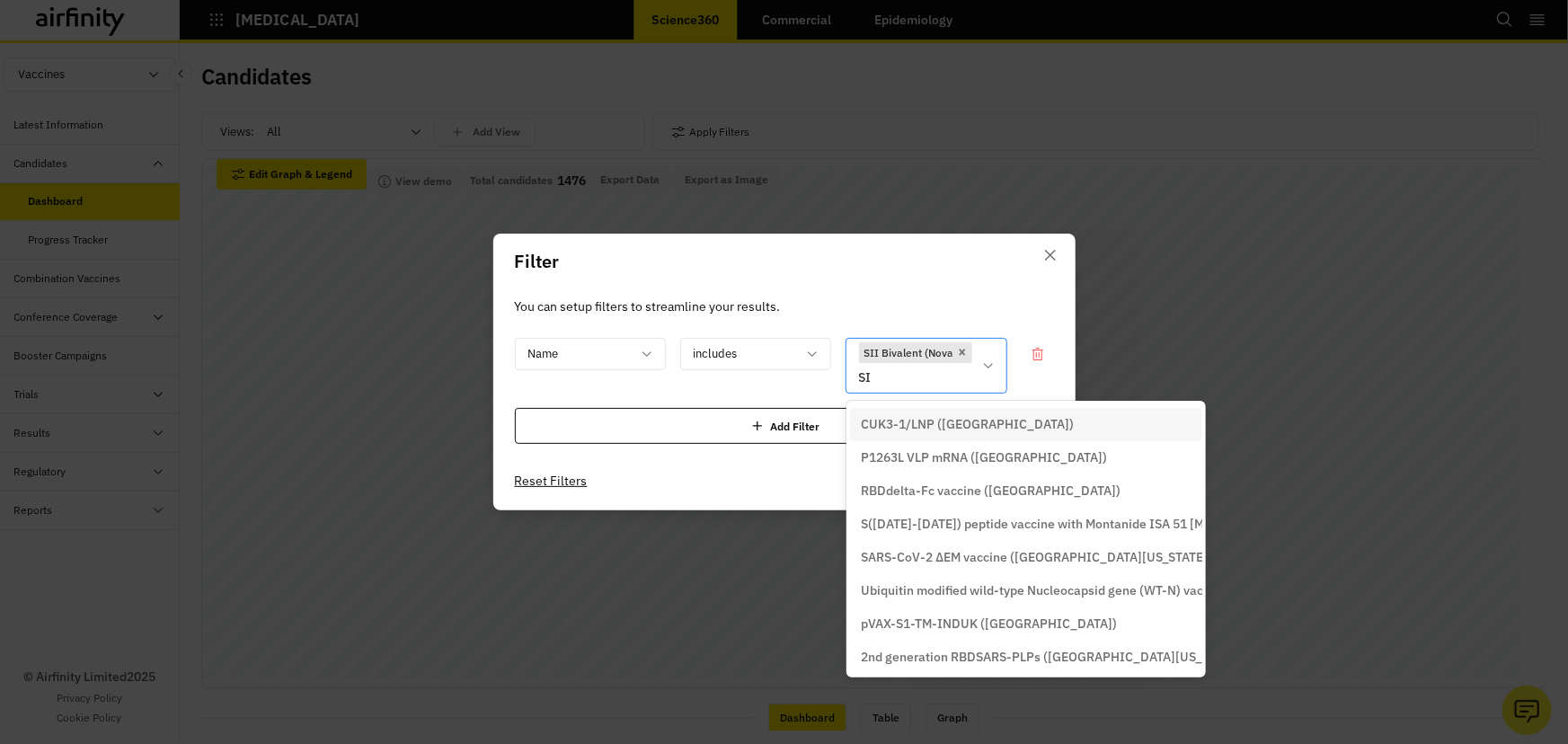
type input "SII"
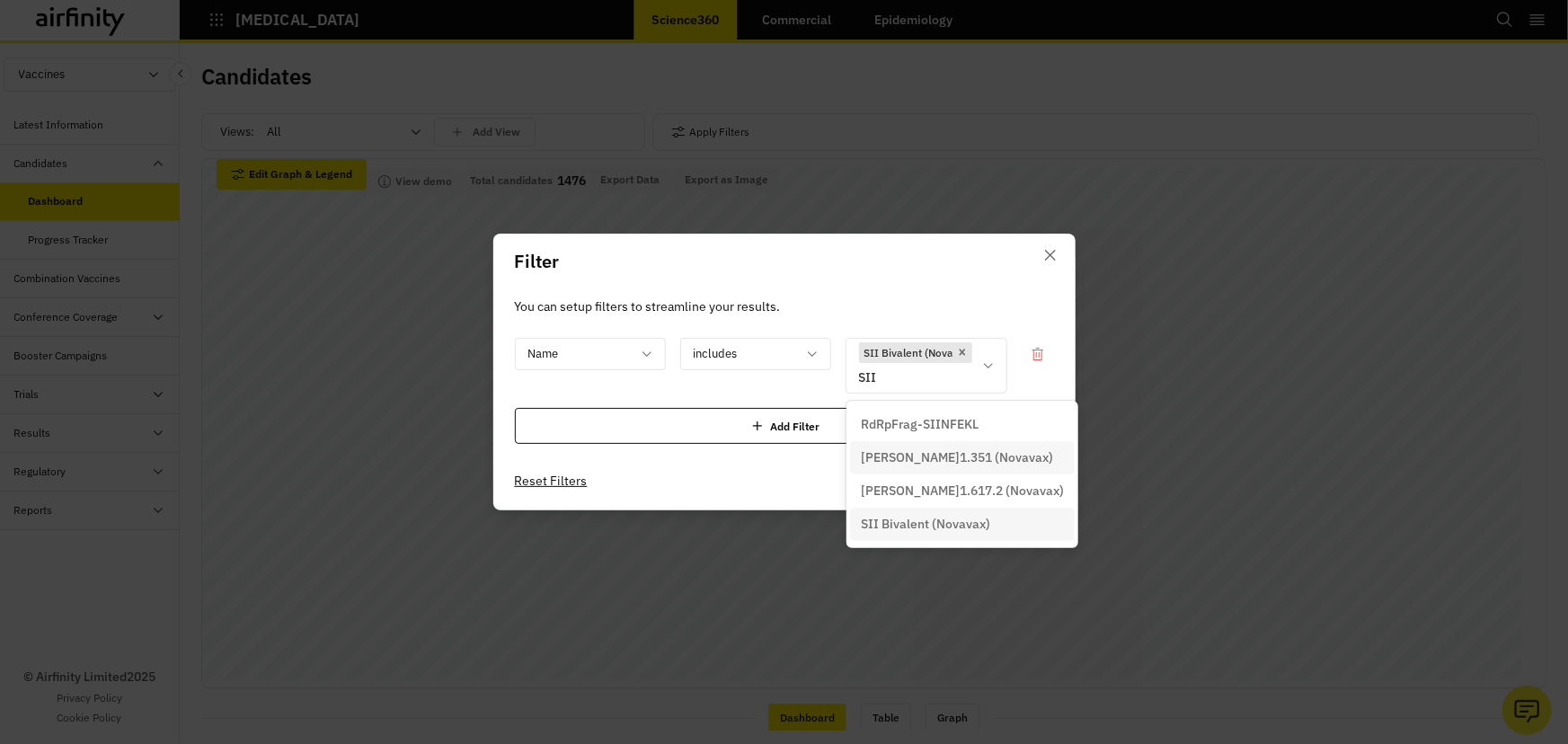
click at [950, 454] on p "[PERSON_NAME]1.351 (Novavax)" at bounding box center [957, 458] width 192 height 19
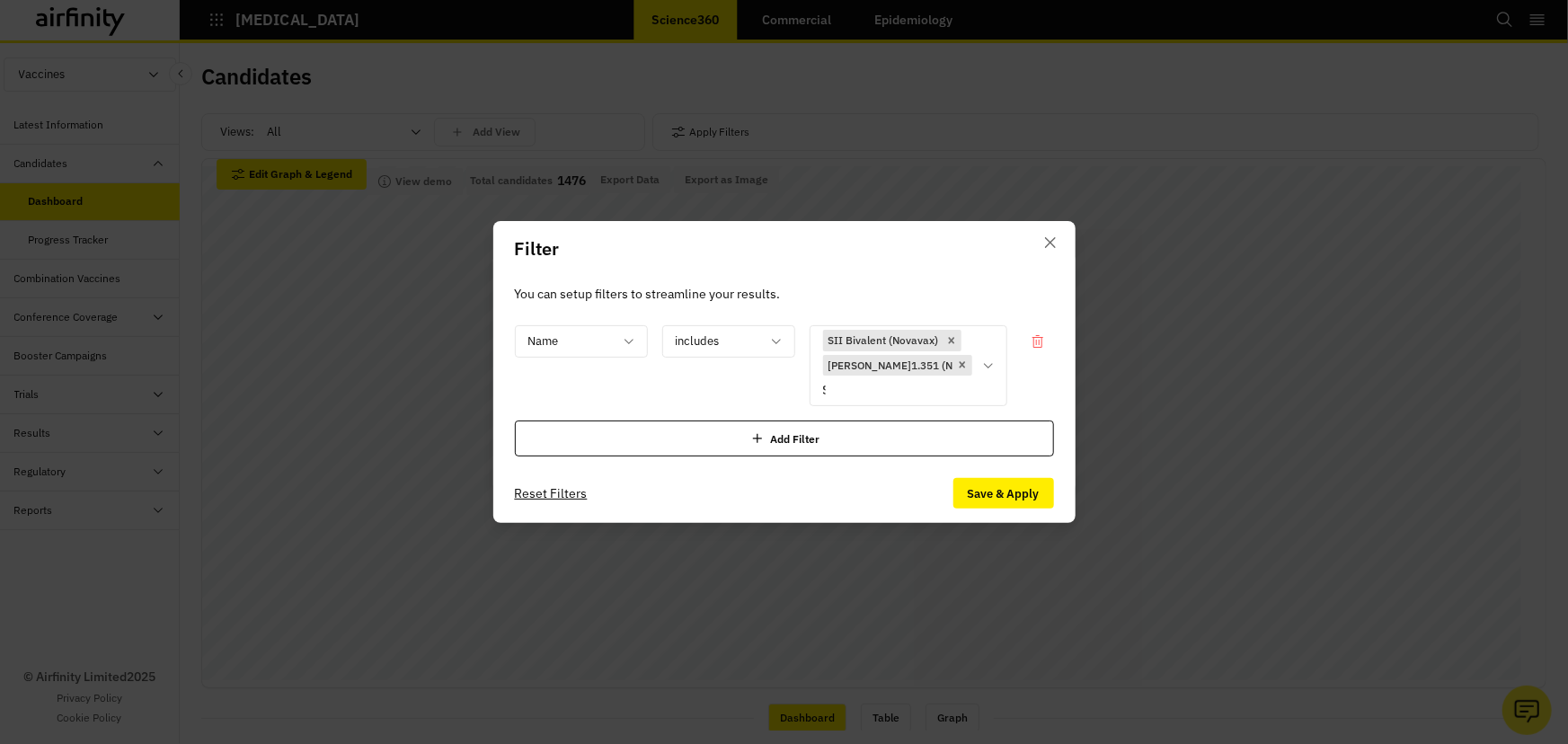
type input "SII"
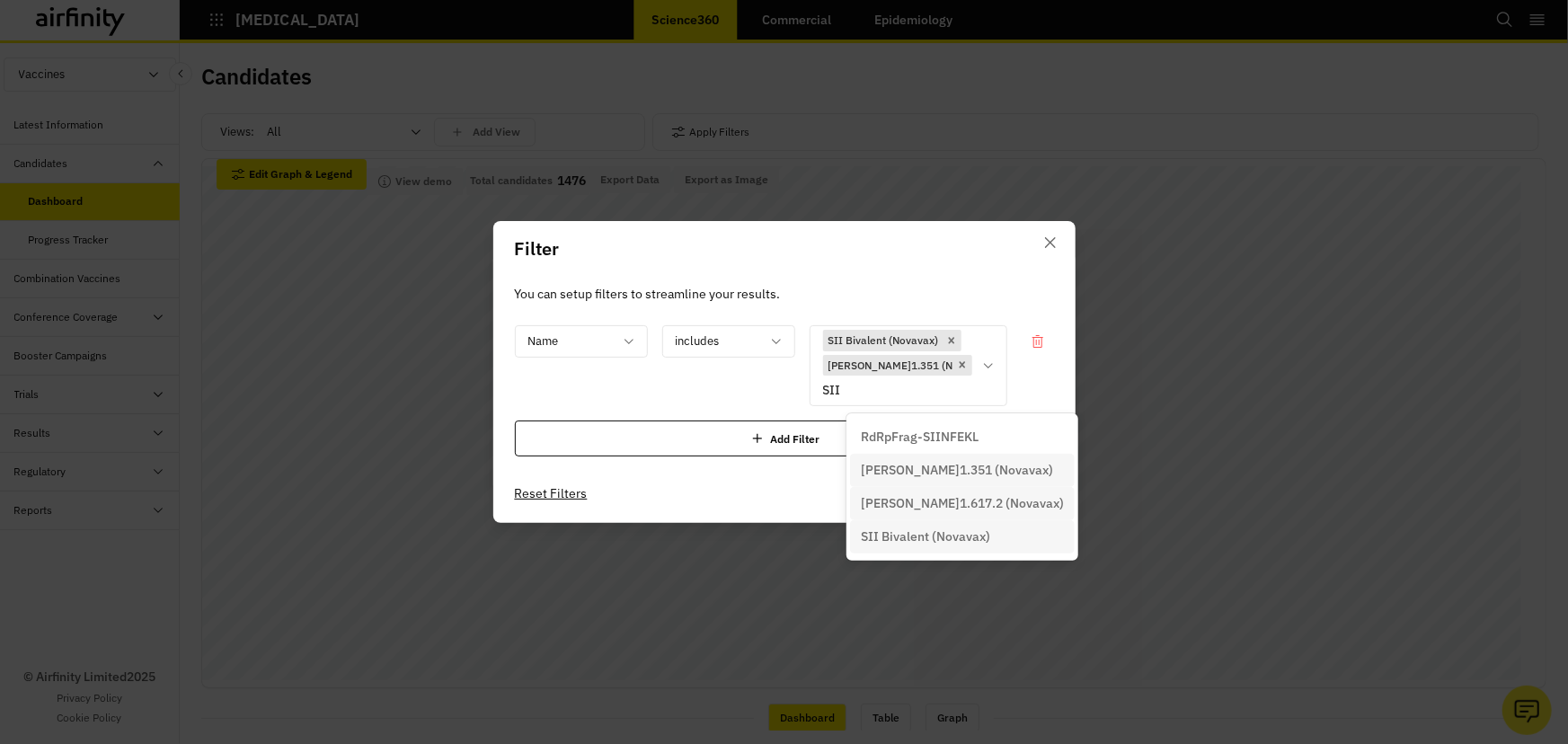
click at [939, 500] on p "[PERSON_NAME]1.617.2 (Novavax)" at bounding box center [962, 503] width 203 height 19
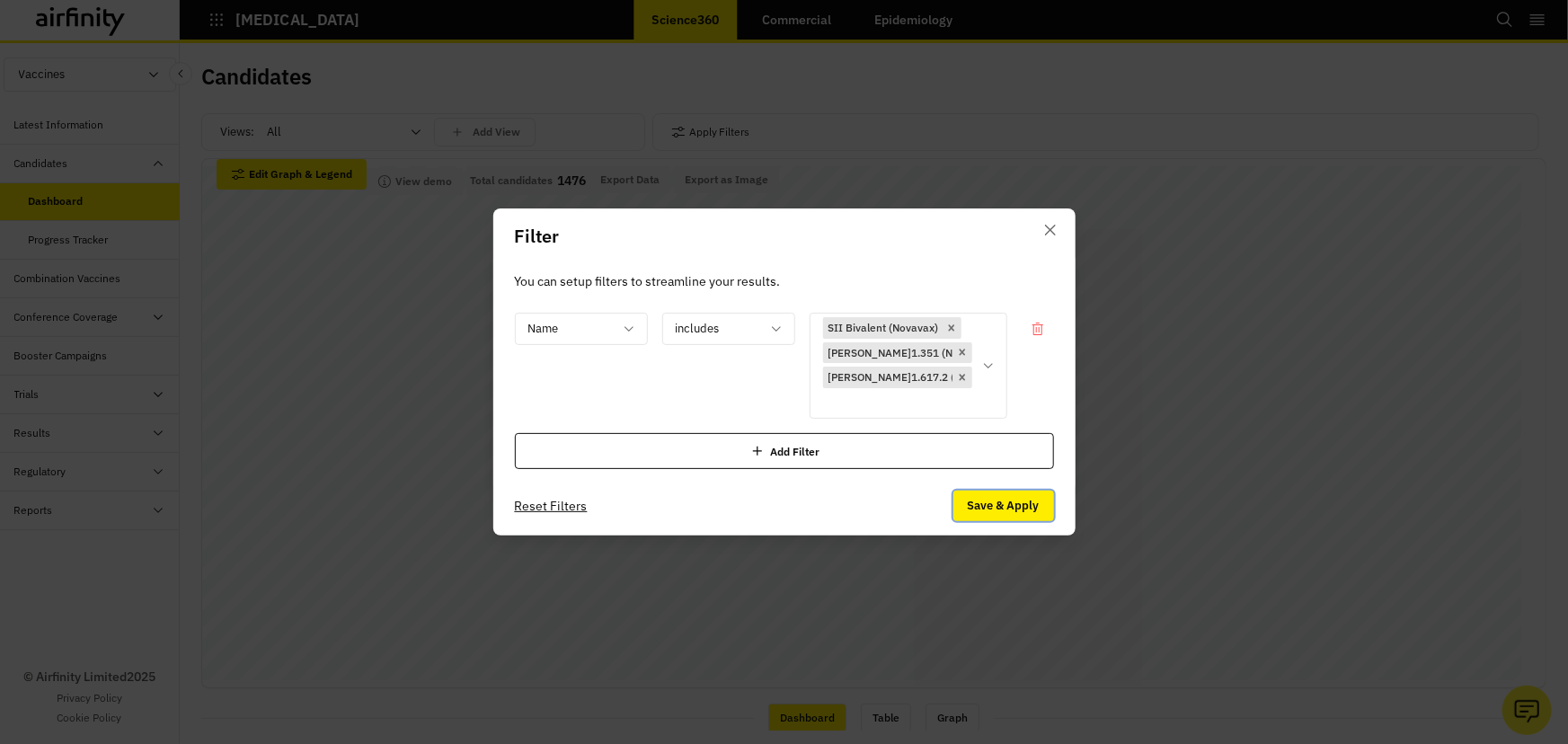
click at [1004, 500] on button "Save & Apply" at bounding box center [1003, 506] width 101 height 31
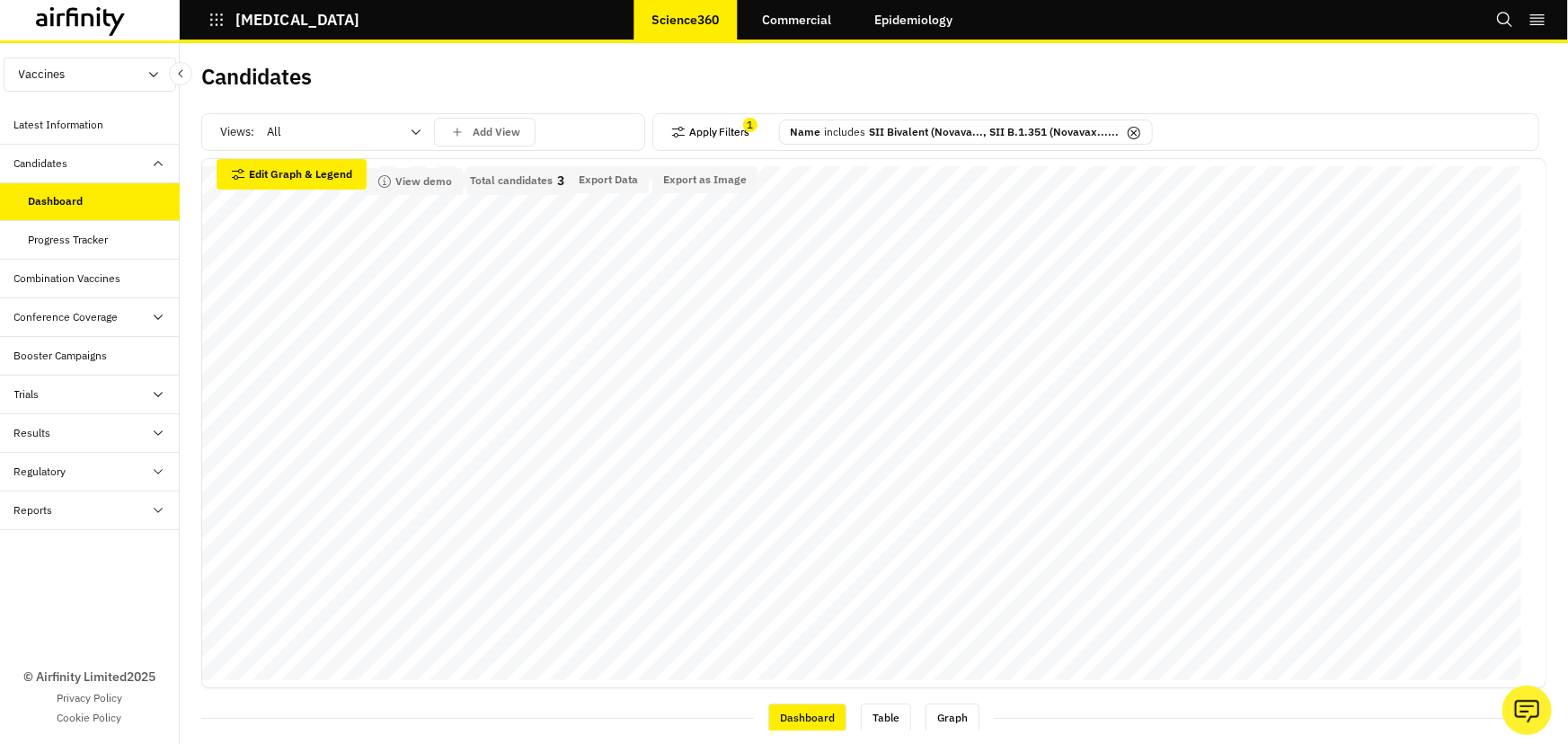
scroll to position [496, 0]
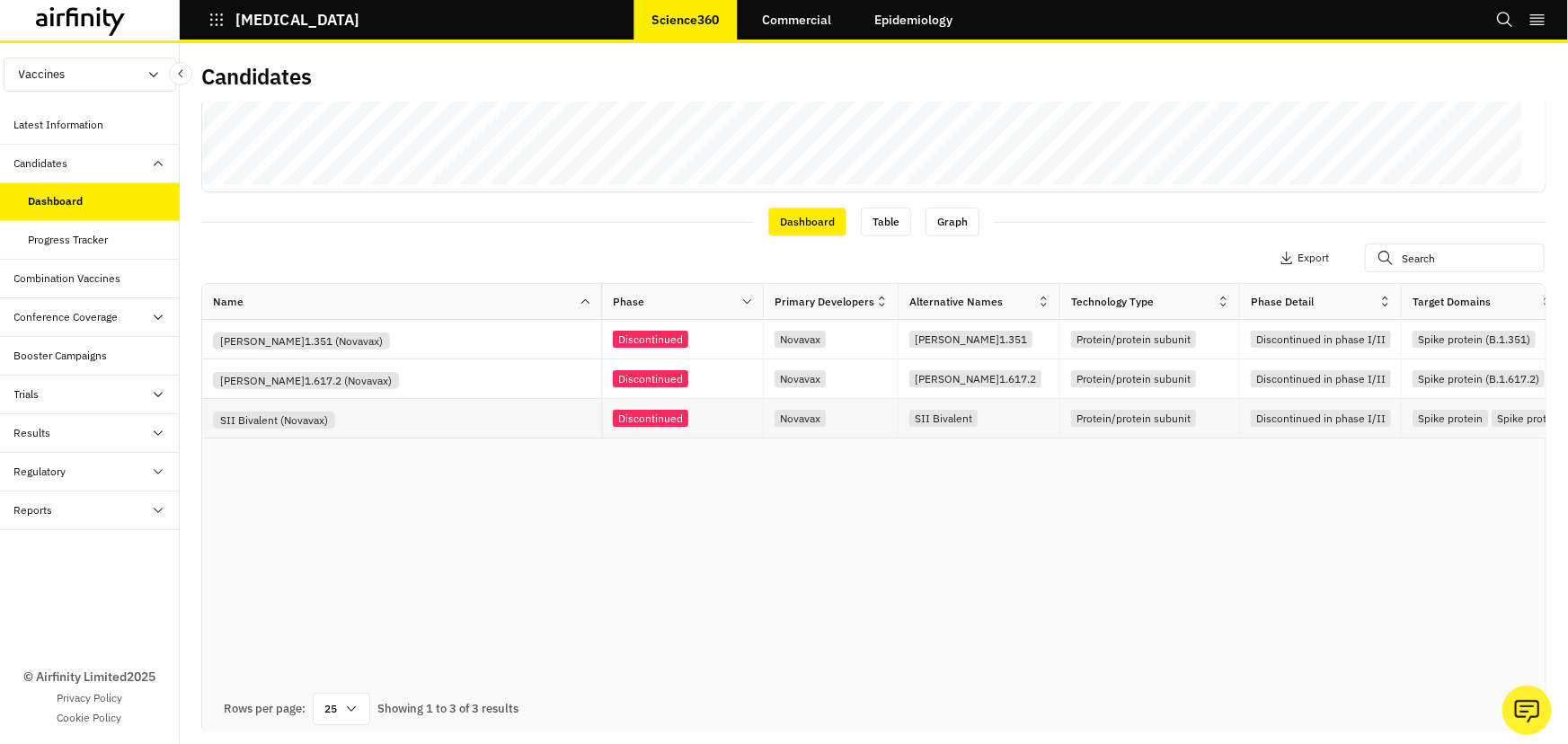
click at [350, 412] on div "SII Bivalent (Novavax)" at bounding box center [407, 418] width 388 height 21
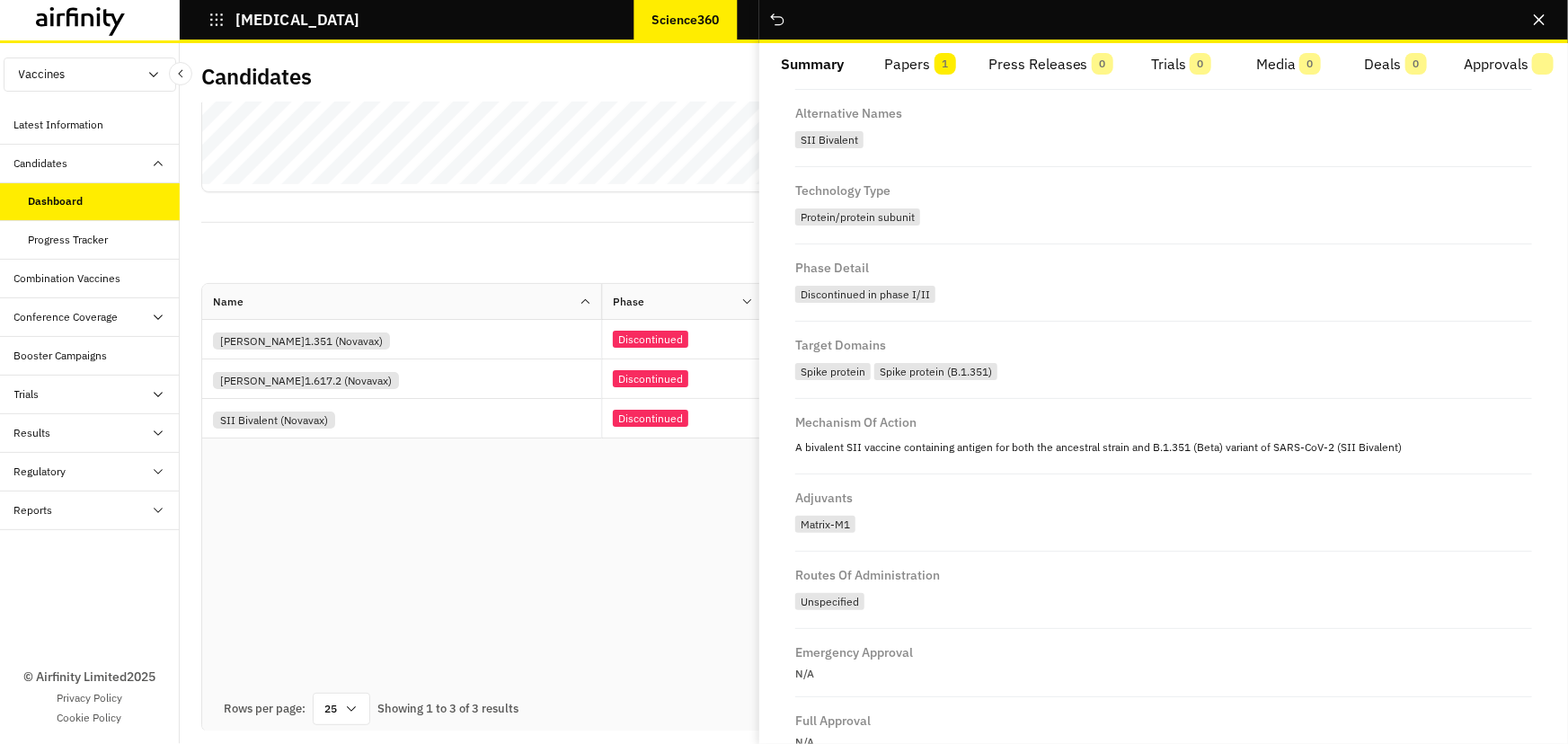
scroll to position [244, 0]
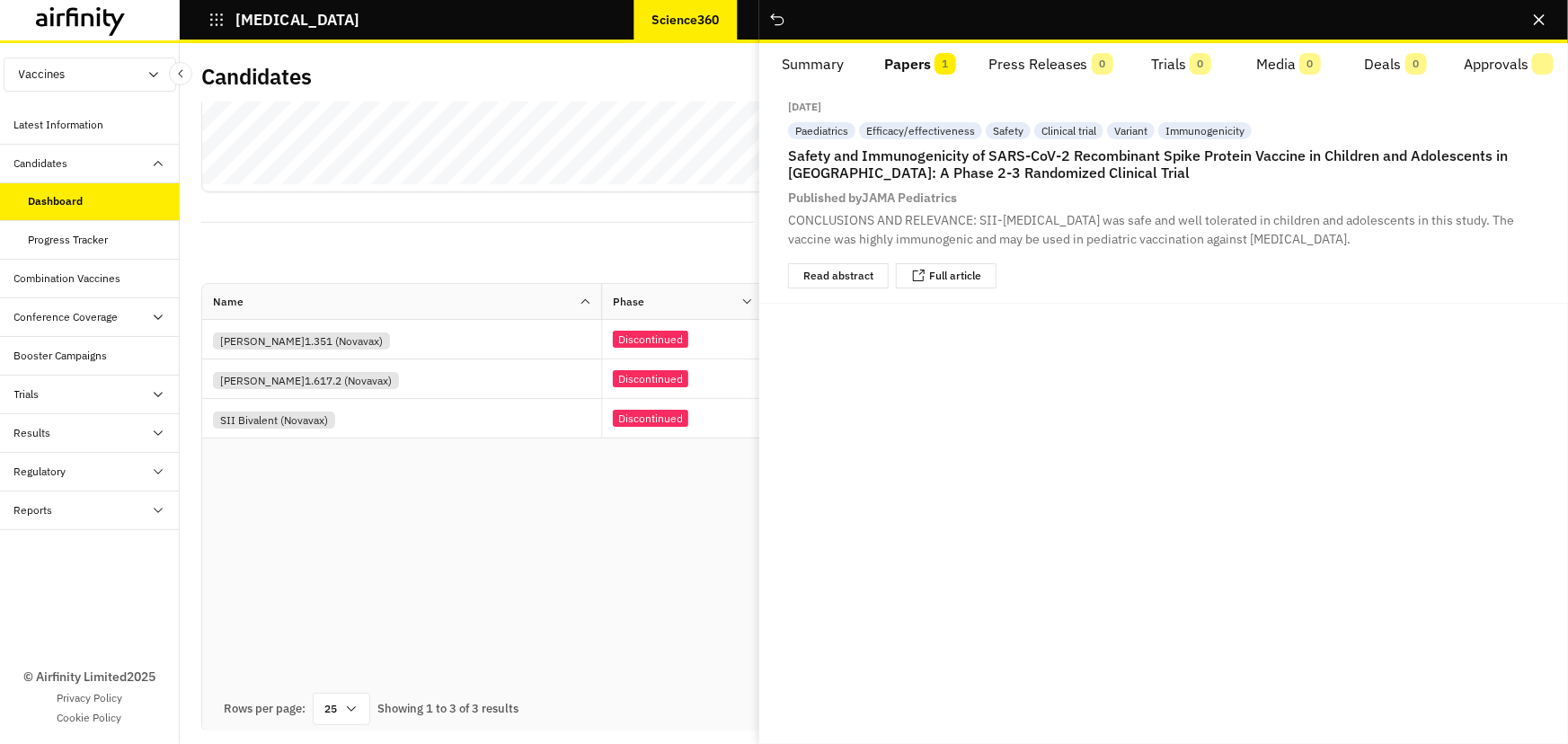
click at [926, 60] on button "Papers 1" at bounding box center [920, 64] width 107 height 43
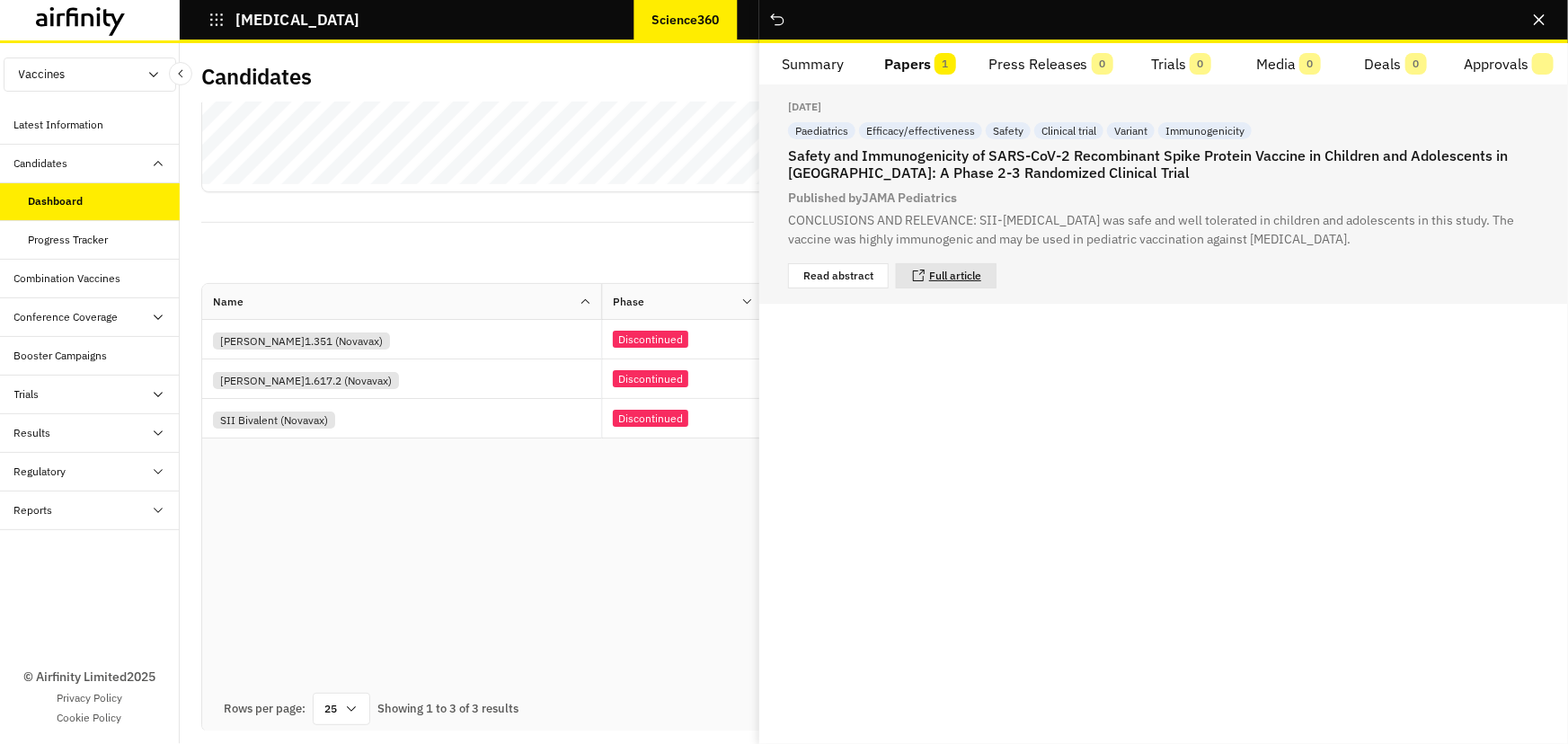
click at [978, 281] on link "Full article" at bounding box center [954, 276] width 52 height 11
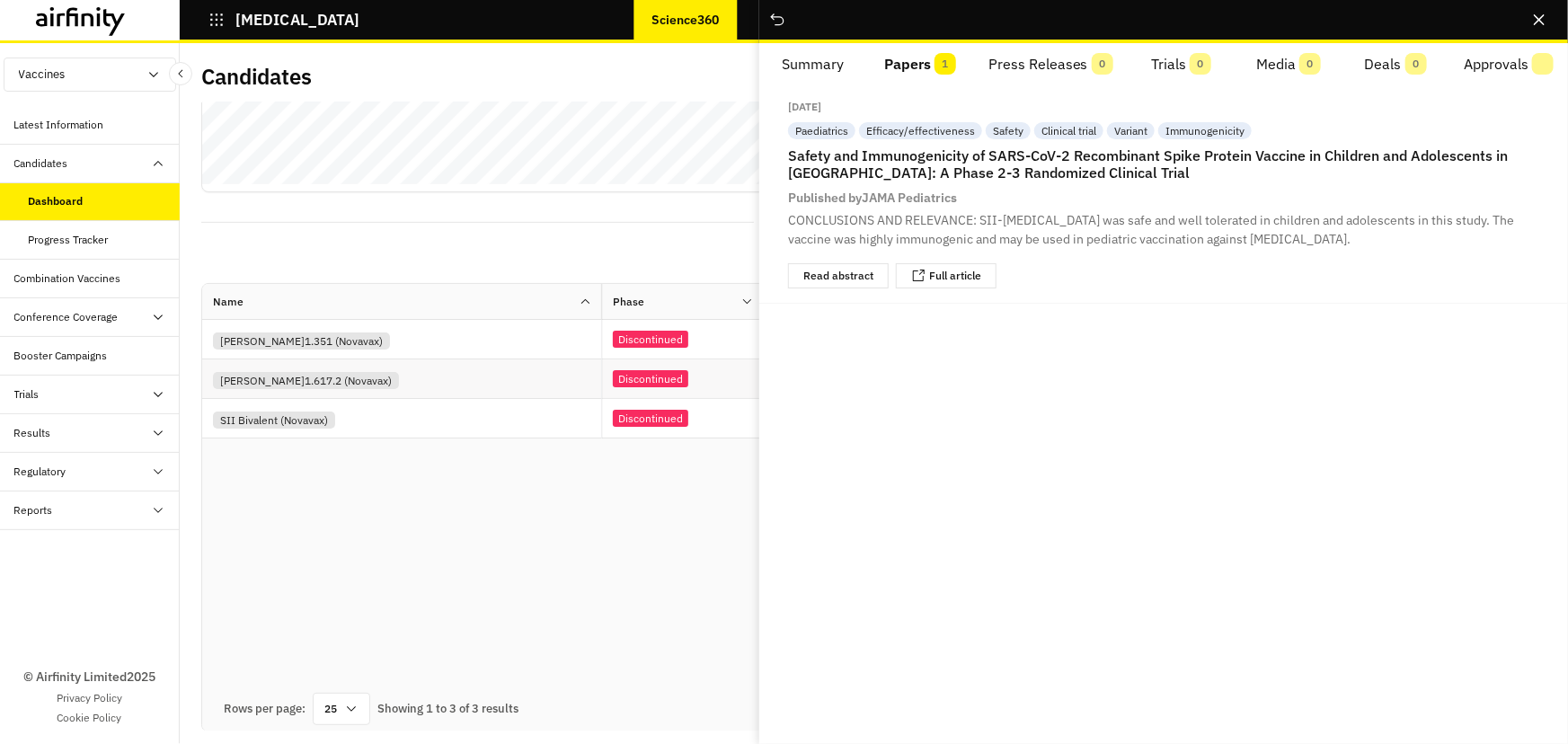
click at [381, 376] on div "[PERSON_NAME]1.617.2 (Novavax)" at bounding box center [407, 379] width 388 height 21
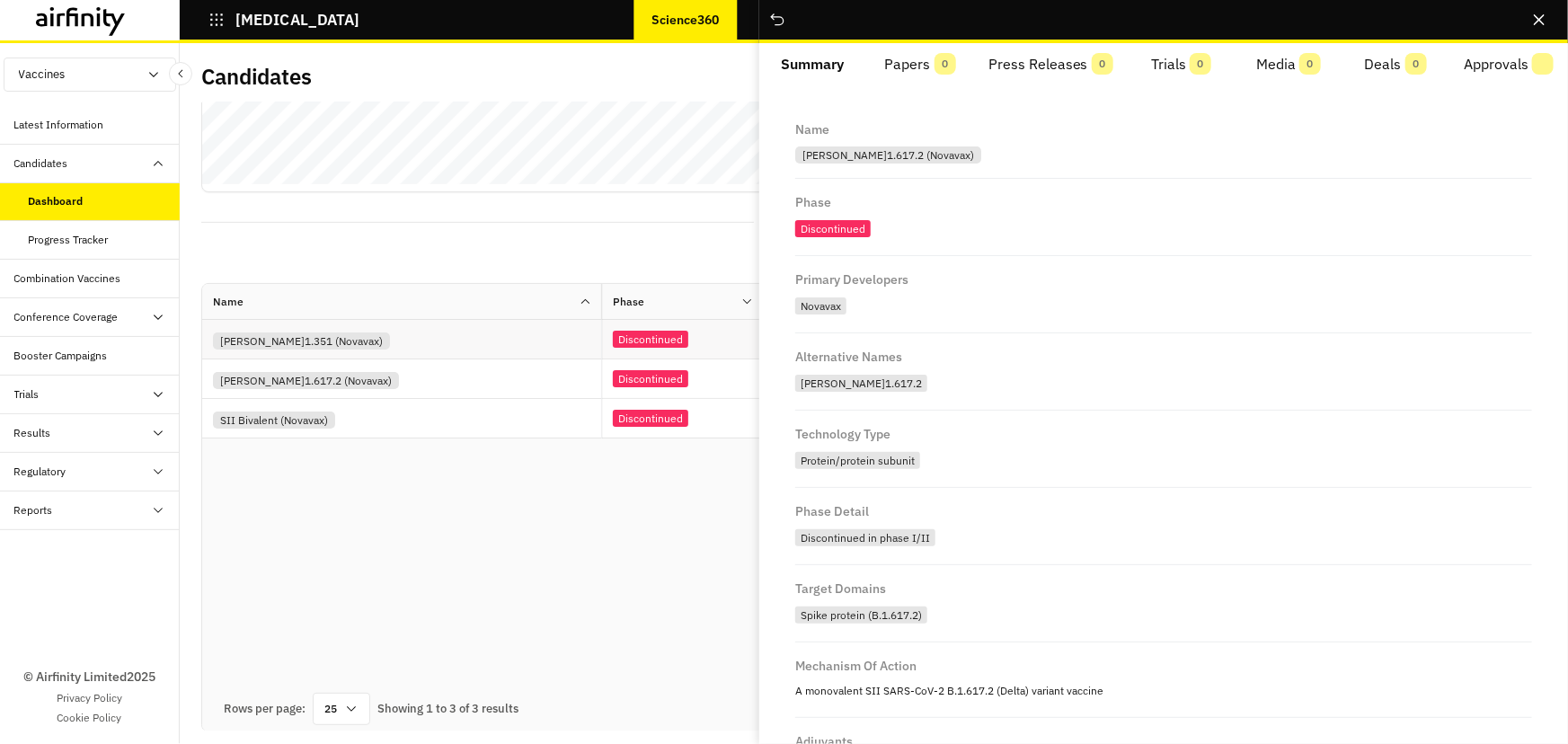
click at [371, 343] on div "[PERSON_NAME]1.351 (Novavax)" at bounding box center [407, 339] width 388 height 21
click at [906, 53] on button "Papers 1" at bounding box center [920, 64] width 107 height 43
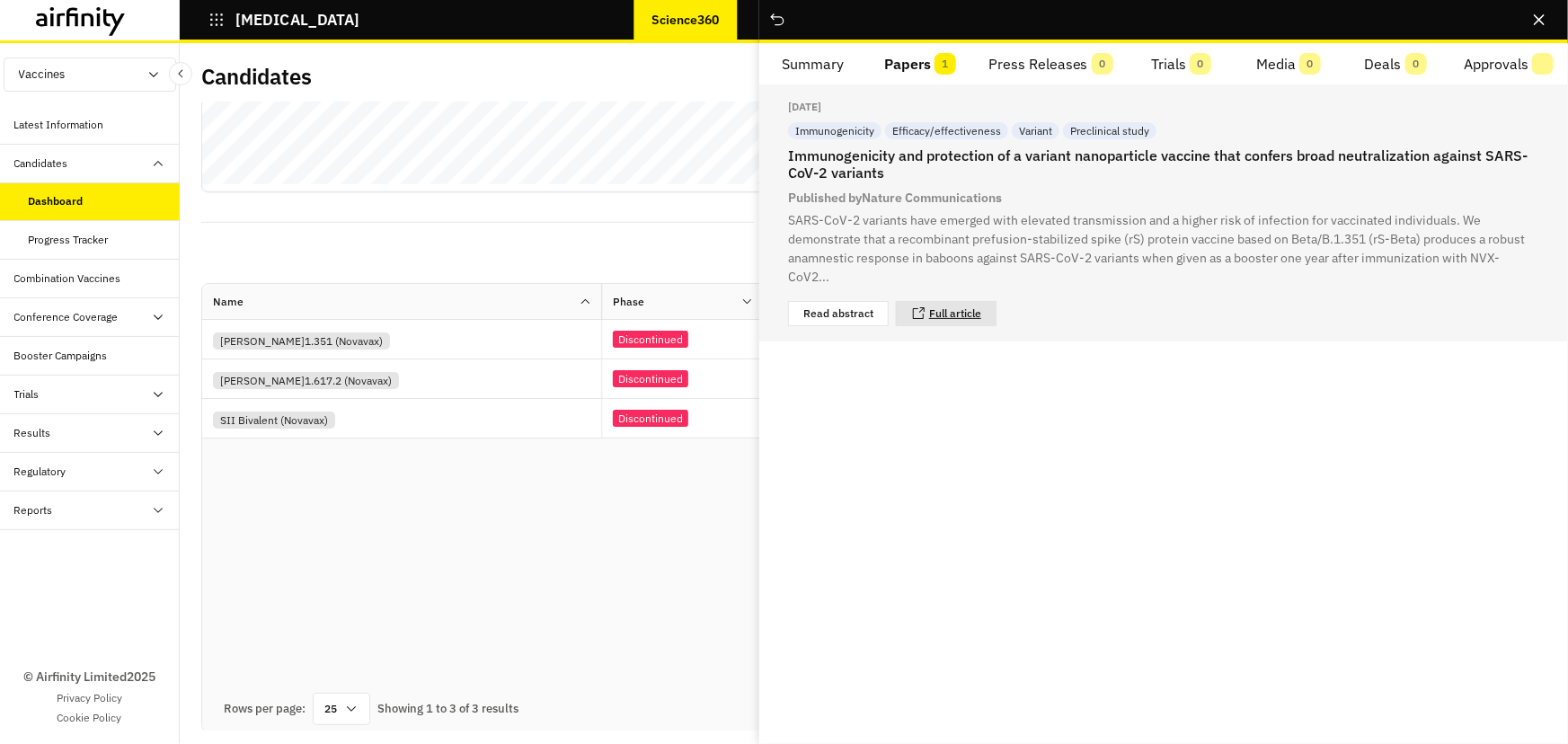
click at [958, 308] on link "Full article" at bounding box center [954, 313] width 52 height 11
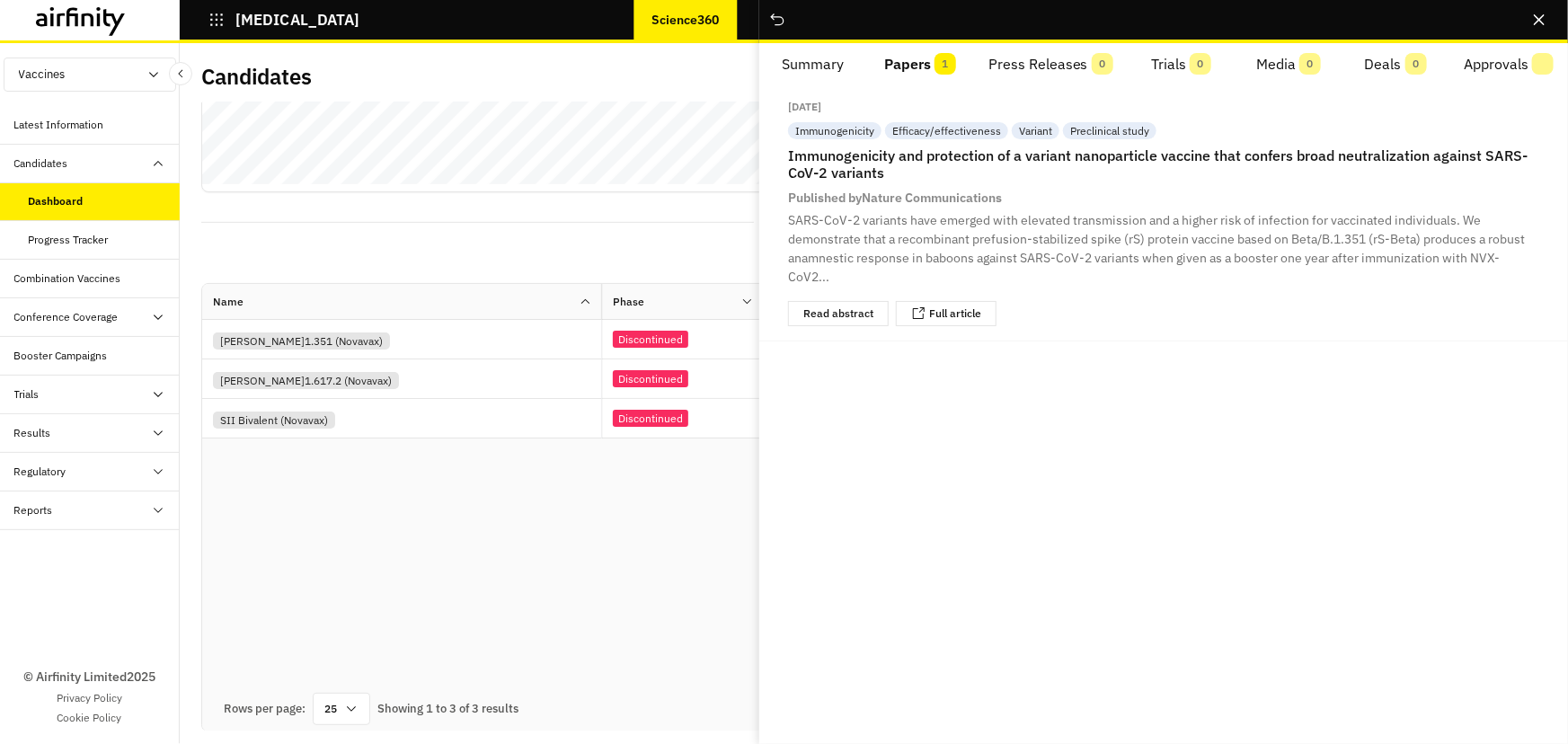
click at [535, 232] on div "Dashboard Table Graph" at bounding box center [873, 222] width 1345 height 31
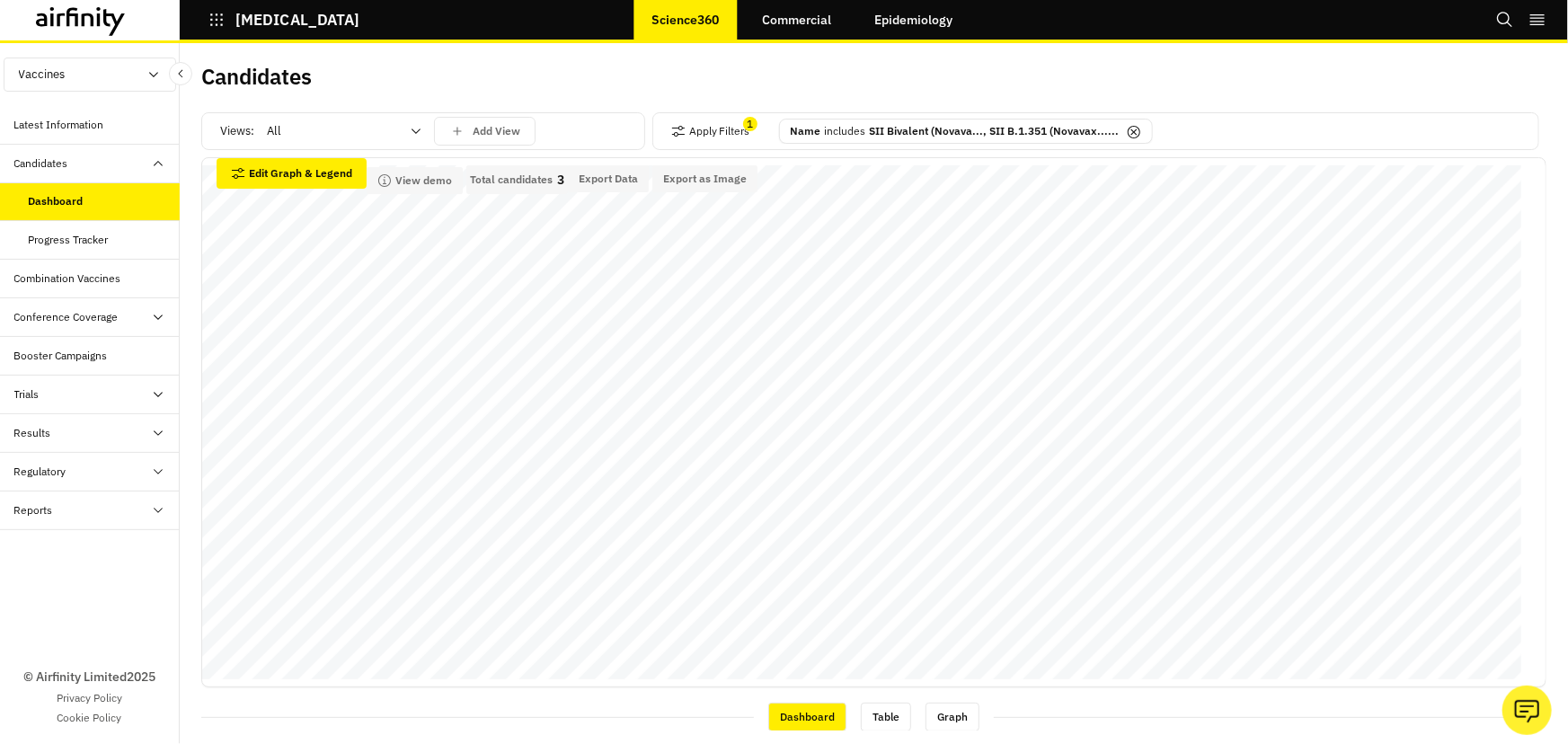
scroll to position [0, 0]
click at [1127, 132] on icon at bounding box center [1134, 134] width 15 height 15
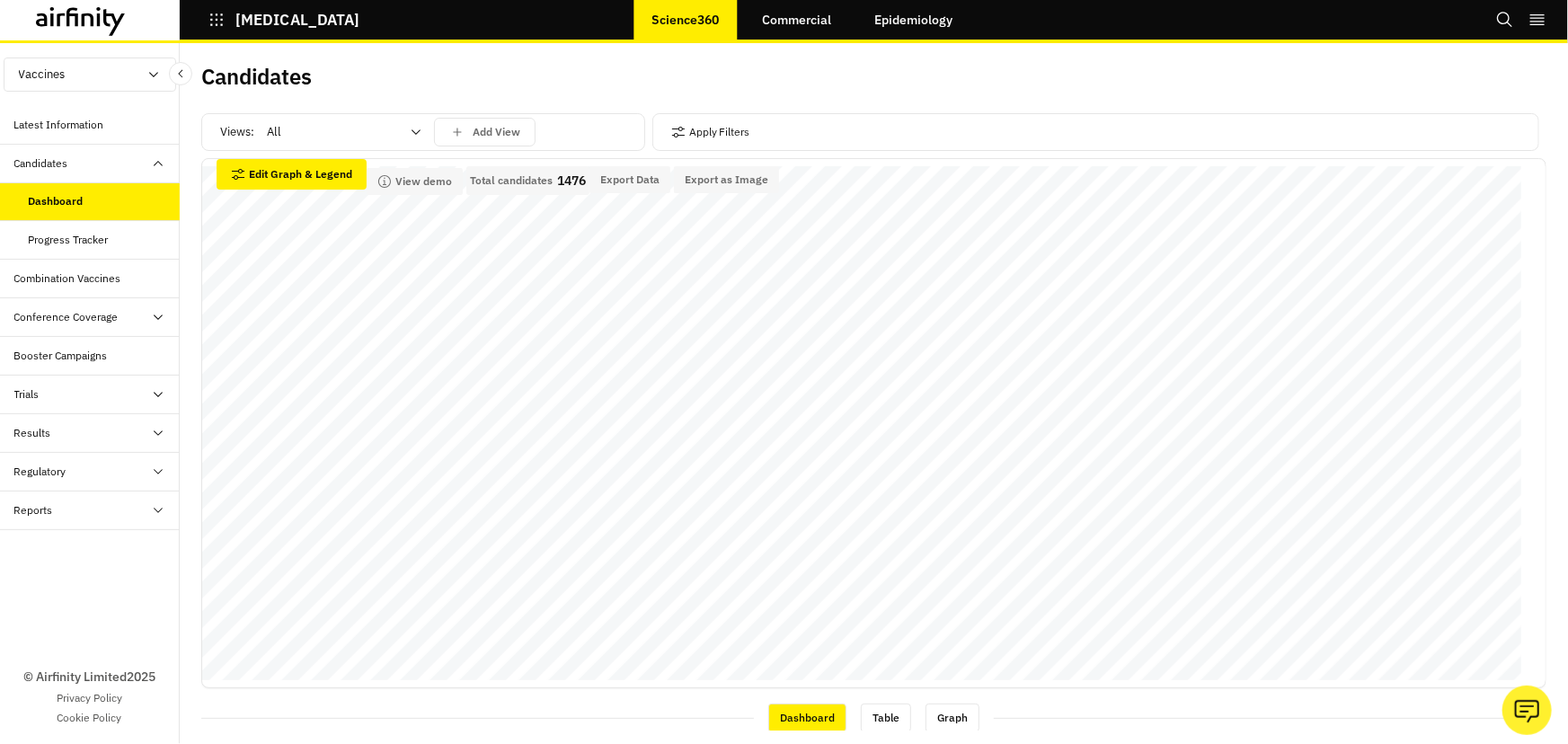
click at [643, 129] on div "Views: All Add View Apply Filters" at bounding box center [873, 135] width 1345 height 45
click at [652, 132] on div "Apply Filters" at bounding box center [1095, 133] width 887 height 38
click at [671, 129] on icon "button" at bounding box center [678, 133] width 15 height 15
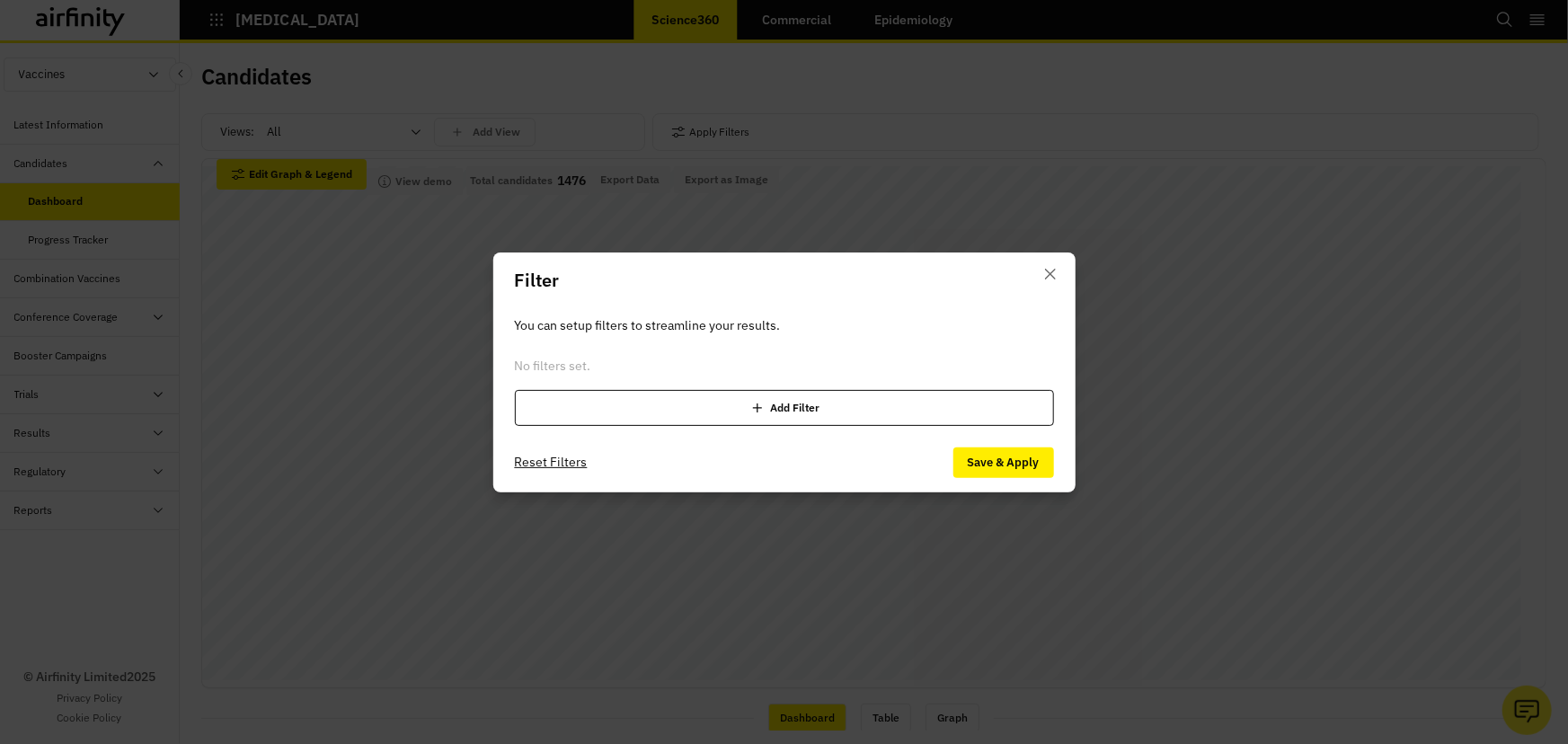
click at [623, 412] on div "Add Filter" at bounding box center [784, 408] width 539 height 36
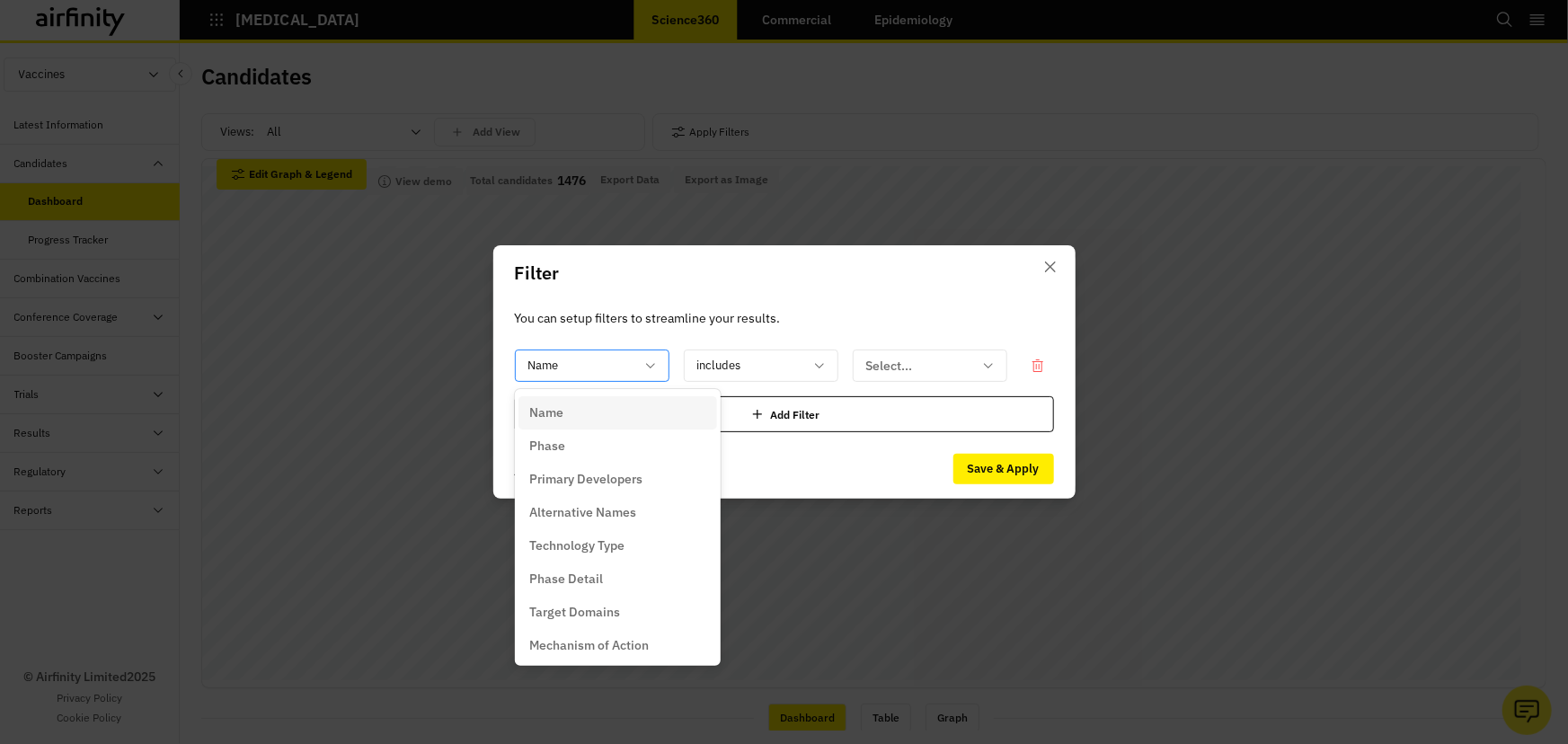
click at [623, 356] on div at bounding box center [581, 366] width 106 height 23
click at [641, 510] on div "Alternative Names" at bounding box center [617, 512] width 177 height 19
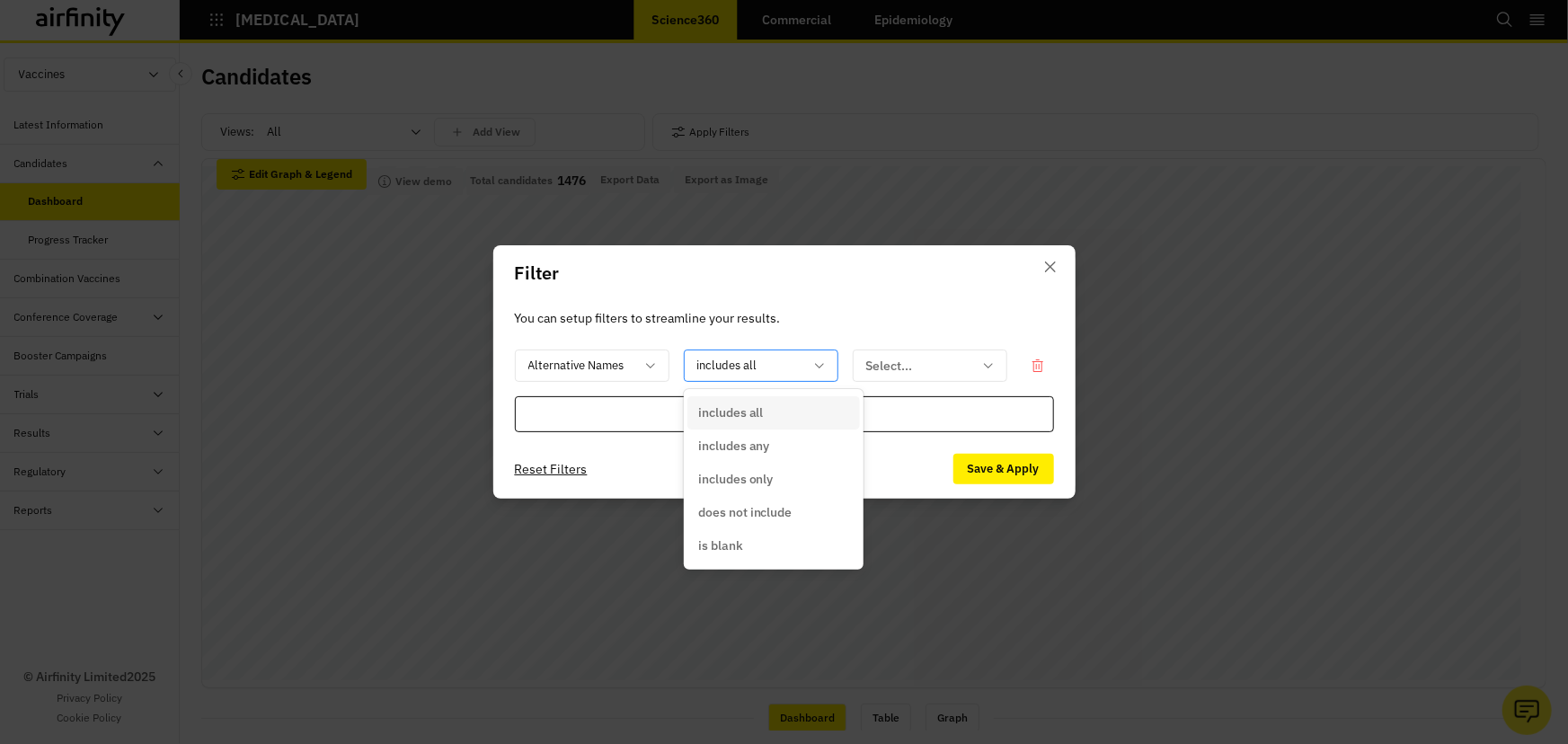
click at [754, 373] on div at bounding box center [750, 366] width 106 height 23
click at [891, 366] on div at bounding box center [919, 366] width 106 height 23
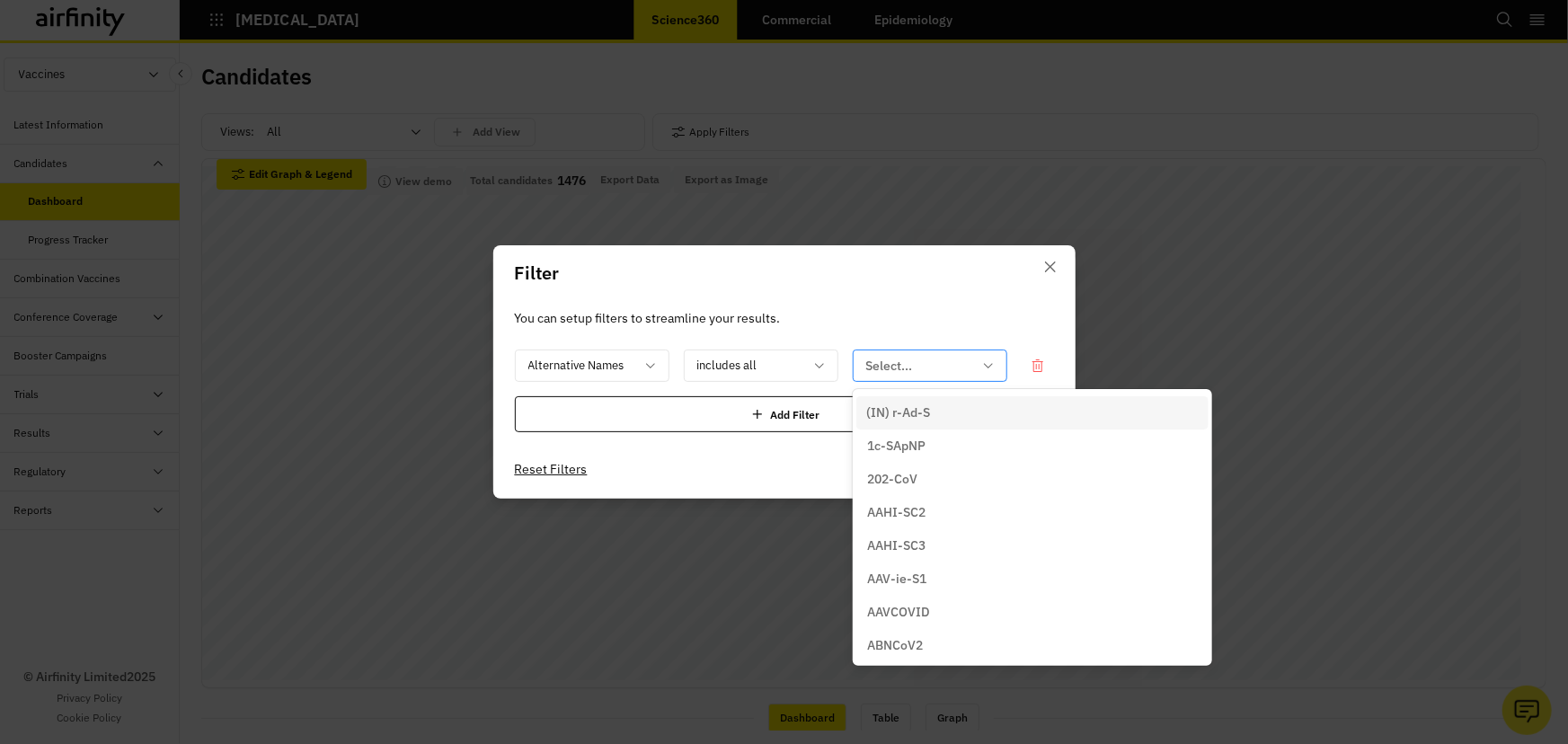
click at [891, 368] on div at bounding box center [919, 366] width 106 height 23
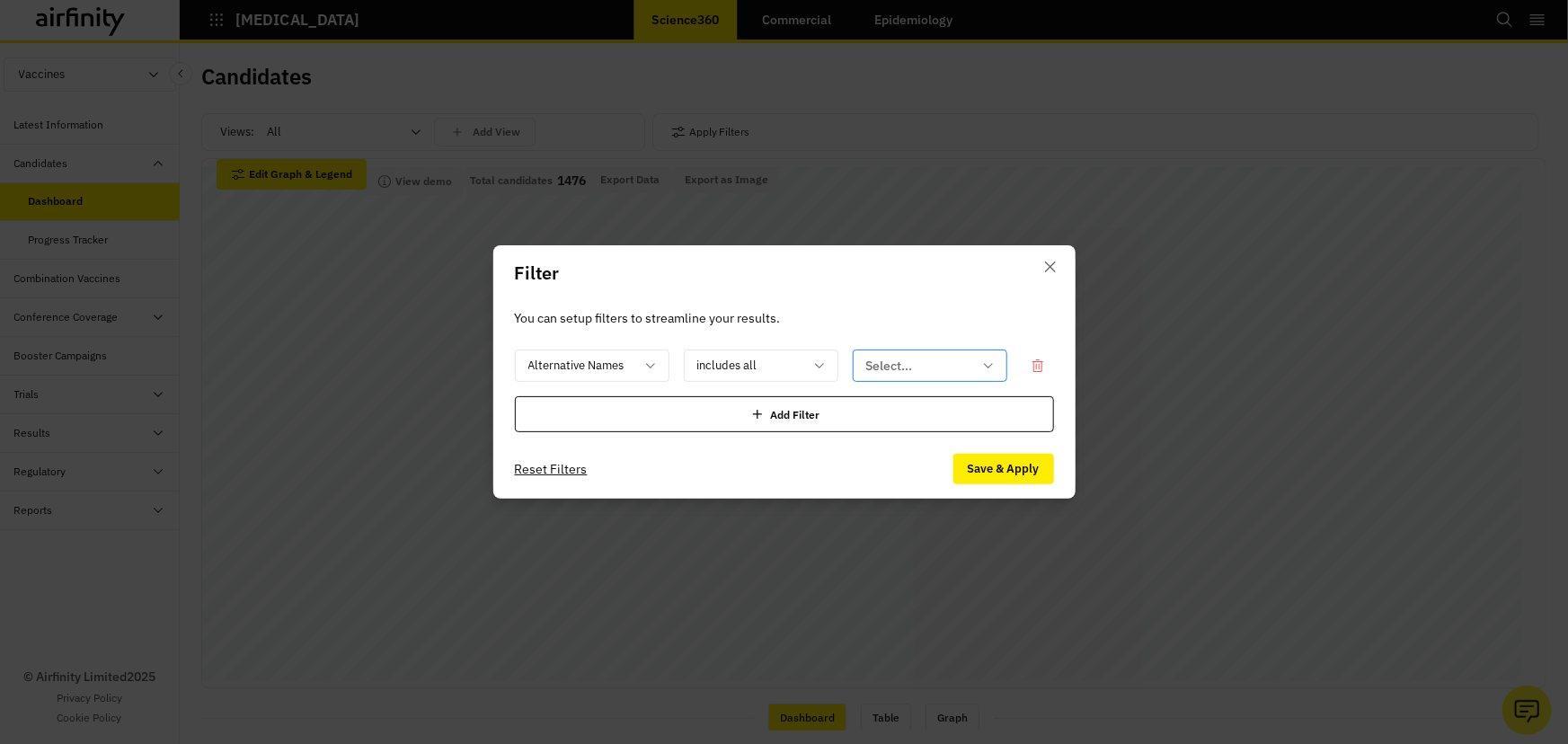
click at [893, 366] on div at bounding box center [919, 366] width 106 height 23
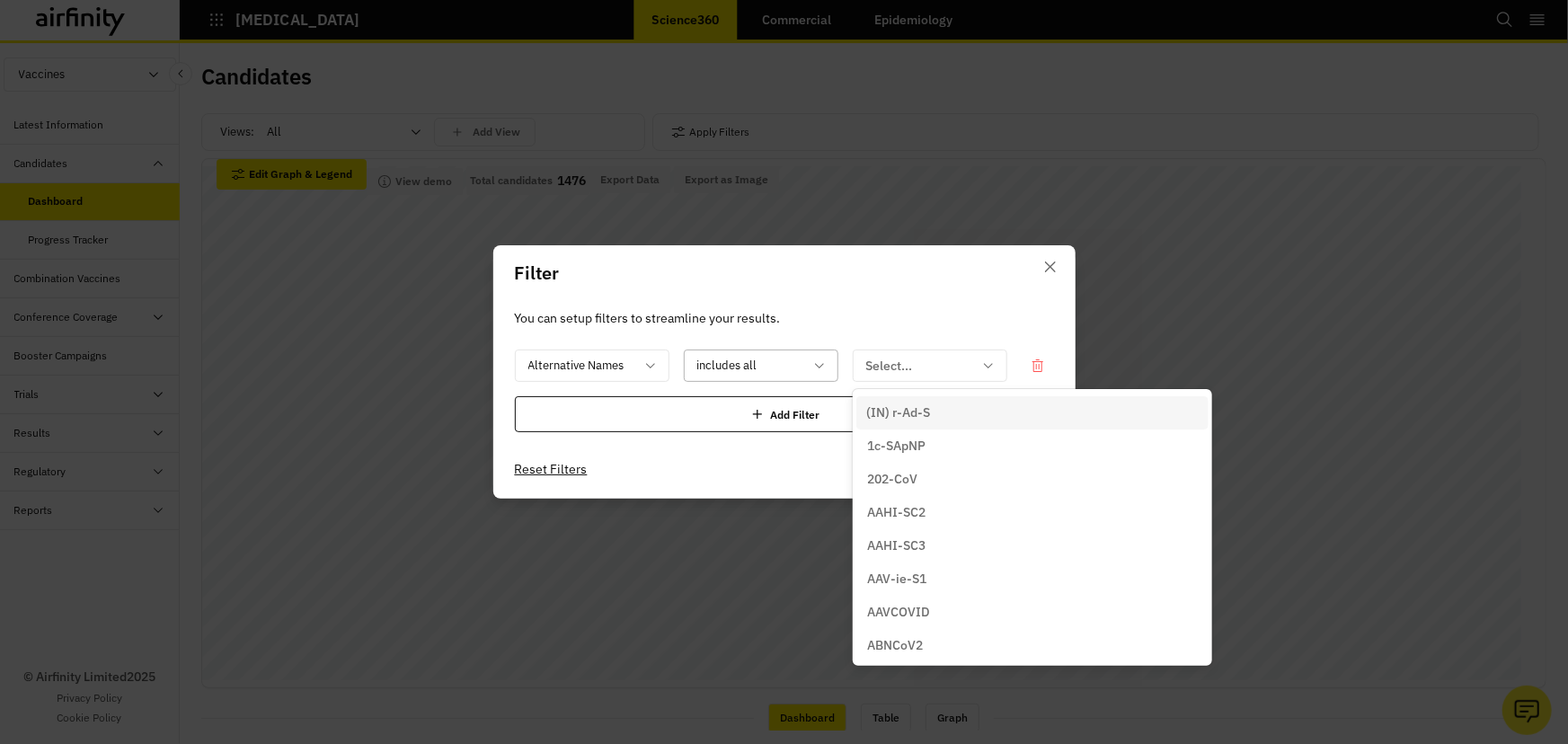
click at [783, 370] on div at bounding box center [750, 366] width 106 height 23
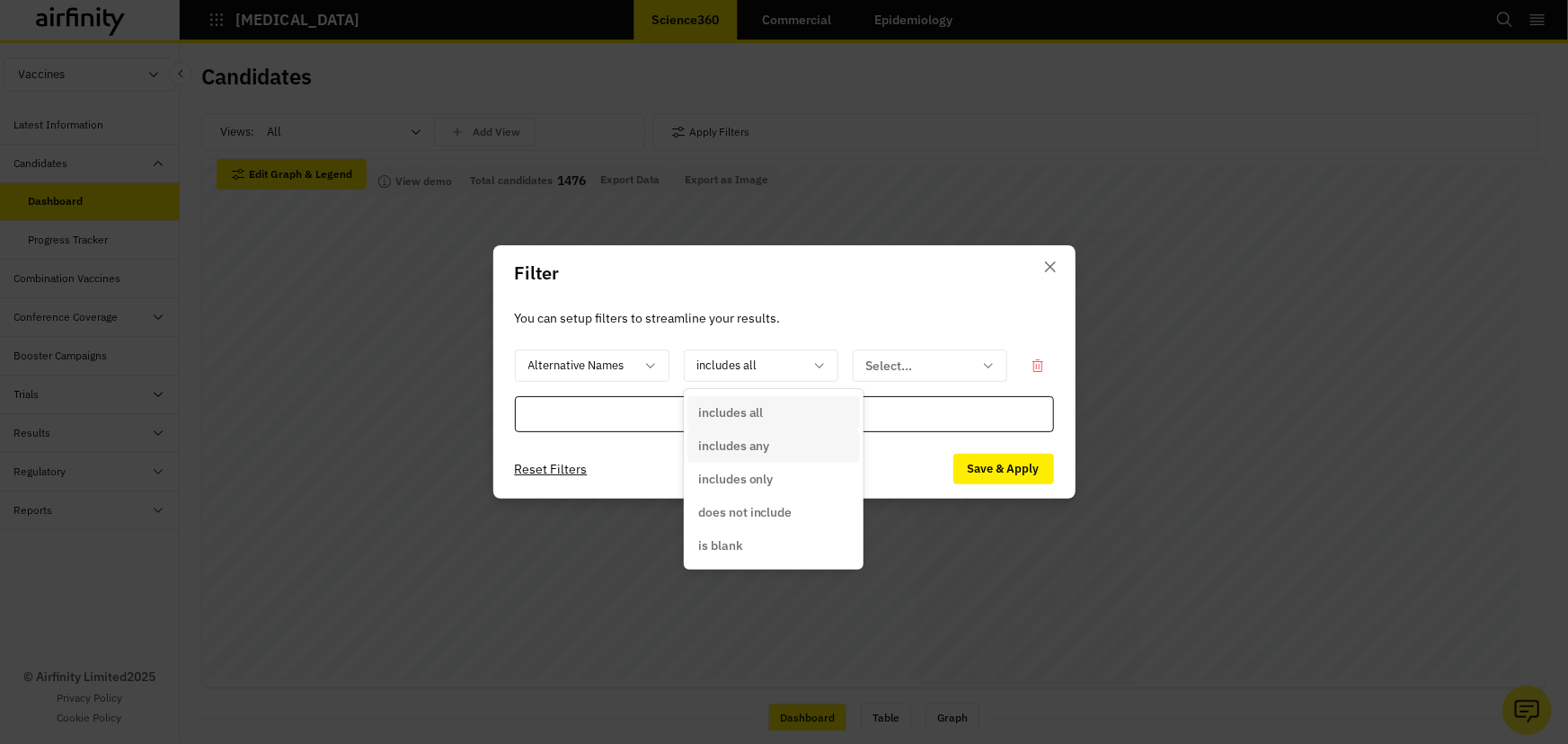
click at [784, 444] on div "includes any" at bounding box center [774, 446] width 151 height 19
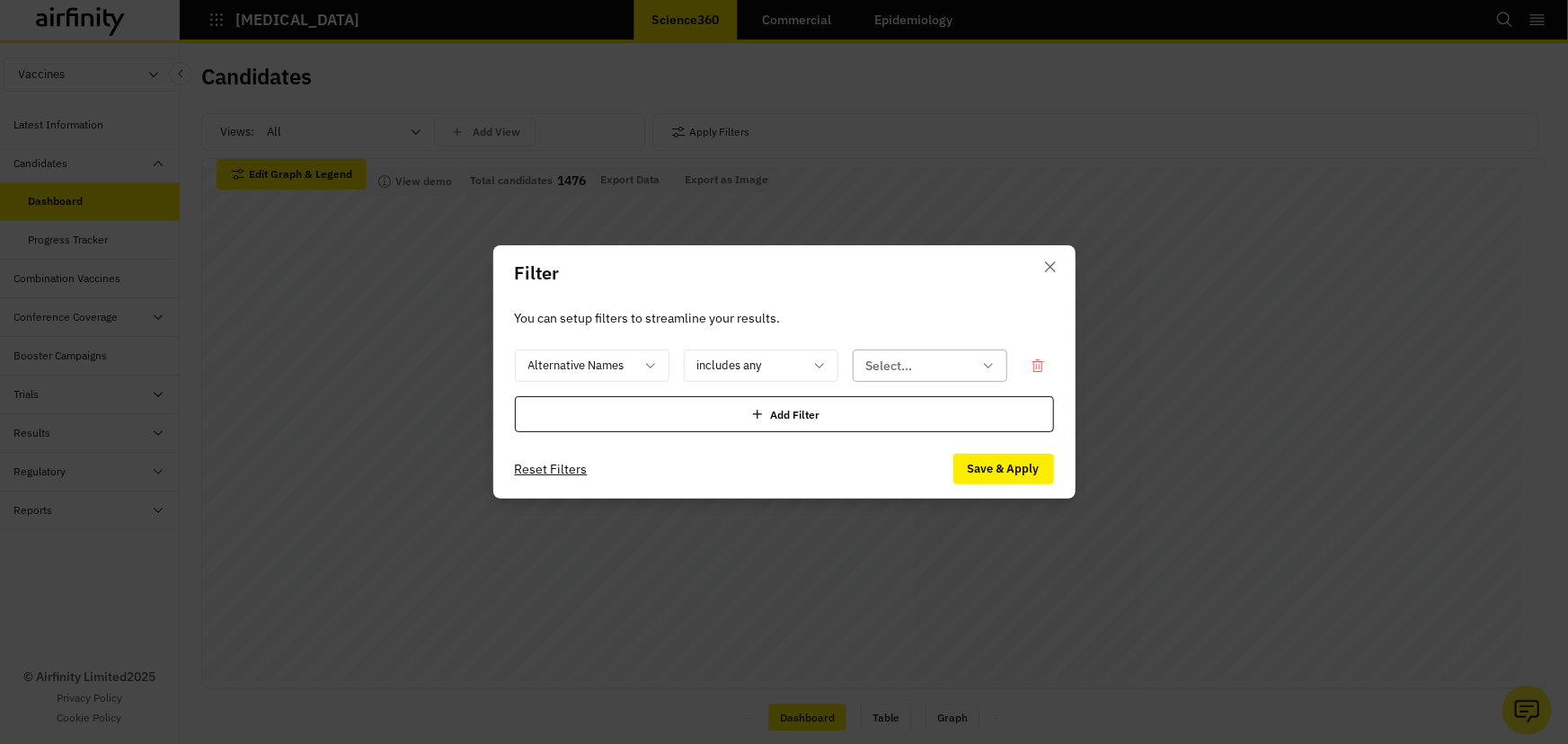
click at [892, 355] on div at bounding box center [919, 366] width 106 height 23
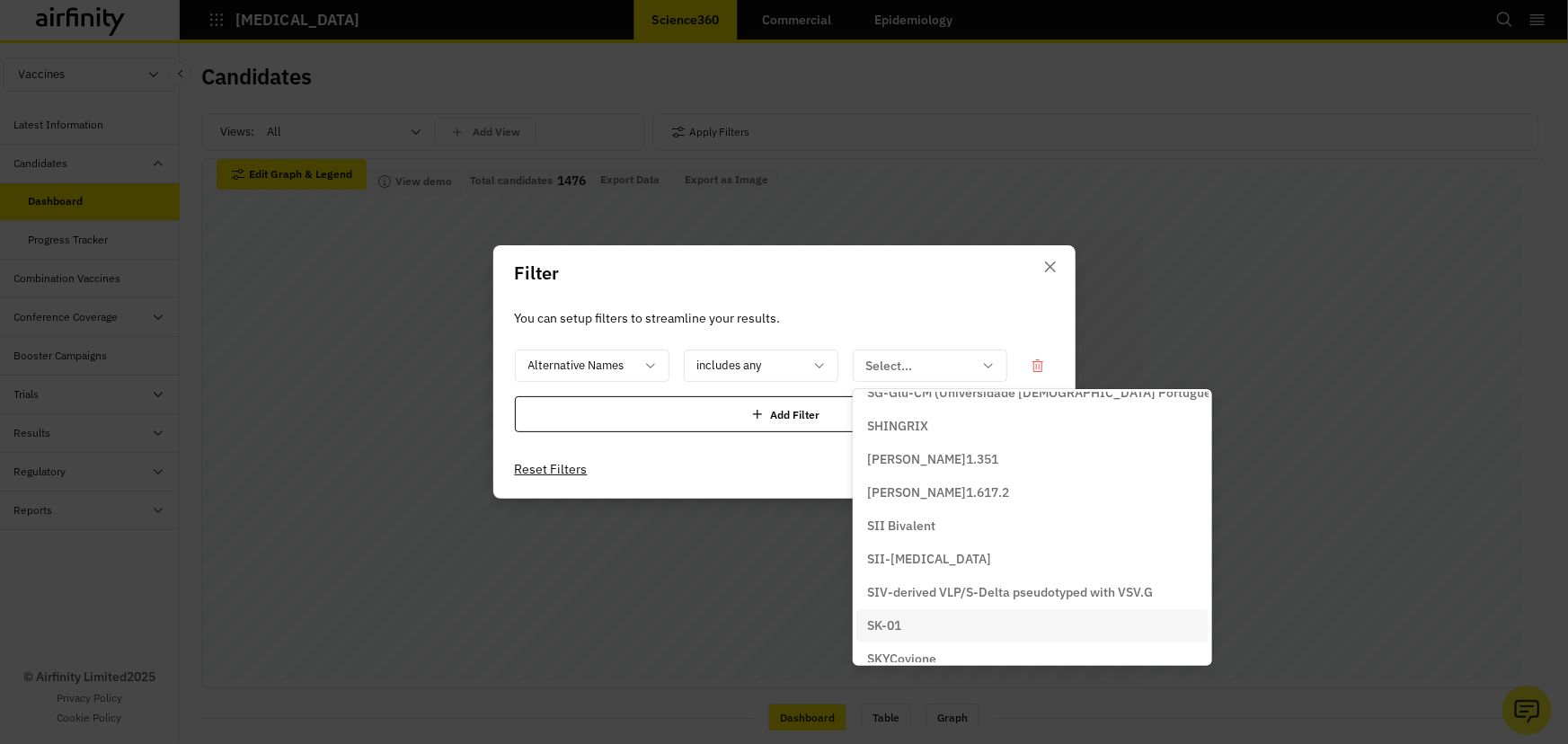
scroll to position [23577, 0]
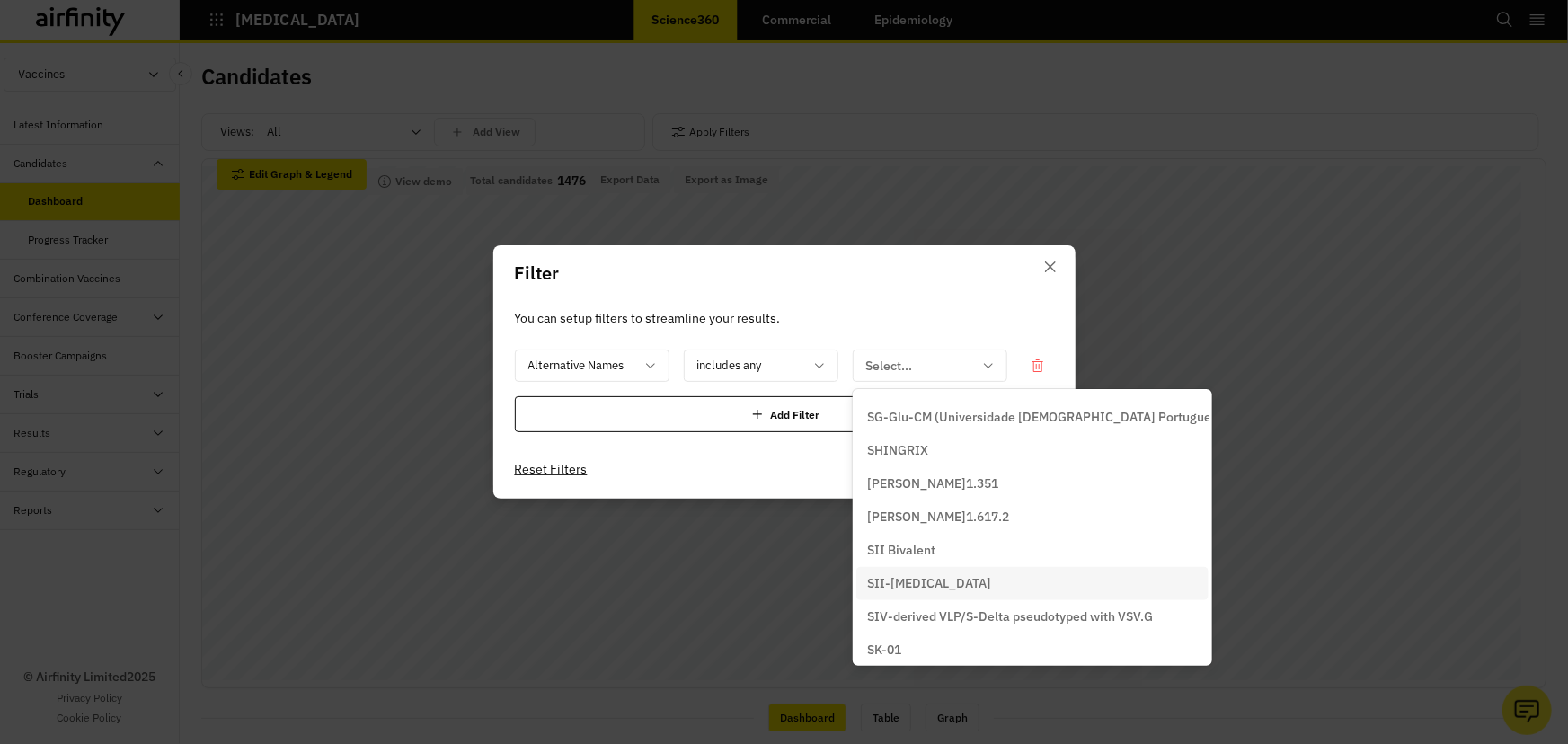
click at [997, 578] on div "SII-[MEDICAL_DATA]" at bounding box center [1032, 583] width 330 height 19
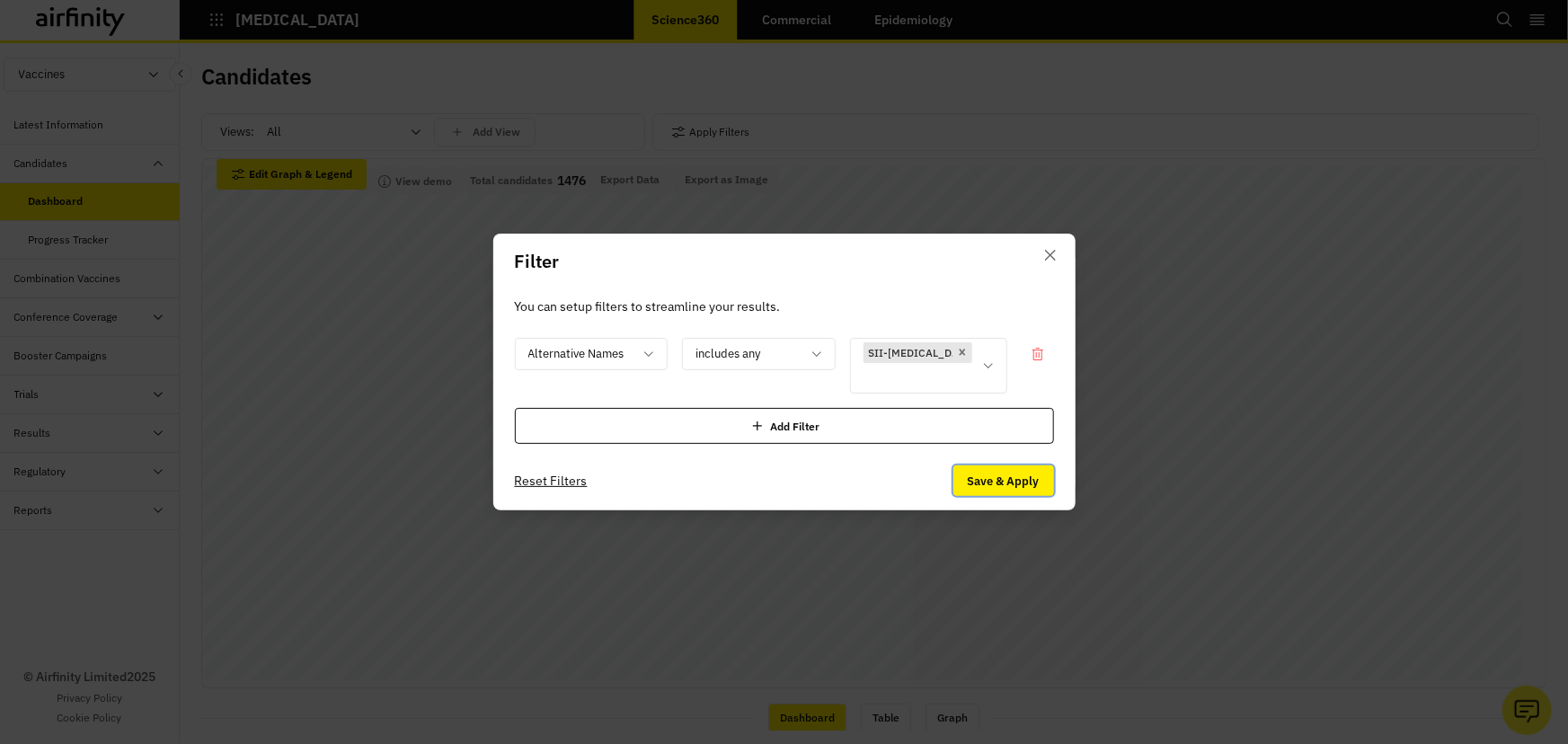
click at [985, 481] on button "Save & Apply" at bounding box center [1003, 481] width 101 height 31
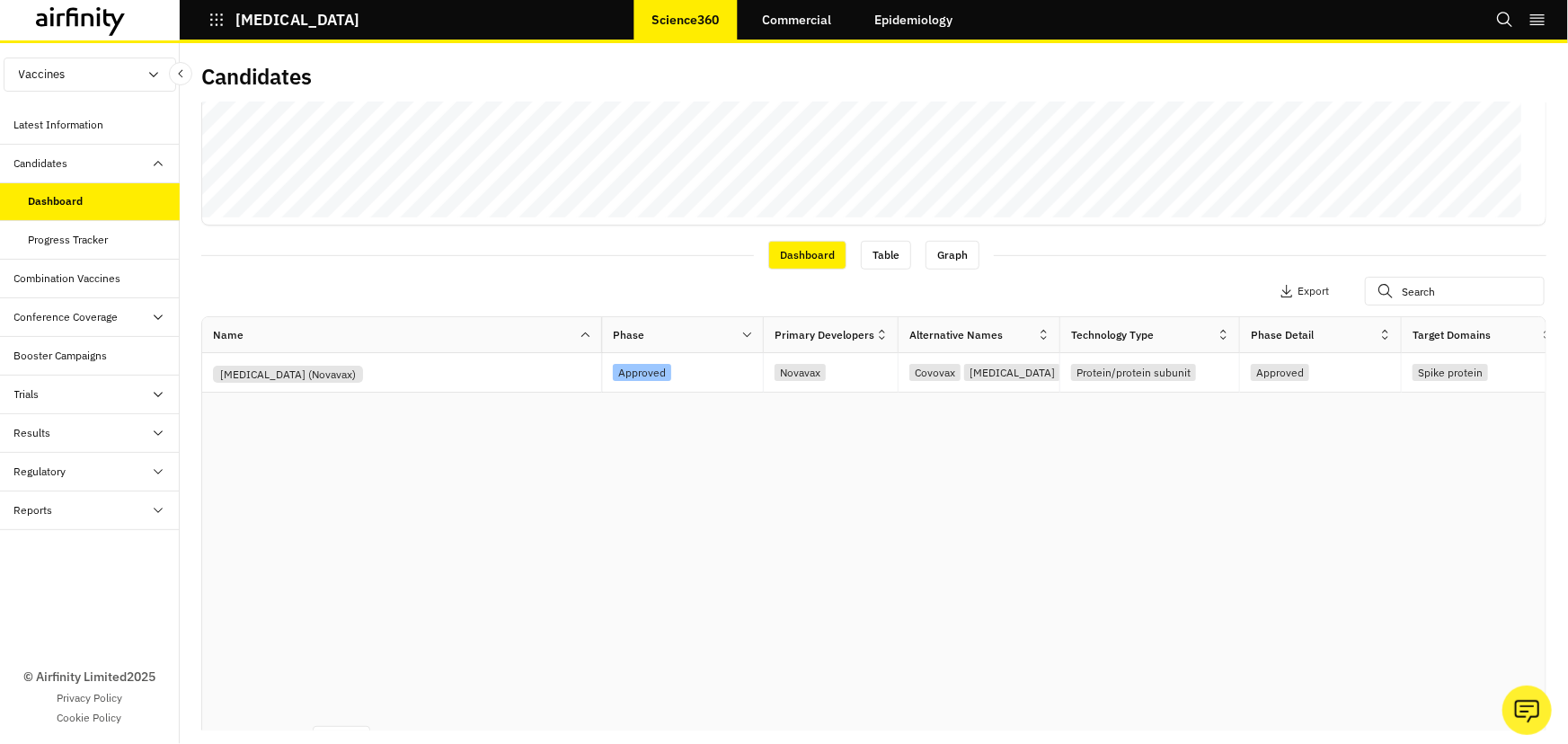
scroll to position [496, 0]
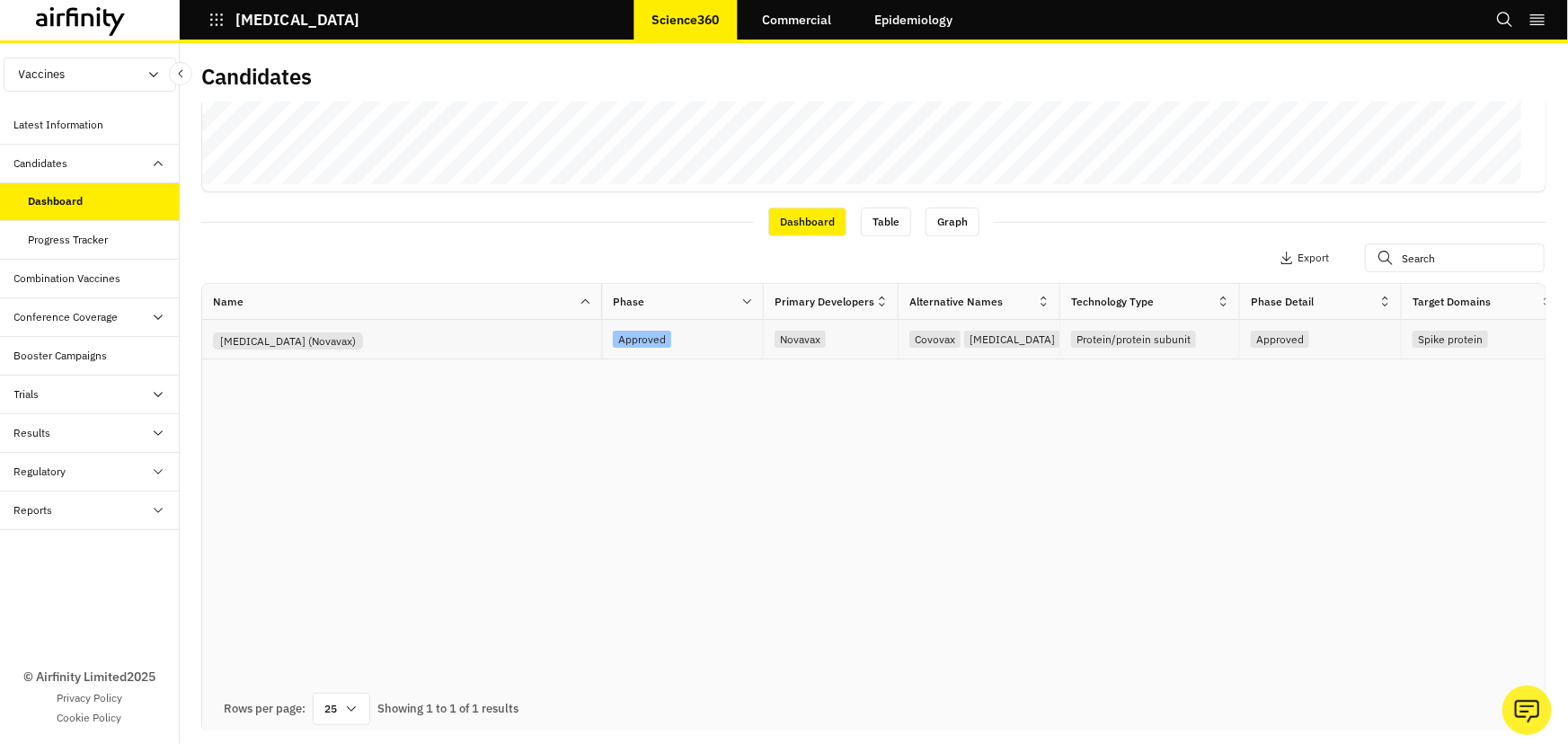
click at [421, 346] on div "[MEDICAL_DATA] (Novavax)" at bounding box center [407, 339] width 388 height 21
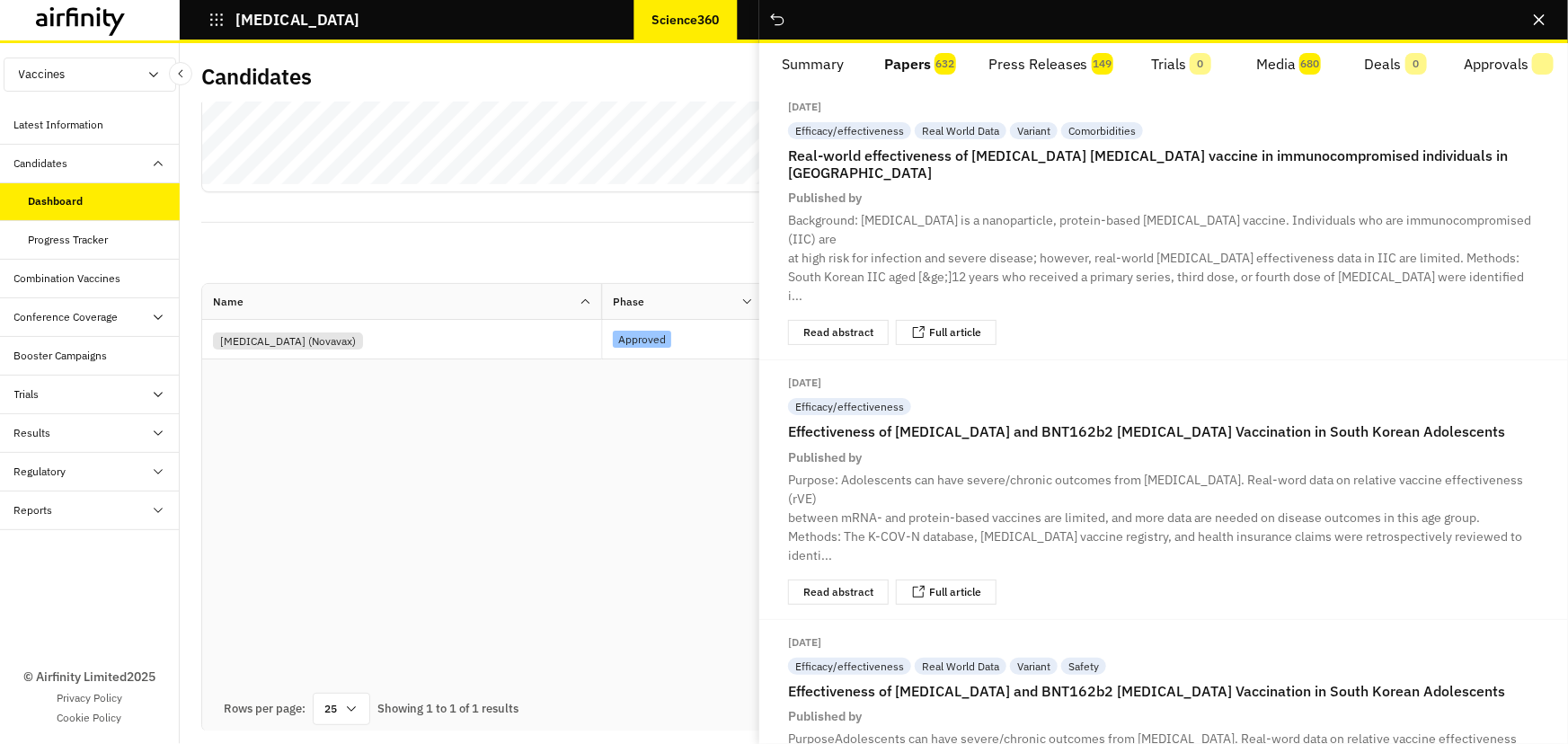
click at [903, 63] on button "Papers 632" at bounding box center [920, 64] width 107 height 43
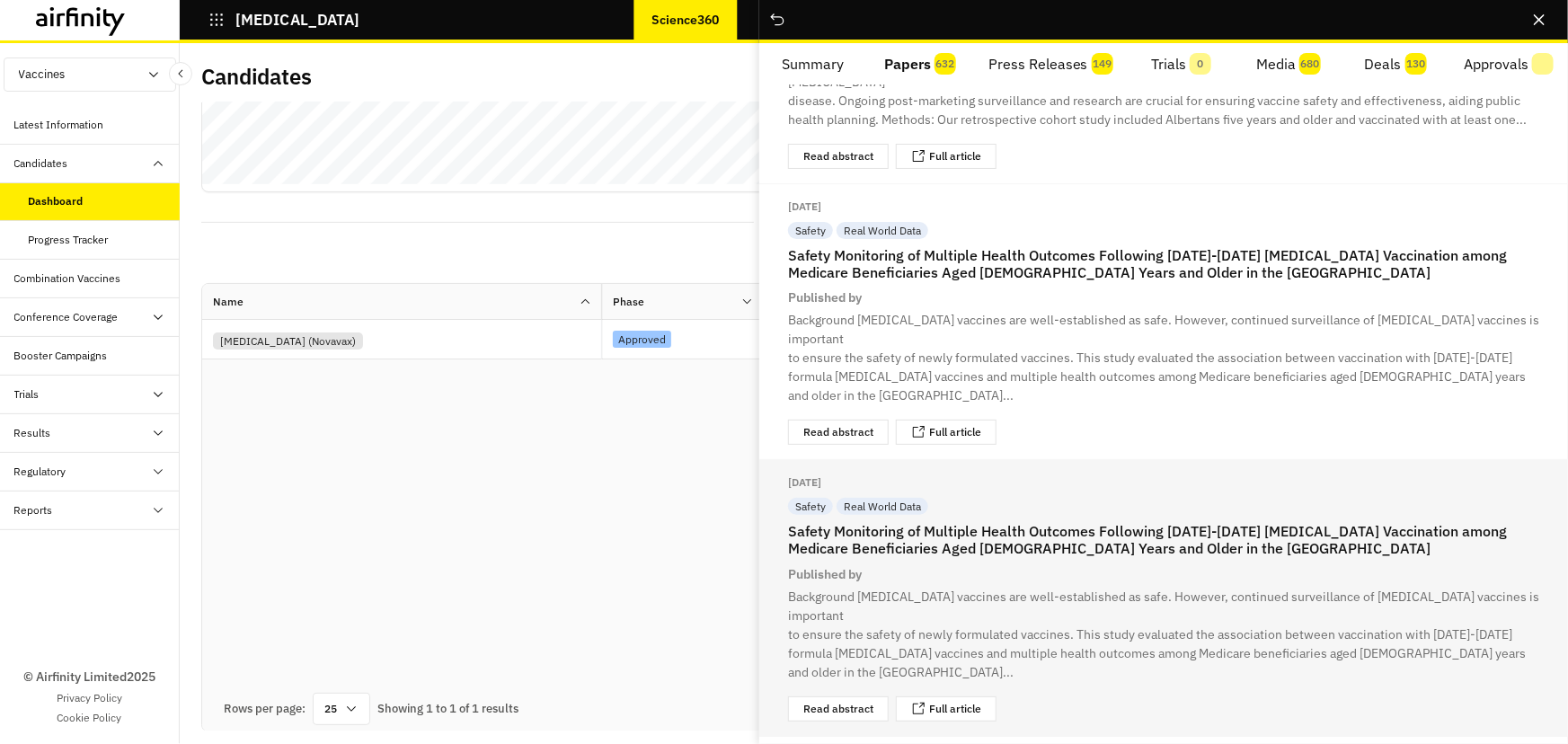
scroll to position [2287, 0]
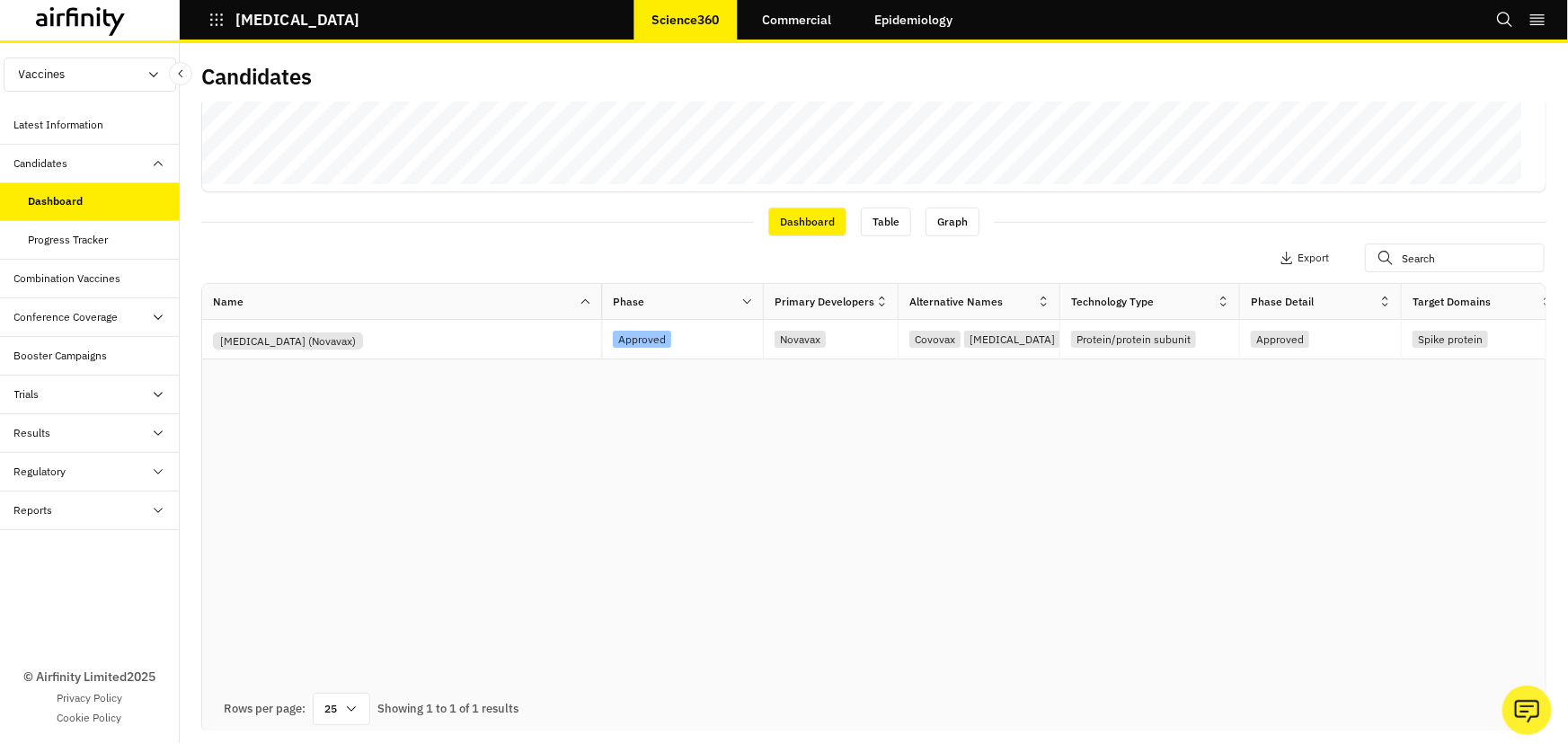
click at [70, 392] on div "Trials" at bounding box center [97, 395] width 165 height 16
click at [64, 430] on div "Table" at bounding box center [104, 433] width 151 height 16
